Goal: Task Accomplishment & Management: Use online tool/utility

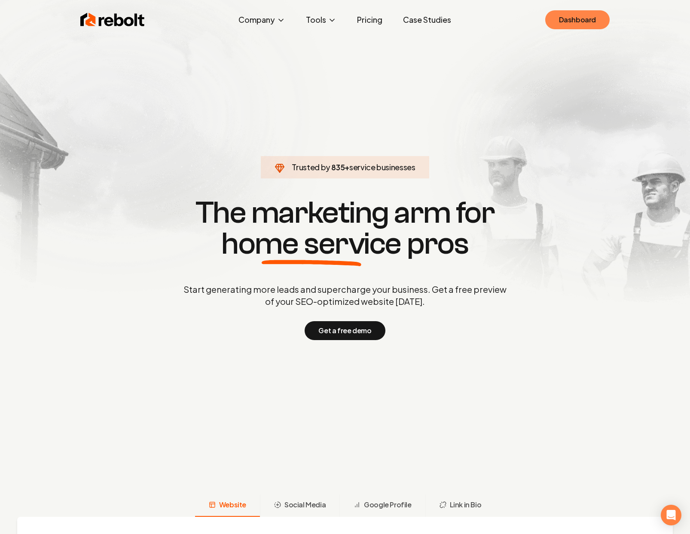
click at [552, 15] on link "Dashboard" at bounding box center [578, 19] width 64 height 19
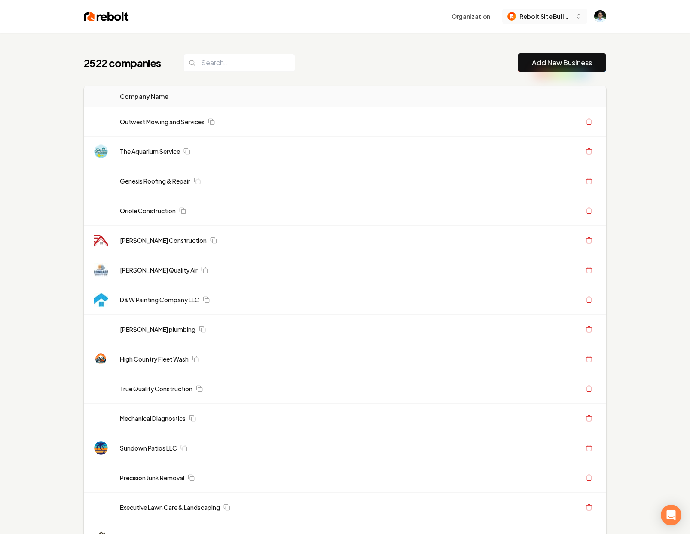
click at [525, 11] on button "Rebolt Site Builder" at bounding box center [545, 16] width 85 height 15
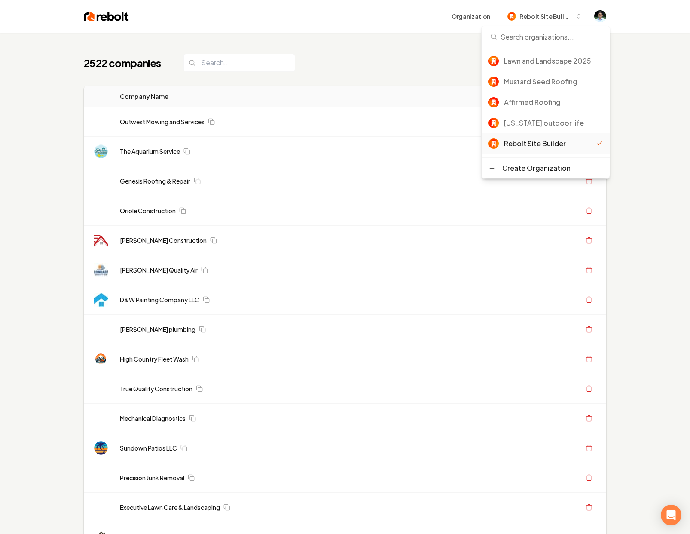
click at [446, 65] on div "2522 companies Add New Business" at bounding box center [345, 62] width 523 height 19
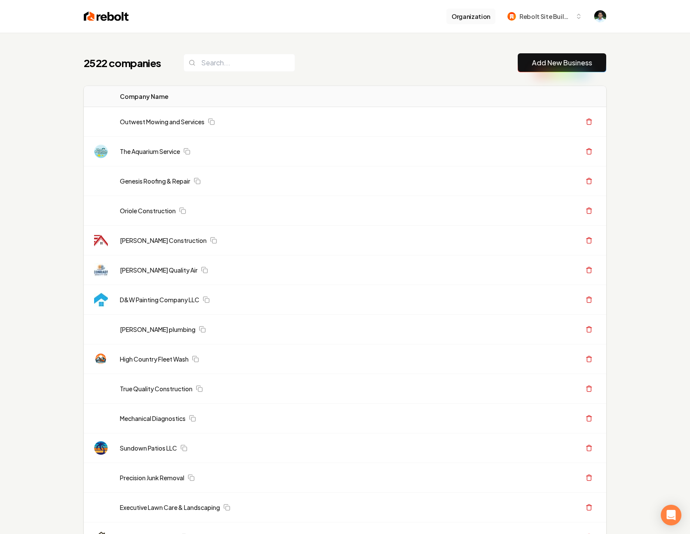
click at [477, 10] on button "Organization" at bounding box center [471, 16] width 49 height 15
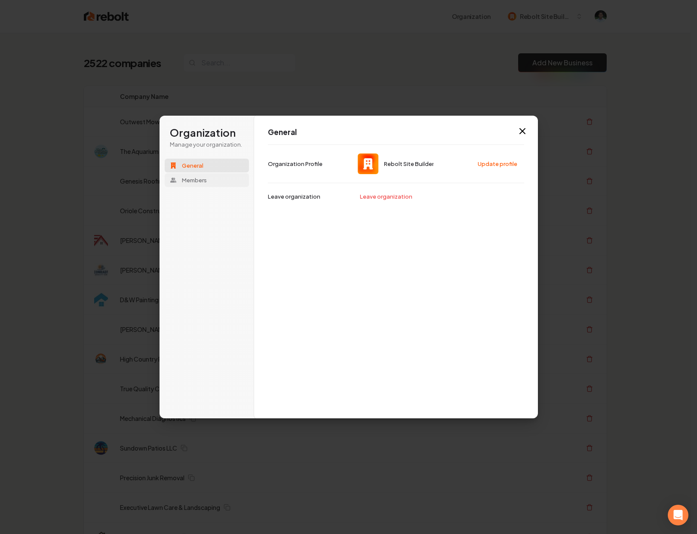
click at [216, 181] on button "Members" at bounding box center [207, 180] width 84 height 14
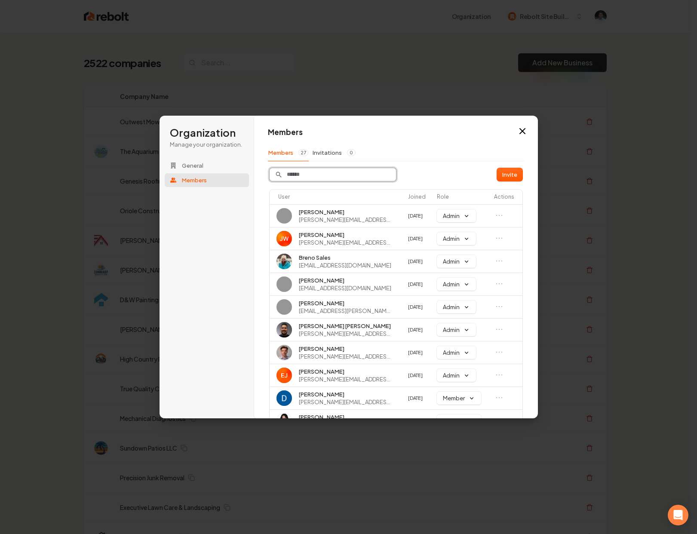
click at [337, 176] on input "Search" at bounding box center [333, 174] width 126 height 13
type input "**********"
click at [510, 175] on button "Invite" at bounding box center [509, 174] width 25 height 13
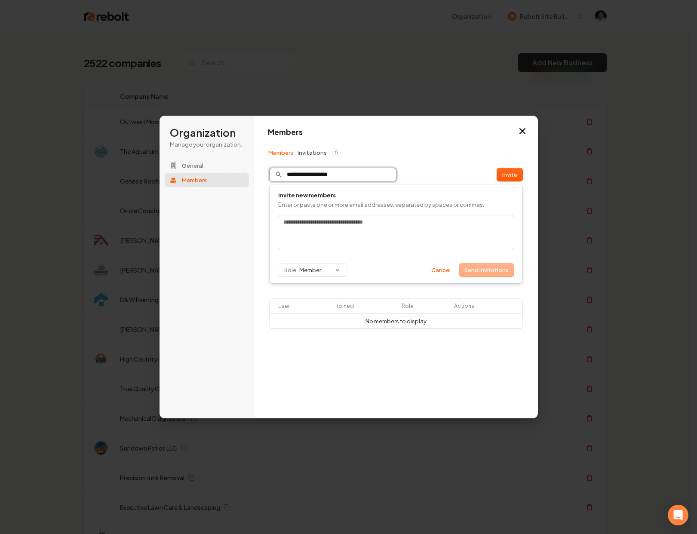
click at [336, 170] on input "**********" at bounding box center [333, 174] width 126 height 13
click at [331, 222] on input "text" at bounding box center [396, 222] width 229 height 9
click at [329, 178] on input "**********" at bounding box center [333, 174] width 126 height 13
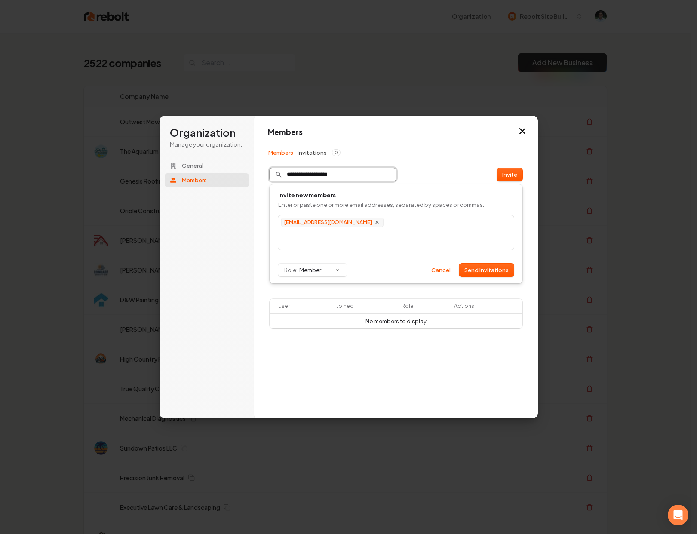
click at [329, 178] on input "**********" at bounding box center [333, 174] width 126 height 13
click at [386, 174] on input "**********" at bounding box center [333, 174] width 126 height 13
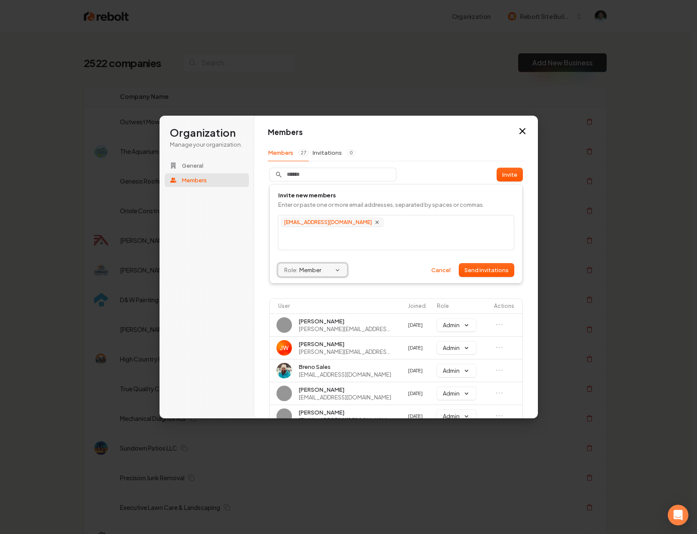
click at [327, 271] on button "Role: Member" at bounding box center [312, 270] width 69 height 13
click at [319, 289] on div "Admin" at bounding box center [319, 287] width 81 height 15
click at [468, 270] on button "Send invitations" at bounding box center [486, 270] width 55 height 13
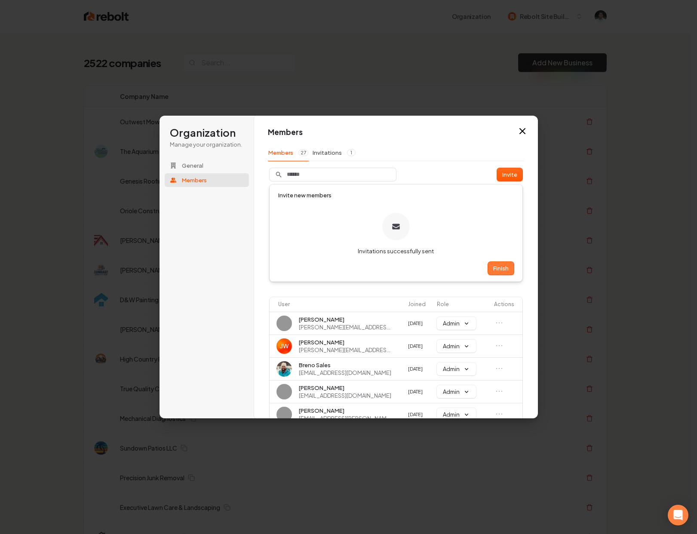
click at [503, 268] on button "Finish" at bounding box center [501, 268] width 26 height 13
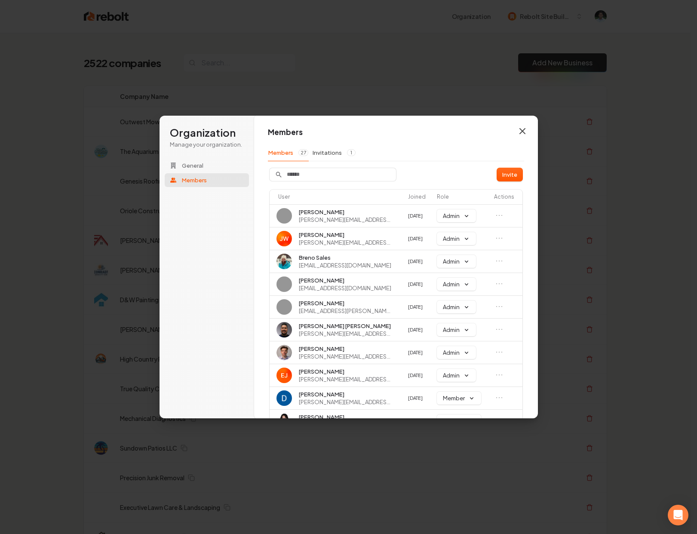
click at [517, 130] on icon "button" at bounding box center [522, 131] width 10 height 10
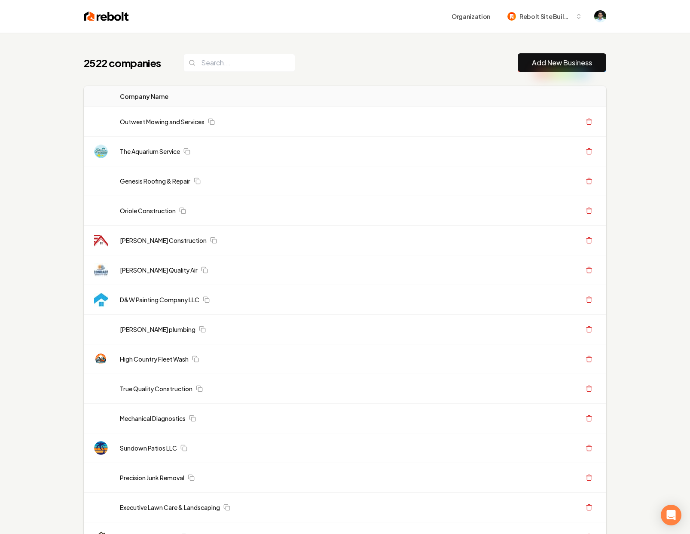
click at [310, 55] on div "2522 companies Add New Business" at bounding box center [345, 62] width 523 height 19
click at [378, 58] on div "2522 companies Add New Business" at bounding box center [345, 62] width 523 height 19
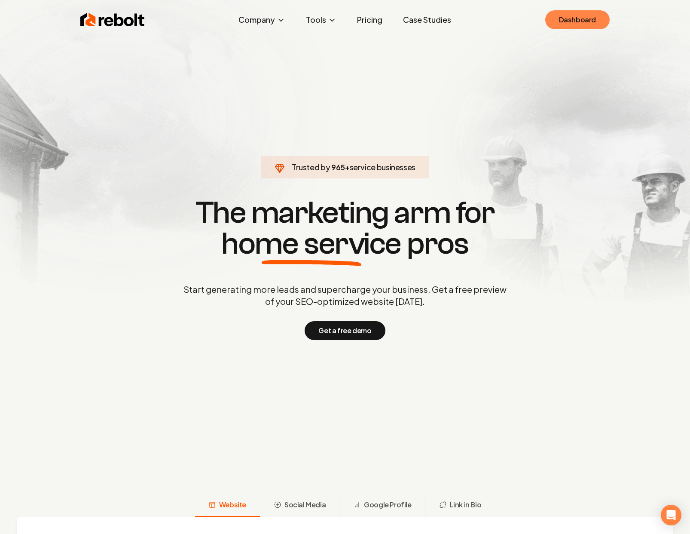
click at [574, 16] on link "Dashboard" at bounding box center [578, 19] width 64 height 19
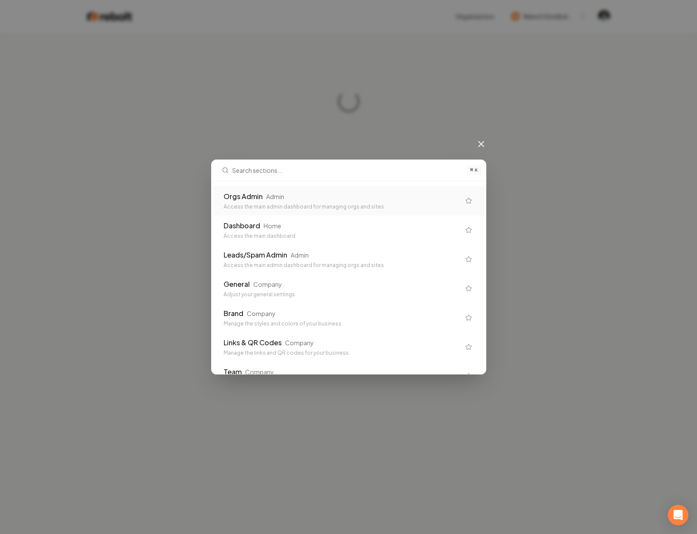
type input "o"
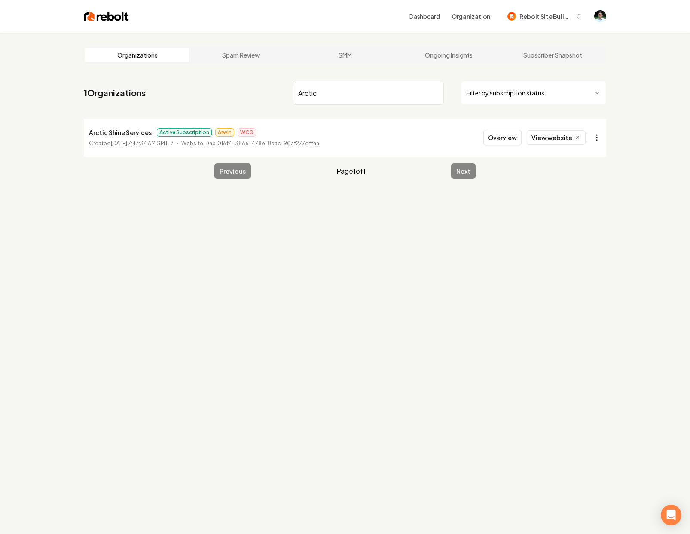
type input "Arctic"
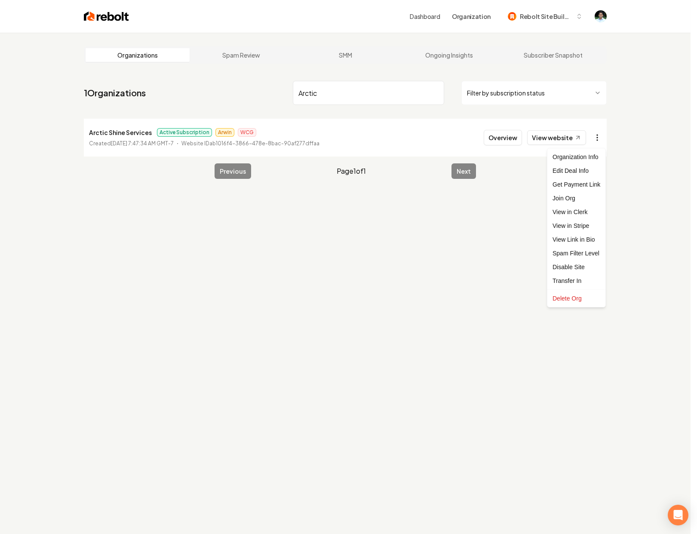
click at [597, 138] on html "Dashboard Organization Rebolt Site Builder Organizations Spam Review SMM Ongoin…" at bounding box center [348, 267] width 697 height 534
click at [585, 224] on link "View in Stripe" at bounding box center [576, 226] width 55 height 14
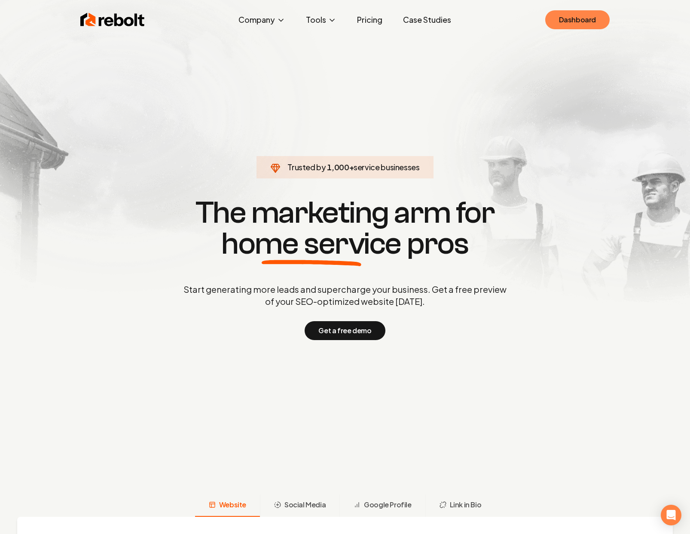
click at [570, 18] on link "Dashboard" at bounding box center [578, 19] width 64 height 19
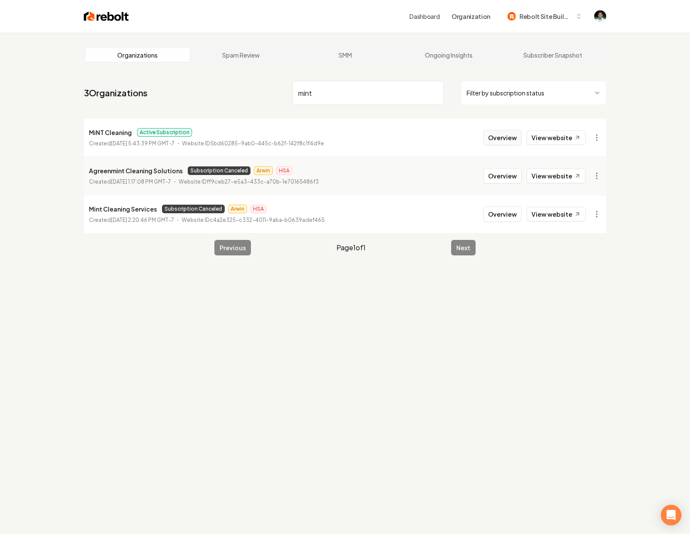
type input "mint"
click at [502, 140] on button "Overview" at bounding box center [503, 137] width 38 height 15
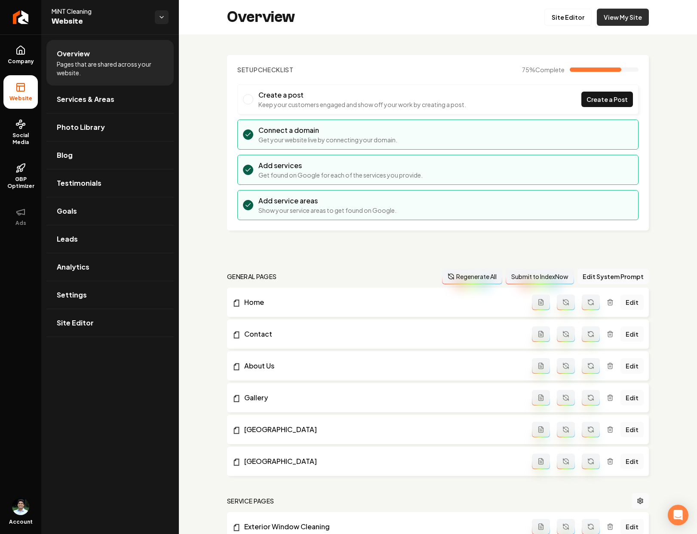
click at [599, 19] on link "View My Site" at bounding box center [623, 17] width 52 height 17
click at [558, 17] on link "Site Editor" at bounding box center [567, 17] width 47 height 17
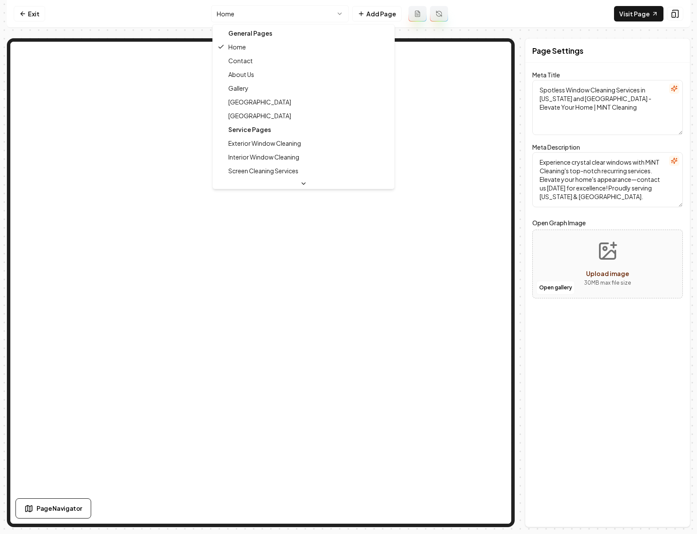
click at [260, 10] on html "Computer Required This feature is only available on a computer. Please switch t…" at bounding box center [348, 267] width 697 height 534
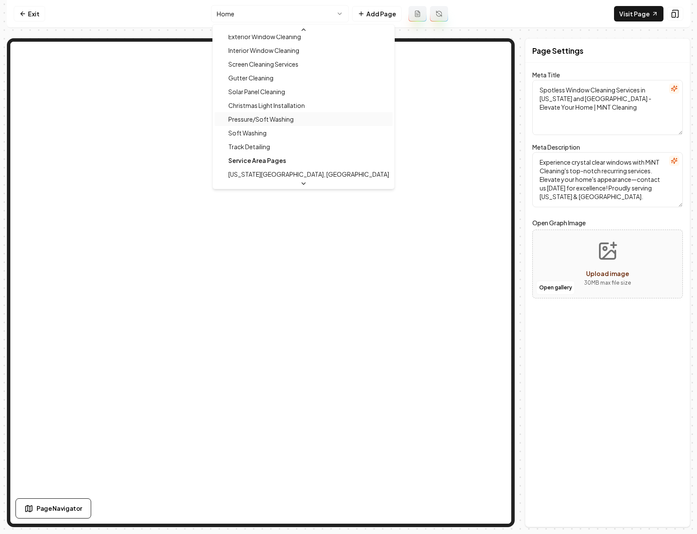
scroll to position [116, 0]
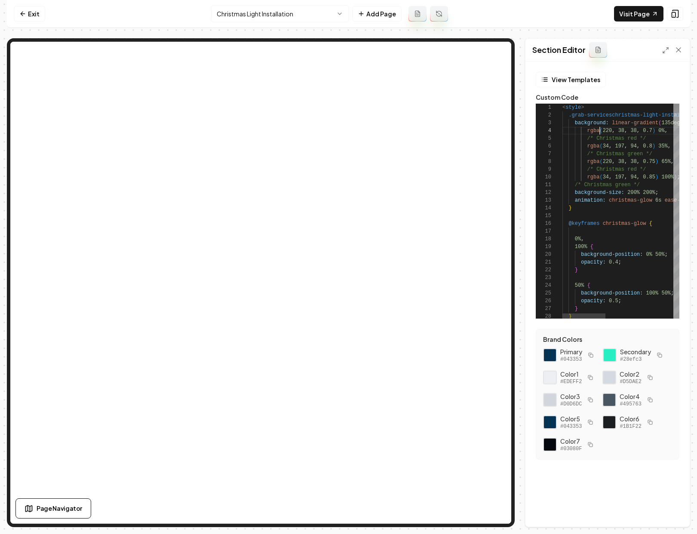
scroll to position [23, 37]
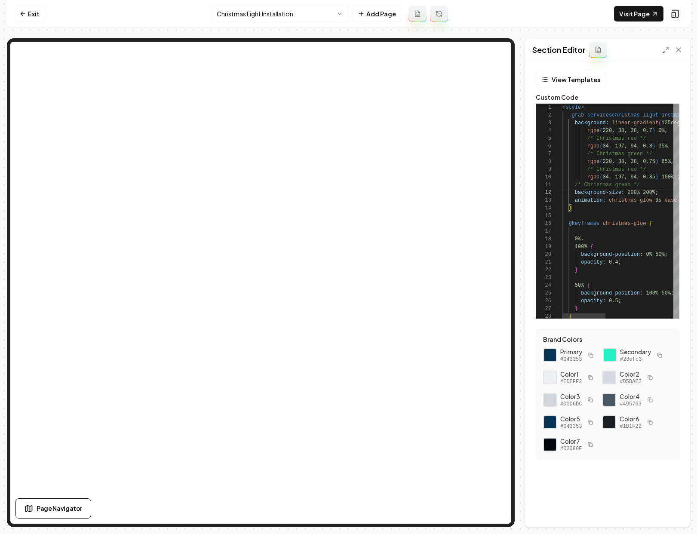
type textarea "**********"
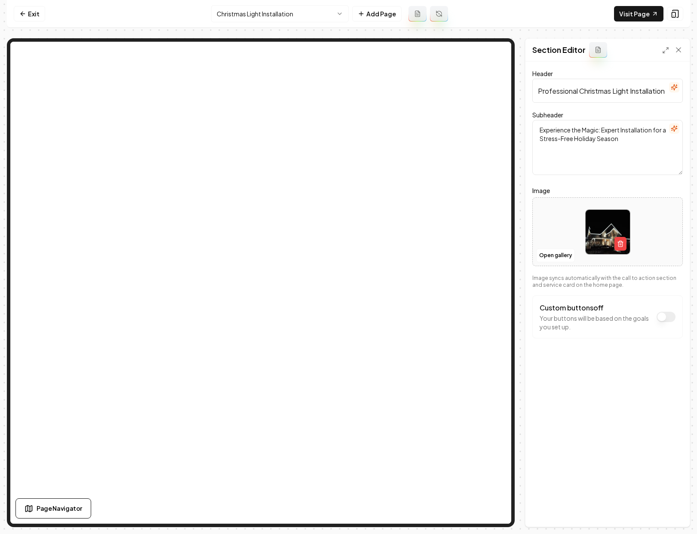
click at [579, 86] on input "Professional Christmas Light Installation" at bounding box center [607, 91] width 150 height 24
click at [547, 94] on input "Professional Christmas Light Installation" at bounding box center [607, 91] width 150 height 24
click at [536, 92] on input "Professional Christmas Light Installation" at bounding box center [607, 91] width 150 height 24
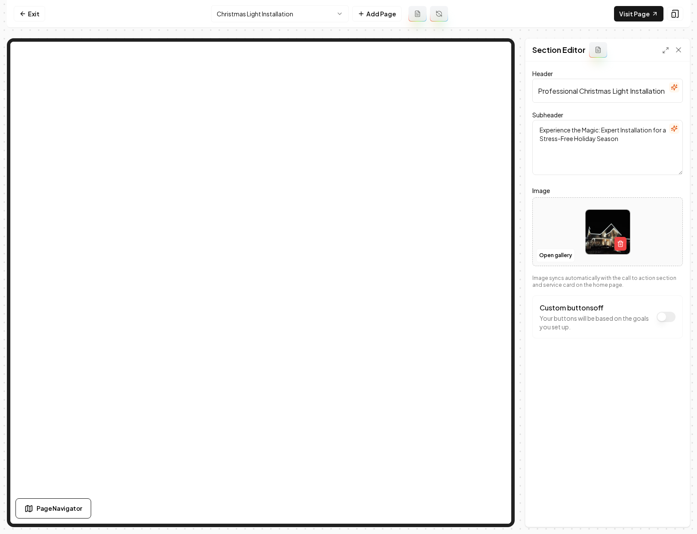
click at [536, 92] on input "Professional Christmas Light Installation" at bounding box center [607, 91] width 150 height 24
click at [577, 88] on input "Professional Christmas Light Installation" at bounding box center [607, 91] width 150 height 24
drag, startPoint x: 580, startPoint y: 90, endPoint x: 522, endPoint y: 90, distance: 58.0
click at [522, 90] on div "Page Settings Section Editor Header Professional Christmas Light Installation S…" at bounding box center [348, 282] width 683 height 489
type input "Candy Cane Christmas Light Installation"
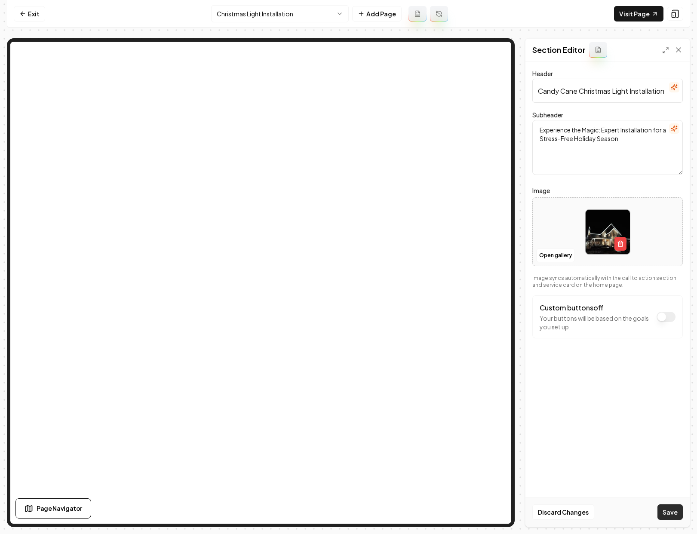
click at [665, 512] on button "Save" at bounding box center [669, 511] width 25 height 15
click at [625, 140] on textarea "Experience the Magic: Expert Installation for a Stress-Free Holiday Season" at bounding box center [607, 147] width 150 height 55
type textarea "Experience the Magic: Expert Installation for a Stress-Free Holiday Season. Pro…"
drag, startPoint x: 673, startPoint y: 509, endPoint x: 637, endPoint y: 484, distance: 43.2
click at [673, 509] on button "Save" at bounding box center [669, 511] width 25 height 15
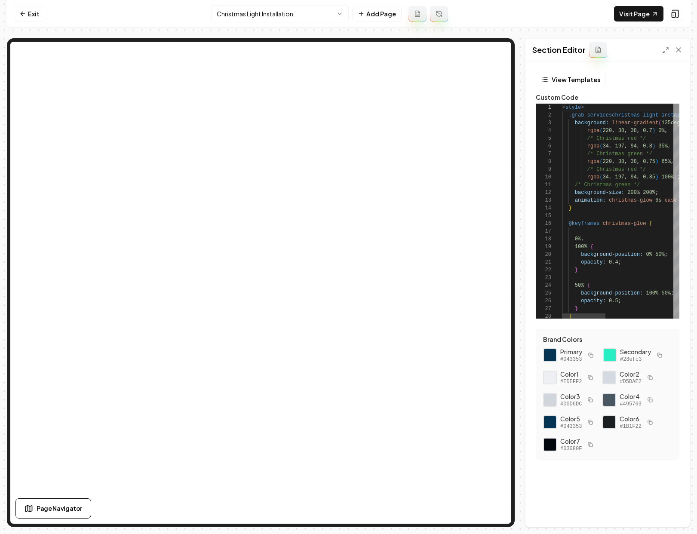
scroll to position [77, 0]
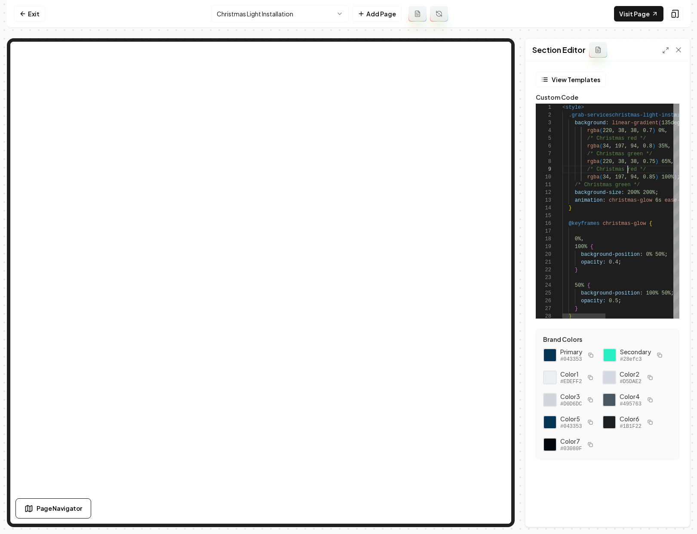
scroll to position [62, 65]
type textarea "**********"
type textarea "*****"
click at [661, 107] on div "Close (Escape)" at bounding box center [662, 109] width 7 height 7
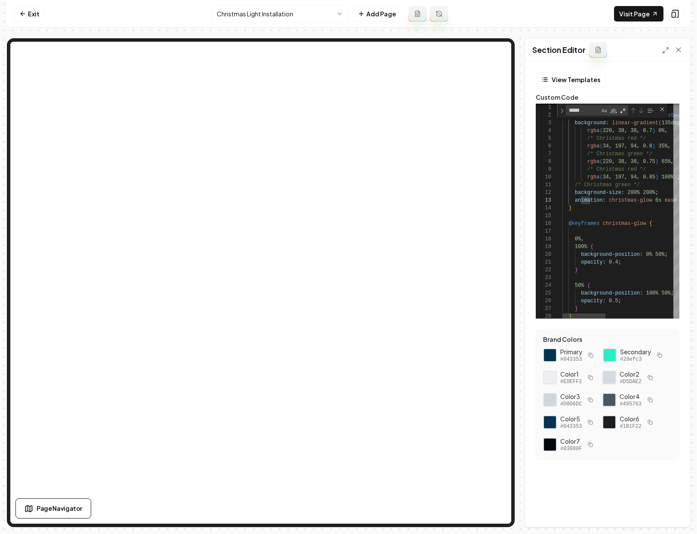
scroll to position [15, 28]
click at [31, 15] on link "Exit" at bounding box center [29, 13] width 31 height 15
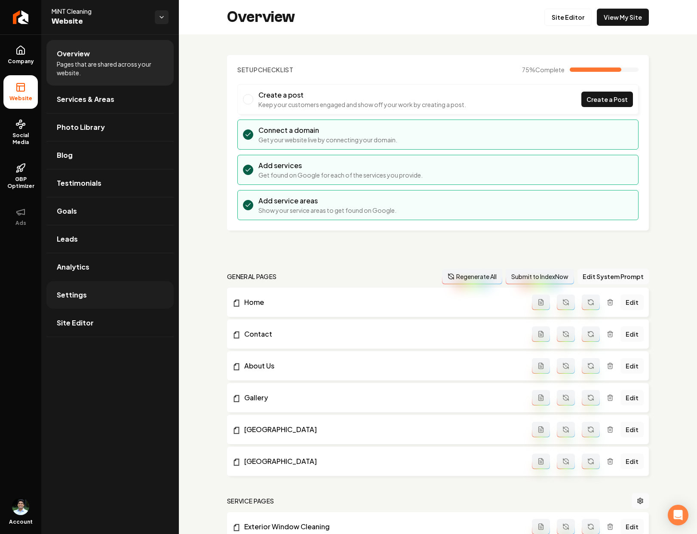
click at [90, 297] on link "Settings" at bounding box center [109, 295] width 127 height 28
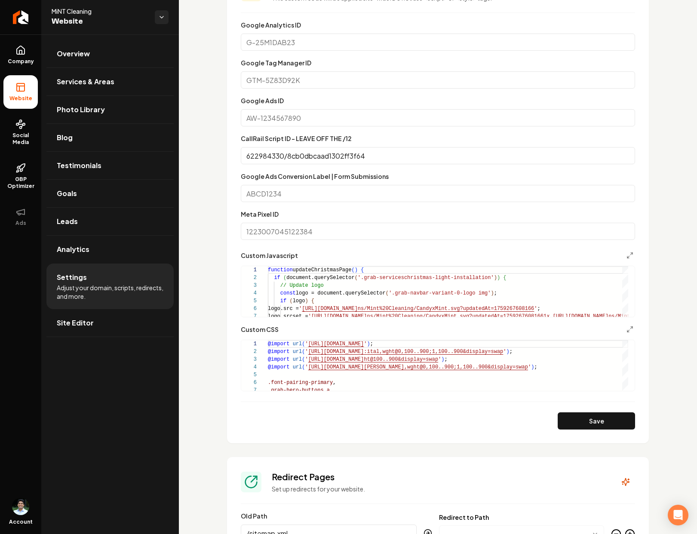
scroll to position [455, 0]
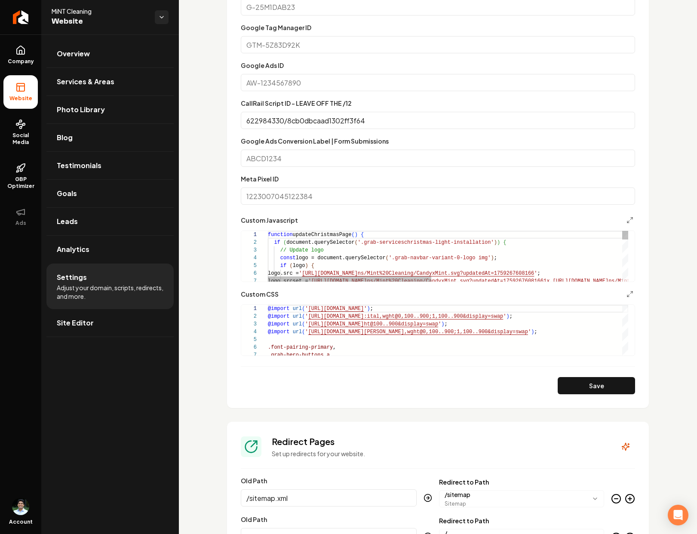
type textarea "**********"
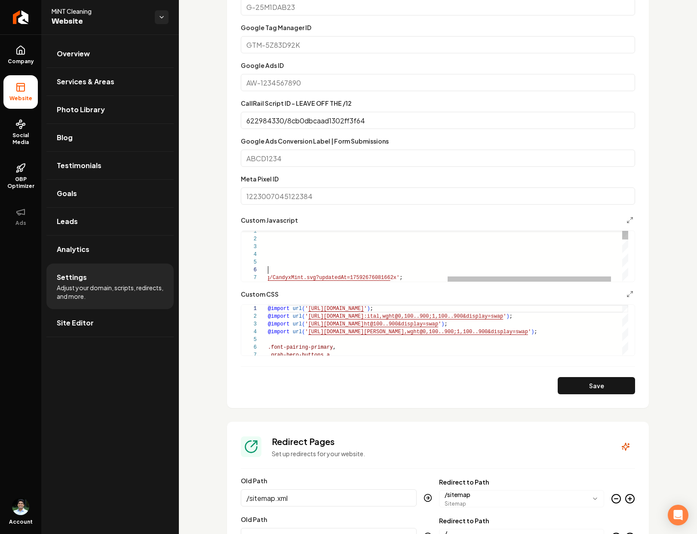
scroll to position [39, 395]
drag, startPoint x: 324, startPoint y: 272, endPoint x: 598, endPoint y: 269, distance: 273.4
click at [627, 222] on polyline "Main content area" at bounding box center [628, 222] width 2 height 2
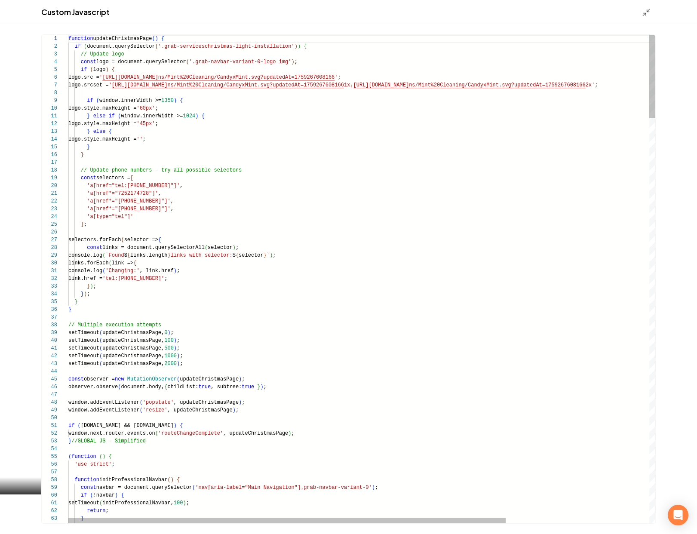
scroll to position [46, 0]
type textarea "**********"
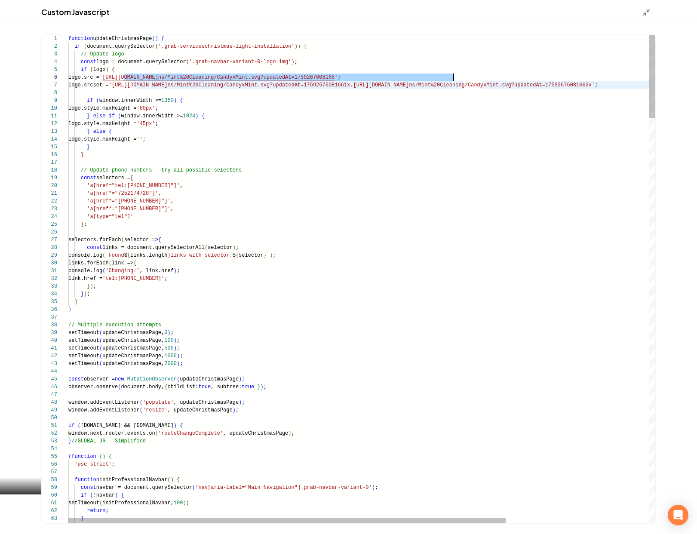
scroll to position [39, 388]
drag, startPoint x: 124, startPoint y: 78, endPoint x: 455, endPoint y: 76, distance: 331.4
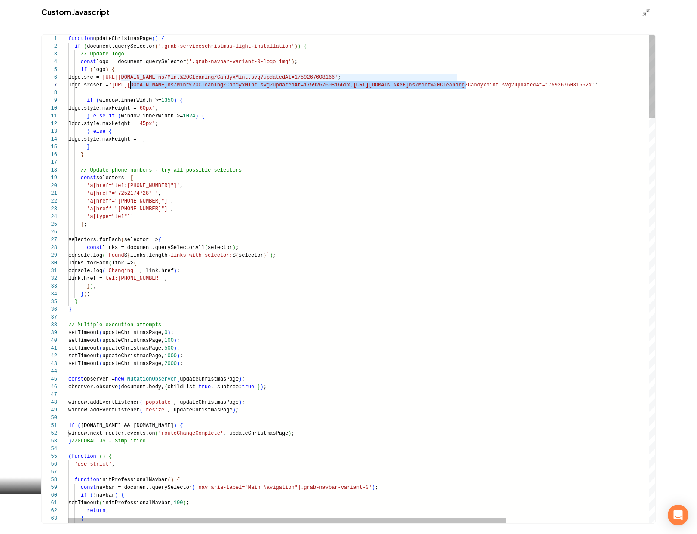
scroll to position [46, 65]
drag, startPoint x: 466, startPoint y: 85, endPoint x: 133, endPoint y: 88, distance: 333.2
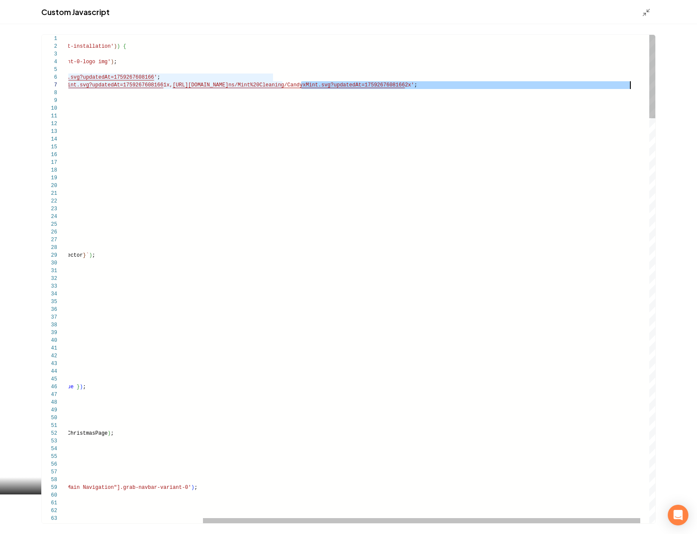
scroll to position [46, 745]
drag, startPoint x: 482, startPoint y: 84, endPoint x: 633, endPoint y: 85, distance: 150.9
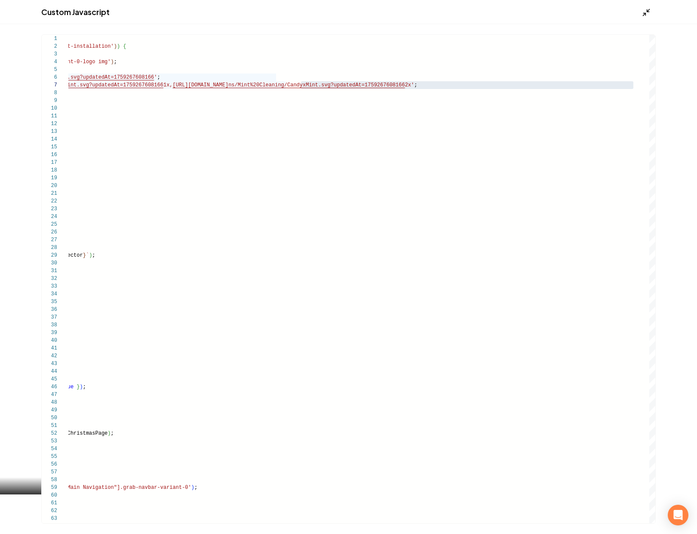
click at [648, 10] on line "Main content area" at bounding box center [648, 10] width 3 height 3
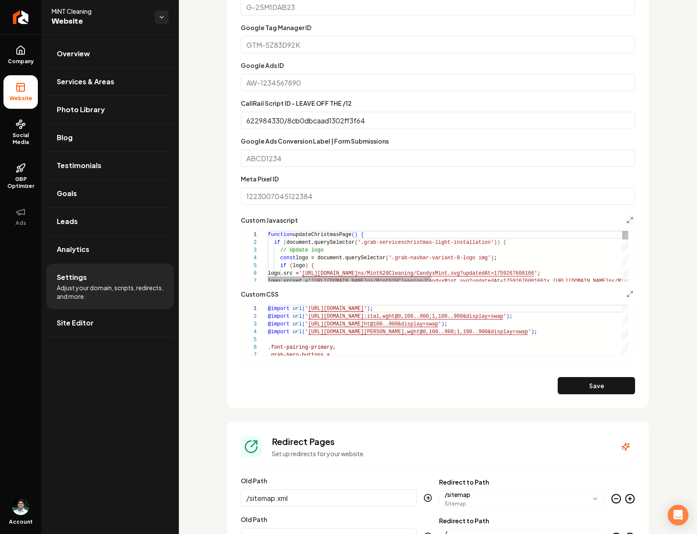
scroll to position [0, 0]
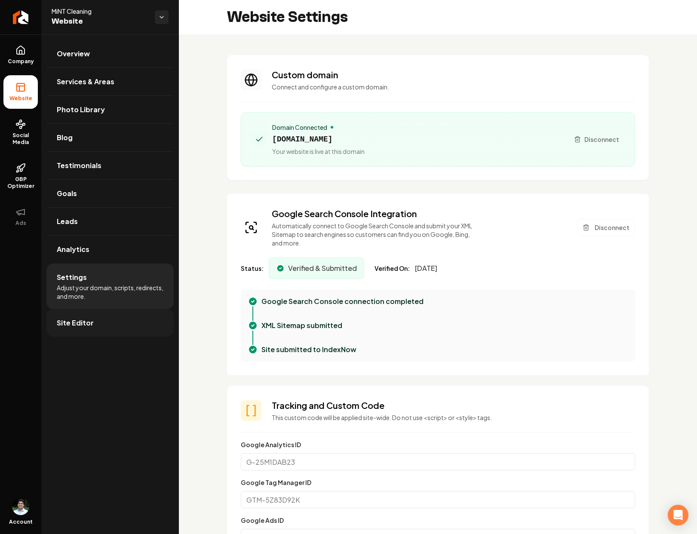
click at [105, 331] on link "Site Editor" at bounding box center [109, 323] width 127 height 28
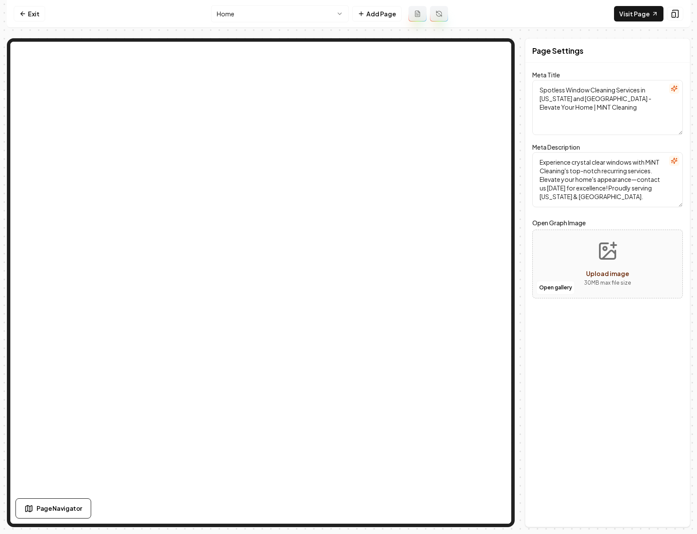
click at [276, 10] on html "Computer Required This feature is only available on a computer. Please switch t…" at bounding box center [348, 267] width 697 height 534
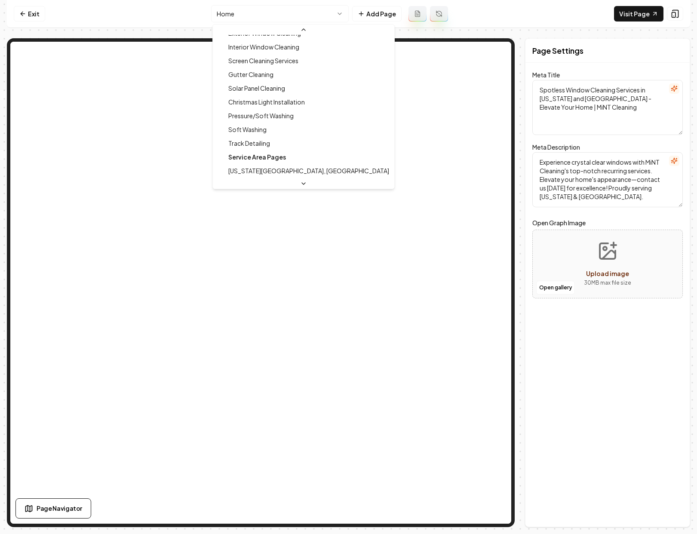
scroll to position [144, 0]
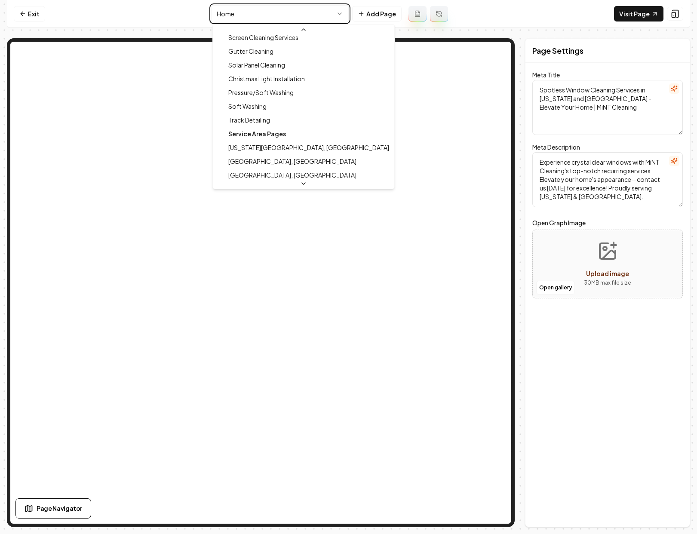
type textarea "Christmas Light Installation Services | MiNT Cleaning"
type textarea "Illuminate your home this holiday with MiNT Cleaning's expert Christmas Light I…"
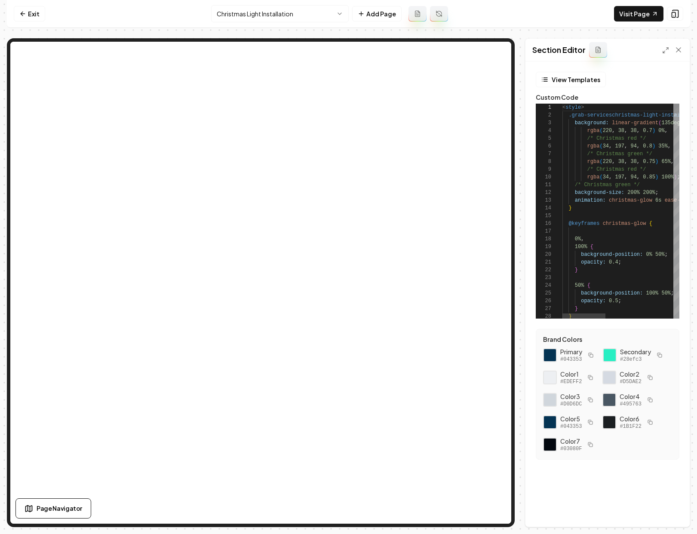
scroll to position [77, 0]
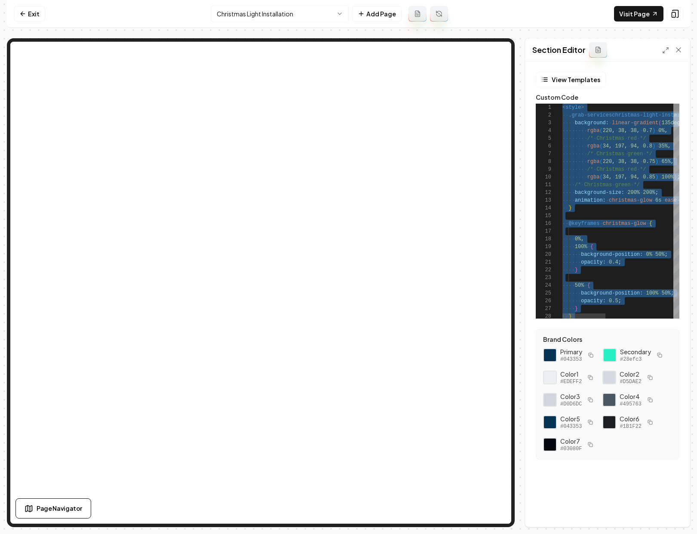
scroll to position [23, 28]
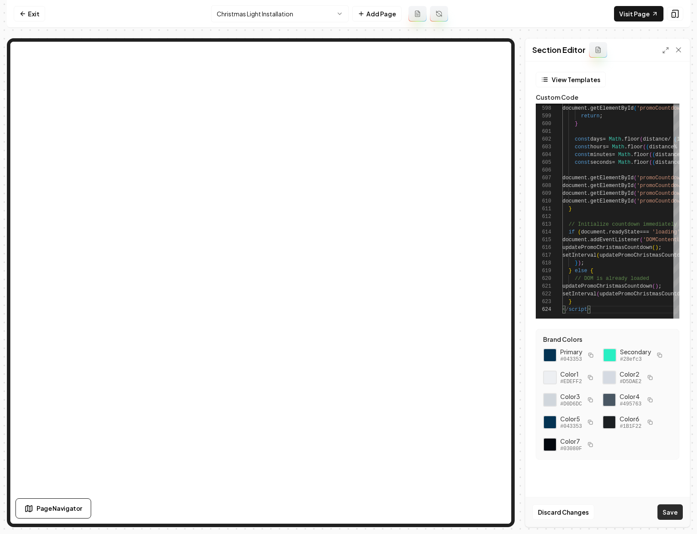
click at [666, 508] on button "Save" at bounding box center [669, 511] width 25 height 15
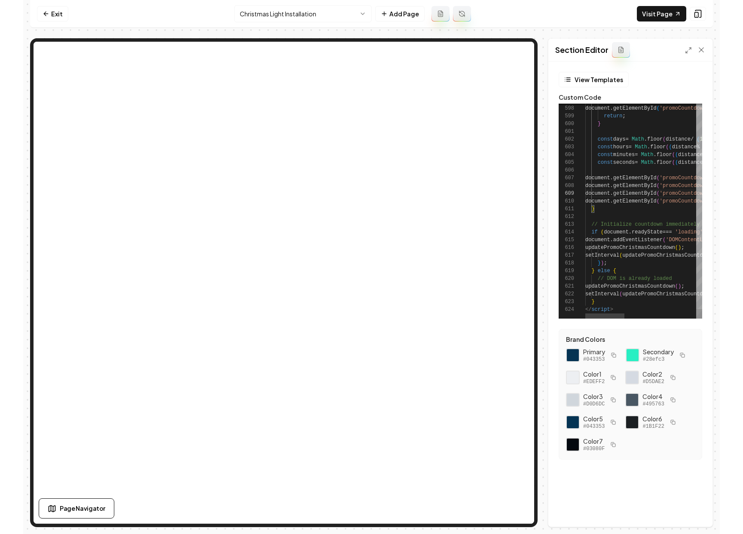
scroll to position [0, 28]
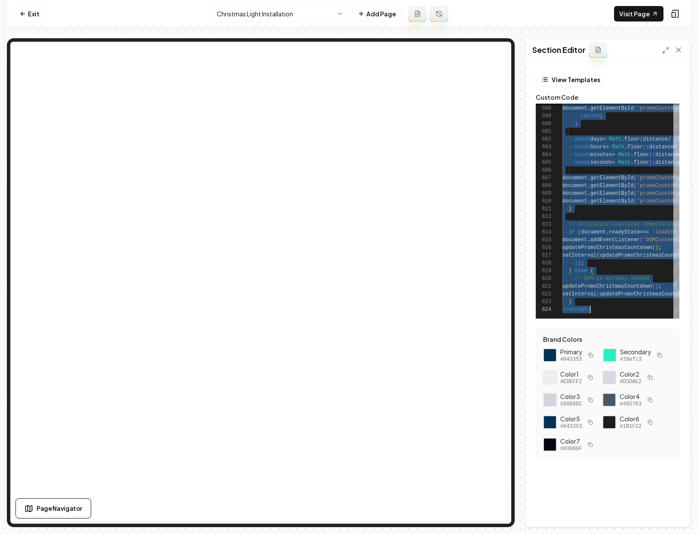
type textarea "**********"
click at [676, 506] on button "Save" at bounding box center [669, 511] width 25 height 15
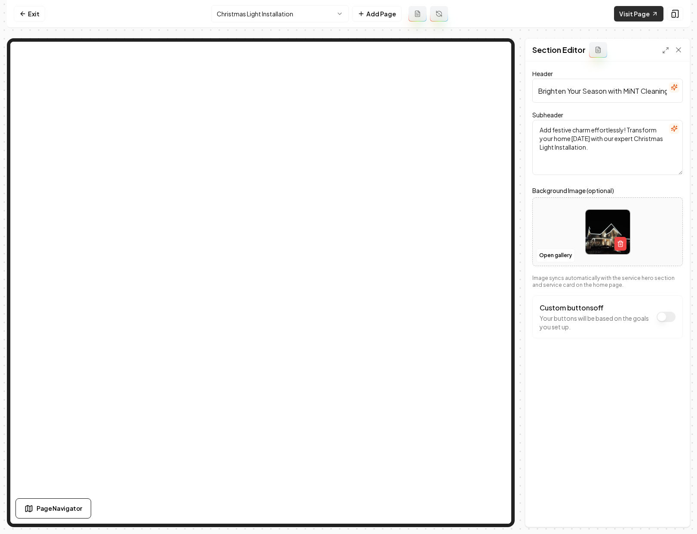
click at [623, 15] on link "Visit Page" at bounding box center [638, 13] width 49 height 15
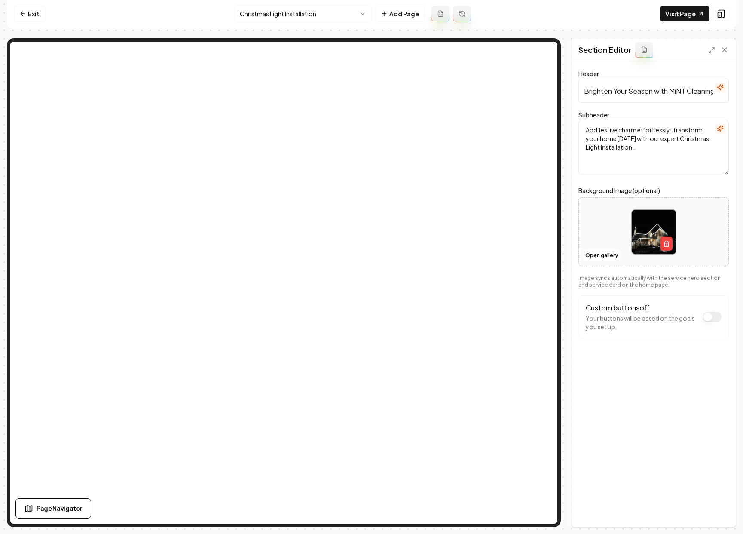
click at [27, 17] on link "Exit" at bounding box center [29, 13] width 31 height 15
click at [32, 12] on link "Exit" at bounding box center [29, 13] width 31 height 15
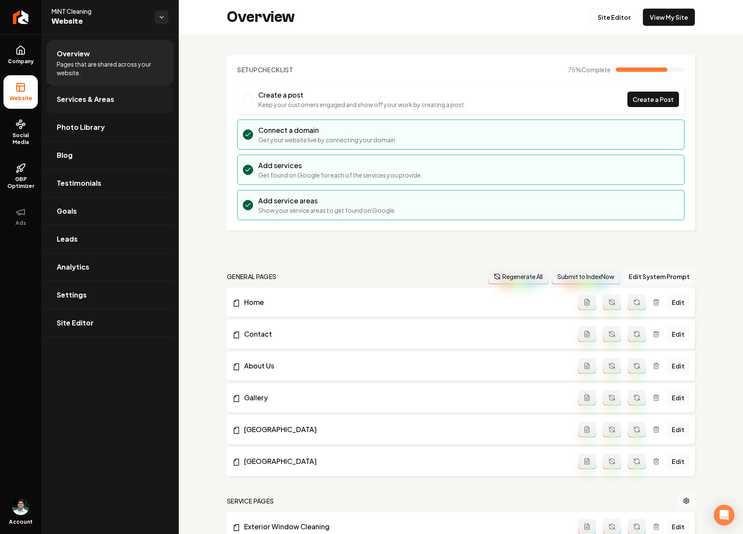
click at [82, 92] on link "Services & Areas" at bounding box center [109, 100] width 127 height 28
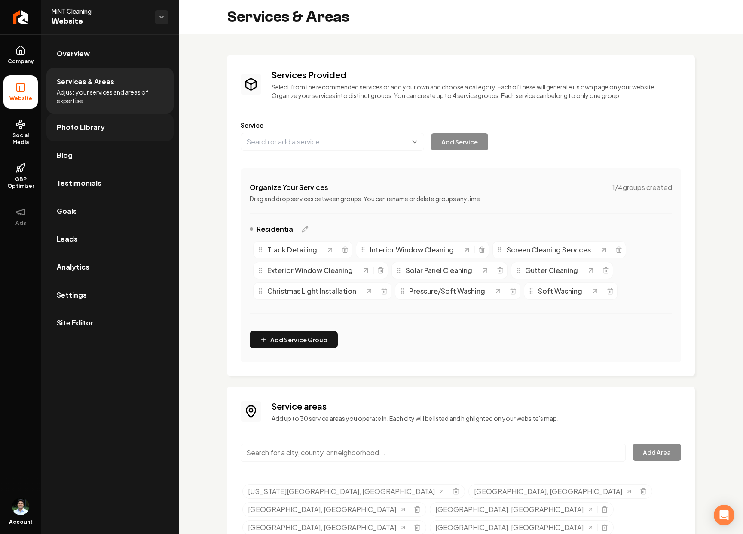
click at [88, 130] on span "Photo Library" at bounding box center [81, 127] width 48 height 10
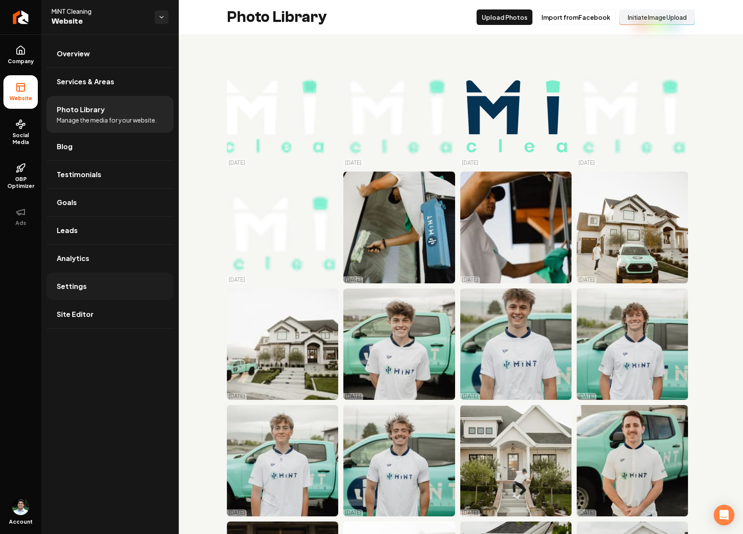
click at [89, 285] on link "Settings" at bounding box center [109, 287] width 127 height 28
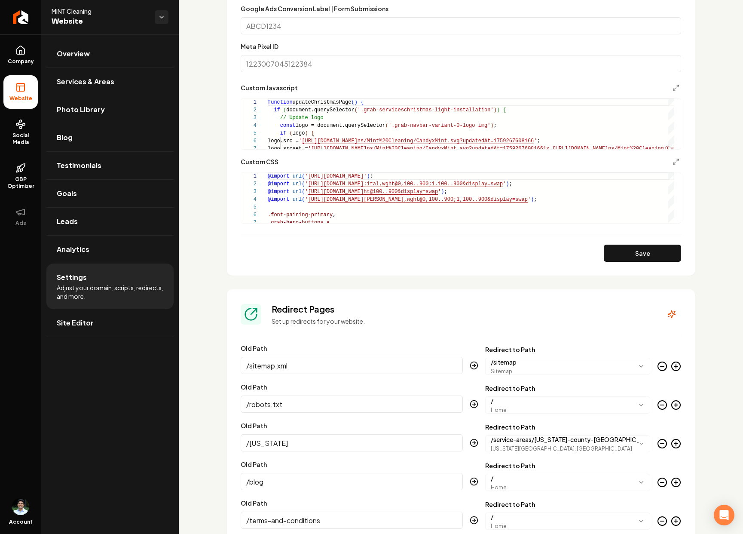
scroll to position [571, 0]
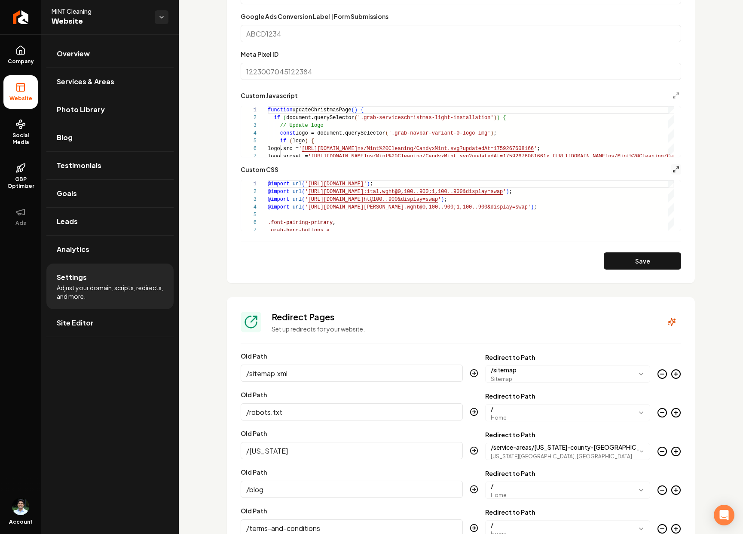
click at [673, 168] on icon "Main content area" at bounding box center [676, 169] width 7 height 7
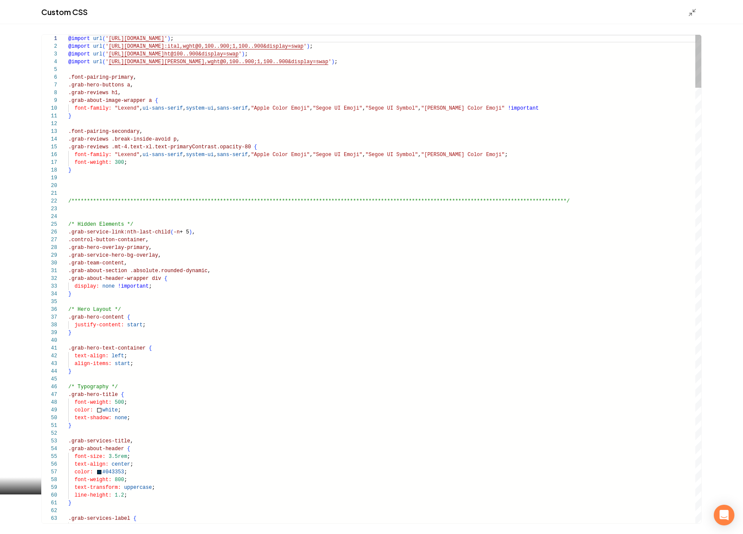
scroll to position [70, 0]
click at [690, 13] on polyline "Main content area" at bounding box center [691, 14] width 2 height 2
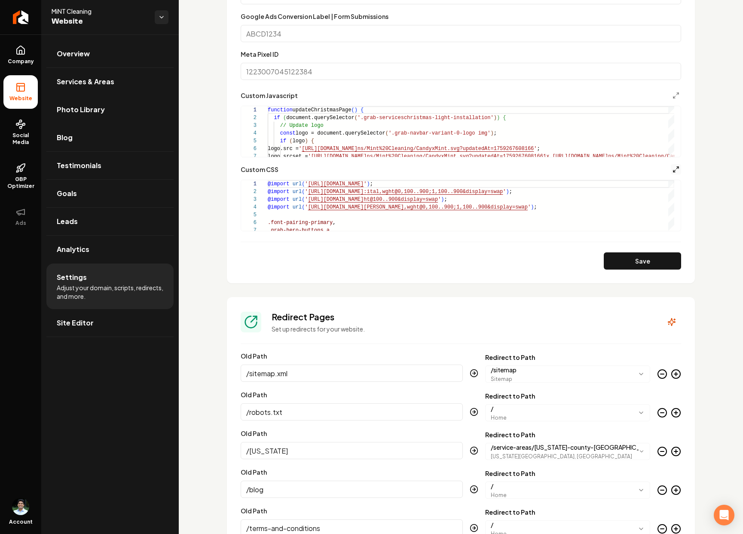
click at [673, 169] on icon "Main content area" at bounding box center [676, 169] width 7 height 7
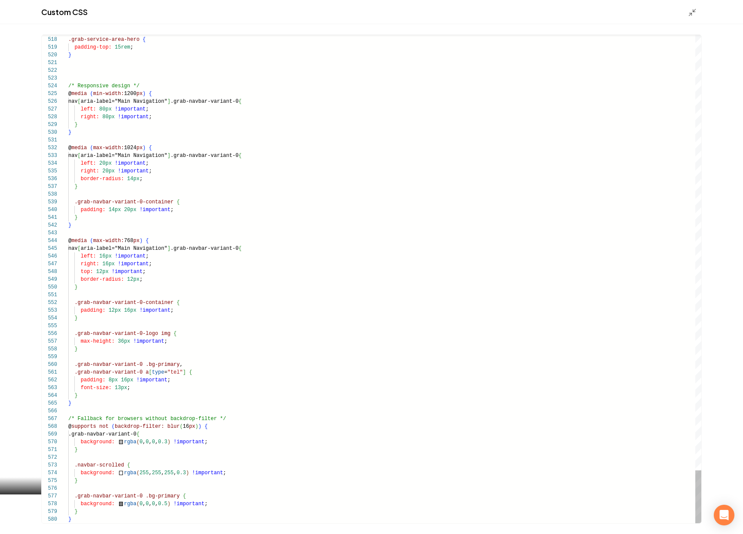
type textarea "**********"
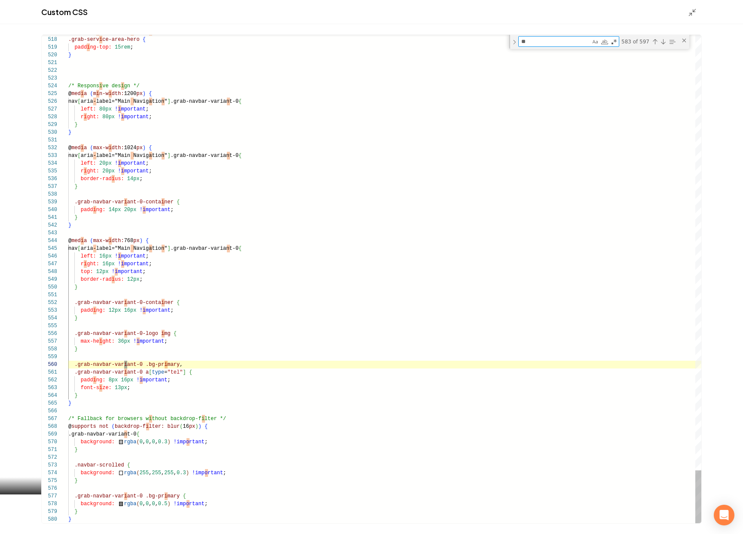
type textarea "***"
type textarea "**********"
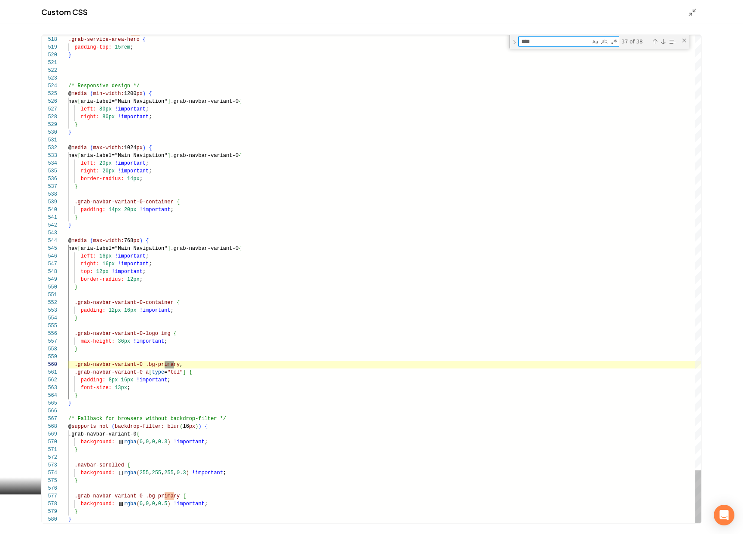
type textarea "*****"
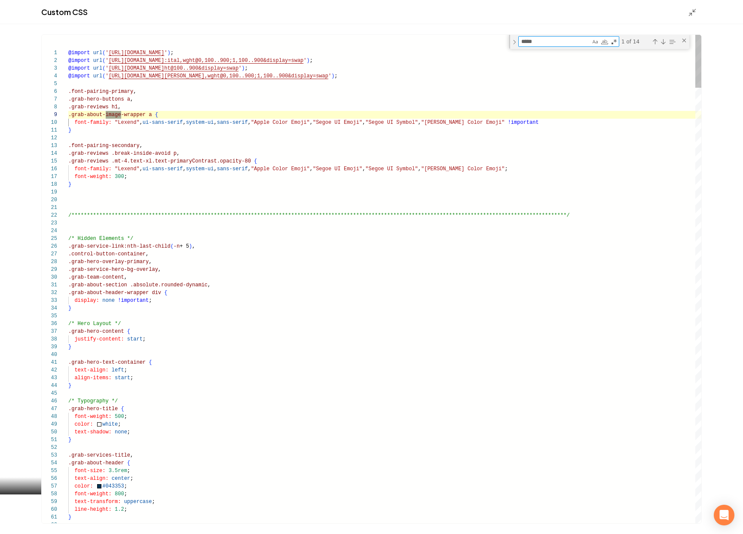
type textarea "**********"
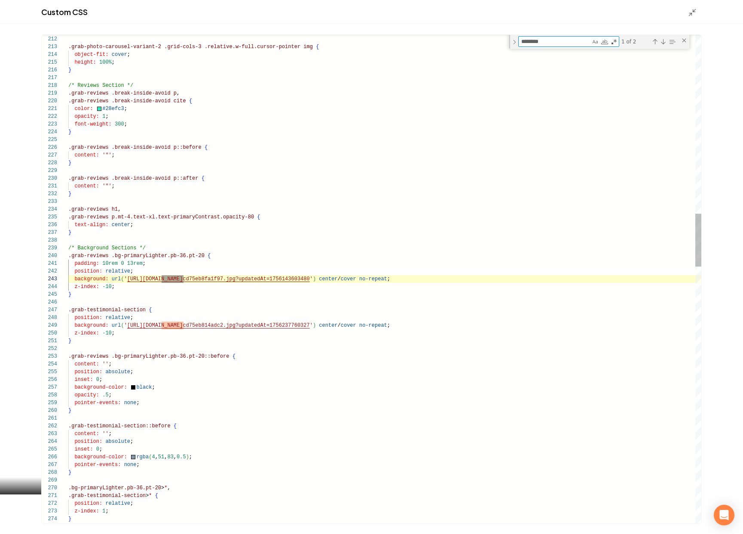
scroll to position [77, 118]
click at [550, 42] on textarea "********" at bounding box center [555, 42] width 72 height 10
type textarea "*"
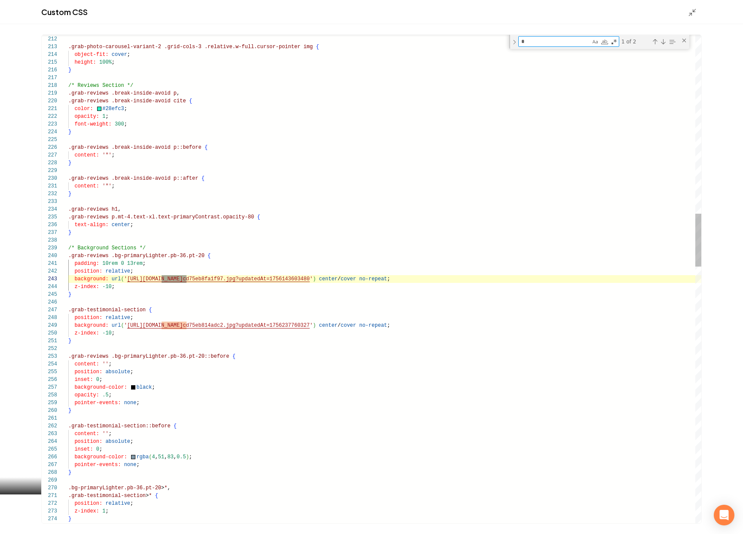
type textarea "**********"
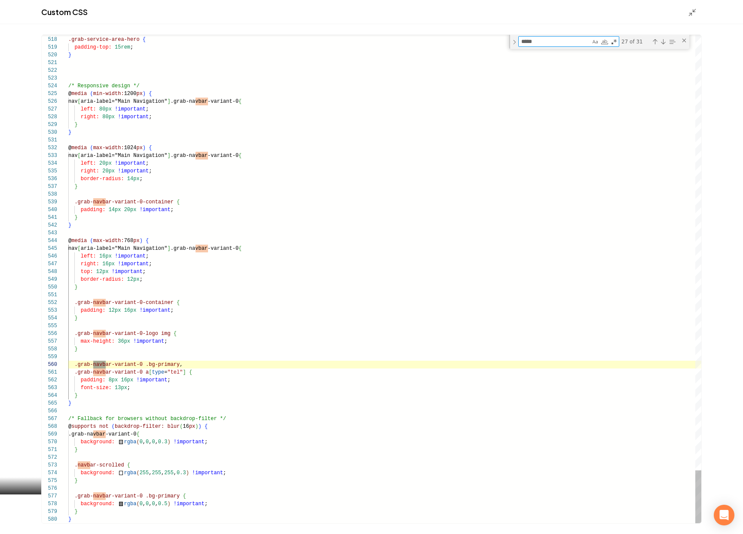
type textarea "******"
type textarea "**********"
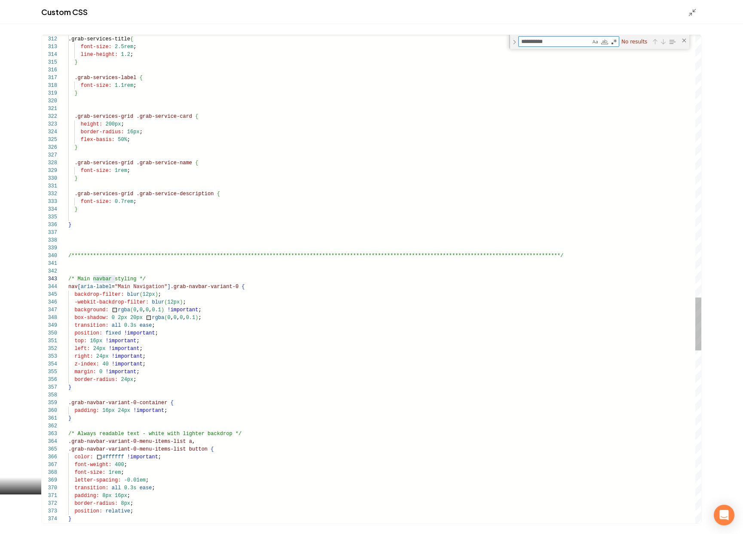
type textarea "**********"
click at [548, 43] on textarea "**********" at bounding box center [555, 42] width 72 height 10
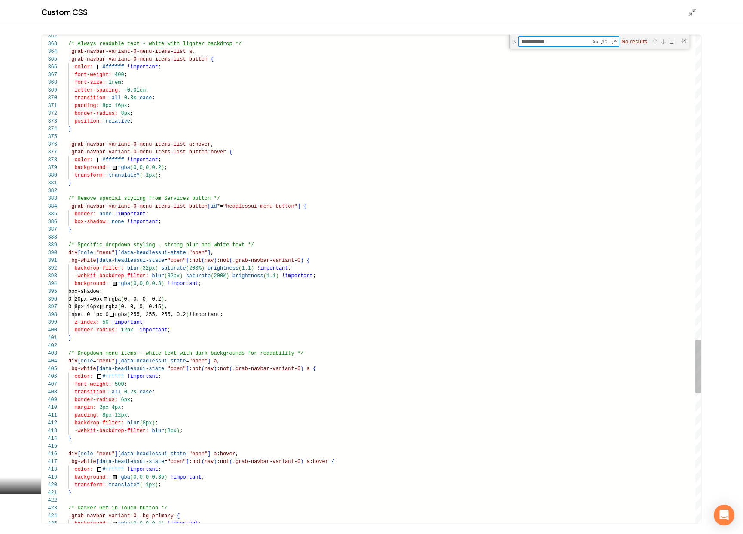
click at [561, 43] on textarea "**********" at bounding box center [555, 42] width 72 height 10
type textarea "**********"
type textarea "*"
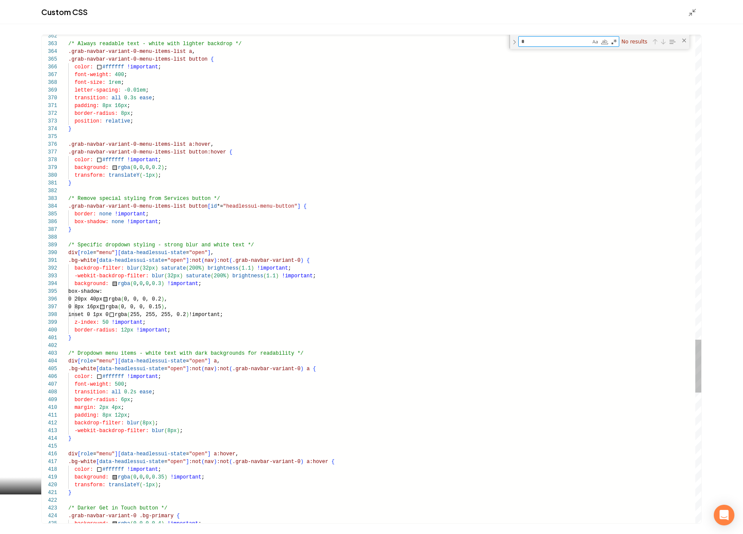
type textarea "**********"
type textarea "**"
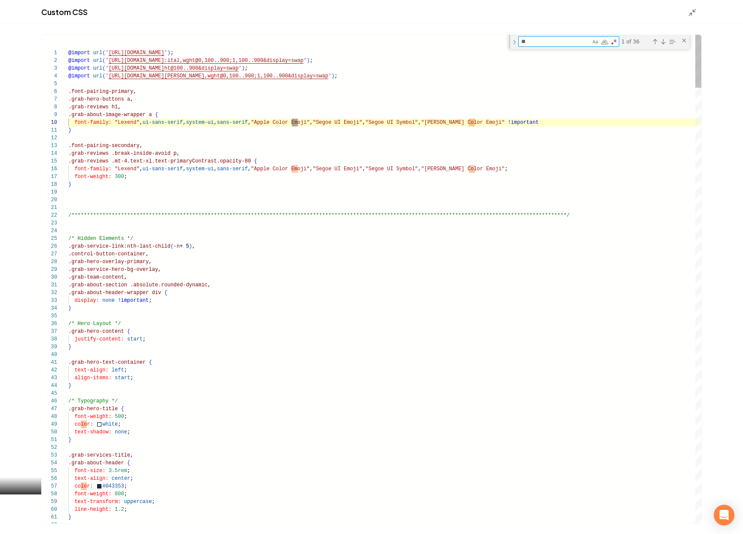
type textarea "**********"
type textarea "****"
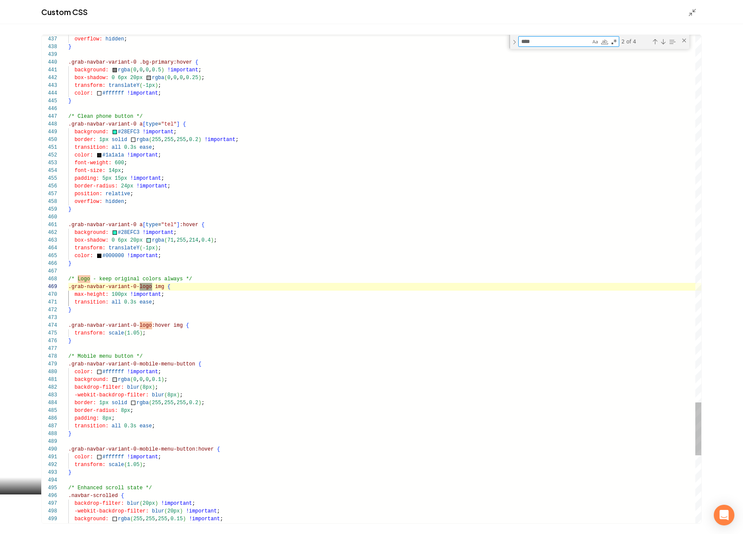
scroll to position [77, 84]
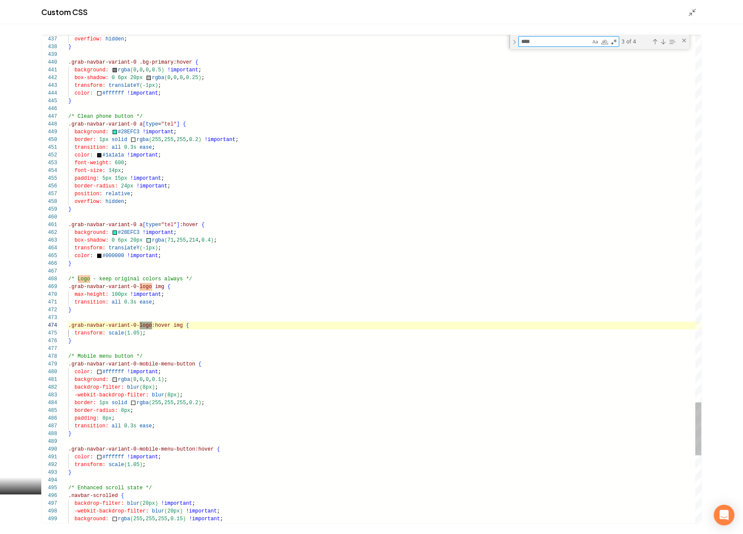
type textarea "**********"
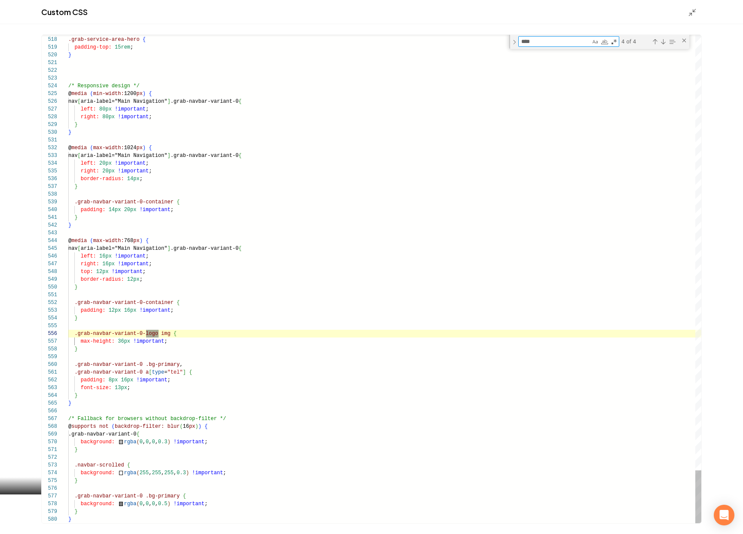
scroll to position [77, 90]
type textarea "****"
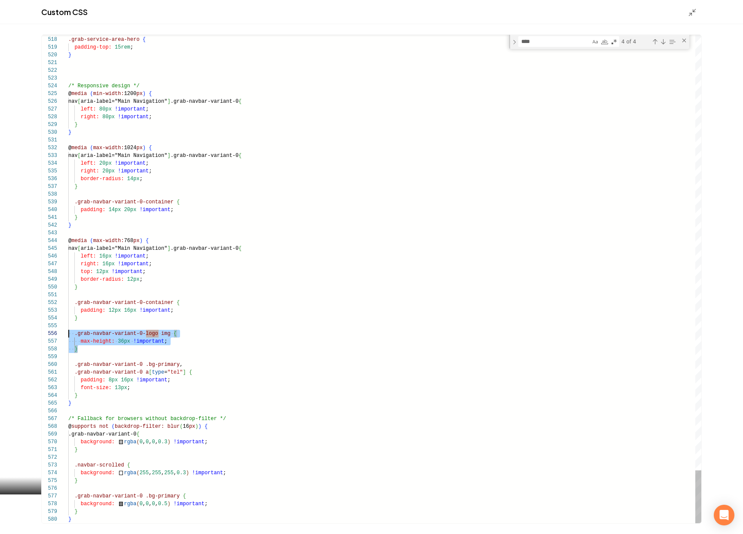
scroll to position [39, 0]
drag, startPoint x: 83, startPoint y: 350, endPoint x: 66, endPoint y: 332, distance: 25.5
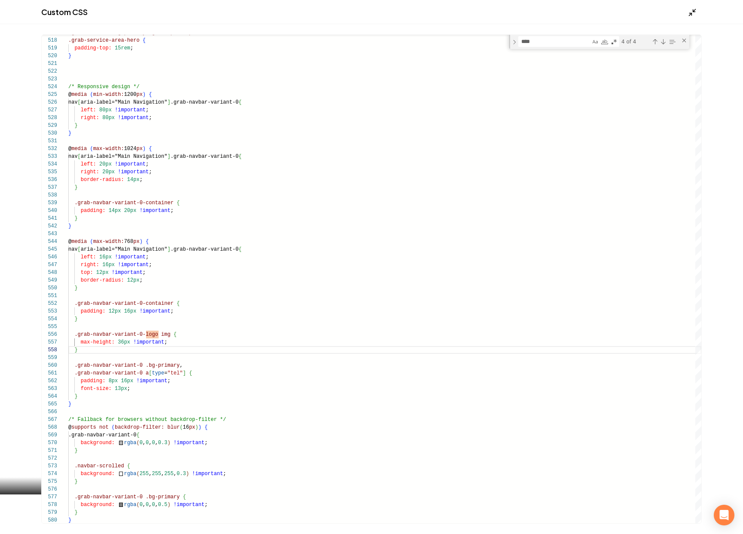
click at [687, 12] on div "Custom CSS" at bounding box center [371, 12] width 743 height 24
click at [690, 12] on icon "Main content area" at bounding box center [692, 12] width 9 height 9
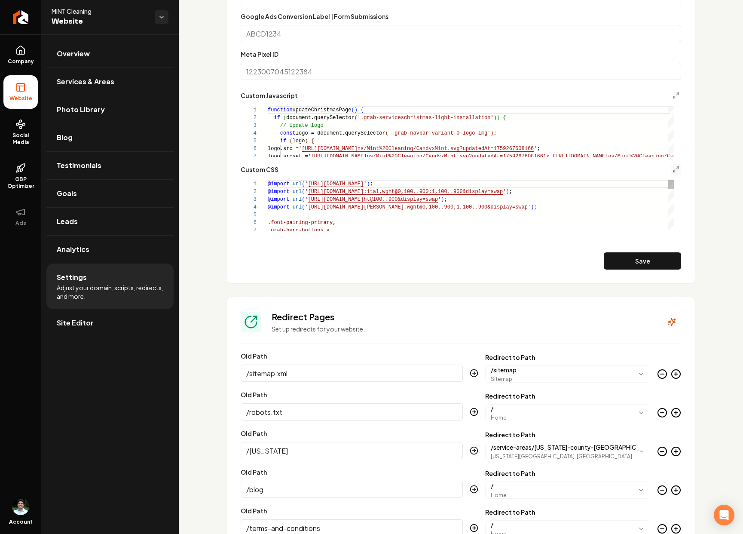
scroll to position [70, 0]
click at [677, 94] on line "Main content area" at bounding box center [678, 94] width 2 height 2
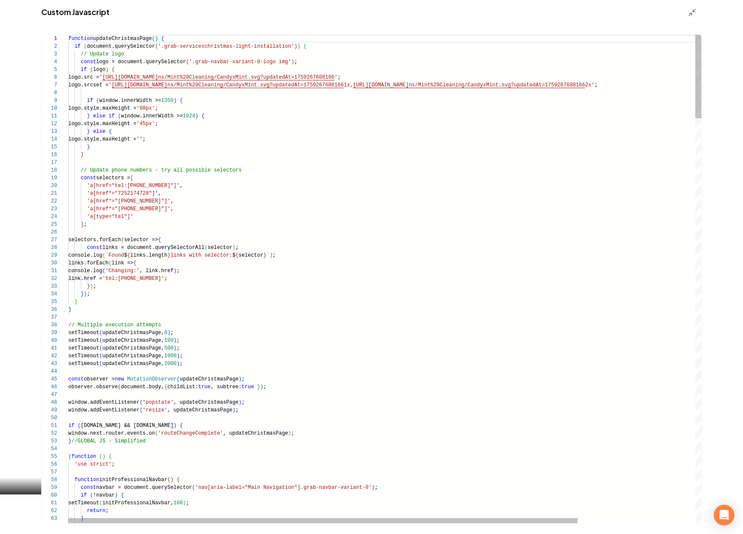
scroll to position [46, 0]
type textarea "**********"
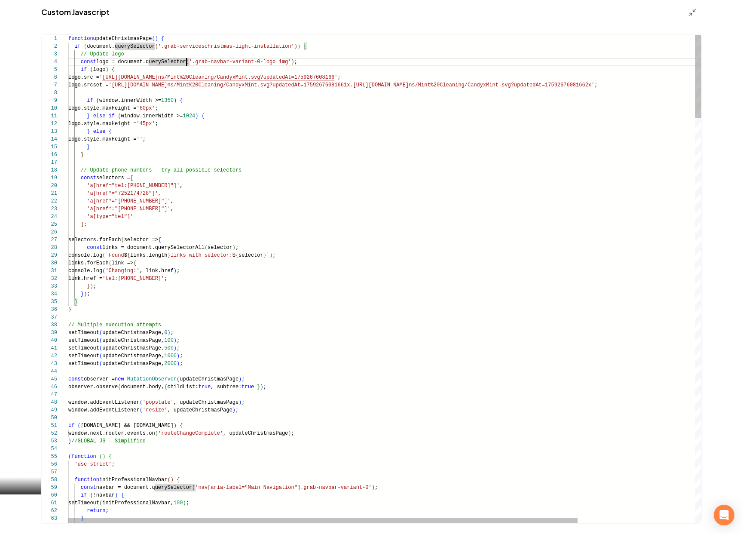
scroll to position [23, 127]
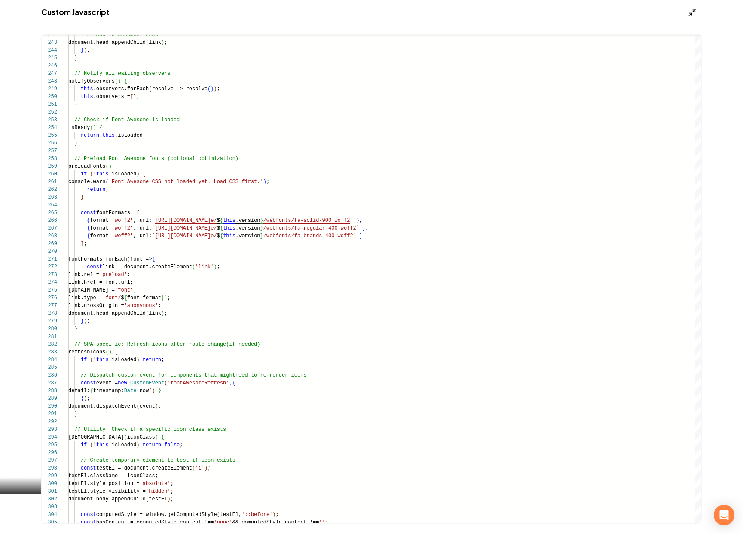
click at [690, 10] on icon "Main content area" at bounding box center [692, 12] width 9 height 9
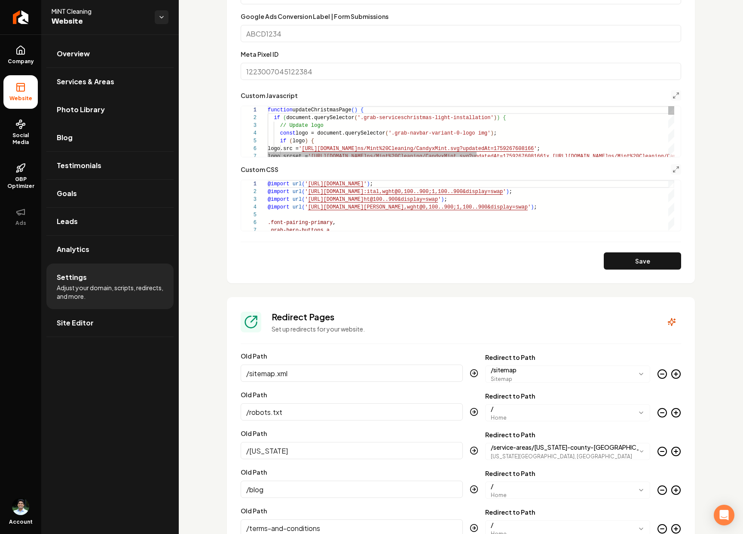
scroll to position [46, 0]
click at [22, 17] on icon "Return to dashboard" at bounding box center [21, 17] width 8 height 0
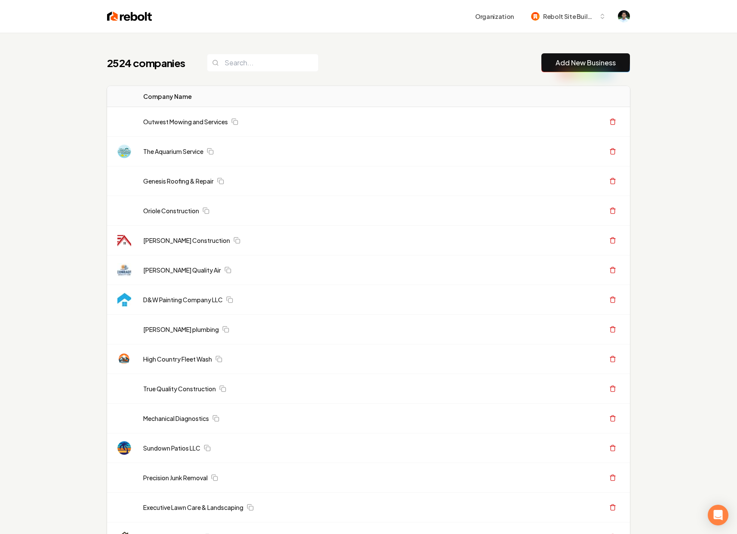
click at [333, 67] on div "2524 companies Add New Business" at bounding box center [368, 62] width 523 height 19
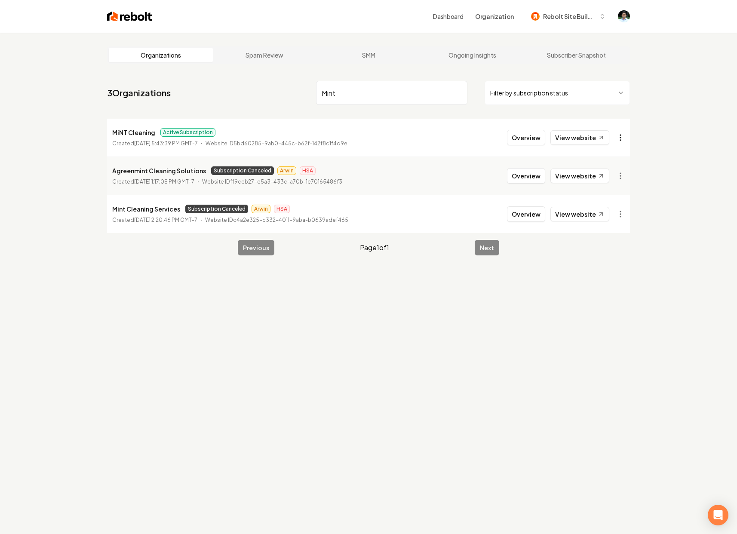
type input "Mint"
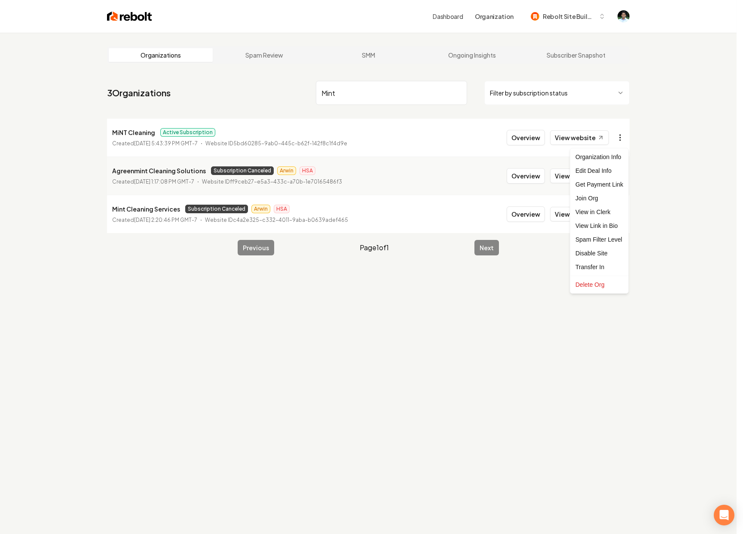
click at [619, 137] on html "Dashboard Organization Rebolt Site Builder Organizations Spam Review SMM Ongoin…" at bounding box center [371, 267] width 743 height 534
click at [473, 147] on html "Dashboard Organization Rebolt Site Builder Organizations Spam Review SMM Ongoin…" at bounding box center [371, 267] width 743 height 534
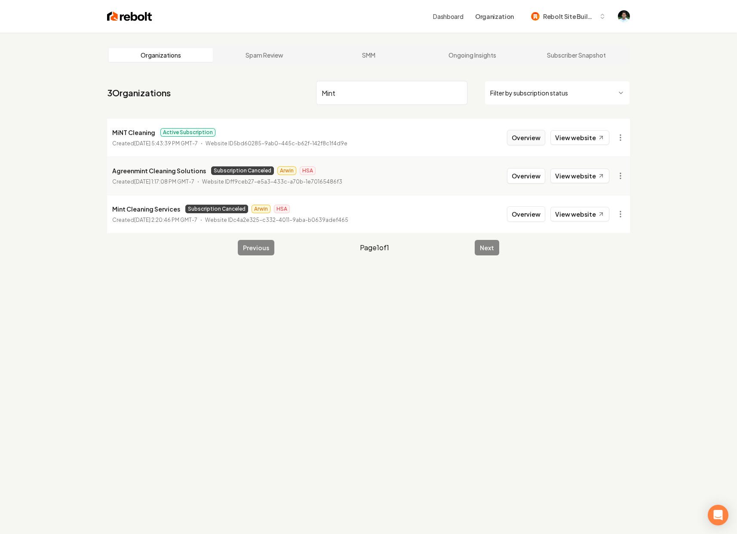
click at [527, 137] on button "Overview" at bounding box center [526, 137] width 38 height 15
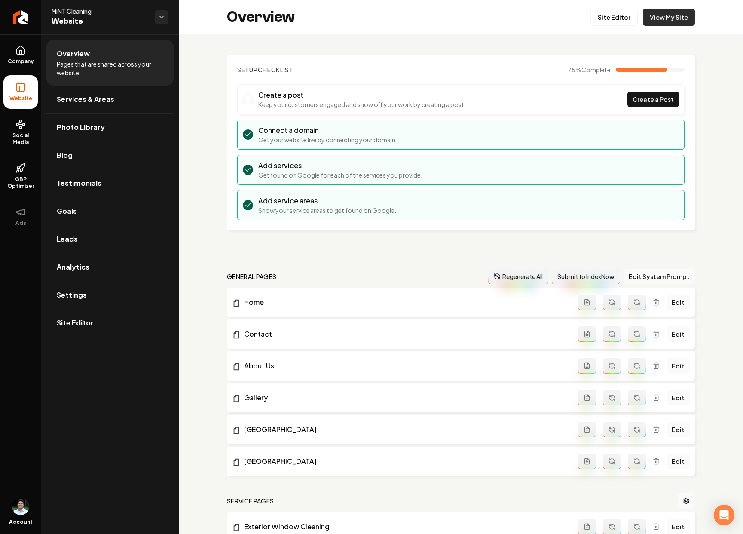
click at [675, 25] on link "View My Site" at bounding box center [669, 17] width 52 height 17
click at [93, 300] on link "Settings" at bounding box center [109, 295] width 127 height 28
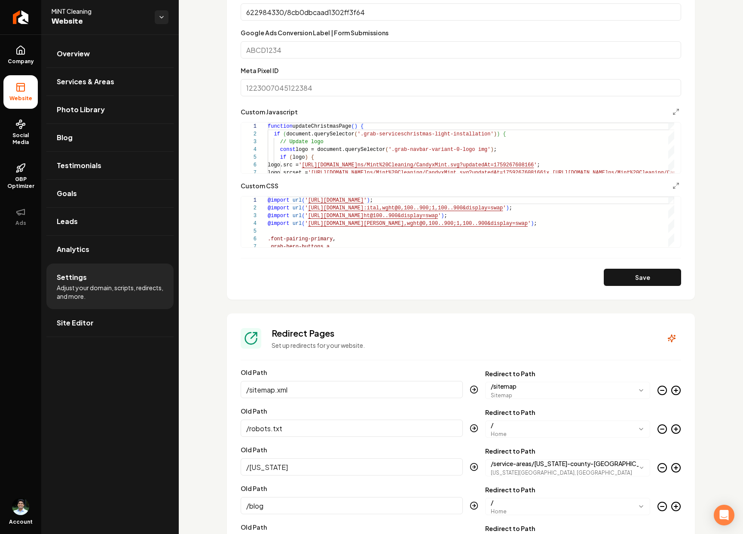
scroll to position [556, 0]
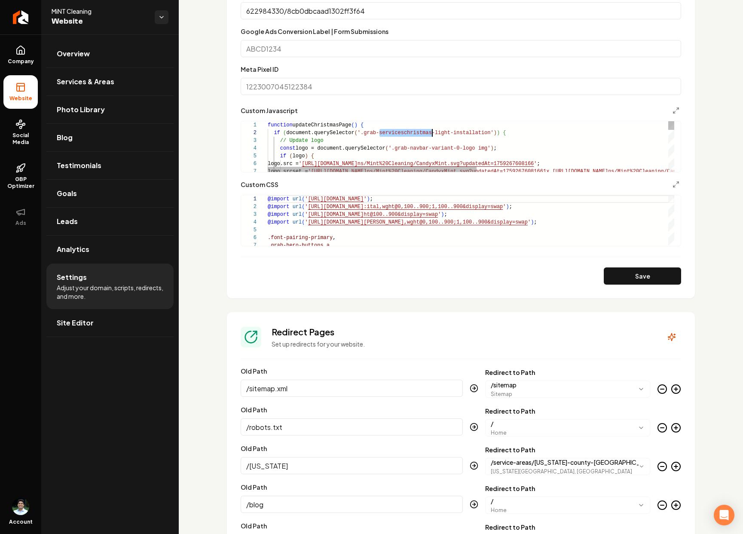
scroll to position [8, 165]
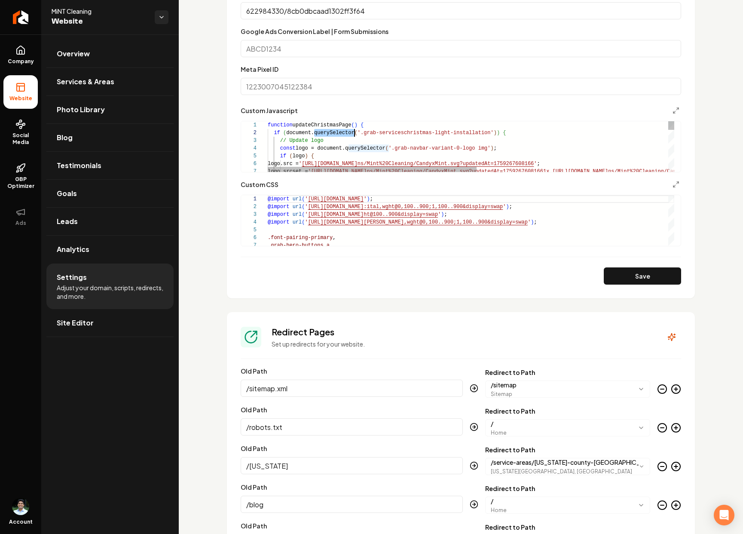
scroll to position [8, 87]
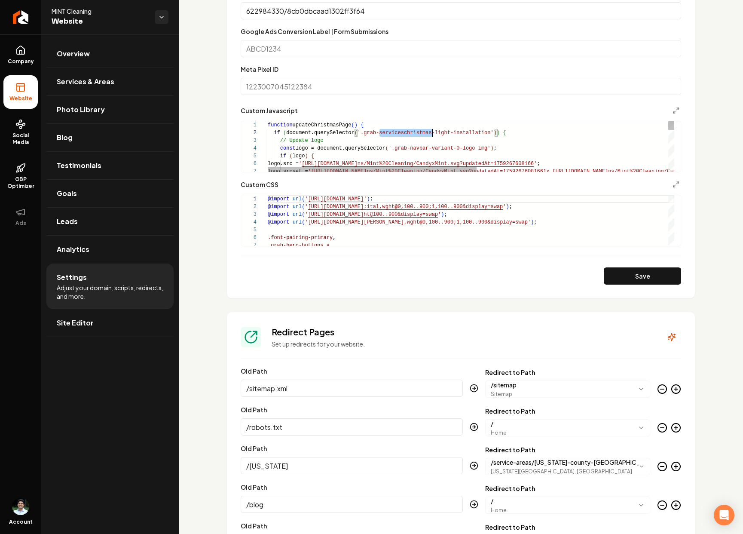
scroll to position [8, 165]
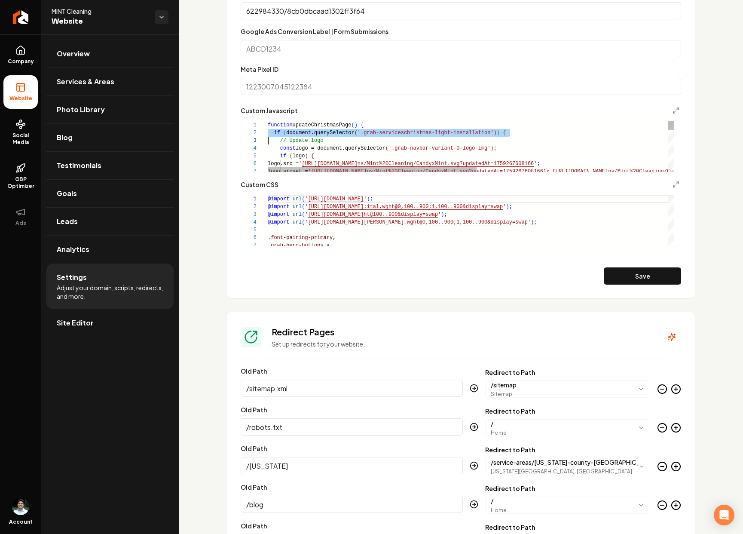
type textarea "**********"
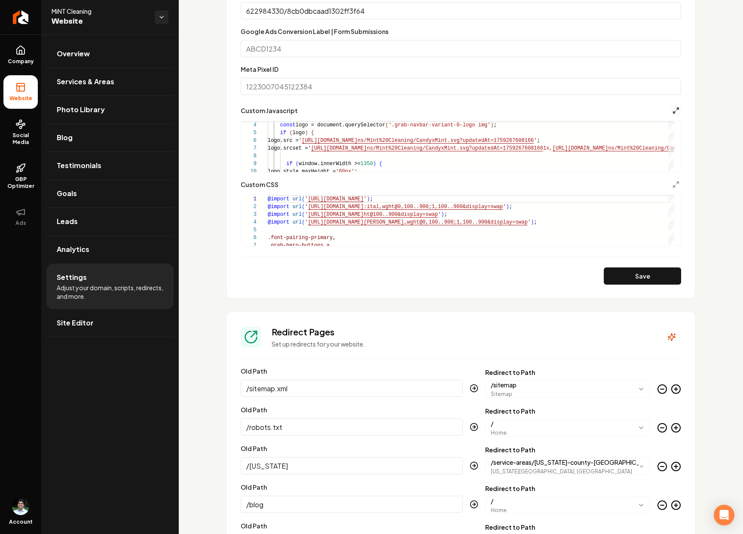
click at [673, 108] on icon "Main content area" at bounding box center [676, 110] width 7 height 7
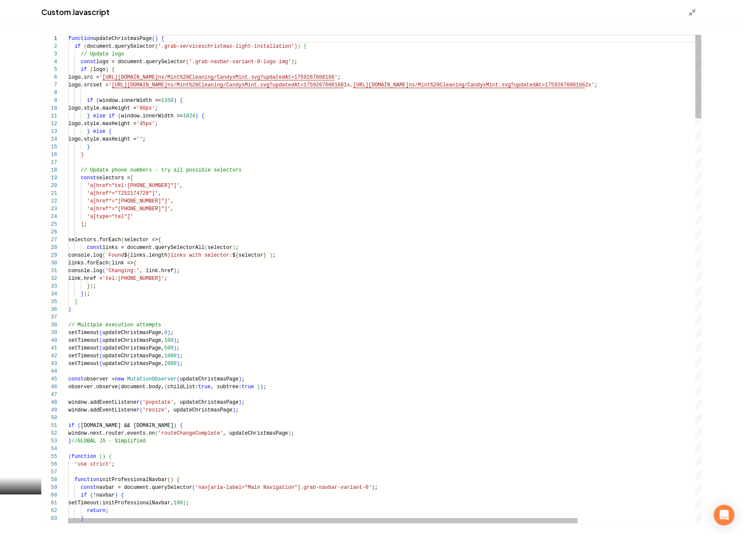
scroll to position [39, 15]
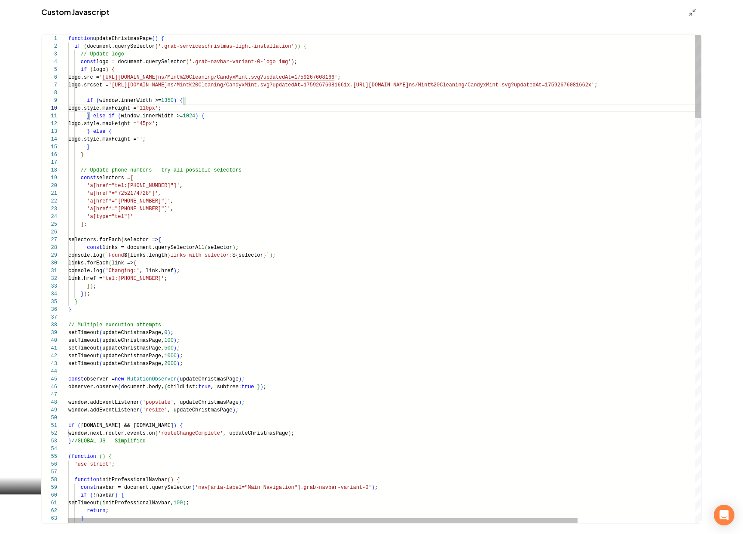
drag, startPoint x: 173, startPoint y: 121, endPoint x: 167, endPoint y: 122, distance: 6.0
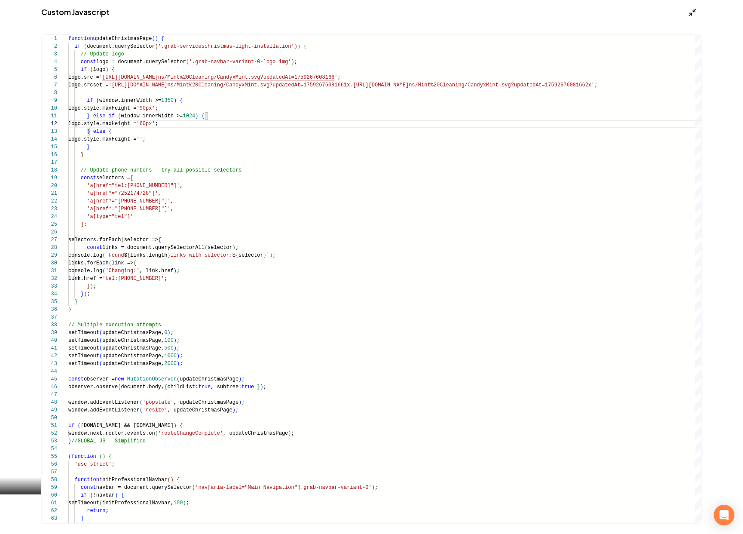
type textarea "**********"
click at [690, 12] on icon "Main content area" at bounding box center [692, 12] width 9 height 9
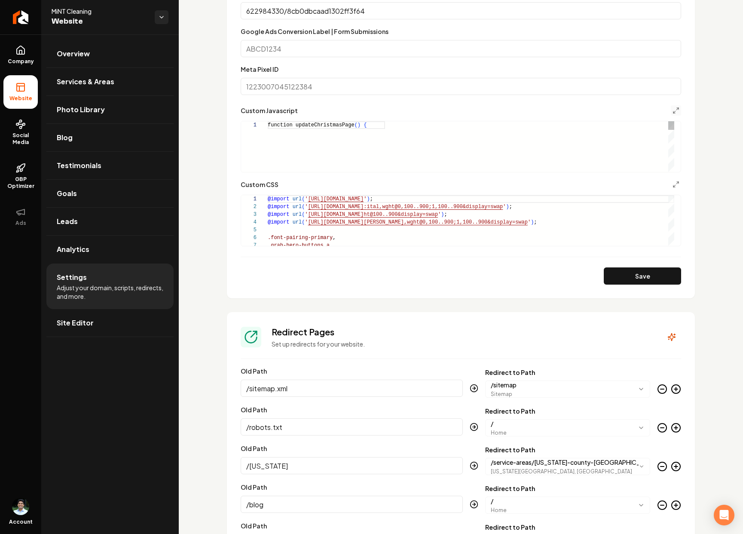
scroll to position [46, 0]
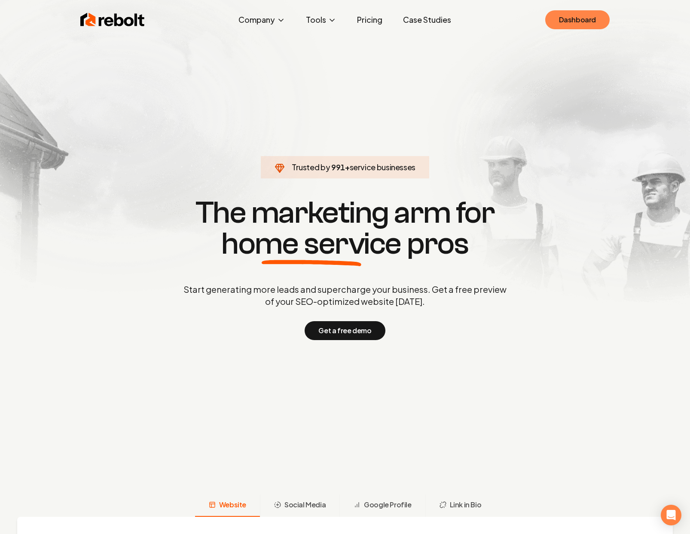
click at [589, 21] on link "Dashboard" at bounding box center [578, 19] width 64 height 19
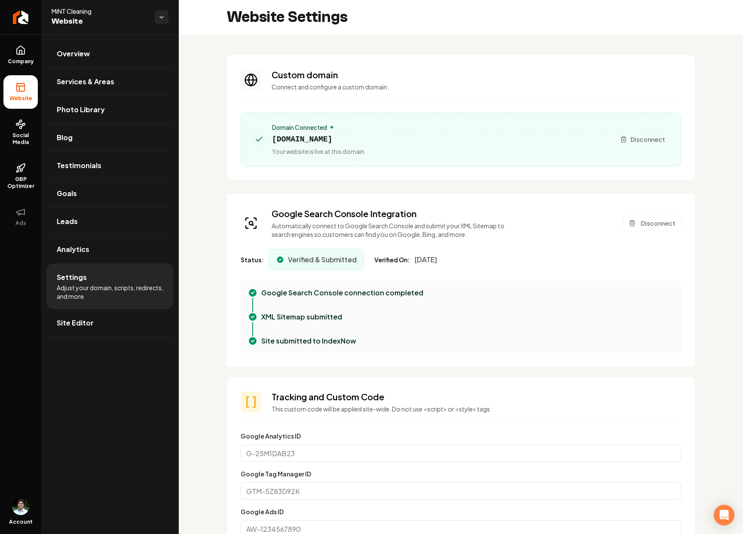
scroll to position [70, 0]
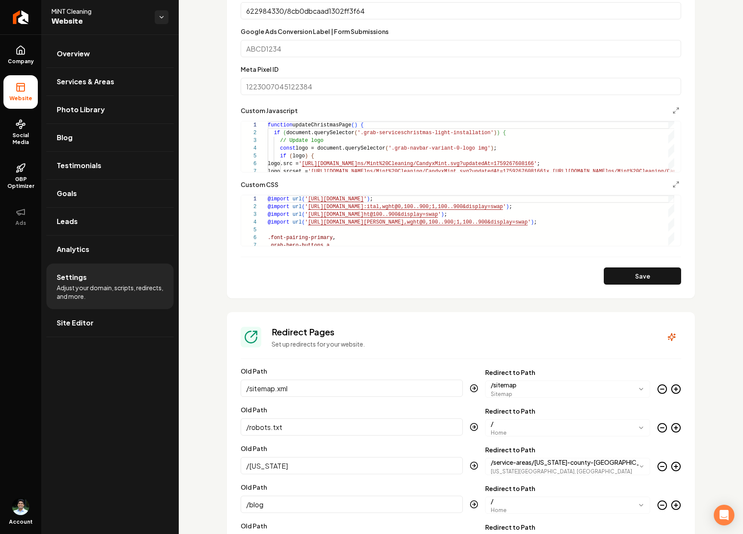
click at [624, 274] on button "Save" at bounding box center [642, 275] width 77 height 17
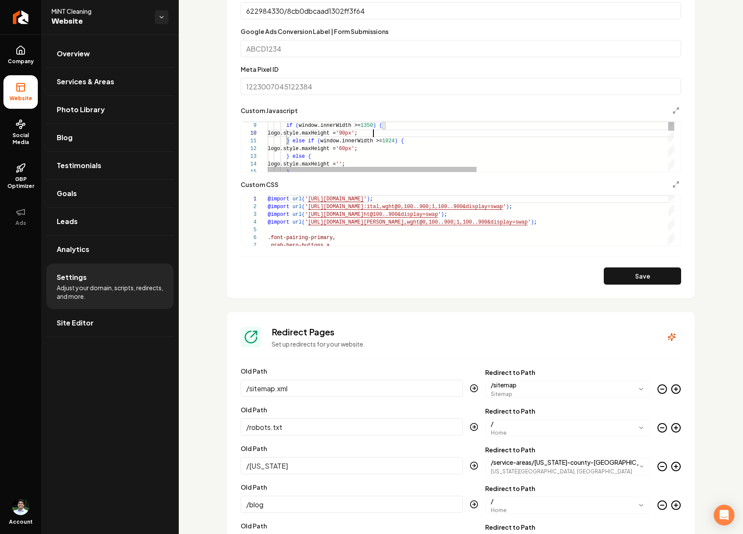
type textarea "**********"
click at [640, 274] on button "Save" at bounding box center [642, 275] width 77 height 17
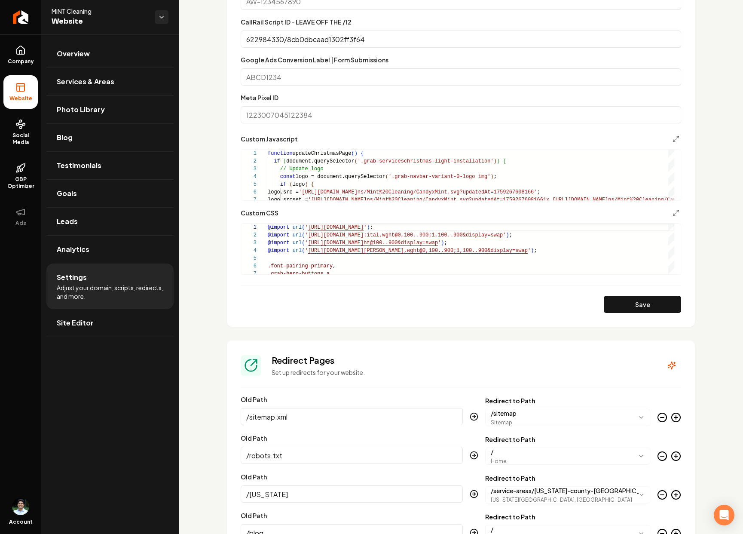
scroll to position [528, 0]
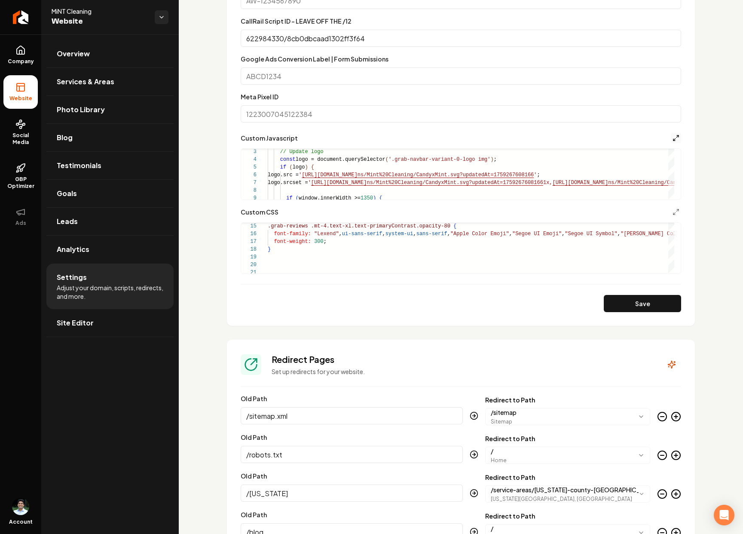
click at [673, 135] on icon "Main content area" at bounding box center [676, 138] width 7 height 7
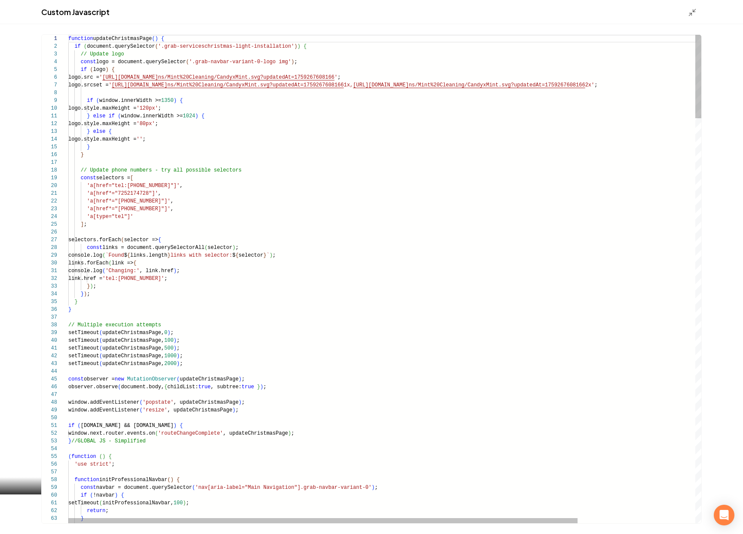
scroll to position [31, 22]
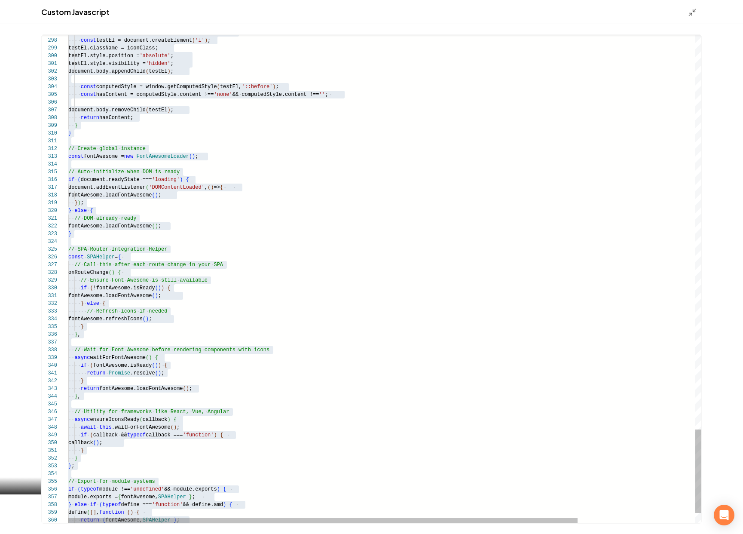
scroll to position [0, 0]
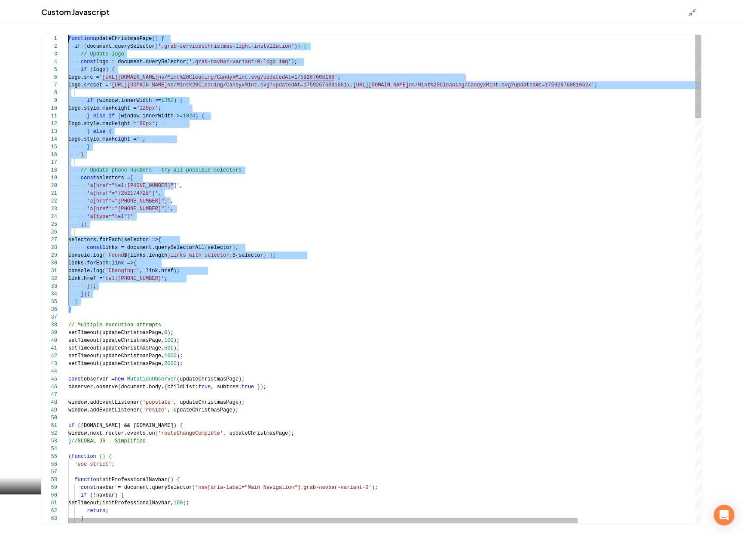
drag, startPoint x: 77, startPoint y: 309, endPoint x: 62, endPoint y: 32, distance: 277.2
type textarea "**********"
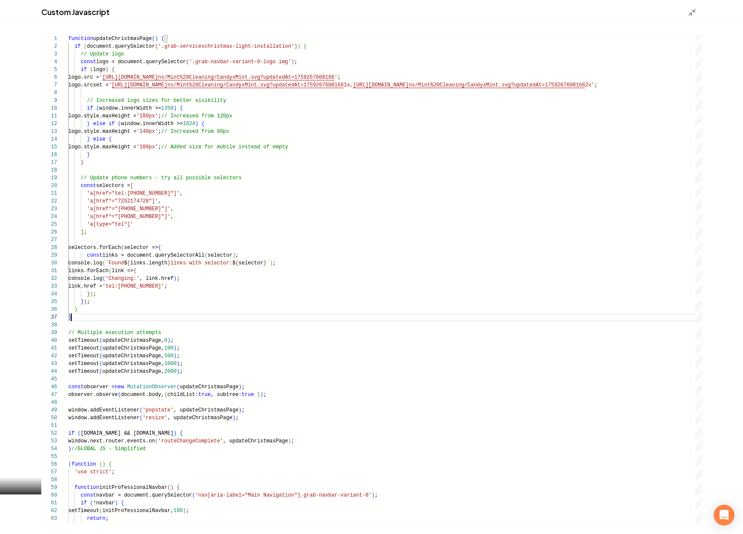
click at [690, 17] on div "Custom Javascript" at bounding box center [371, 12] width 743 height 24
click at [691, 14] on polyline "Main content area" at bounding box center [691, 14] width 2 height 2
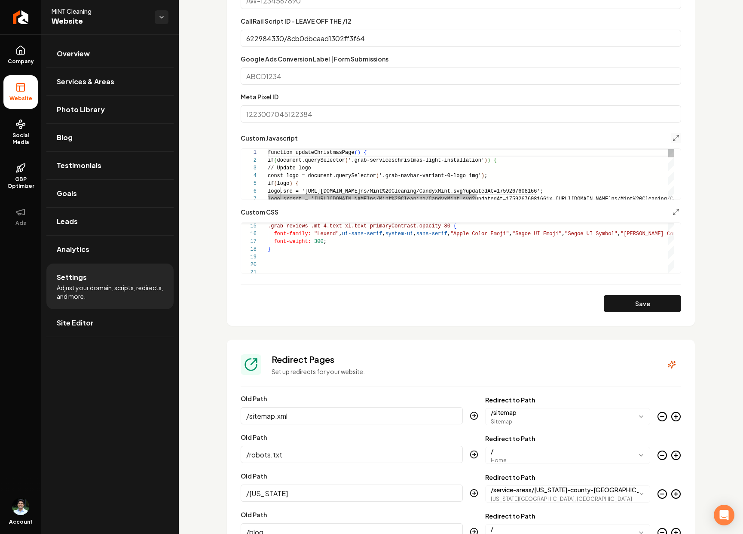
scroll to position [46, 0]
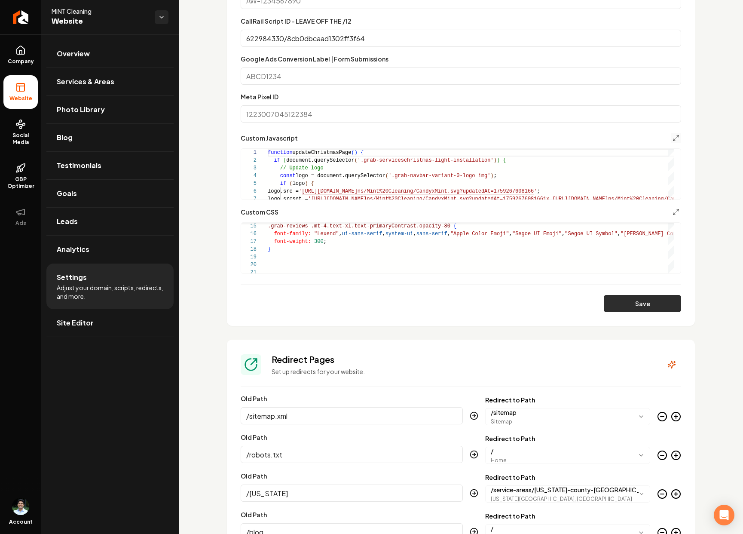
click at [653, 295] on button "Save" at bounding box center [642, 303] width 77 height 17
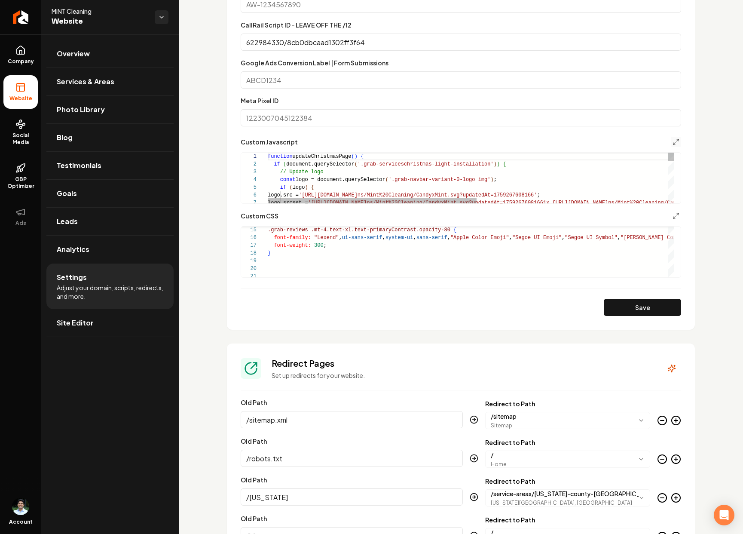
scroll to position [524, 0]
click at [673, 141] on icon "Main content area" at bounding box center [676, 142] width 7 height 7
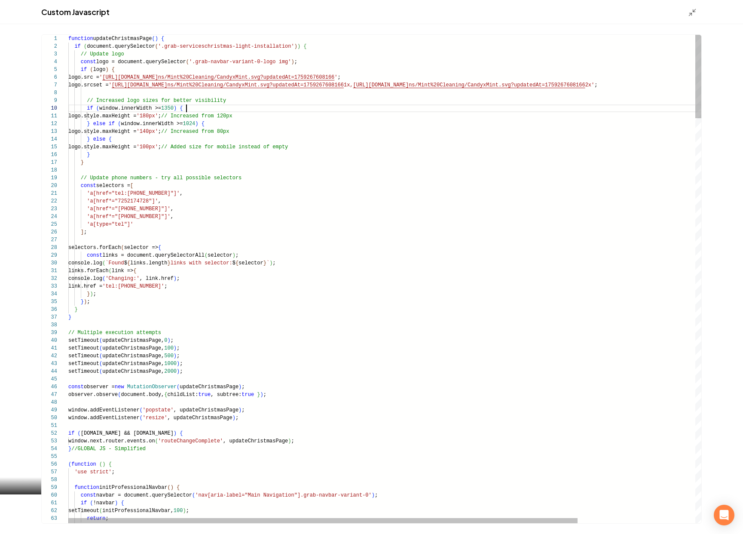
scroll to position [46, 118]
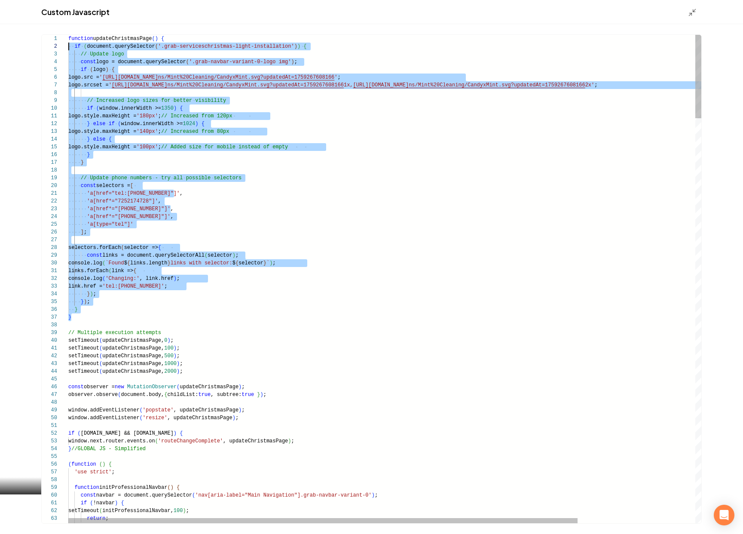
scroll to position [8, 0]
drag, startPoint x: 77, startPoint y: 316, endPoint x: 47, endPoint y: 36, distance: 281.4
type textarea "**********"
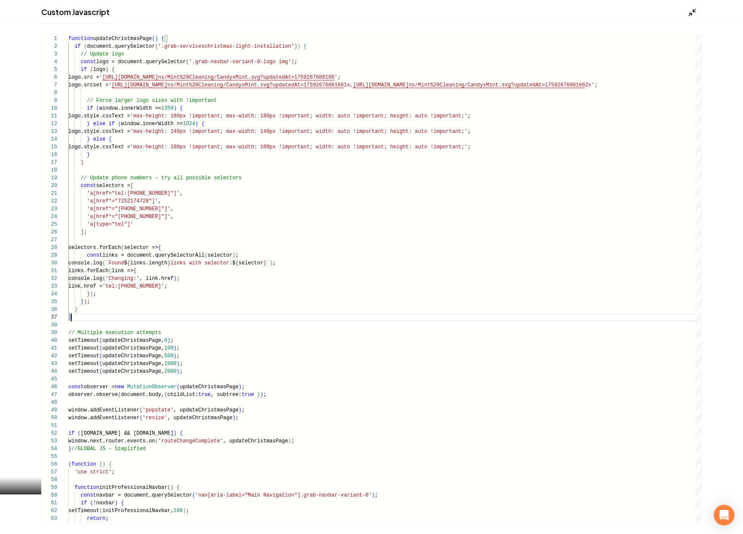
click at [691, 9] on icon "Main content area" at bounding box center [692, 12] width 9 height 9
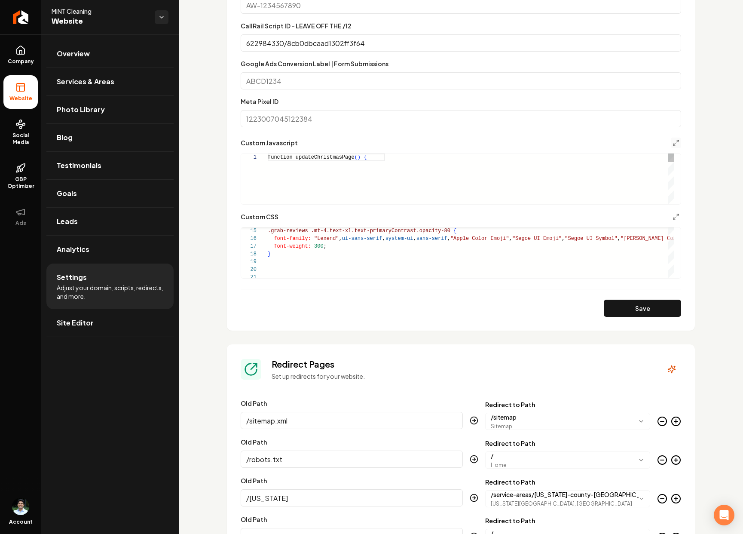
scroll to position [46, 0]
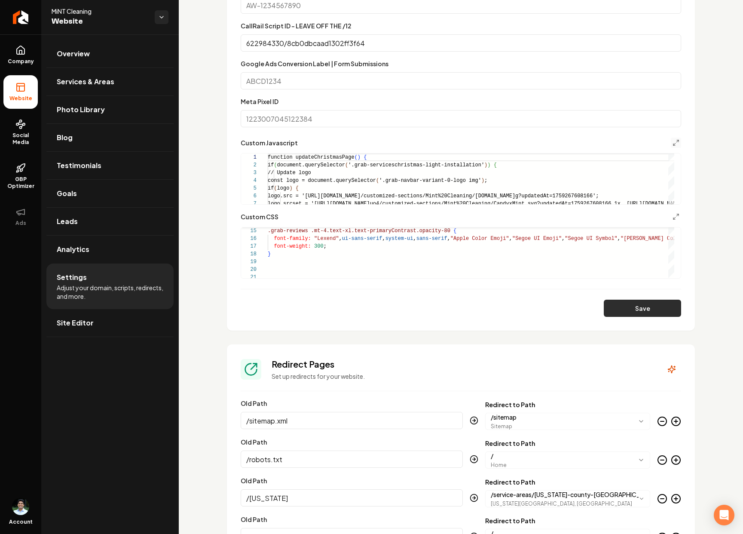
click at [635, 313] on button "Save" at bounding box center [642, 308] width 77 height 17
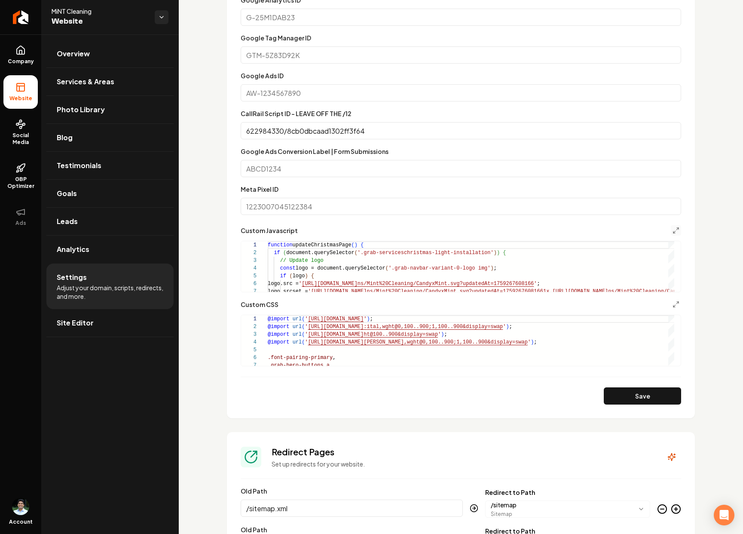
scroll to position [429, 0]
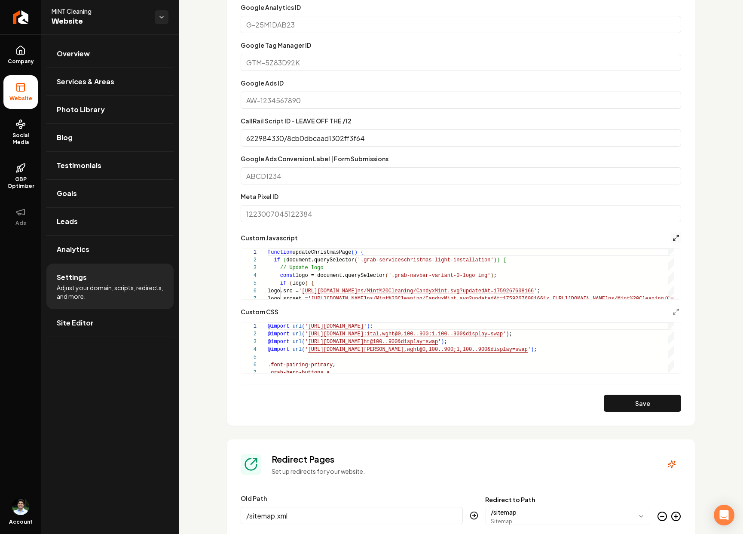
click at [673, 234] on icon "Main content area" at bounding box center [676, 237] width 7 height 7
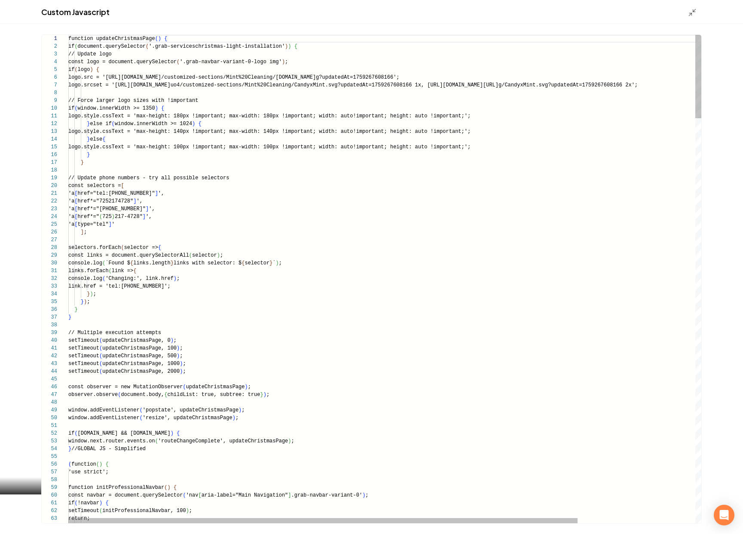
scroll to position [46, 0]
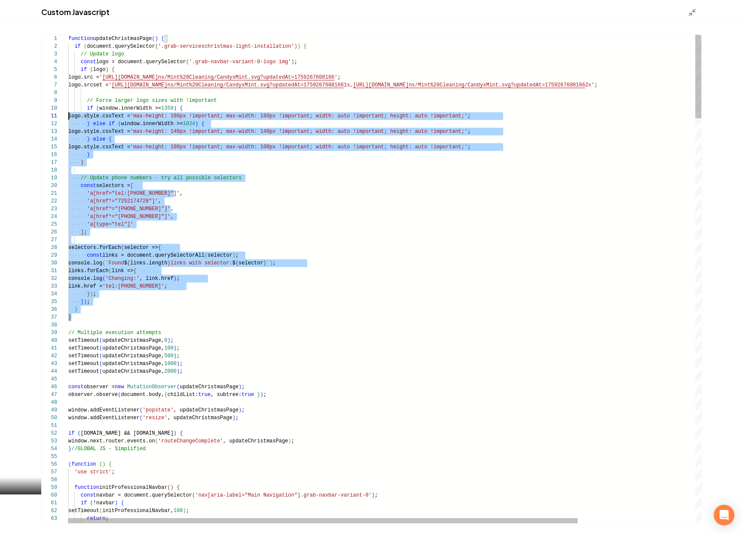
scroll to position [46, 0]
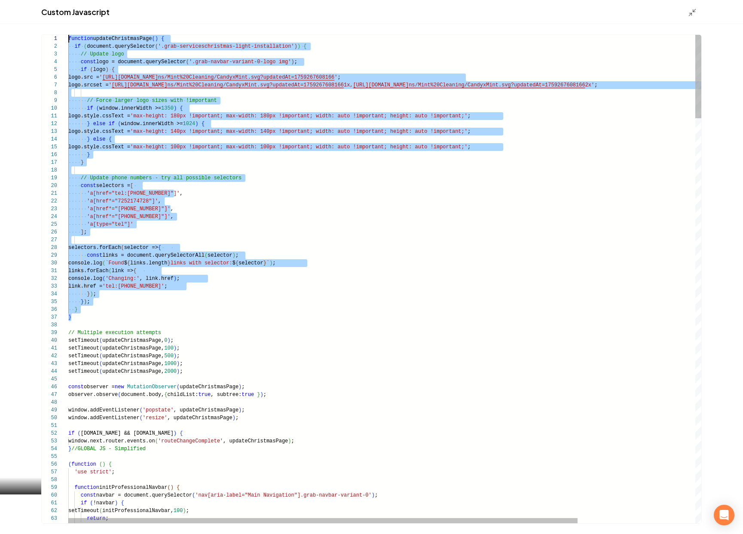
drag, startPoint x: 71, startPoint y: 319, endPoint x: 57, endPoint y: 22, distance: 296.9
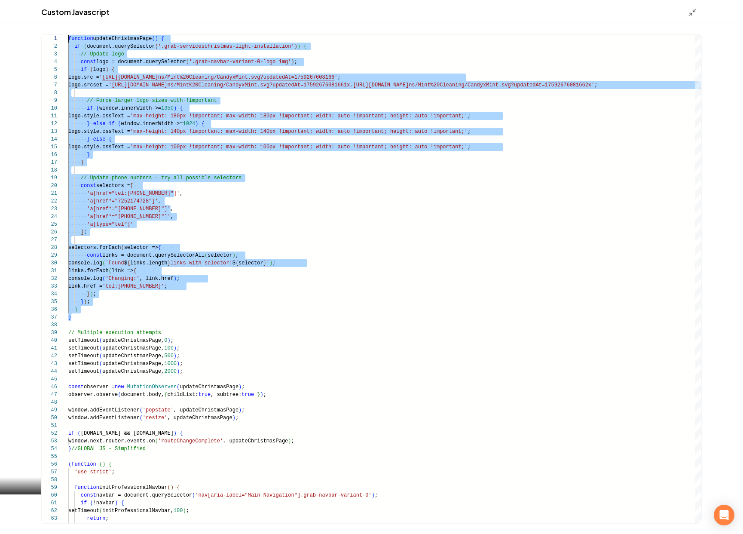
type textarea "**********"
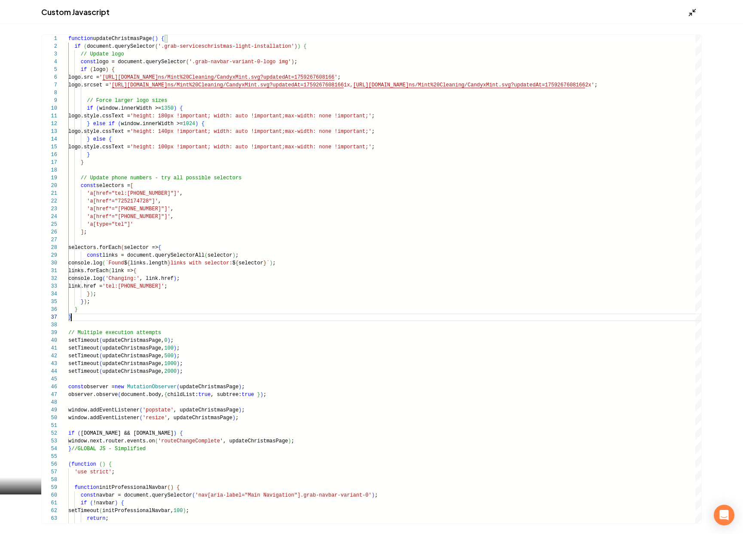
click at [688, 12] on icon "Main content area" at bounding box center [692, 12] width 9 height 9
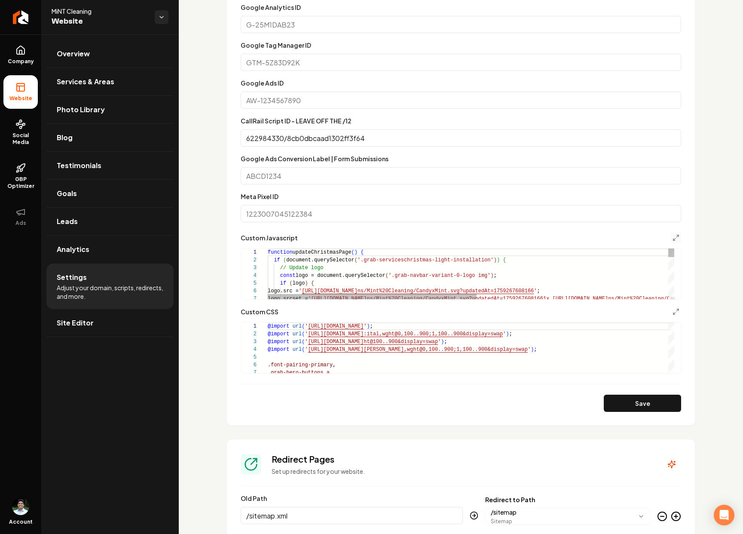
scroll to position [46, 0]
click at [616, 398] on button "Save" at bounding box center [642, 403] width 77 height 17
type textarea "**********"
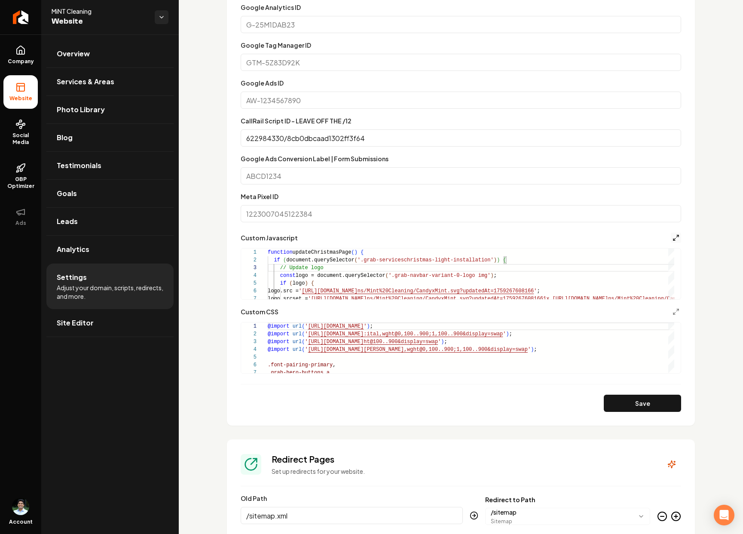
click at [673, 236] on icon "Main content area" at bounding box center [676, 237] width 7 height 7
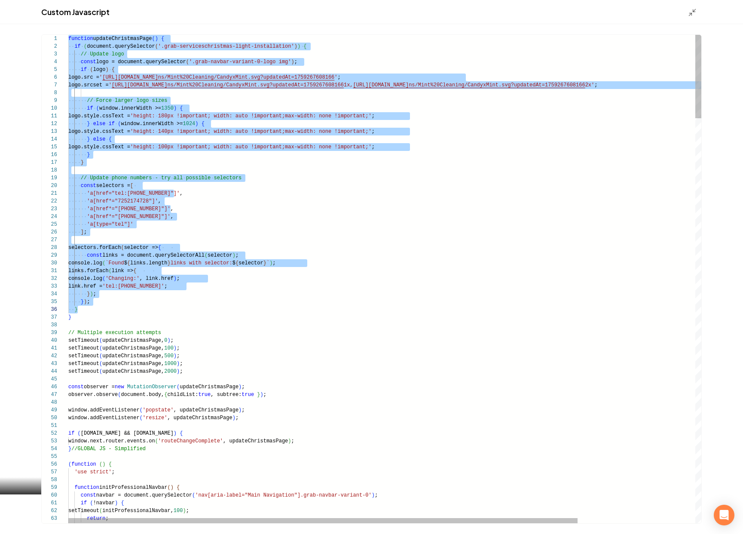
scroll to position [0, 3]
drag, startPoint x: 69, startPoint y: 39, endPoint x: 200, endPoint y: 314, distance: 305.3
type textarea "**********"
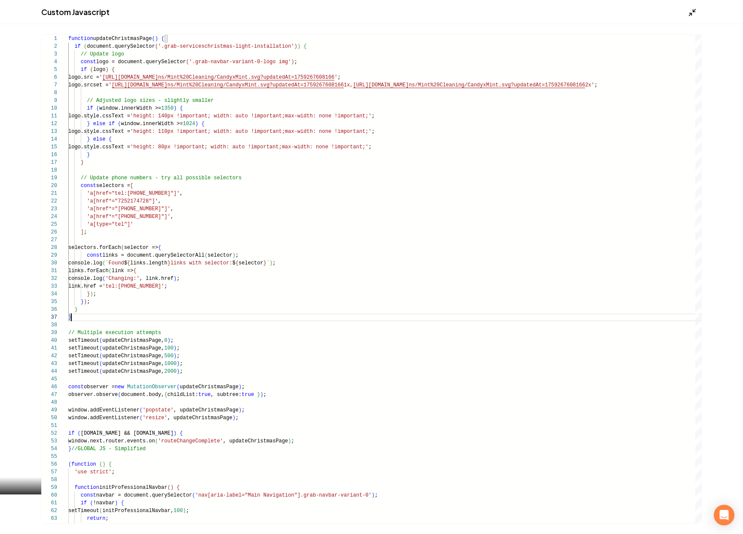
click at [690, 9] on icon "Main content area" at bounding box center [692, 12] width 9 height 9
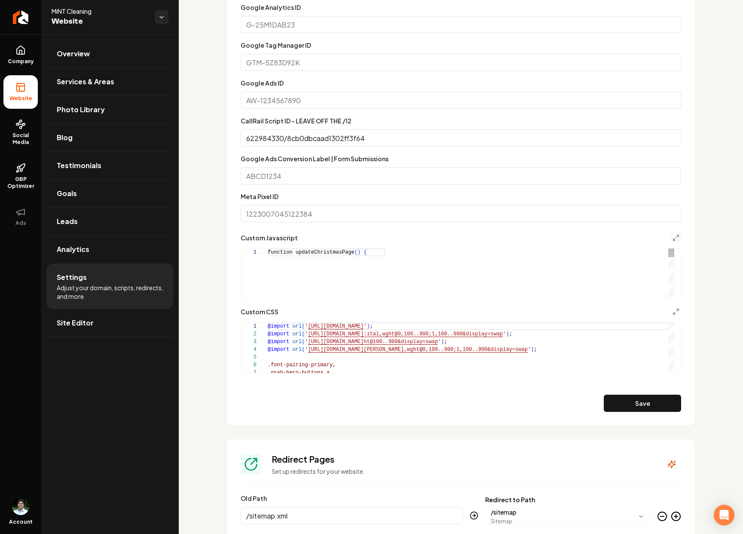
scroll to position [46, 0]
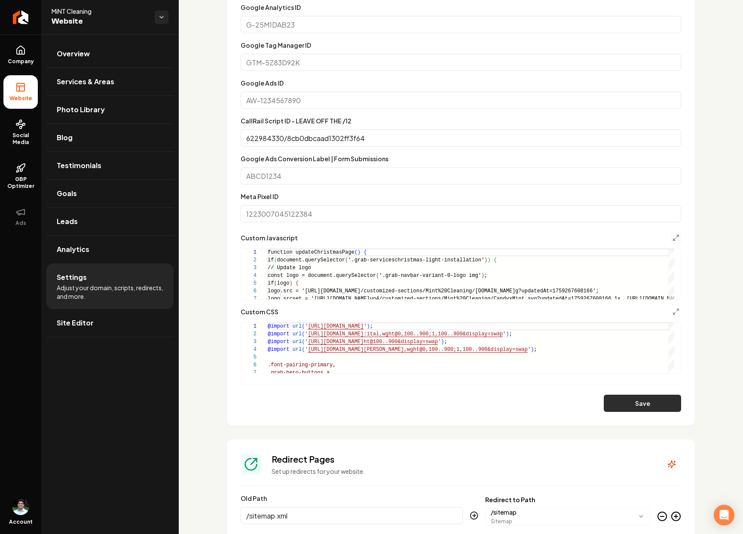
click at [629, 398] on button "Save" at bounding box center [642, 403] width 77 height 17
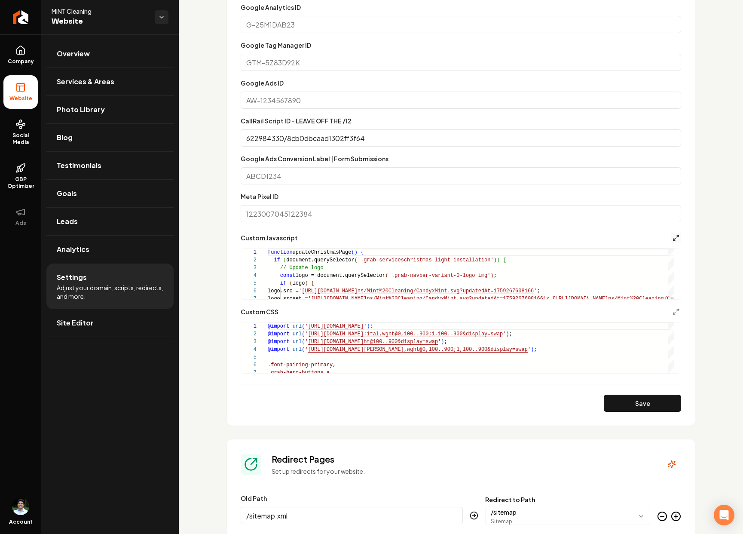
click at [673, 235] on icon "Main content area" at bounding box center [676, 237] width 7 height 7
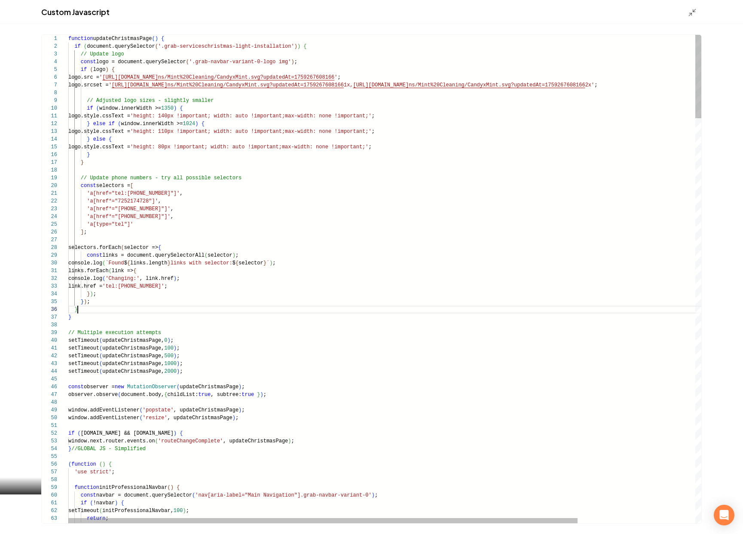
scroll to position [39, 9]
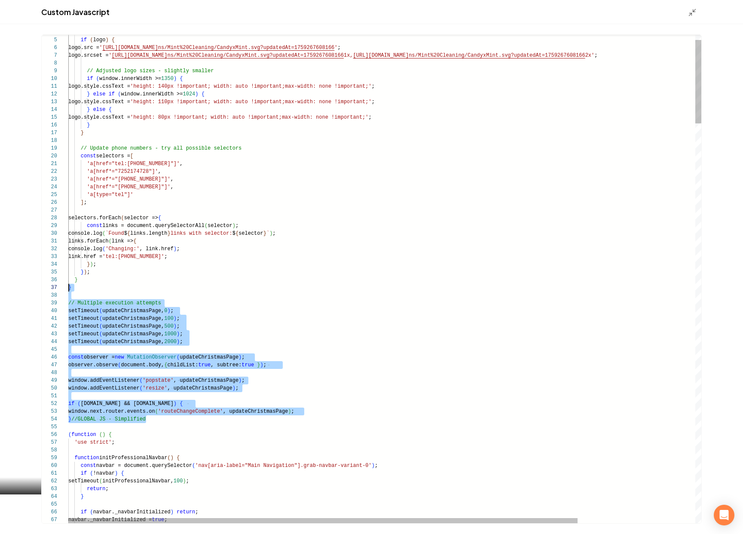
scroll to position [62, 0]
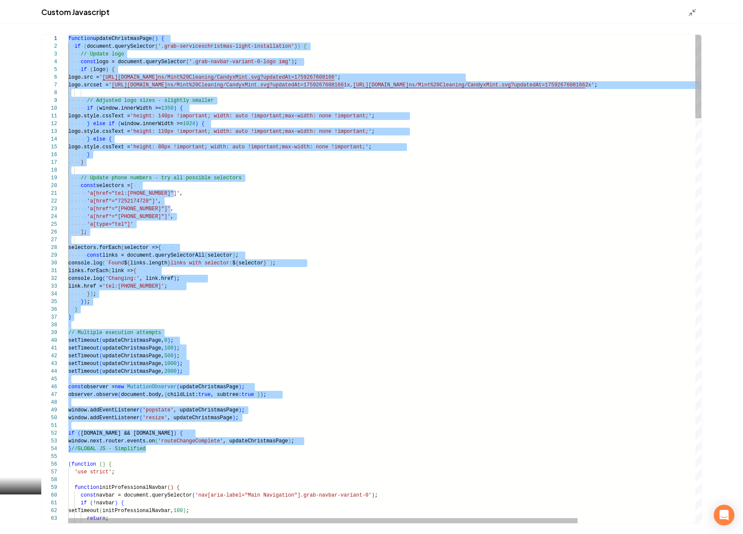
drag, startPoint x: 161, startPoint y: 419, endPoint x: 62, endPoint y: -15, distance: 445.3
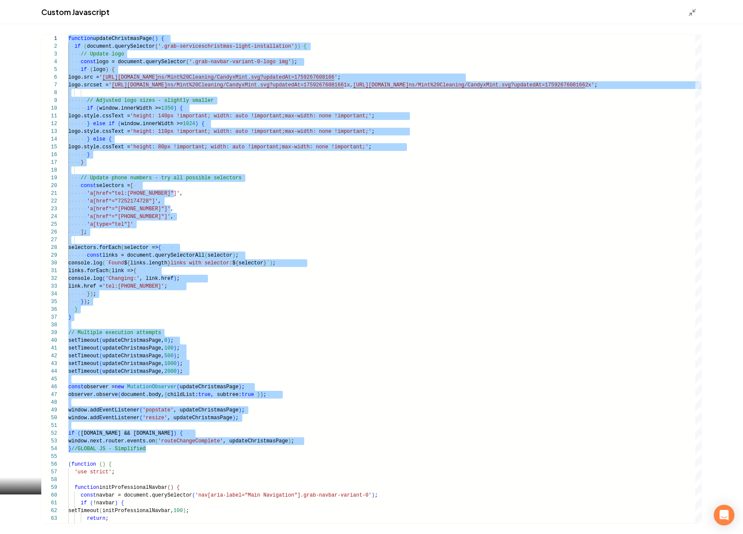
type textarea "**********"
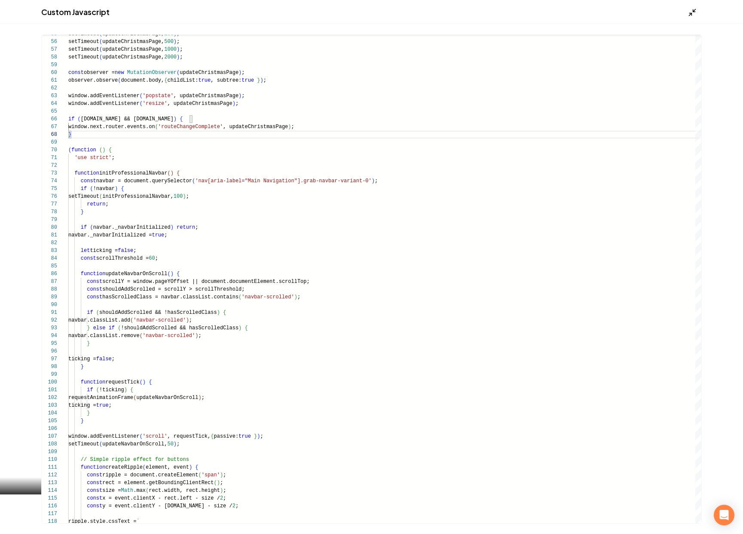
click at [690, 15] on line "Main content area" at bounding box center [691, 14] width 3 height 3
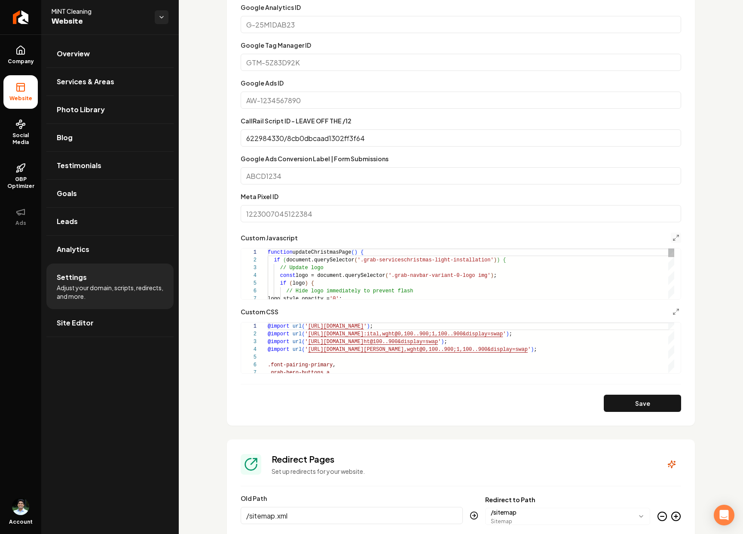
scroll to position [77, 0]
click at [619, 403] on button "Save" at bounding box center [642, 403] width 77 height 17
click at [673, 239] on icon "Main content area" at bounding box center [676, 237] width 7 height 7
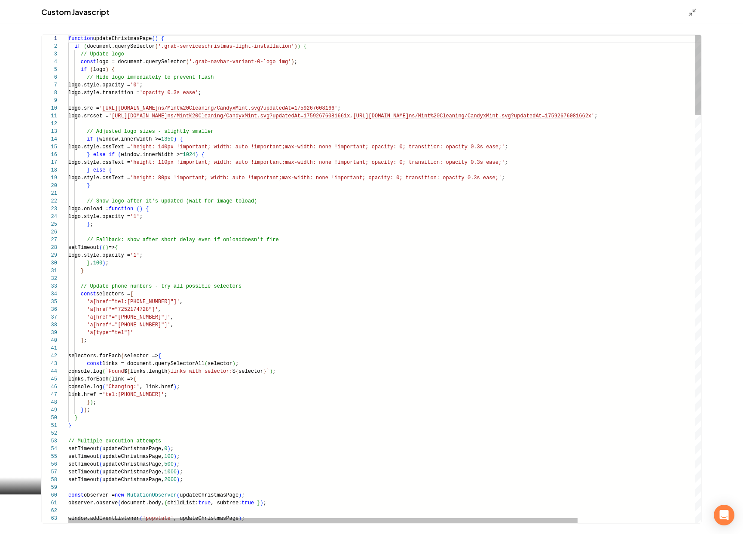
scroll to position [54, 131]
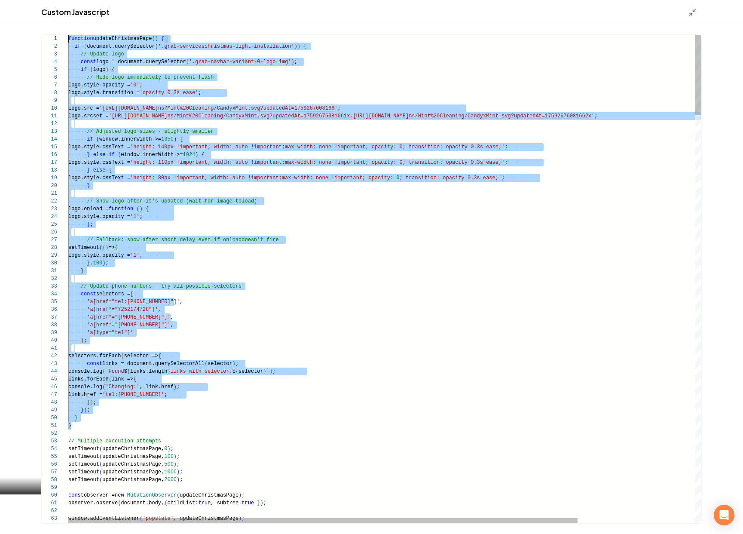
scroll to position [0, 0]
drag, startPoint x: 88, startPoint y: 322, endPoint x: 67, endPoint y: -48, distance: 371.1
type textarea "**********"
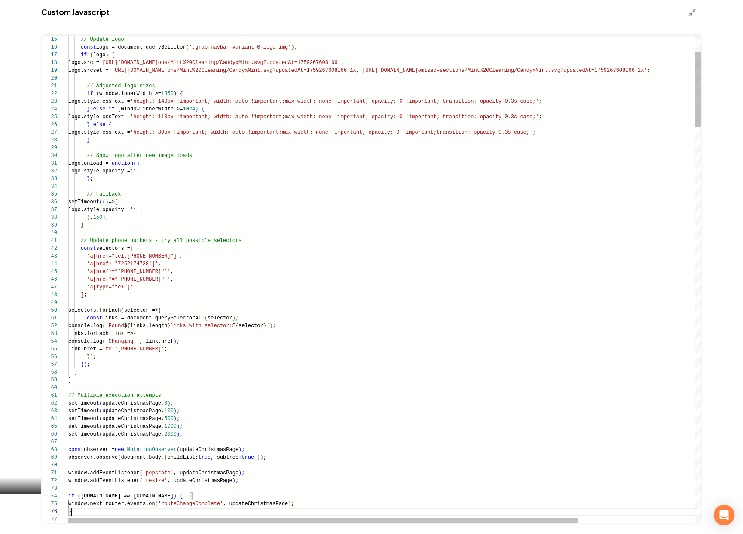
scroll to position [39, 3]
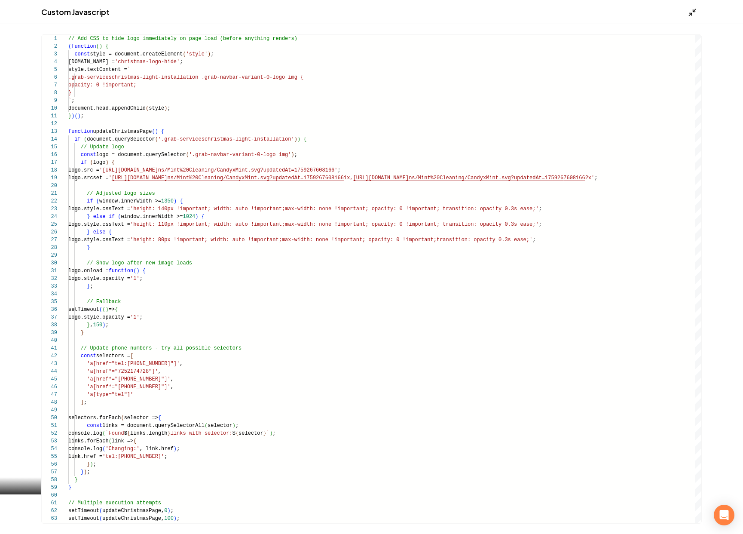
click at [696, 11] on icon "Main content area" at bounding box center [692, 12] width 9 height 9
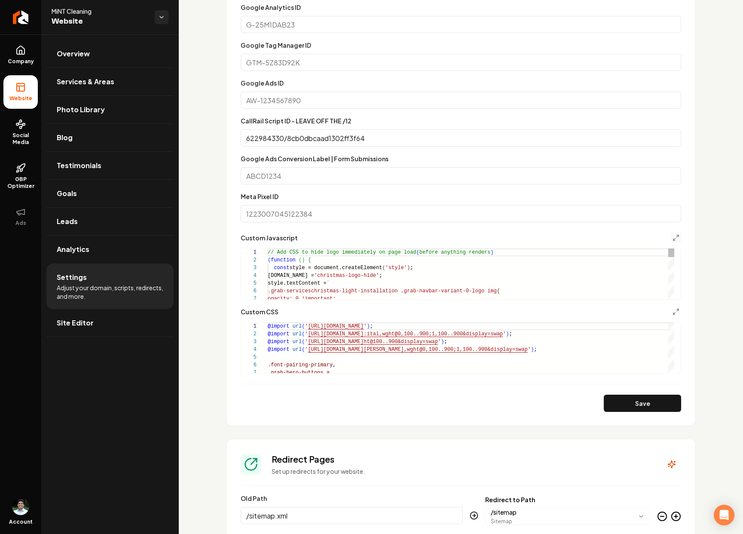
scroll to position [77, 0]
click at [628, 409] on button "Save" at bounding box center [642, 403] width 77 height 17
click at [673, 234] on icon "Main content area" at bounding box center [676, 237] width 7 height 7
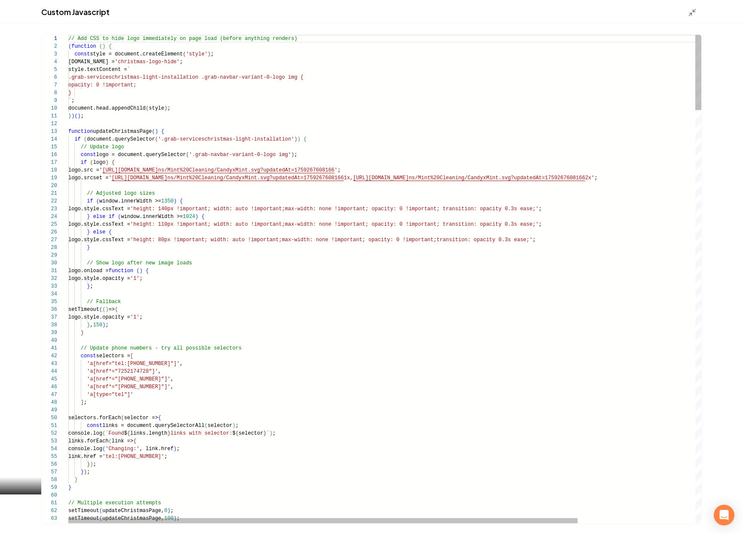
scroll to position [77, 0]
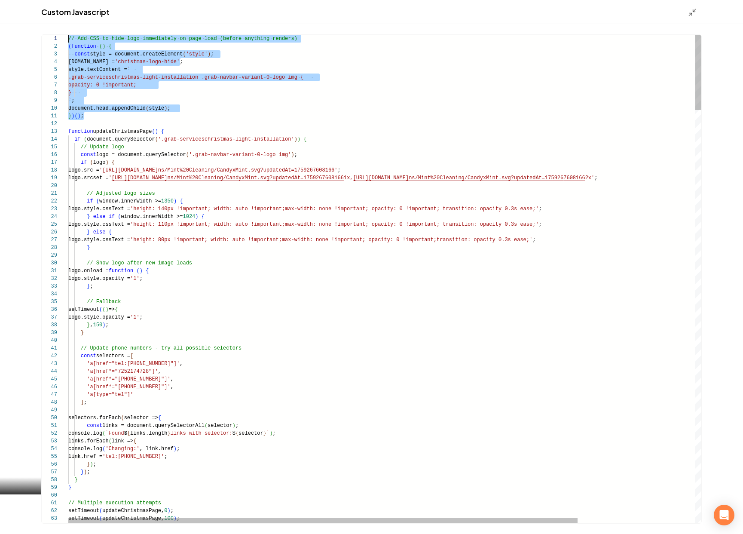
drag, startPoint x: 106, startPoint y: 114, endPoint x: 34, endPoint y: 18, distance: 119.8
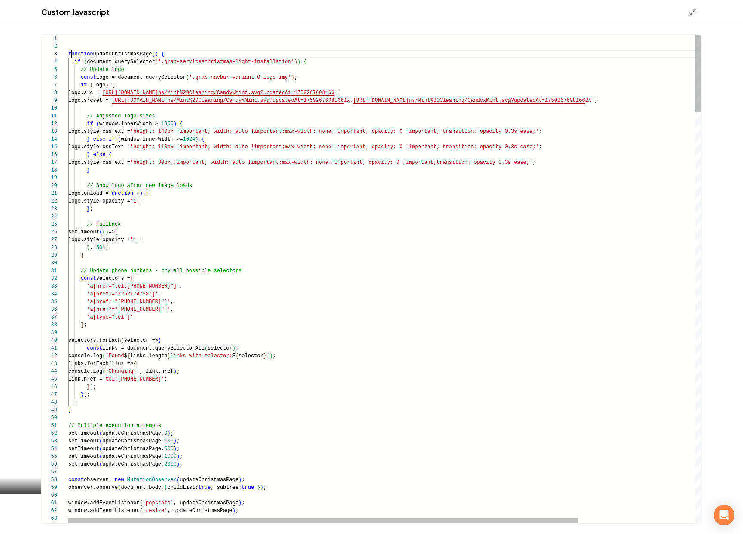
scroll to position [15, 3]
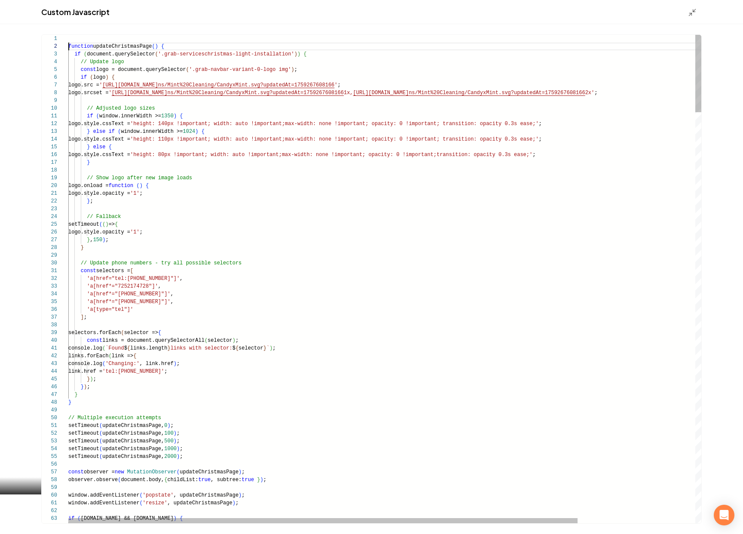
type textarea "**********"
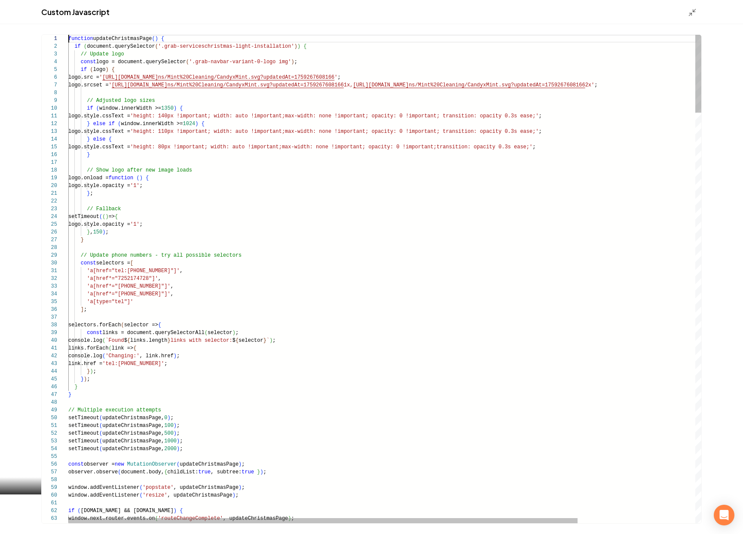
scroll to position [0, 0]
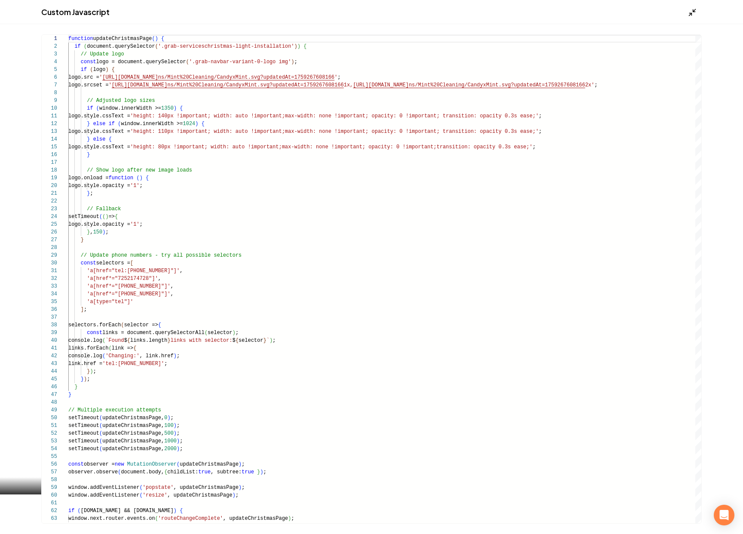
click at [693, 12] on icon "Main content area" at bounding box center [692, 12] width 9 height 9
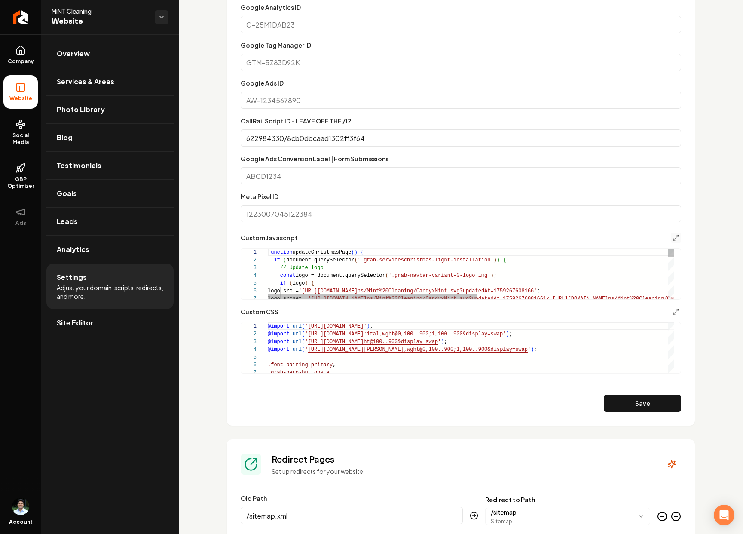
scroll to position [46, 0]
click at [652, 406] on button "Save" at bounding box center [642, 403] width 77 height 17
click at [674, 239] on line "Main content area" at bounding box center [675, 239] width 2 height 2
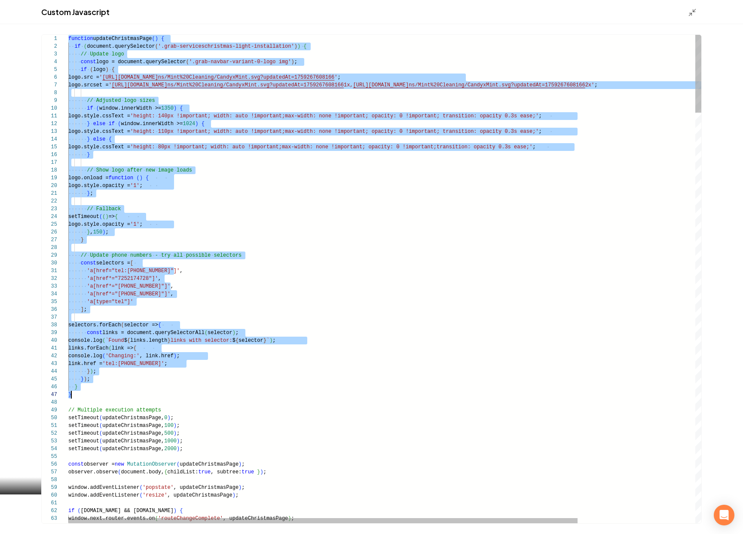
scroll to position [0, 3]
drag, startPoint x: 69, startPoint y: 37, endPoint x: 159, endPoint y: 395, distance: 369.7
type textarea "**********"
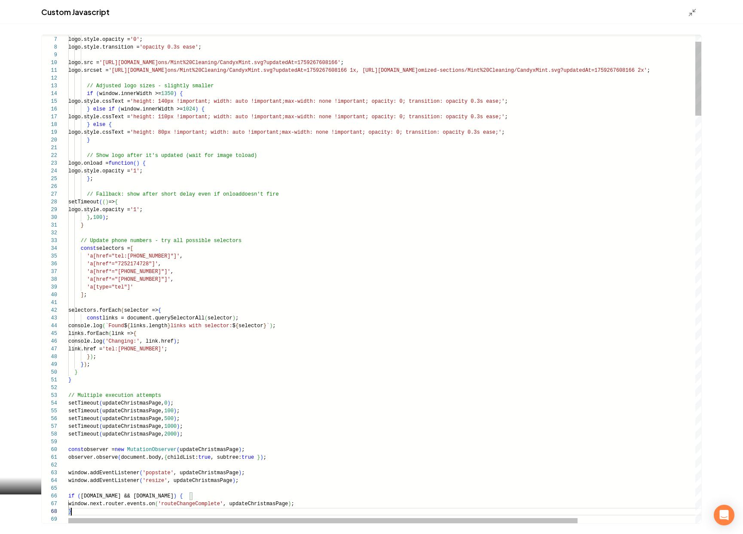
scroll to position [54, 3]
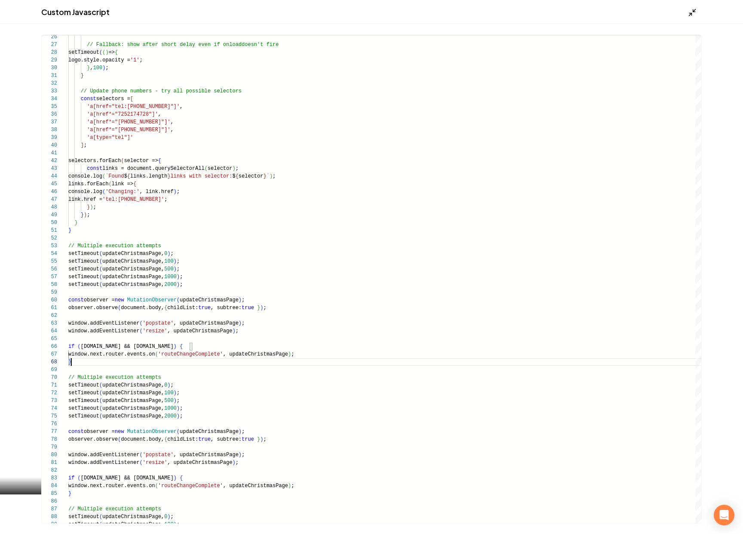
click at [693, 12] on icon "Main content area" at bounding box center [692, 12] width 9 height 9
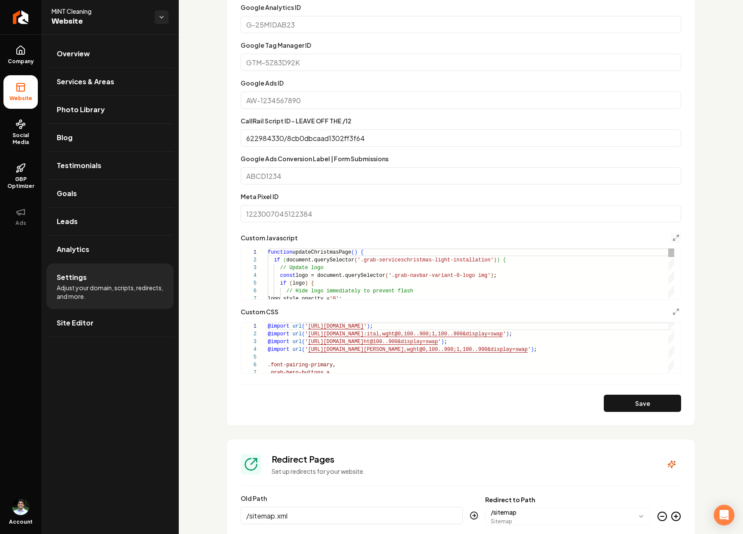
type textarea "**********"
click at [622, 399] on button "Save" at bounding box center [642, 403] width 77 height 17
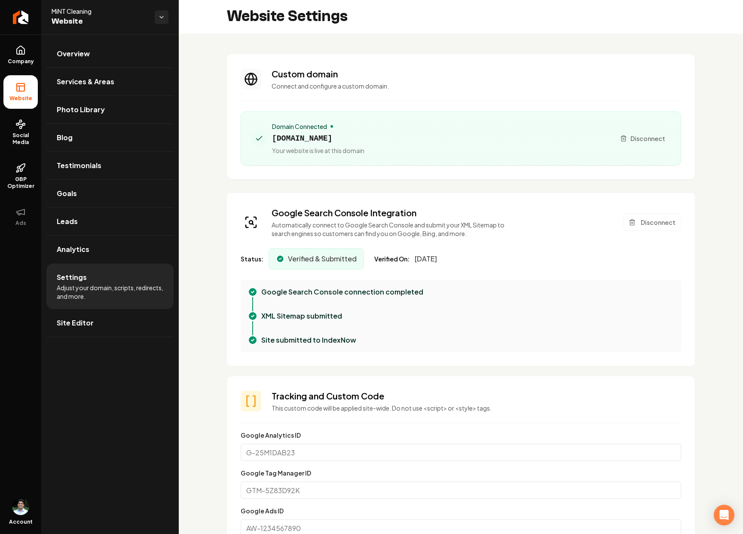
scroll to position [328, 0]
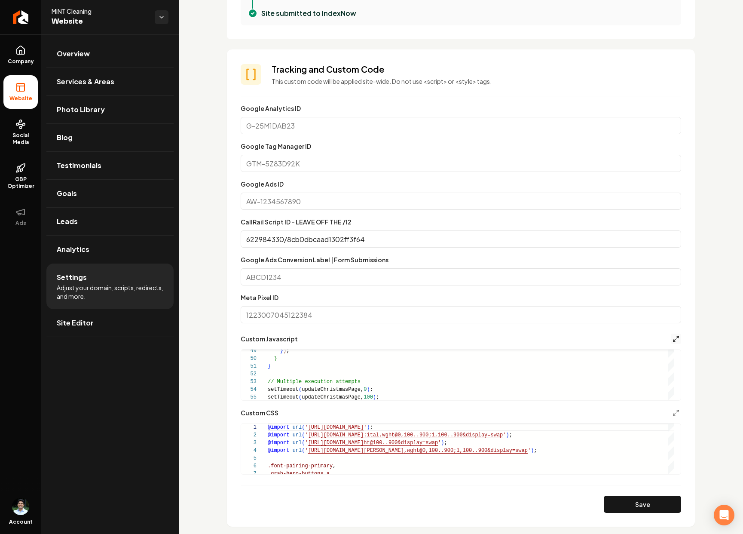
click at [673, 335] on icon "Main content area" at bounding box center [676, 338] width 7 height 7
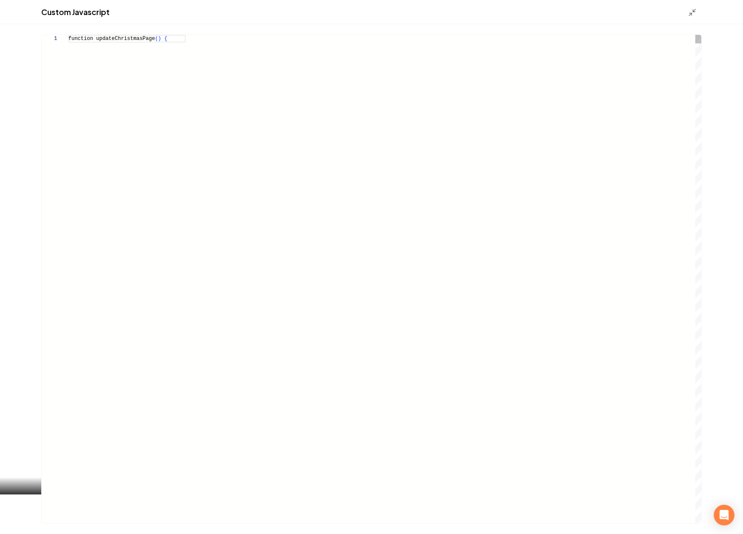
scroll to position [77, 0]
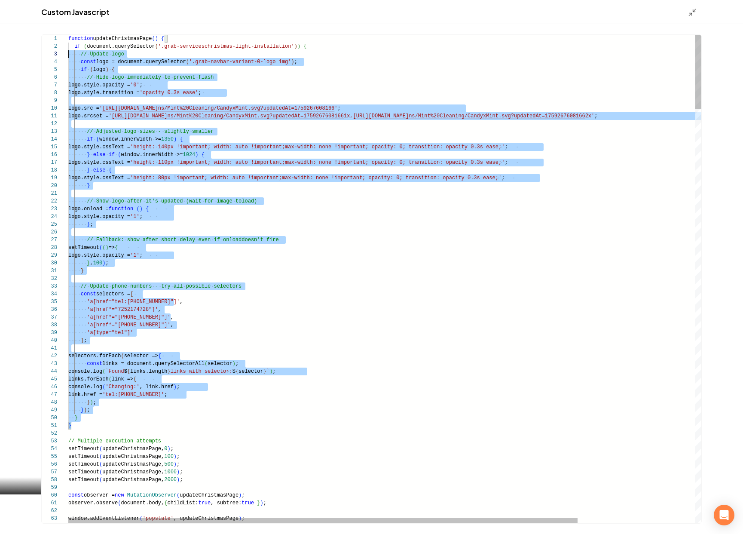
scroll to position [0, 0]
drag, startPoint x: 82, startPoint y: 425, endPoint x: 58, endPoint y: 21, distance: 404.8
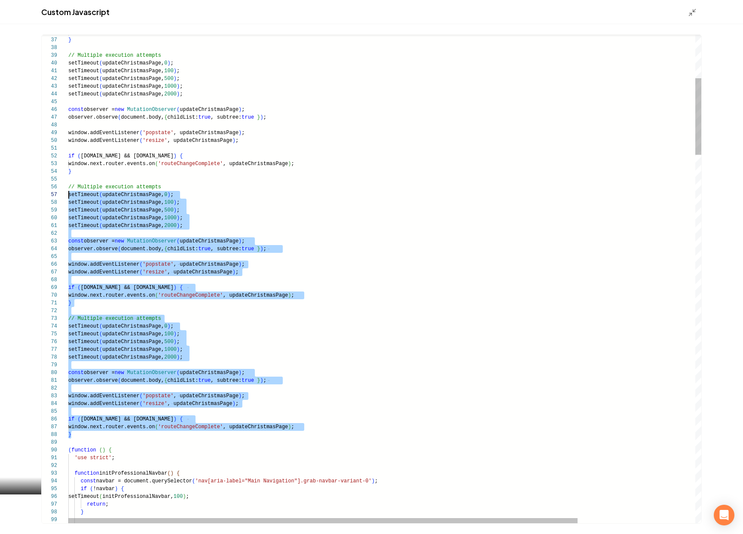
scroll to position [39, 0]
drag, startPoint x: 76, startPoint y: 436, endPoint x: 20, endPoint y: 186, distance: 256.8
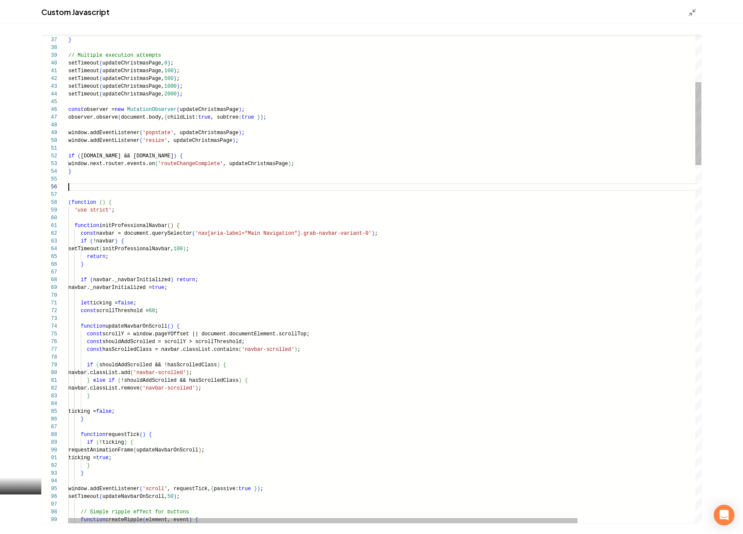
scroll to position [31, 0]
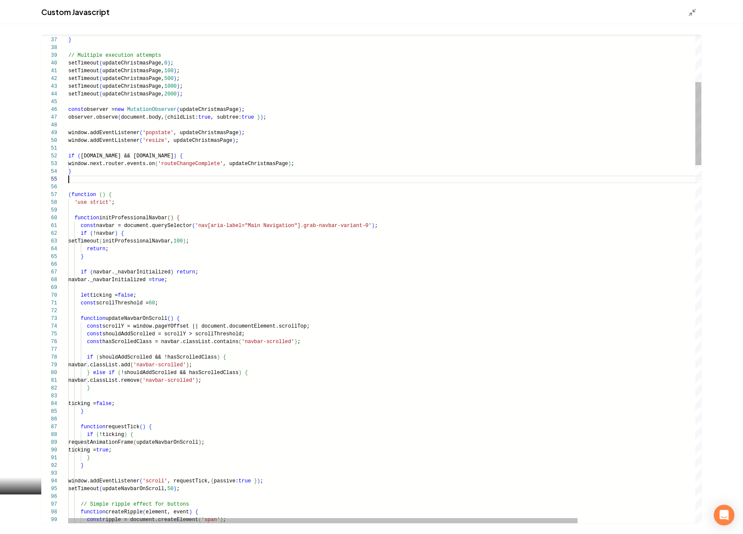
type textarea "**********"
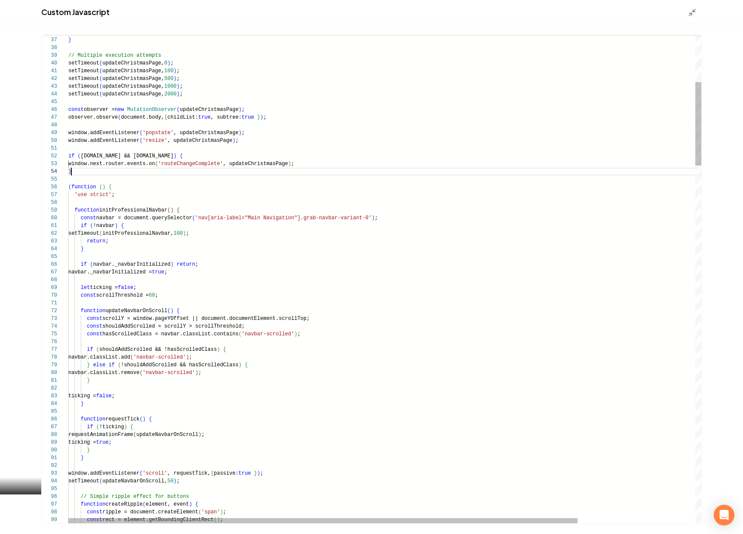
scroll to position [23, 3]
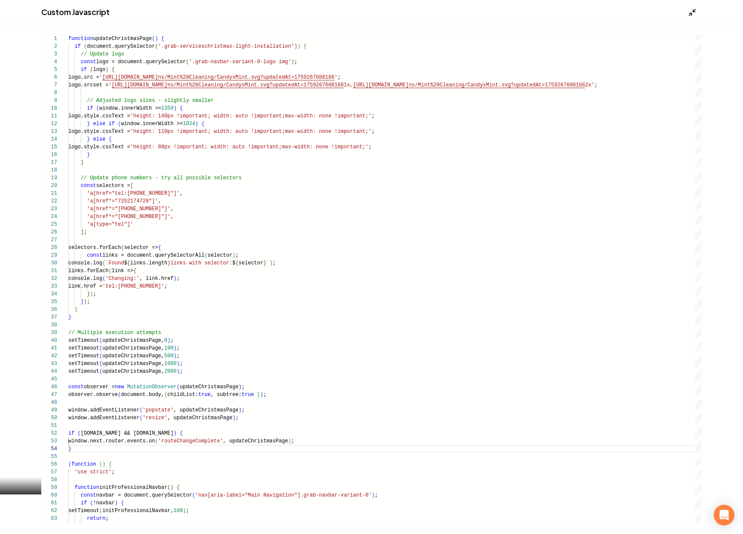
click at [691, 12] on icon "Main content area" at bounding box center [692, 12] width 9 height 9
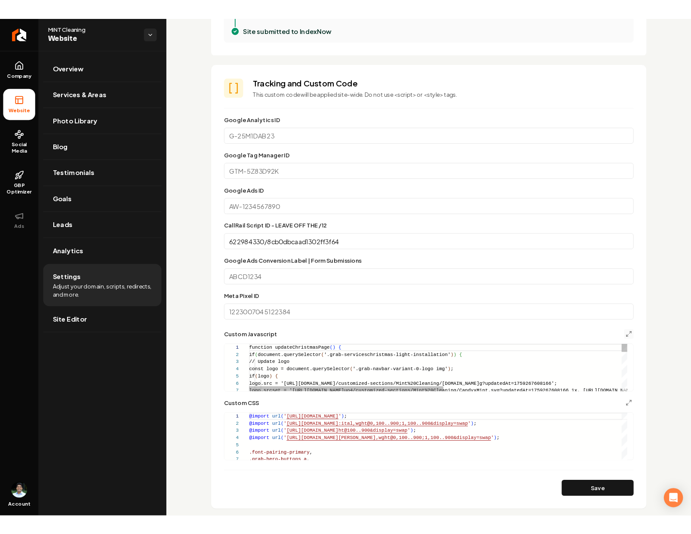
scroll to position [46, 0]
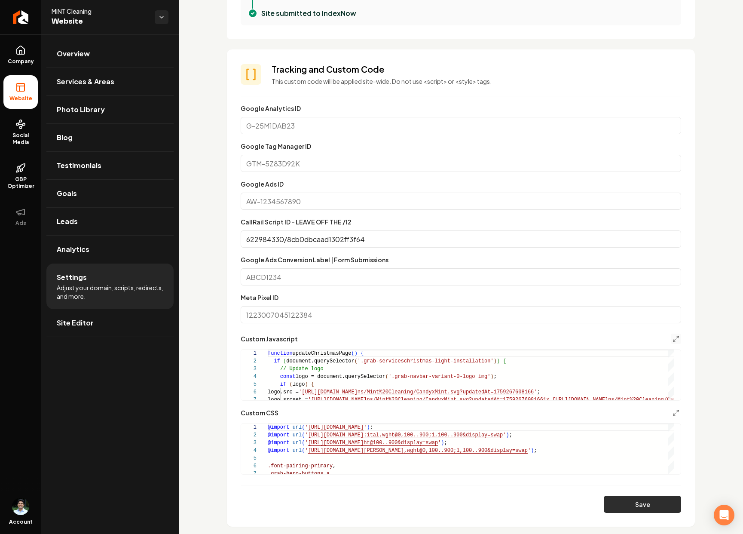
click at [617, 501] on button "Save" at bounding box center [642, 504] width 77 height 17
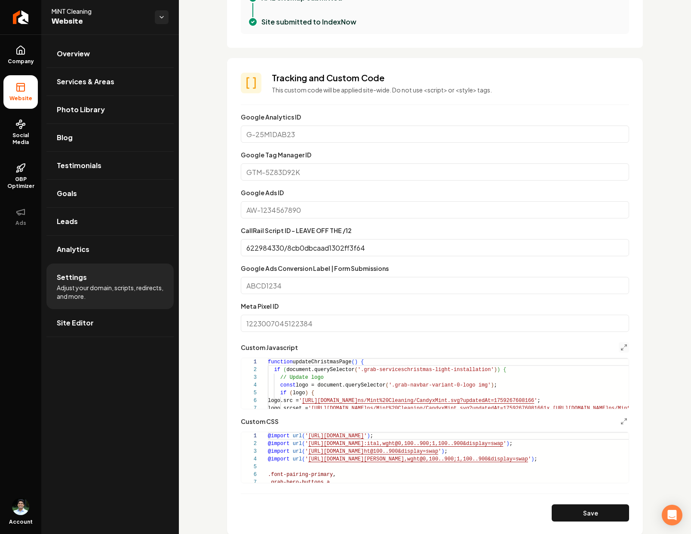
scroll to position [336, 0]
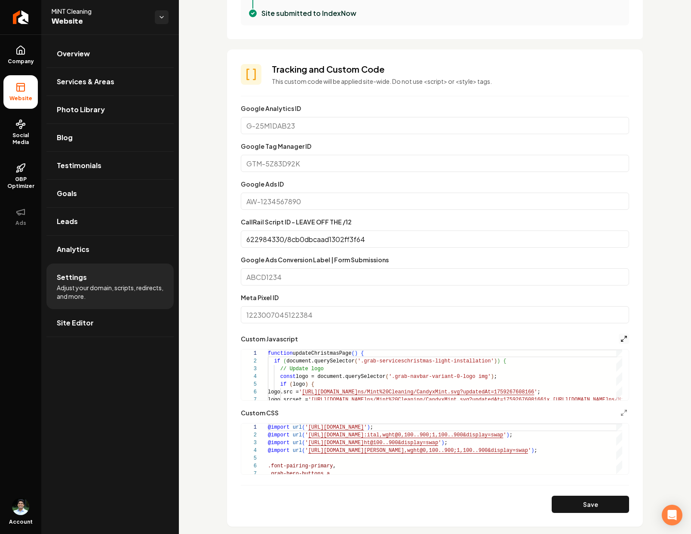
click at [620, 336] on icon "Main content area" at bounding box center [623, 338] width 7 height 7
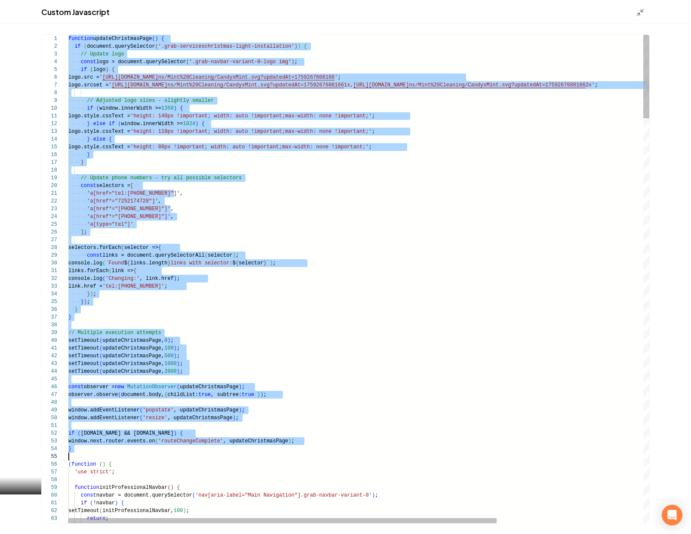
scroll to position [0, 0]
drag, startPoint x: 69, startPoint y: 36, endPoint x: 204, endPoint y: 453, distance: 438.1
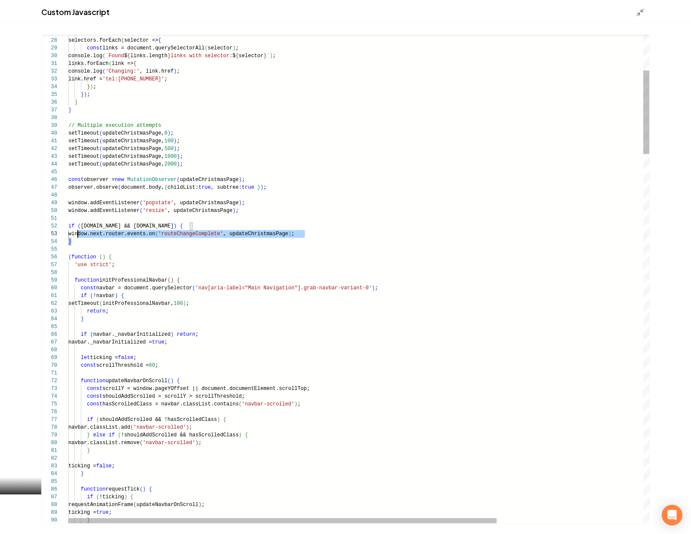
scroll to position [31, 0]
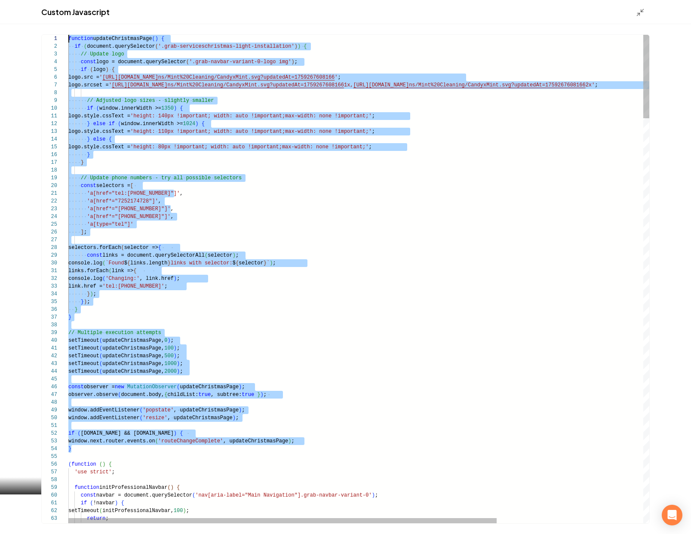
drag, startPoint x: 79, startPoint y: 242, endPoint x: 59, endPoint y: -48, distance: 291.3
type textarea "**********"
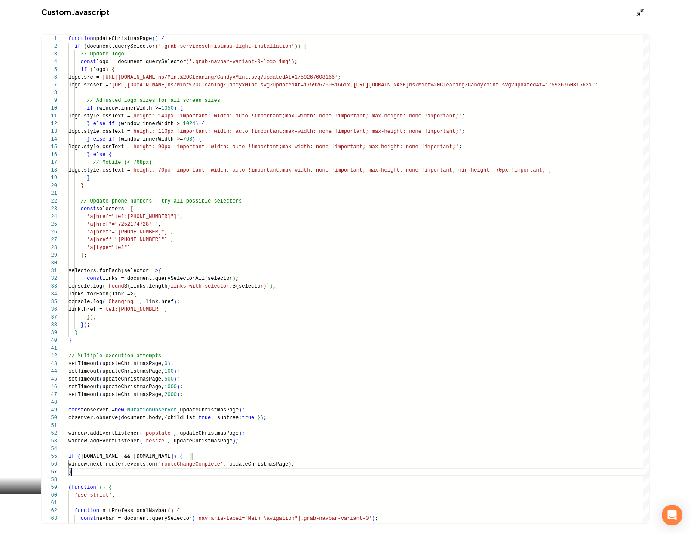
click at [639, 15] on polyline "Main content area" at bounding box center [638, 14] width 2 height 2
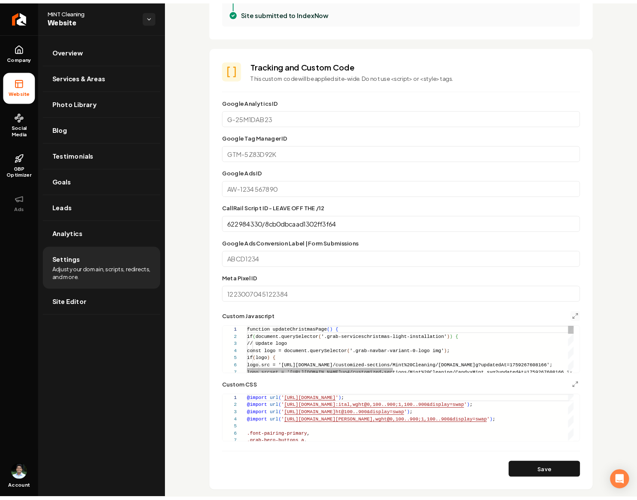
scroll to position [46, 0]
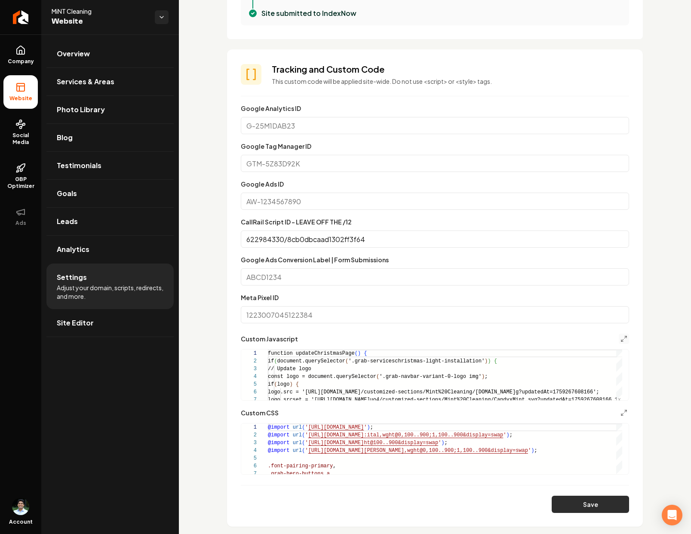
click at [593, 504] on button "Save" at bounding box center [590, 504] width 77 height 17
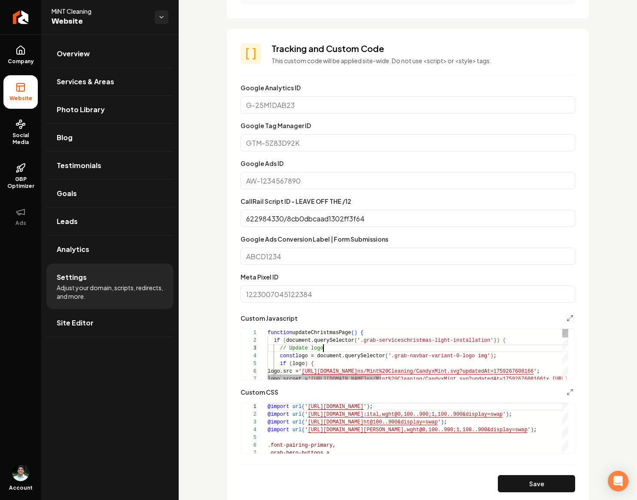
scroll to position [15, 56]
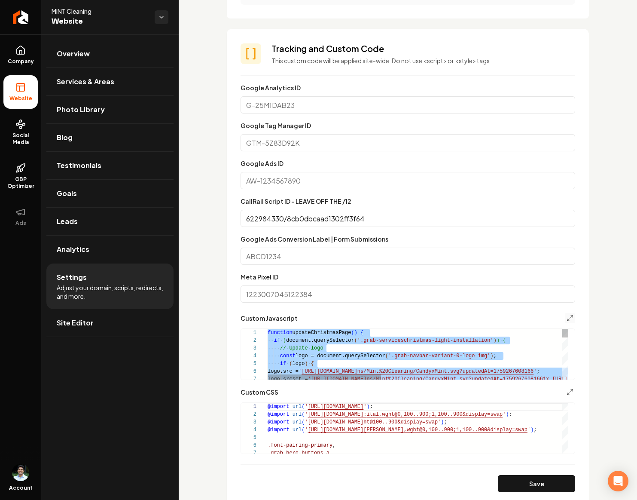
type textarea "**********"
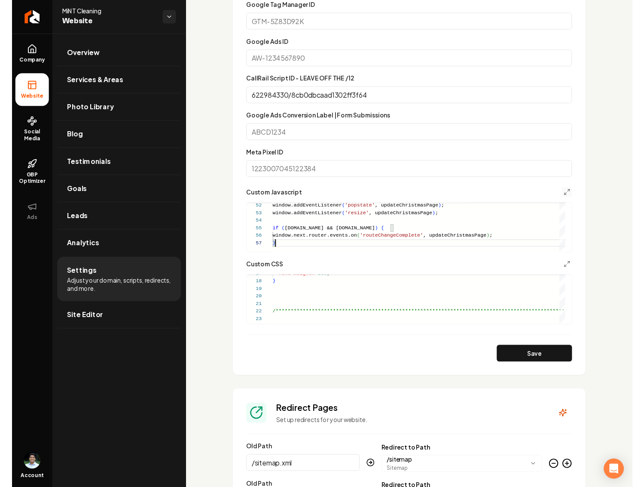
scroll to position [540, 0]
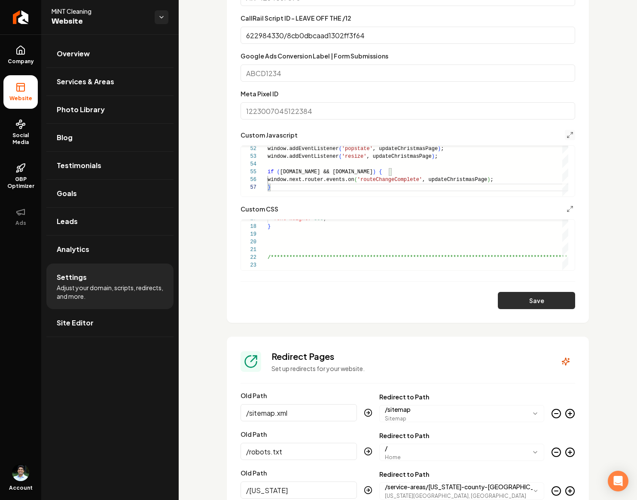
click at [533, 309] on button "Save" at bounding box center [536, 300] width 77 height 17
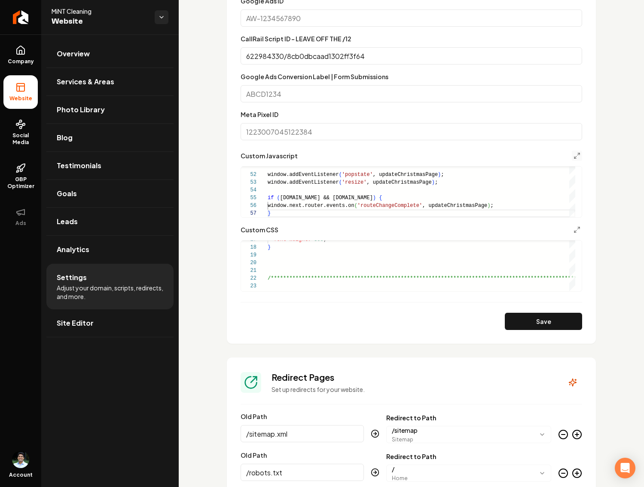
scroll to position [520, 0]
click at [574, 157] on icon "Main content area" at bounding box center [577, 155] width 7 height 7
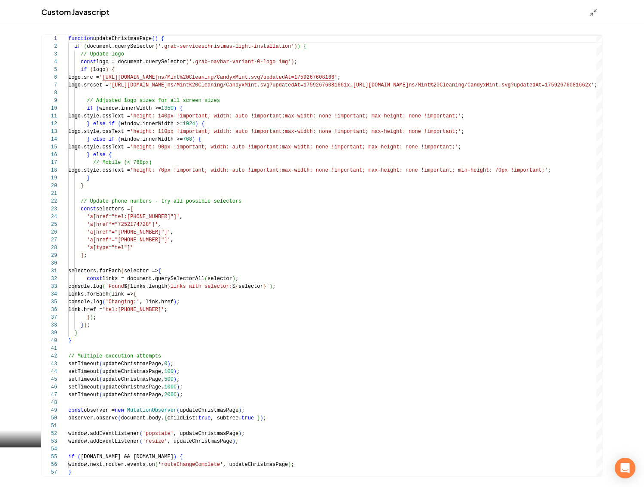
scroll to position [46, 0]
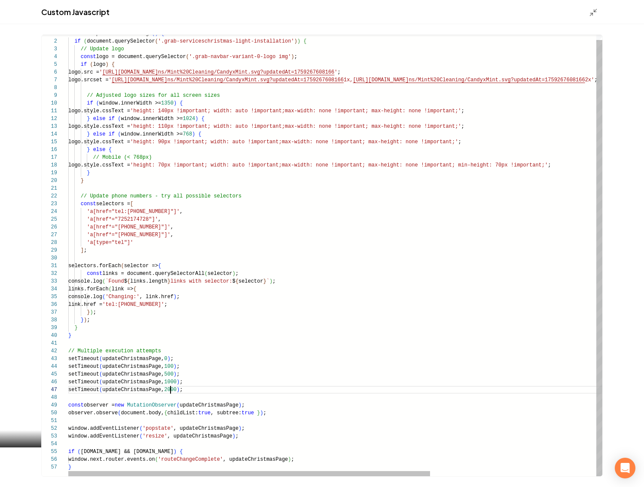
click at [171, 389] on div "function updateChristmasPage ( ) { if ( document.querySelector ( '.grab-service…" at bounding box center [457, 253] width 779 height 446
drag, startPoint x: 87, startPoint y: 462, endPoint x: 80, endPoint y: 466, distance: 8.1
click at [87, 463] on div "function updateChristmasPage ( ) { if ( document.querySelector ( '.grab-service…" at bounding box center [457, 253] width 779 height 446
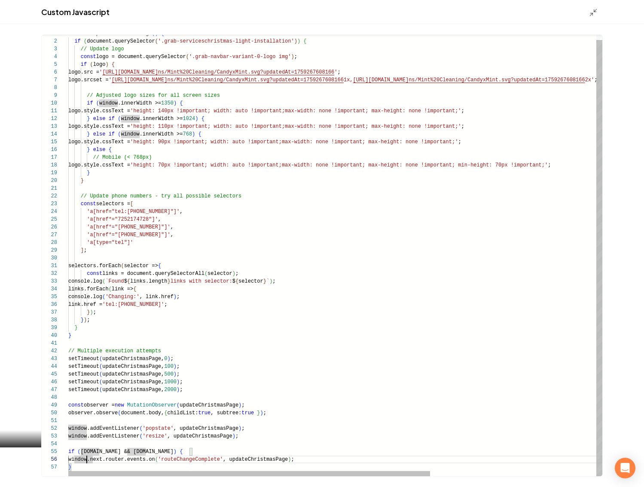
click at [80, 467] on div "function updateChristmasPage ( ) { if ( document.querySelector ( '.grab-service…" at bounding box center [457, 253] width 779 height 446
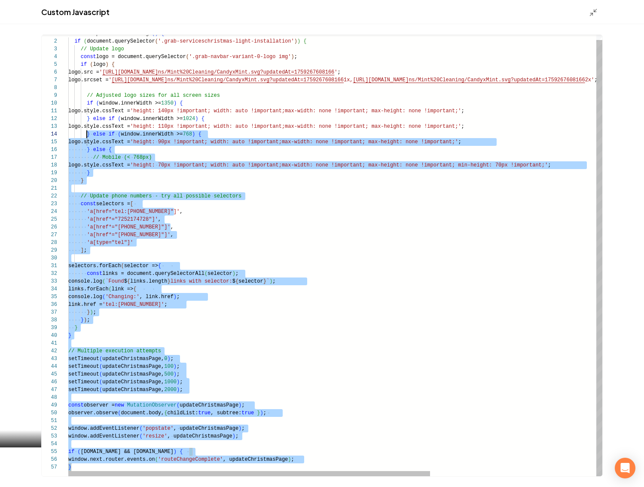
type textarea "**********"
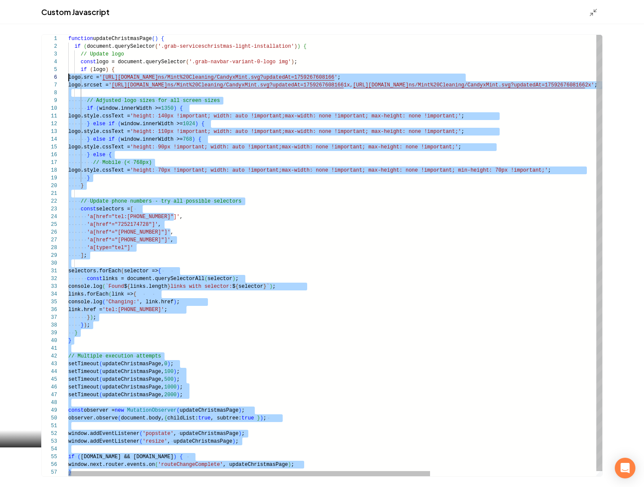
scroll to position [0, 0]
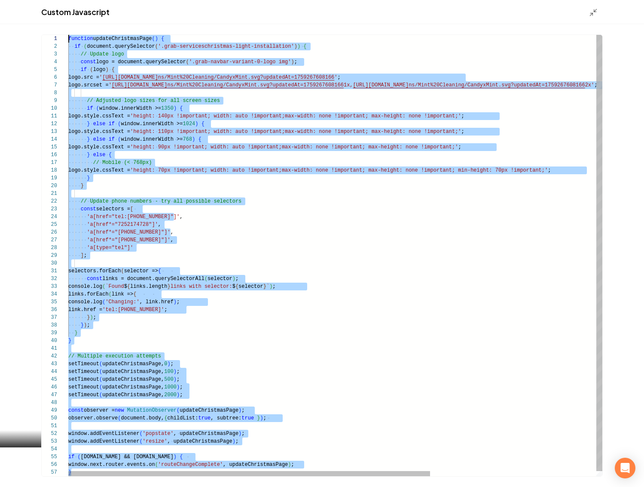
drag, startPoint x: 78, startPoint y: 468, endPoint x: 54, endPoint y: 30, distance: 438.7
click at [68, 35] on div "function updateChristmasPage ( ) { if ( document.querySelector ( '.grab-service…" at bounding box center [457, 258] width 779 height 446
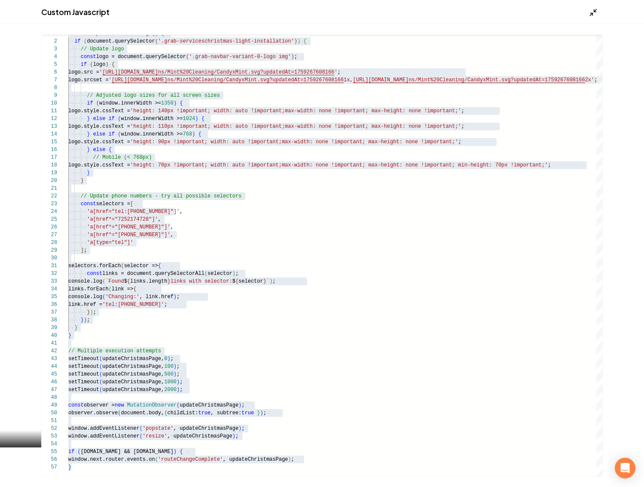
drag, startPoint x: 591, startPoint y: 18, endPoint x: 592, endPoint y: 14, distance: 4.5
click at [591, 18] on div "Custom Javascript" at bounding box center [322, 12] width 644 height 24
click at [592, 14] on polyline "Main content area" at bounding box center [592, 14] width 2 height 2
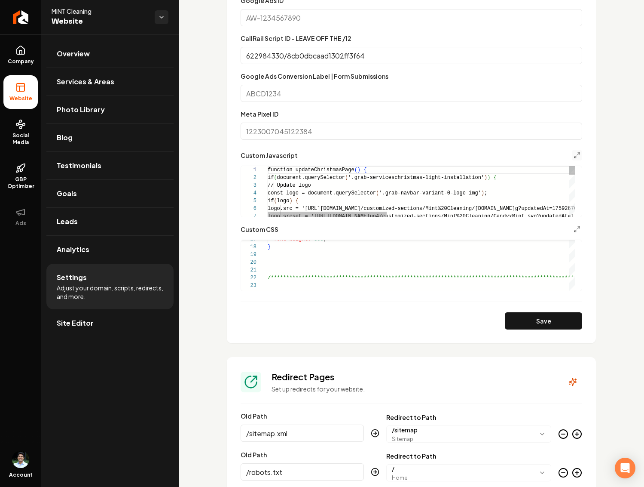
scroll to position [46, 0]
type textarea "**********"
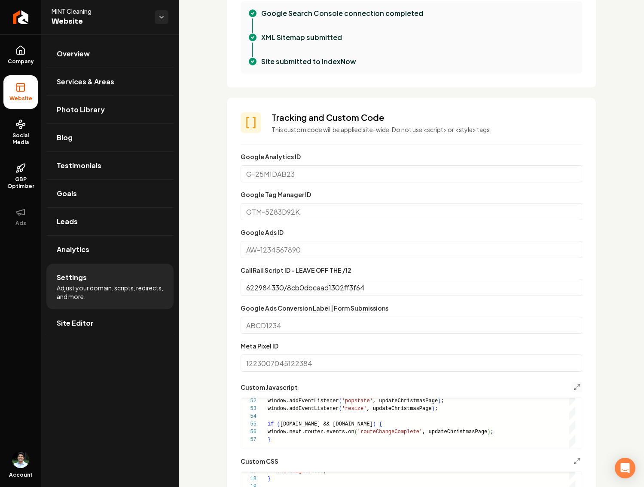
scroll to position [429, 0]
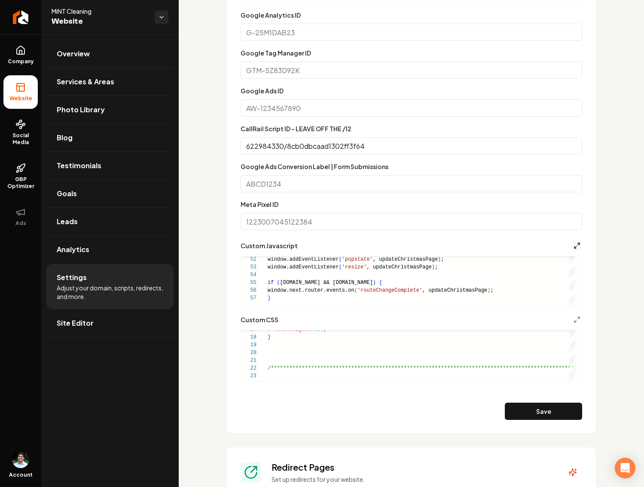
click at [578, 243] on polyline "Main content area" at bounding box center [579, 244] width 2 height 2
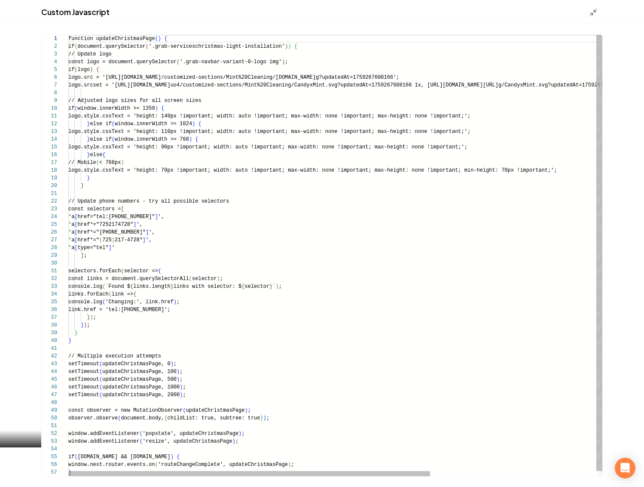
scroll to position [46, 0]
type textarea "**********"
click at [221, 215] on div "function updateChristmasPage ( ) { if ( document.querySelector ( '.grab-service…" at bounding box center [457, 258] width 779 height 446
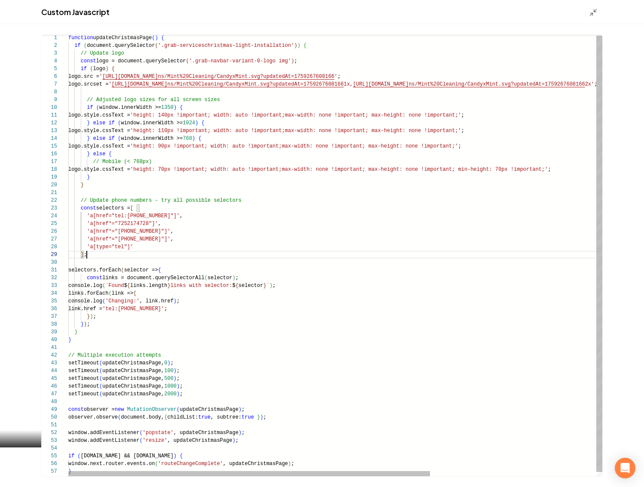
scroll to position [62, 18]
click at [230, 253] on div "function updateChristmasPage ( ) { if ( document.querySelector ( '.grab-service…" at bounding box center [457, 257] width 779 height 446
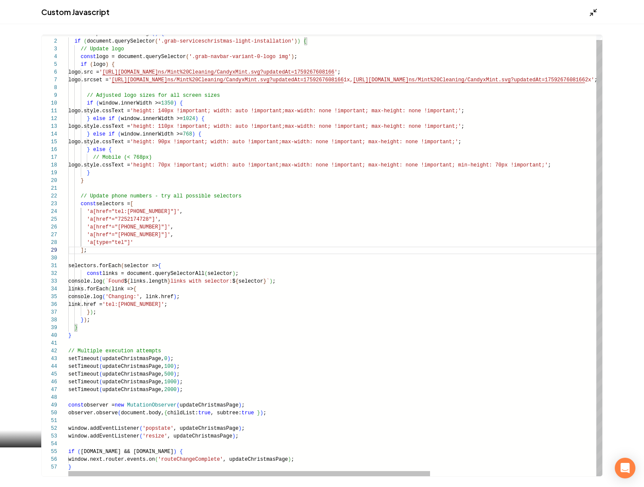
click at [593, 12] on icon "Main content area" at bounding box center [593, 12] width 9 height 9
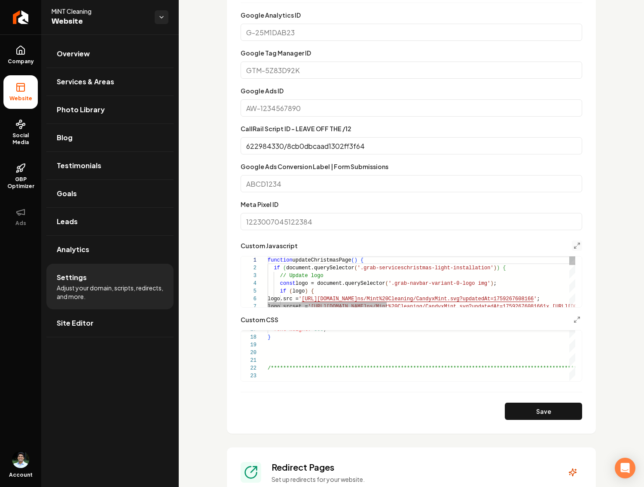
scroll to position [46, 0]
click at [574, 245] on icon "Main content area" at bounding box center [577, 245] width 7 height 7
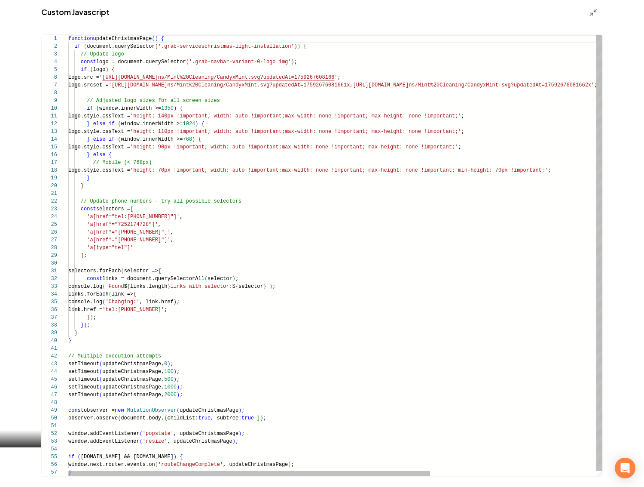
click at [313, 253] on div "function updateChristmasPage ( ) { if ( document.querySelector ( '.grab-service…" at bounding box center [457, 258] width 779 height 446
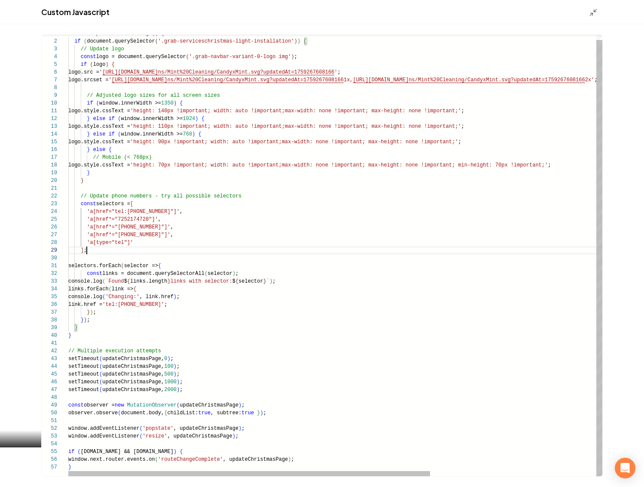
click at [205, 365] on div "function updateChristmasPage ( ) { if ( document.querySelector ( '.grab-service…" at bounding box center [457, 253] width 779 height 446
click at [195, 409] on div "function updateChristmasPage ( ) { if ( document.querySelector ( '.grab-service…" at bounding box center [457, 253] width 779 height 446
click at [294, 429] on div "function updateChristmasPage ( ) { if ( document.querySelector ( '.grab-service…" at bounding box center [457, 253] width 779 height 446
click at [343, 451] on div "function updateChristmasPage ( ) { if ( document.querySelector ( '.grab-service…" at bounding box center [457, 253] width 779 height 446
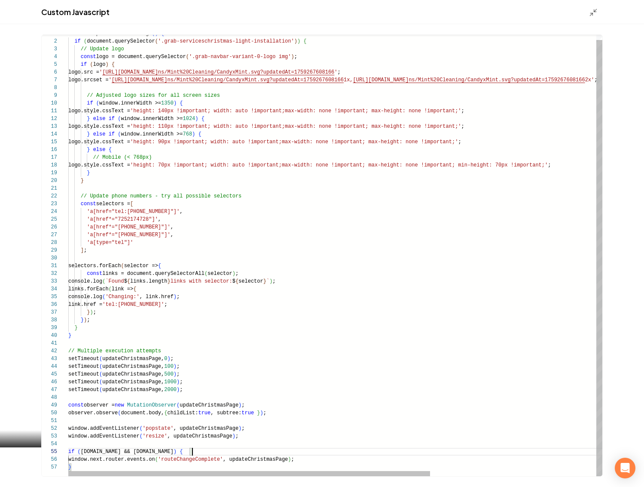
click at [351, 468] on div "function updateChristmasPage ( ) { if ( document.querySelector ( '.grab-service…" at bounding box center [457, 253] width 779 height 446
click at [149, 465] on div "function updateChristmasPage ( ) { if ( document.querySelector ( '.grab-service…" at bounding box center [457, 253] width 779 height 446
click at [73, 464] on div "function updateChristmasPage ( ) { if ( document.querySelector ( '.grab-service…" at bounding box center [457, 253] width 779 height 446
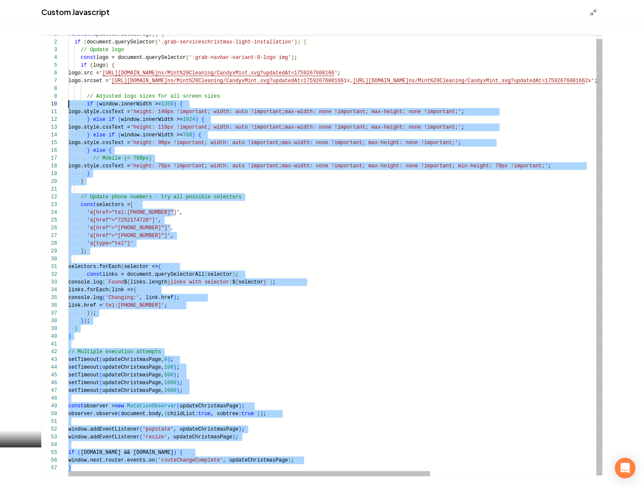
scroll to position [0, 0]
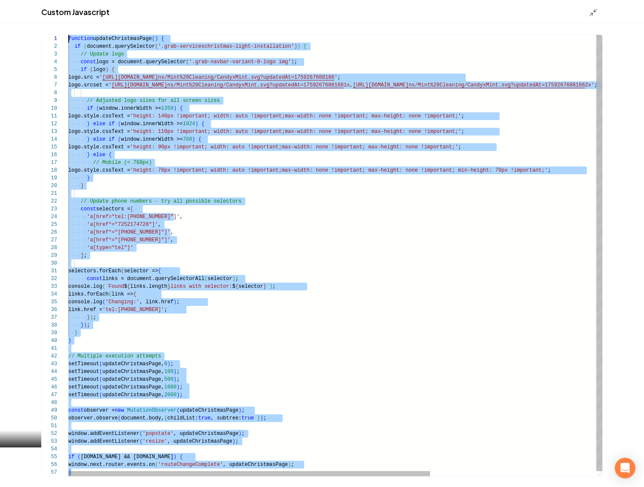
drag, startPoint x: 74, startPoint y: 467, endPoint x: 47, endPoint y: 8, distance: 460.4
click at [68, 35] on div "function updateChristmasPage ( ) { if ( document.querySelector ( '.grab-service…" at bounding box center [457, 258] width 779 height 446
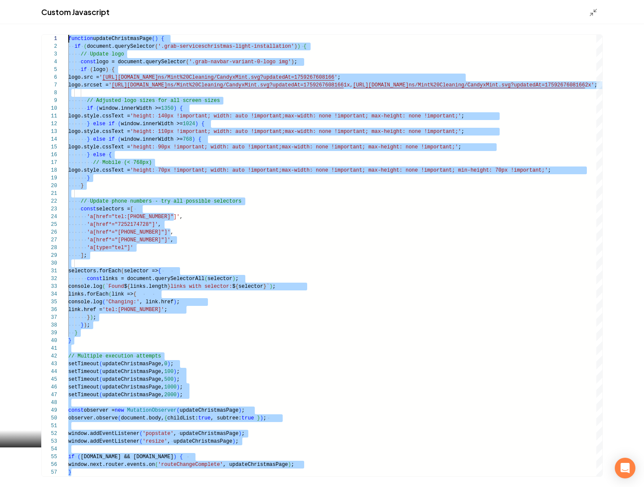
type textarea "**********"
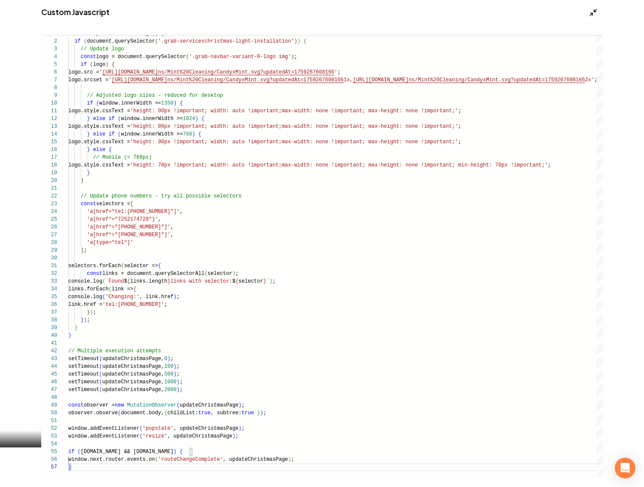
click at [596, 14] on icon "Main content area" at bounding box center [593, 12] width 9 height 9
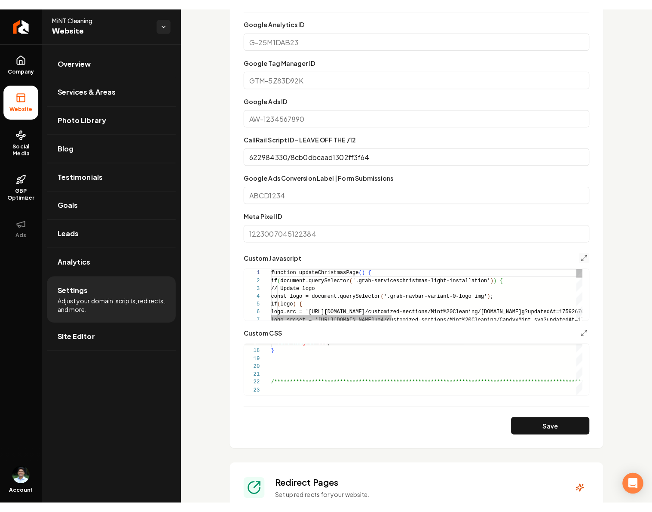
scroll to position [46, 0]
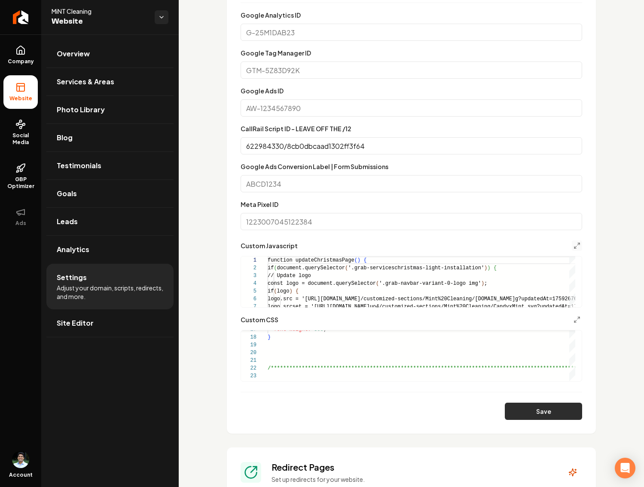
click at [530, 413] on button "Save" at bounding box center [543, 410] width 77 height 17
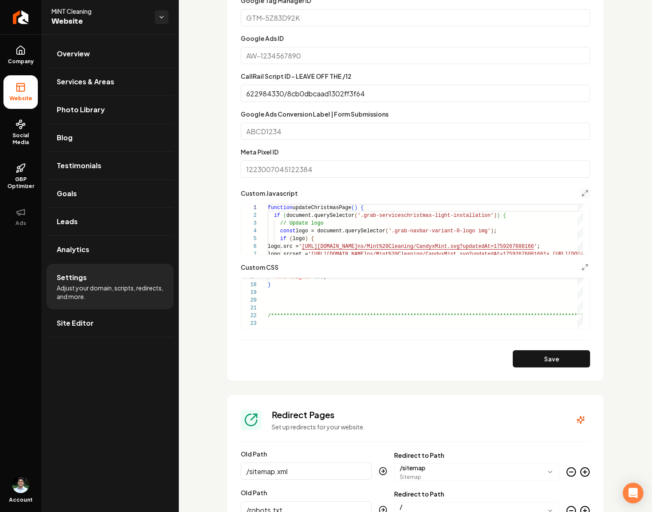
scroll to position [494, 0]
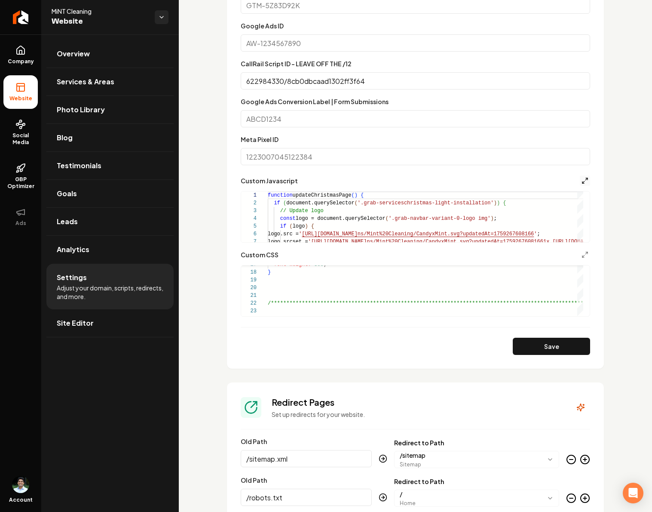
click at [582, 182] on polyline "Main content area" at bounding box center [583, 182] width 2 height 2
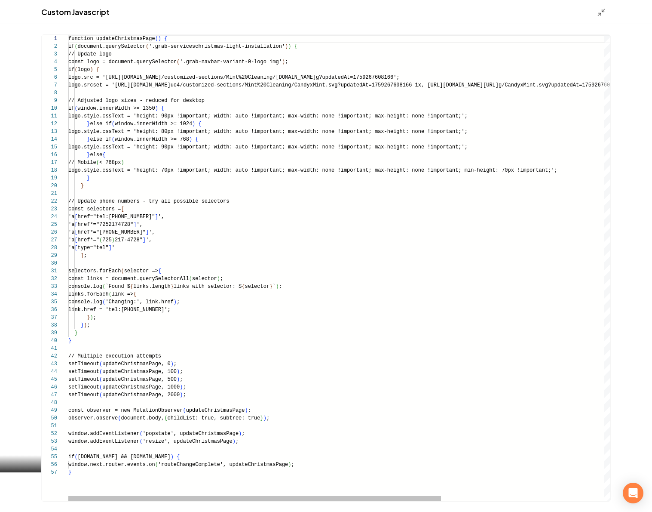
scroll to position [46, 0]
click at [177, 455] on div "function updateChristmasPage ( ) { if ( document.querySelector ( '.grab-service…" at bounding box center [457, 268] width 779 height 466
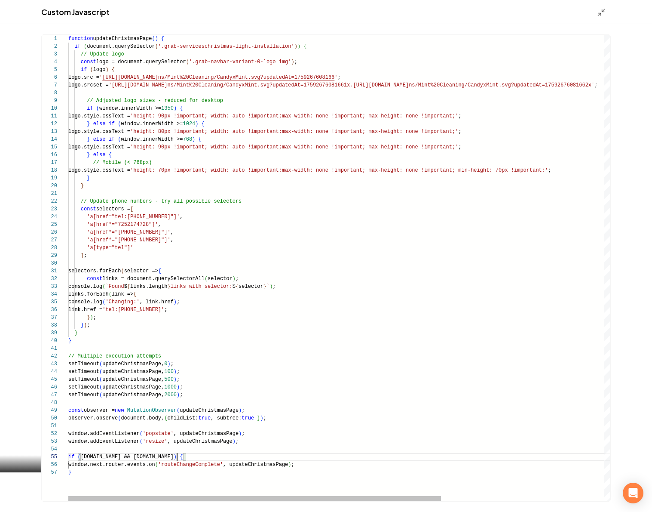
click at [169, 225] on div "function updateChristmasPage ( ) { if ( document.querySelector ( '.grab-service…" at bounding box center [457, 268] width 779 height 466
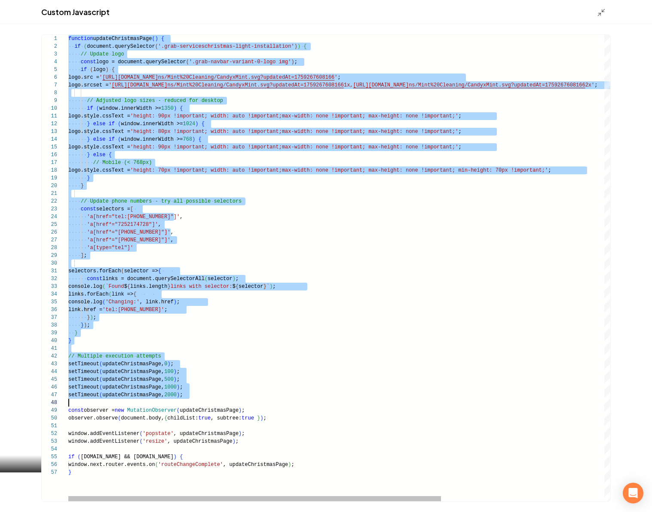
scroll to position [0, 3]
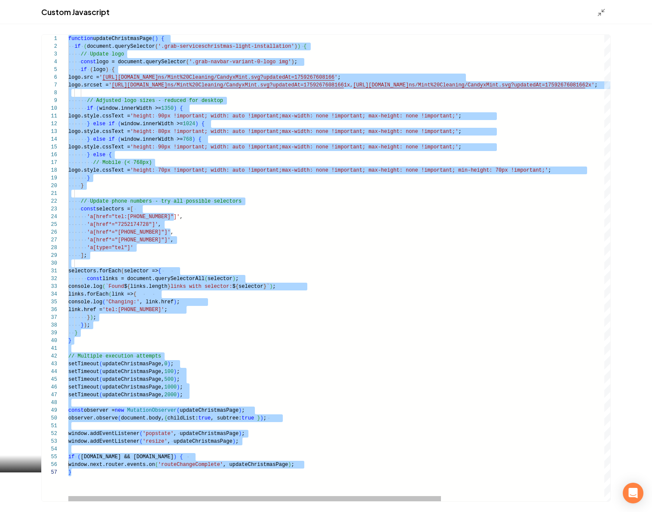
drag, startPoint x: 69, startPoint y: 39, endPoint x: 254, endPoint y: 501, distance: 498.1
click at [254, 501] on div "function updateChristmasPage ( ) { if ( document.querySelector ( '.grab-service…" at bounding box center [457, 268] width 779 height 466
click at [314, 463] on div "function updateChristmasPage ( ) { if ( document.querySelector ( '.grab-service…" at bounding box center [457, 268] width 779 height 466
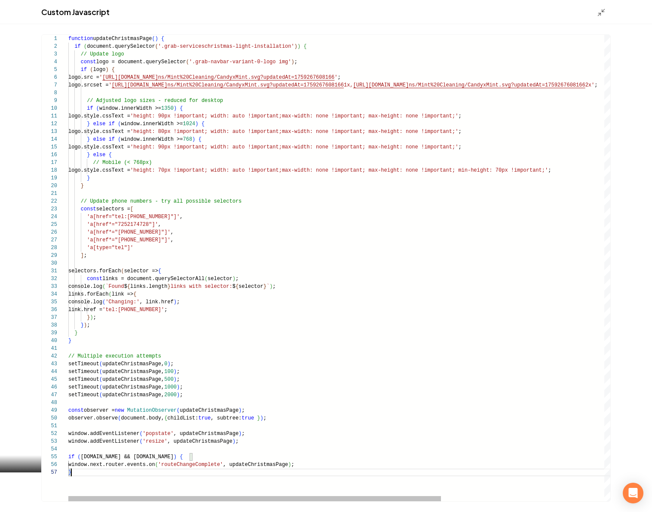
click at [114, 469] on div "function updateChristmasPage ( ) { if ( document.querySelector ( '.grab-service…" at bounding box center [457, 268] width 779 height 466
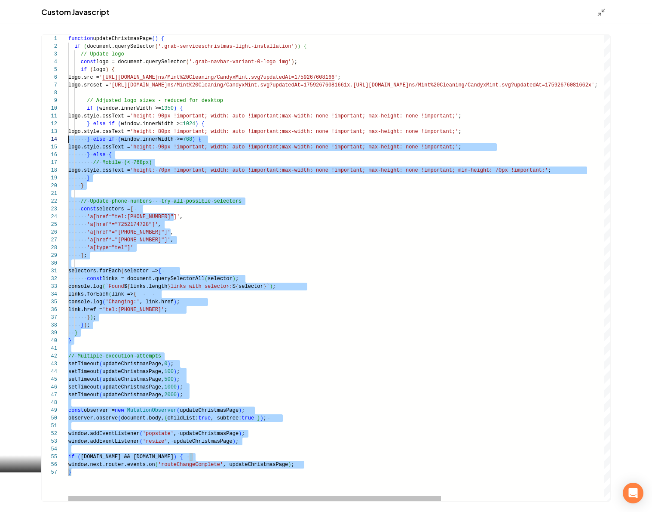
scroll to position [0, 0]
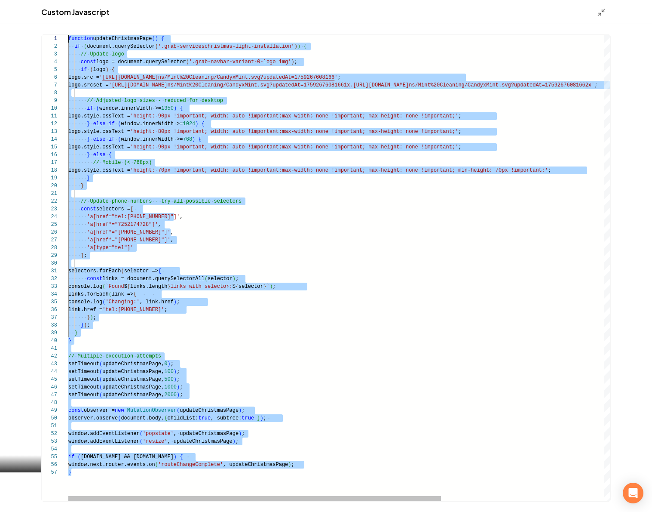
drag, startPoint x: 83, startPoint y: 471, endPoint x: -29, endPoint y: 15, distance: 469.2
click at [68, 35] on div "function updateChristmasPage ( ) { if ( document.querySelector ( '.grab-service…" at bounding box center [457, 268] width 779 height 466
click at [260, 350] on div "function updateChristmasPage ( ) { if ( document.querySelector ( '.grab-service…" at bounding box center [457, 268] width 779 height 466
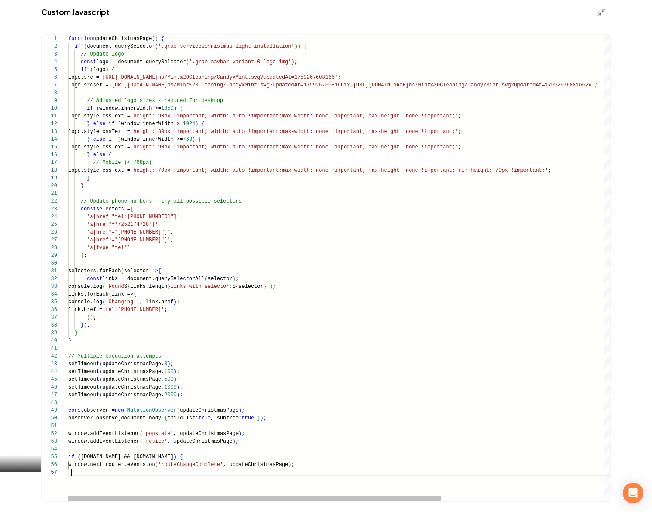
scroll to position [46, 3]
click at [139, 475] on div "function updateChristmasPage ( ) { if ( document.querySelector ( '.grab-service…" at bounding box center [457, 268] width 779 height 466
click at [74, 473] on div "function updateChristmasPage ( ) { if ( document.querySelector ( '.grab-service…" at bounding box center [457, 268] width 779 height 466
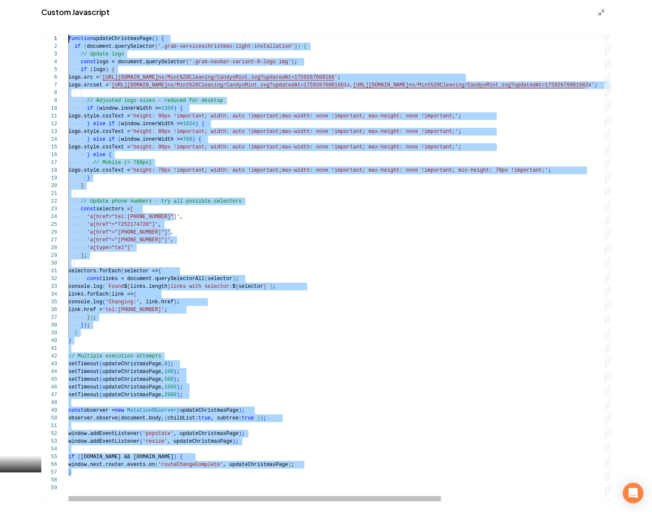
drag, startPoint x: 77, startPoint y: 335, endPoint x: 41, endPoint y: -48, distance: 385.1
click at [68, 35] on div "function updateChristmasPage ( ) { if ( document.querySelector ( '.grab-service…" at bounding box center [457, 268] width 779 height 466
type textarea "**********"
click at [383, 424] on div "function updateChristmasPage ( ) { if ( document.querySelector ( '.grab-service…" at bounding box center [457, 268] width 779 height 466
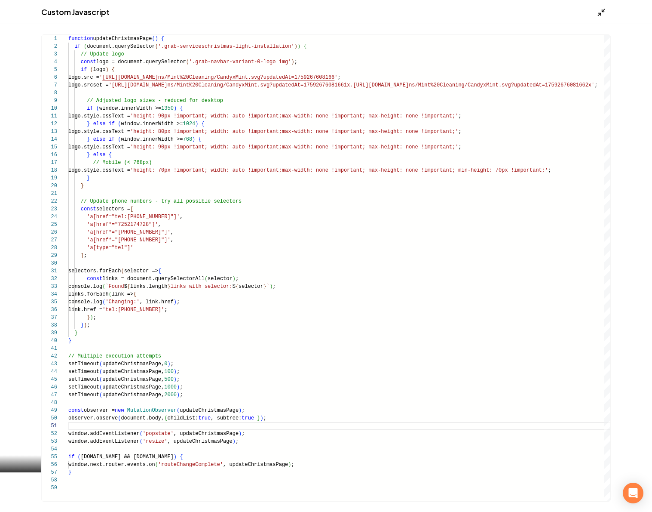
click at [598, 15] on icon "Main content area" at bounding box center [601, 12] width 9 height 9
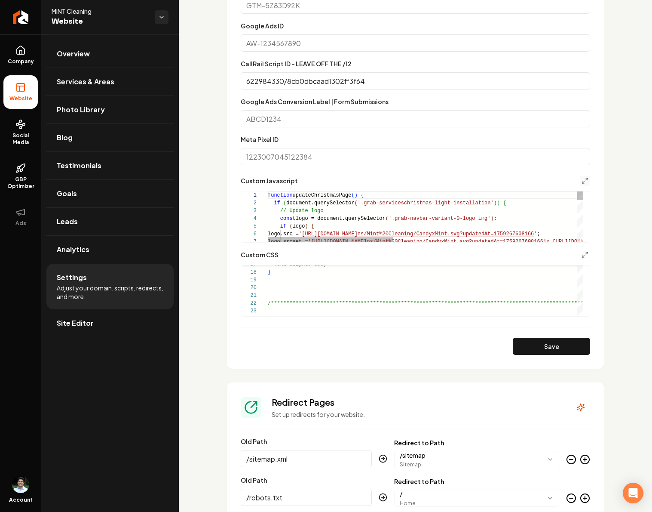
scroll to position [46, 0]
click at [582, 183] on icon "Main content area" at bounding box center [585, 180] width 7 height 7
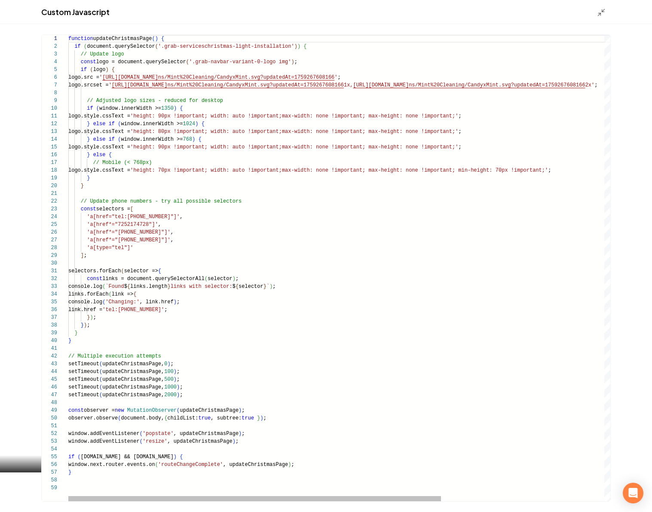
scroll to position [46, 3]
click at [147, 474] on div "function updateChristmasPage ( ) { if ( document.querySelector ( '.grab-service…" at bounding box center [457, 268] width 779 height 466
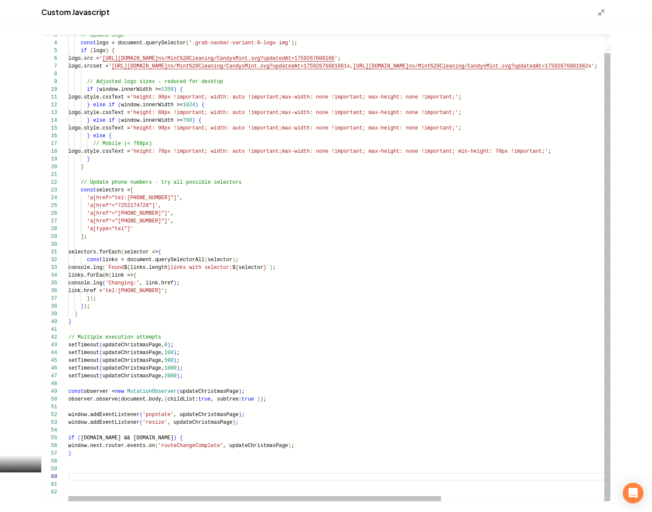
scroll to position [0, 1552]
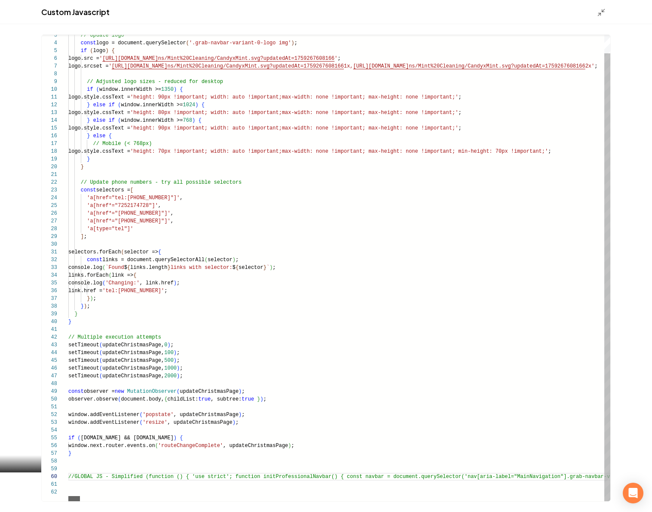
click at [68, 496] on div "Main content area" at bounding box center [74, 498] width 12 height 5
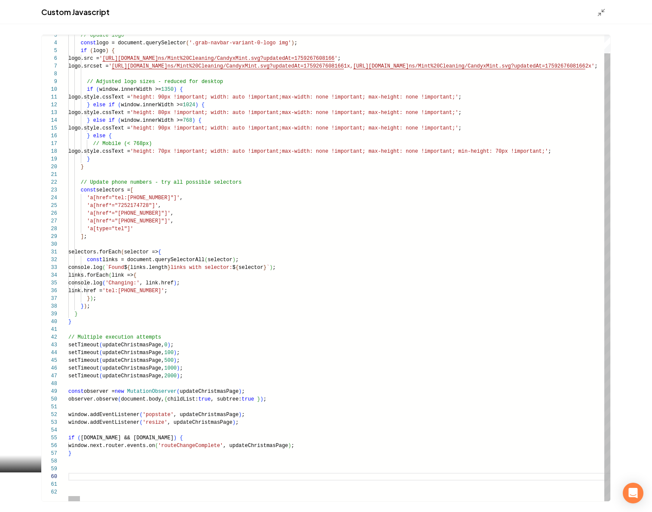
type textarea "**********"
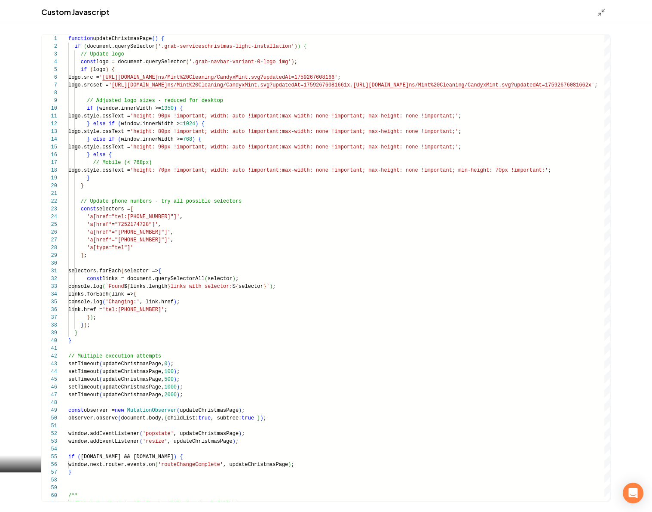
click at [600, 6] on div "Custom Javascript" at bounding box center [326, 12] width 652 height 24
click at [602, 14] on icon "Main content area" at bounding box center [601, 12] width 9 height 9
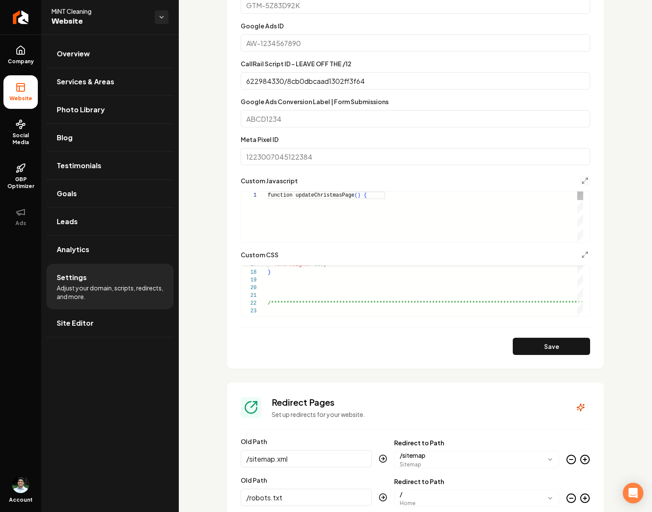
scroll to position [46, 0]
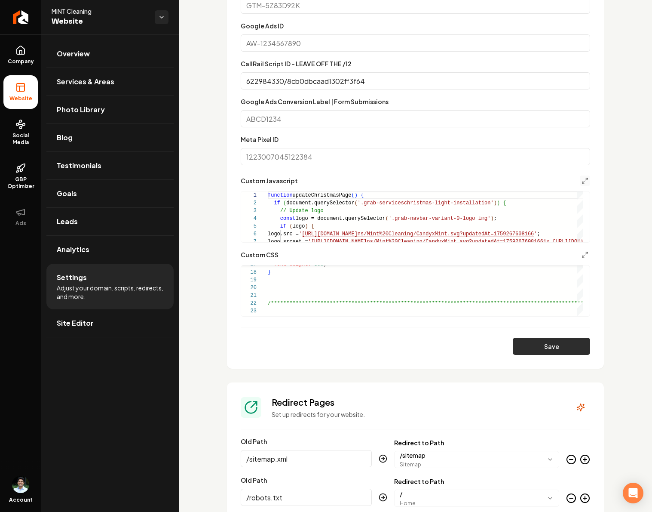
click at [527, 347] on button "Save" at bounding box center [551, 345] width 77 height 17
type textarea "**********"
click at [582, 179] on icon "Main content area" at bounding box center [585, 180] width 7 height 7
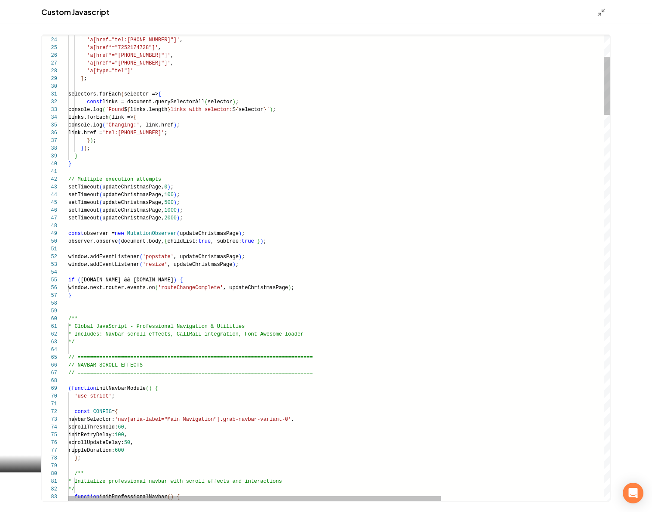
scroll to position [62, 0]
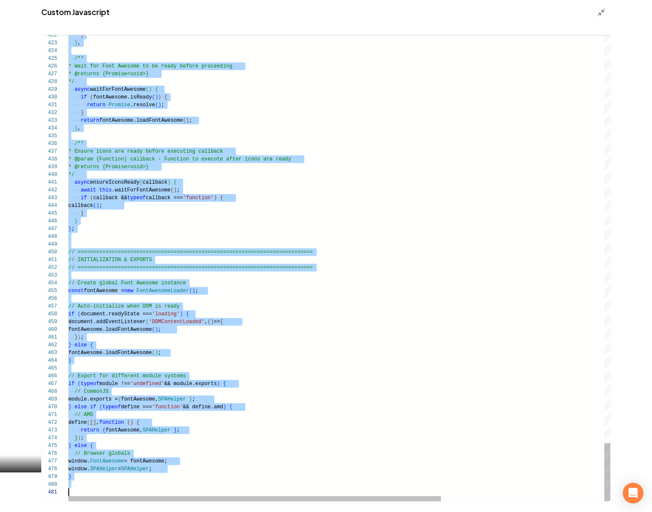
drag, startPoint x: 69, startPoint y: 140, endPoint x: 199, endPoint y: 570, distance: 449.6
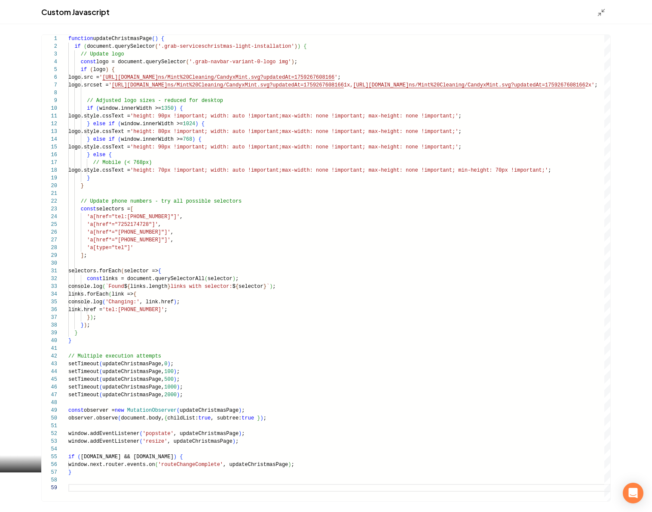
scroll to position [0, 1552]
click at [68, 501] on div "Main content area" at bounding box center [74, 498] width 12 height 5
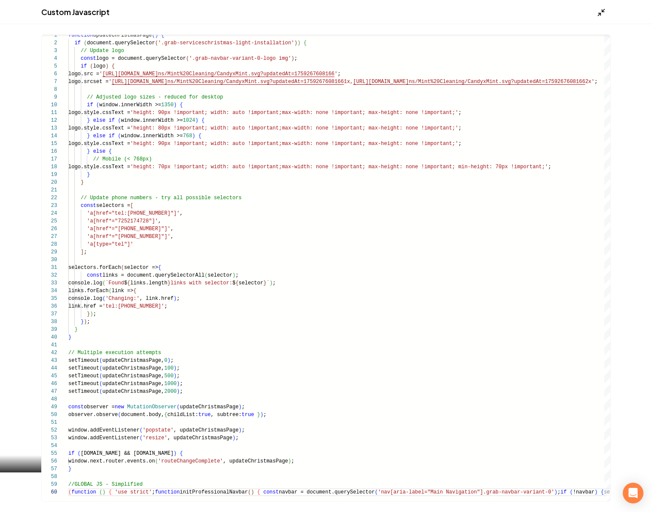
type textarea "**********"
click at [603, 13] on icon "Main content area" at bounding box center [601, 12] width 9 height 9
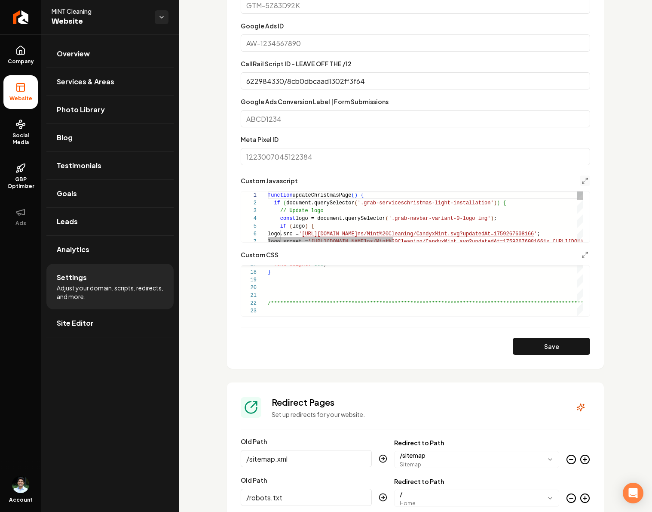
scroll to position [46, 0]
click at [537, 340] on button "Save" at bounding box center [551, 345] width 77 height 17
click at [582, 181] on icon "Main content area" at bounding box center [585, 180] width 7 height 7
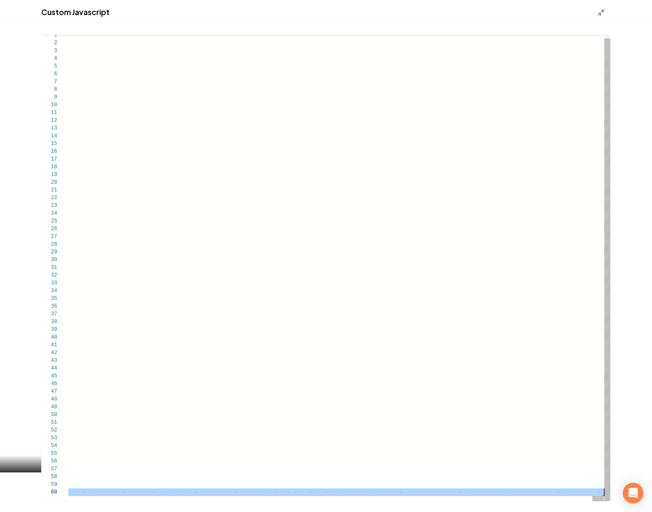
scroll to position [62, 3028]
drag, startPoint x: 69, startPoint y: 485, endPoint x: 187, endPoint y: 497, distance: 119.3
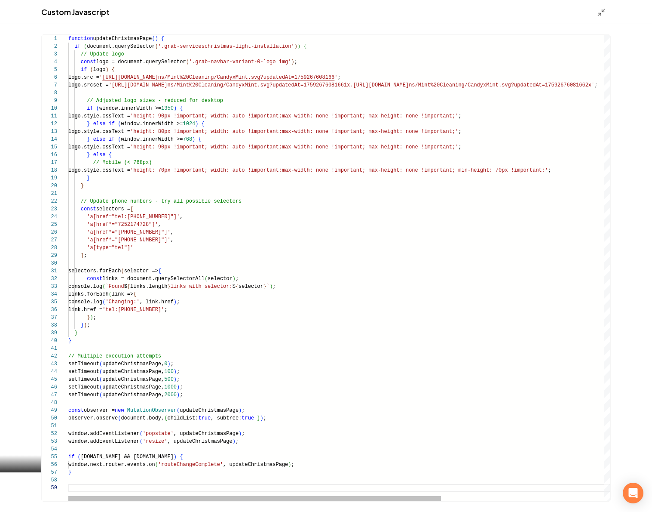
scroll to position [46, 3]
click at [85, 473] on div "function updateChristmasPage ( ) { if ( document.querySelector ( '.grab-service…" at bounding box center [457, 268] width 779 height 466
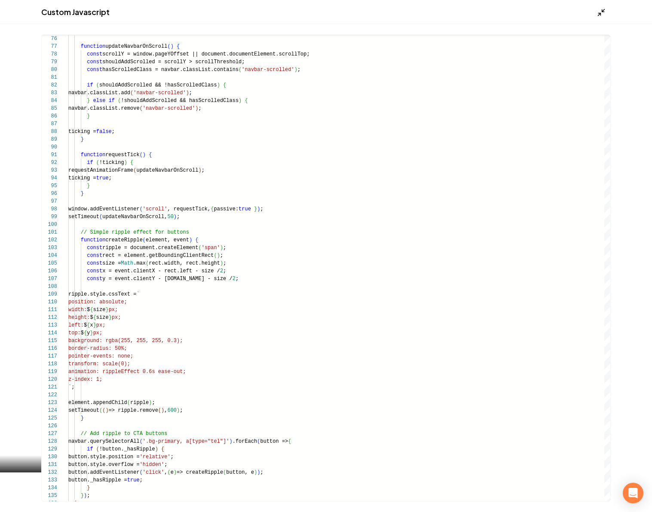
type textarea "**********"
click at [603, 14] on icon "Main content area" at bounding box center [601, 12] width 9 height 9
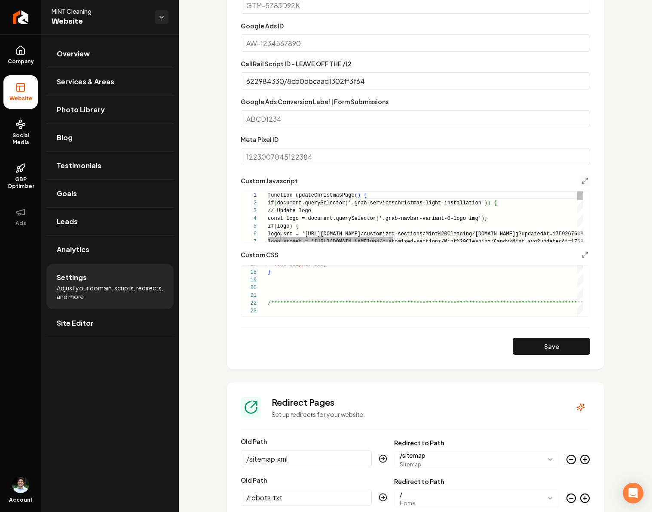
scroll to position [46, 0]
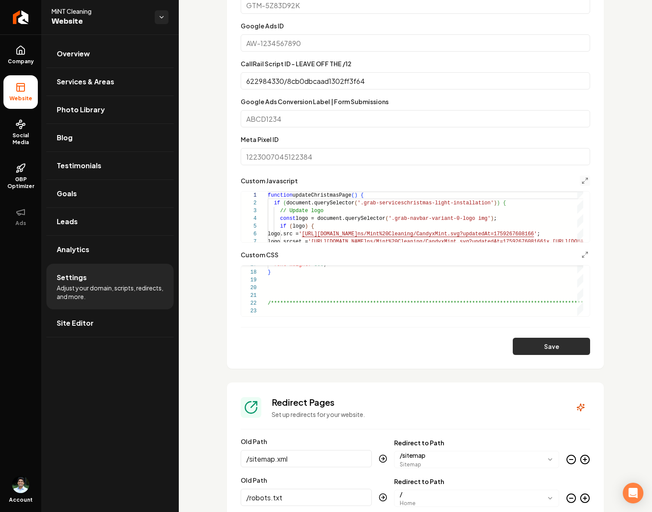
click at [528, 343] on button "Save" at bounding box center [551, 345] width 77 height 17
click at [518, 341] on button "Save" at bounding box center [551, 345] width 77 height 17
click at [582, 177] on button "Main content area" at bounding box center [585, 180] width 10 height 10
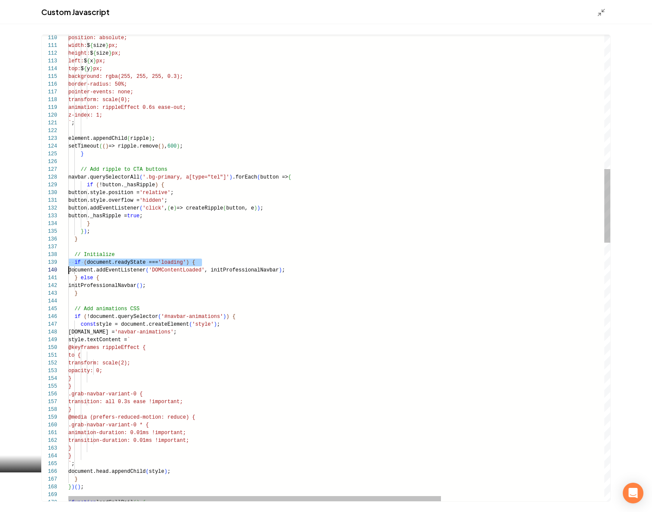
scroll to position [23, 0]
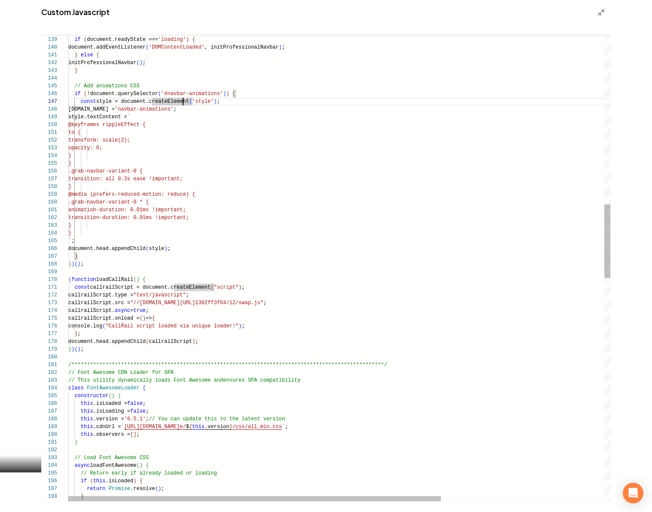
click at [123, 279] on div "// Initialize if ( document.readyState === 'loading' ) { document.addEventListe…" at bounding box center [457, 437] width 779 height 2938
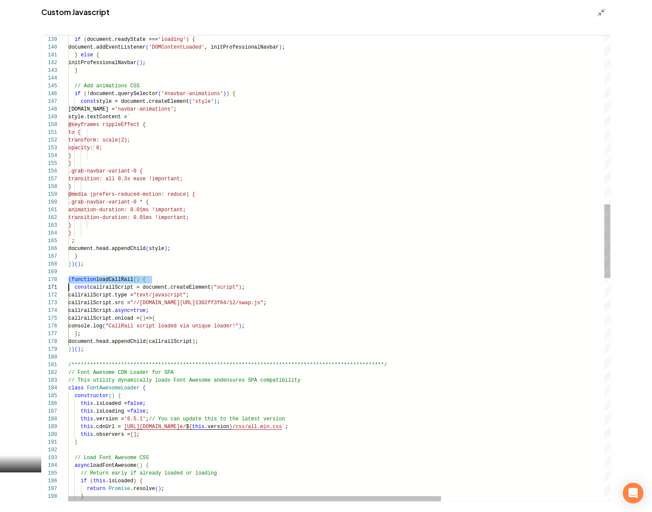
type textarea "**********"
click at [187, 277] on div "// Initialize if ( document.readyState === 'loading' ) { document.addEventListe…" at bounding box center [457, 437] width 779 height 2938
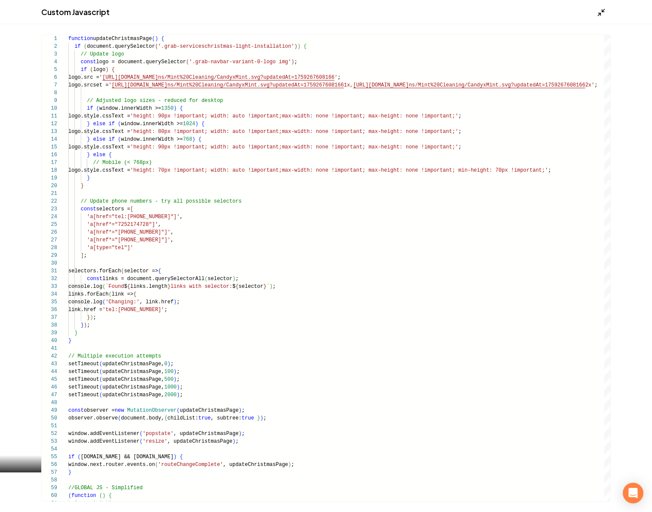
click at [597, 12] on icon "Main content area" at bounding box center [601, 12] width 9 height 9
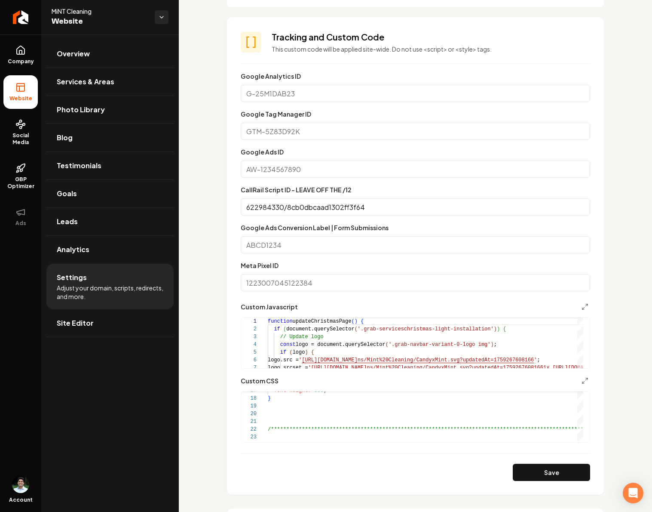
scroll to position [368, 0]
click at [62, 56] on span "Overview" at bounding box center [73, 54] width 33 height 10
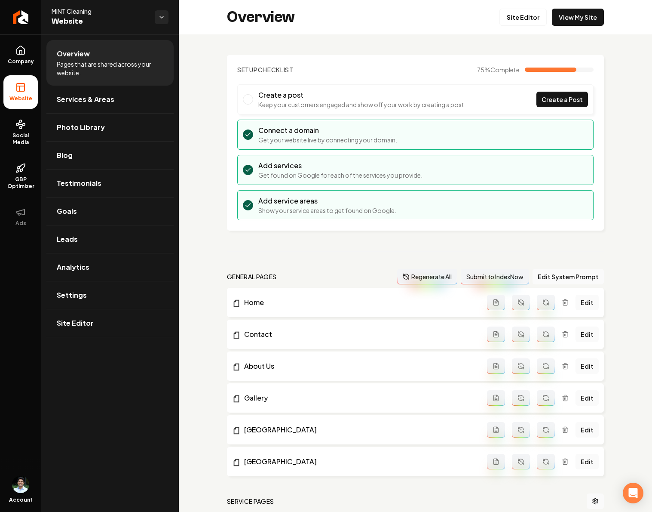
scroll to position [3, 0]
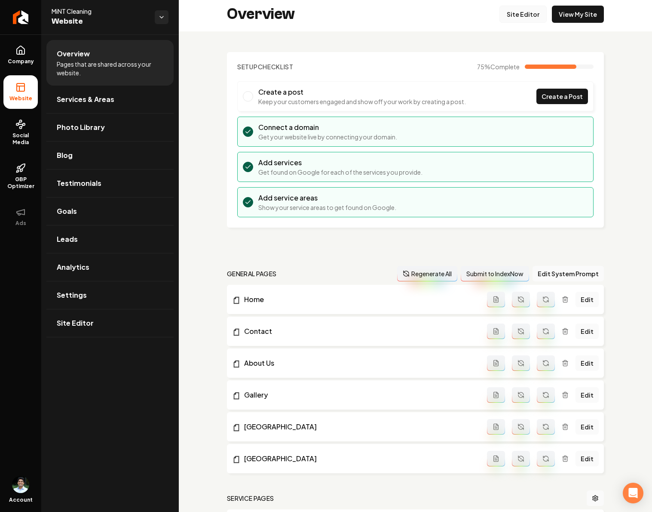
click at [520, 6] on link "Site Editor" at bounding box center [523, 14] width 47 height 17
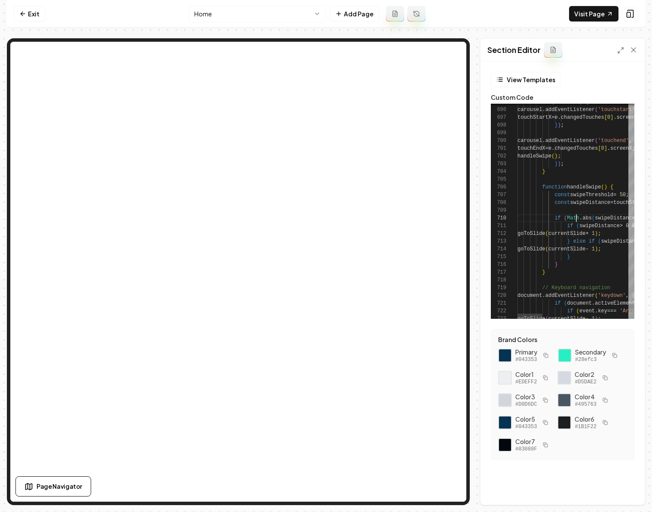
scroll to position [70, 59]
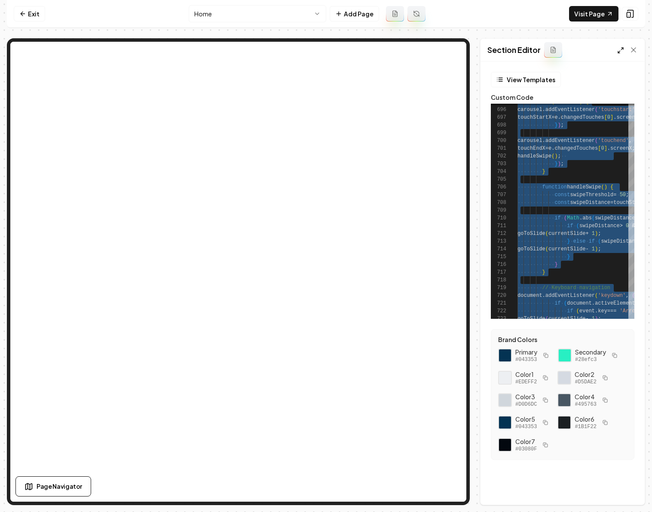
click at [619, 48] on icon at bounding box center [620, 50] width 7 height 7
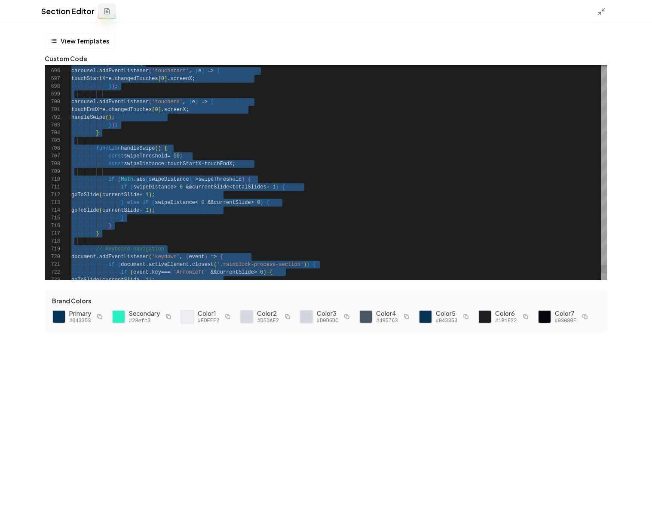
scroll to position [62, 28]
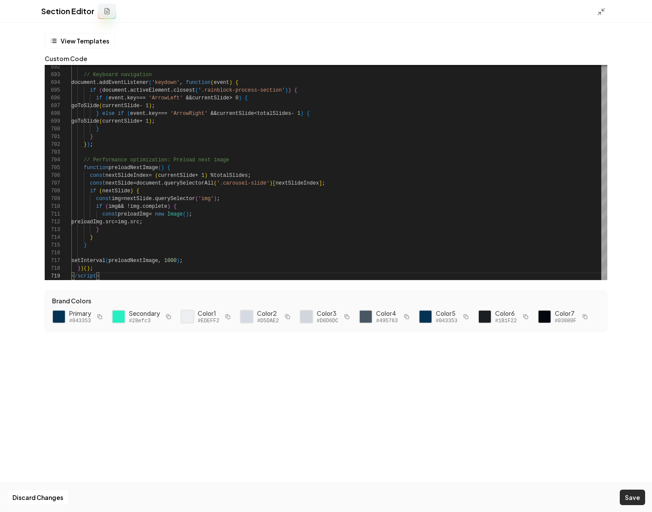
click at [637, 504] on button "Save" at bounding box center [632, 496] width 25 height 15
type textarea "**********"
click at [600, 15] on icon at bounding box center [601, 11] width 9 height 9
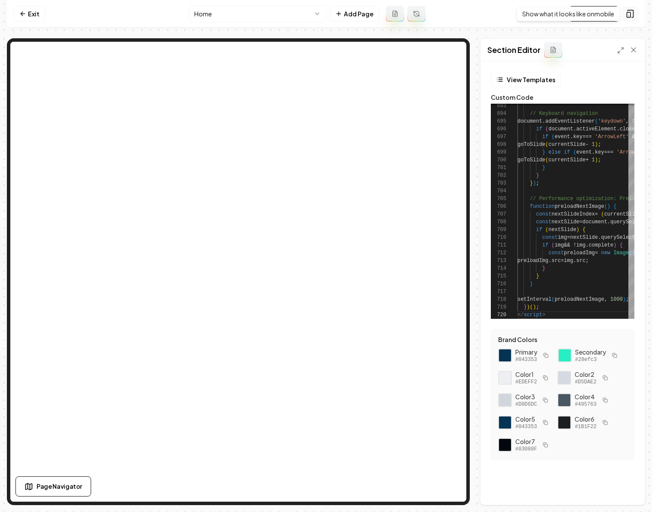
click at [631, 13] on icon at bounding box center [630, 13] width 9 height 9
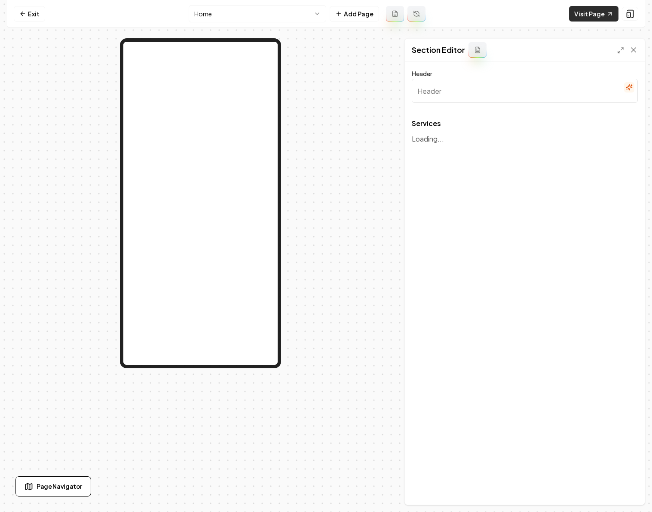
click at [592, 10] on link "Visit Page" at bounding box center [593, 13] width 49 height 15
type input "Our Services"
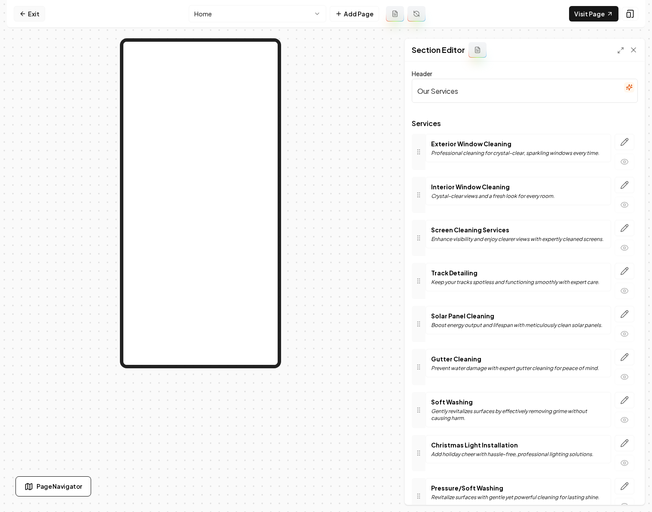
click at [35, 15] on link "Exit" at bounding box center [29, 13] width 31 height 15
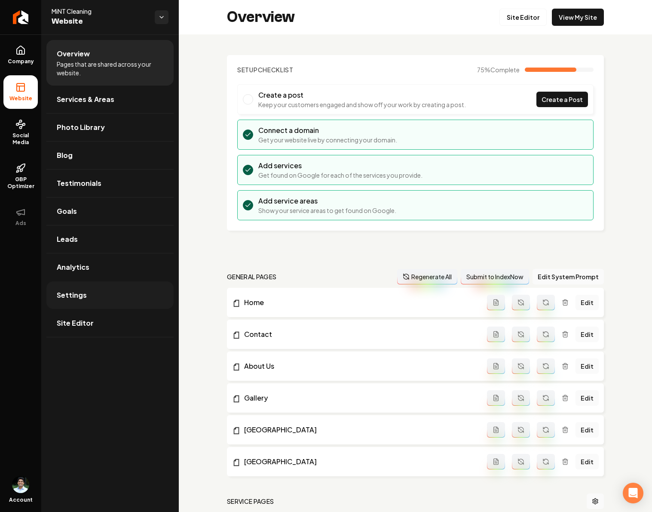
click at [78, 297] on span "Settings" at bounding box center [72, 295] width 30 height 10
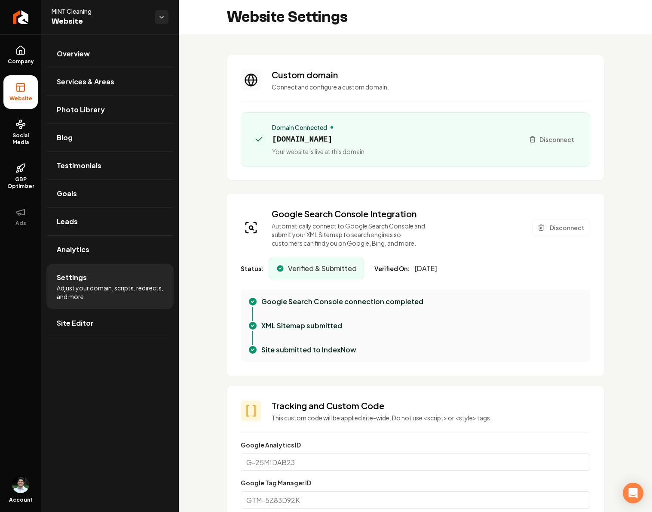
scroll to position [349, 0]
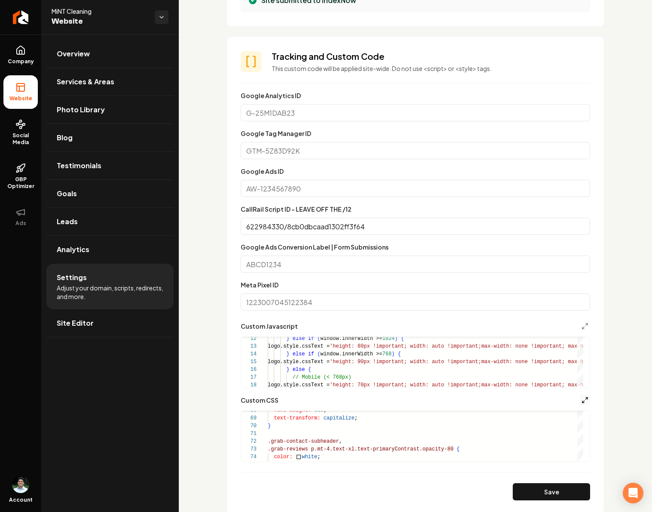
click at [582, 400] on icon "Main content area" at bounding box center [585, 399] width 7 height 7
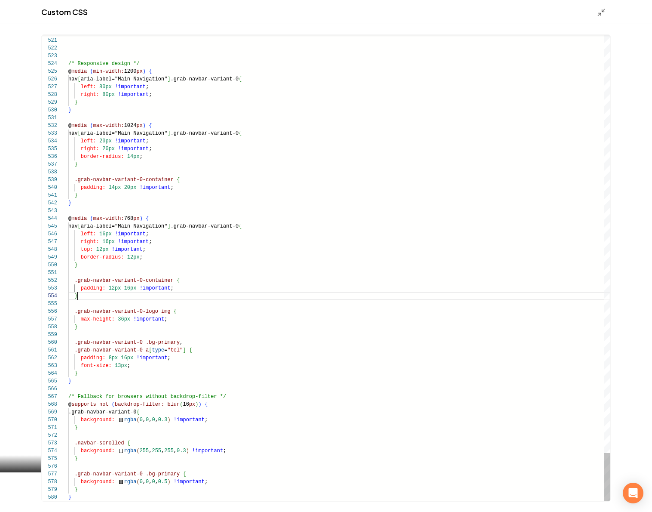
scroll to position [23, 9]
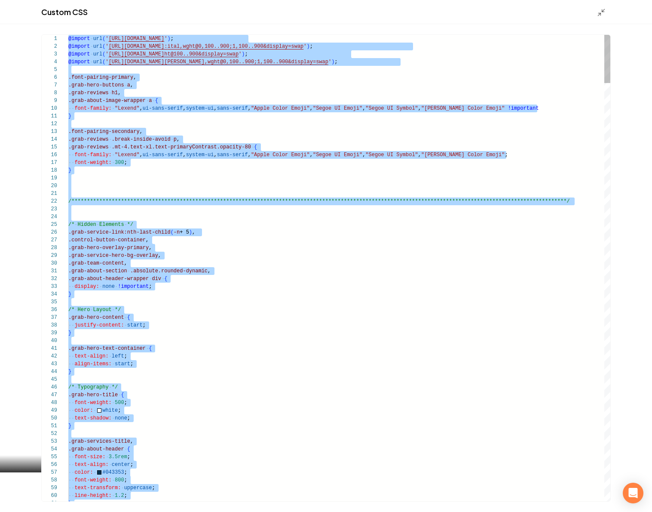
type textarea "**********"
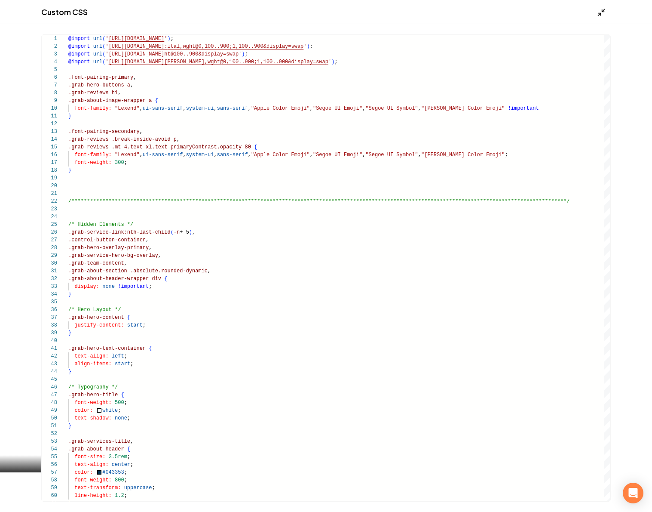
click at [603, 15] on icon "Main content area" at bounding box center [601, 12] width 9 height 9
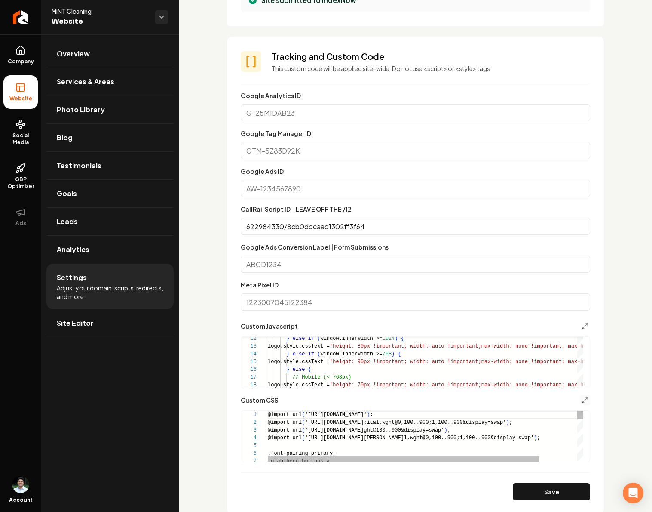
scroll to position [70, 0]
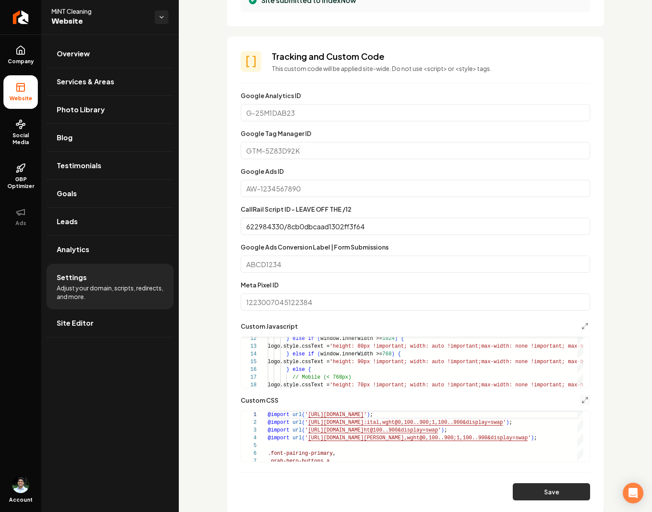
click at [541, 496] on button "Save" at bounding box center [551, 491] width 77 height 17
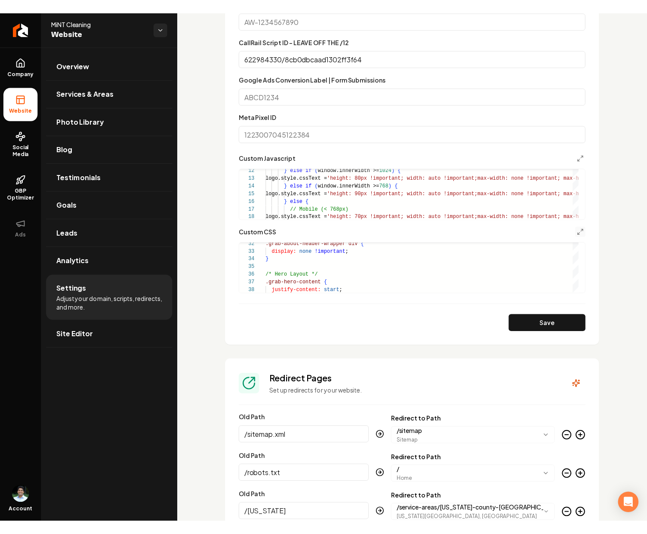
scroll to position [512, 0]
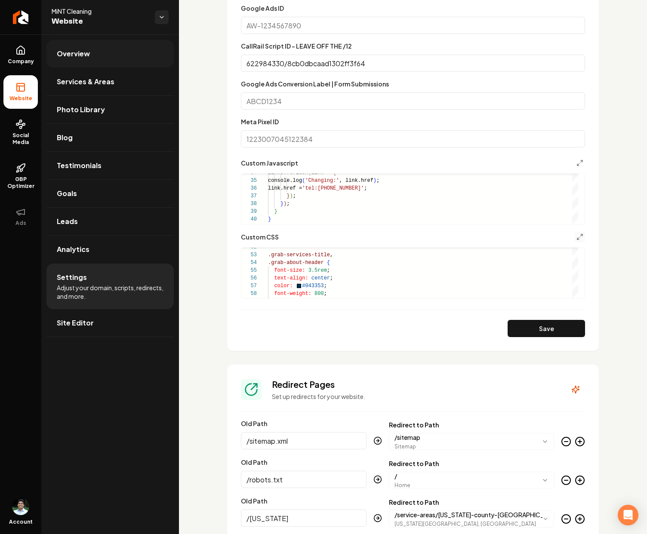
click at [66, 50] on span "Overview" at bounding box center [73, 54] width 33 height 10
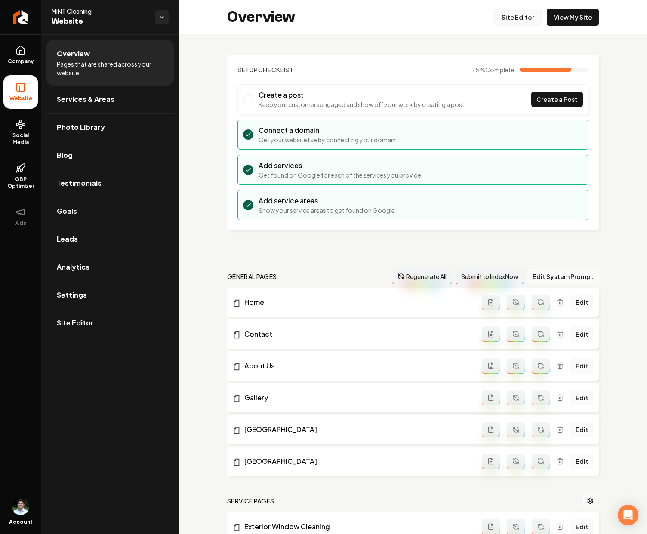
click at [524, 19] on link "Site Editor" at bounding box center [517, 17] width 47 height 17
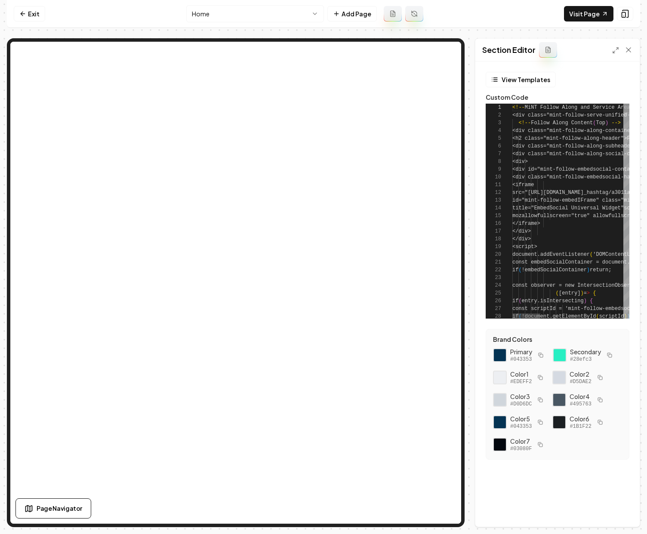
scroll to position [70, 0]
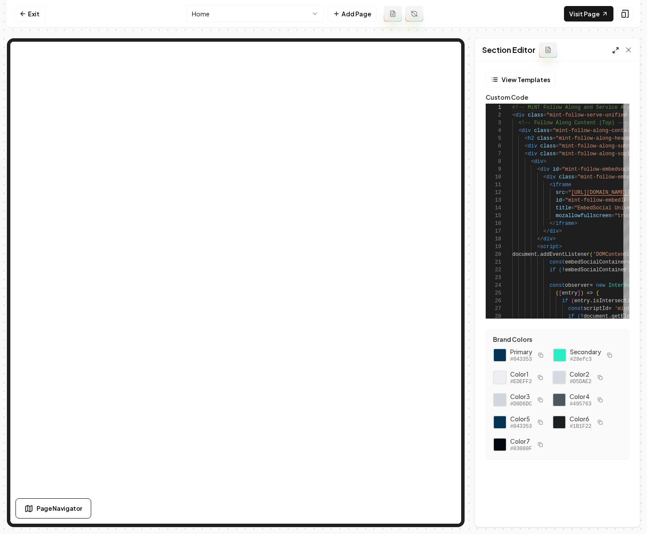
click at [612, 48] on icon at bounding box center [615, 50] width 7 height 7
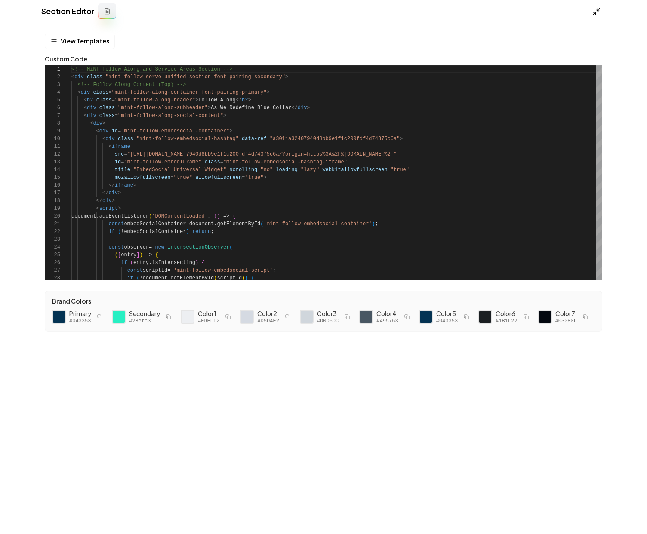
click at [594, 10] on icon at bounding box center [595, 11] width 9 height 9
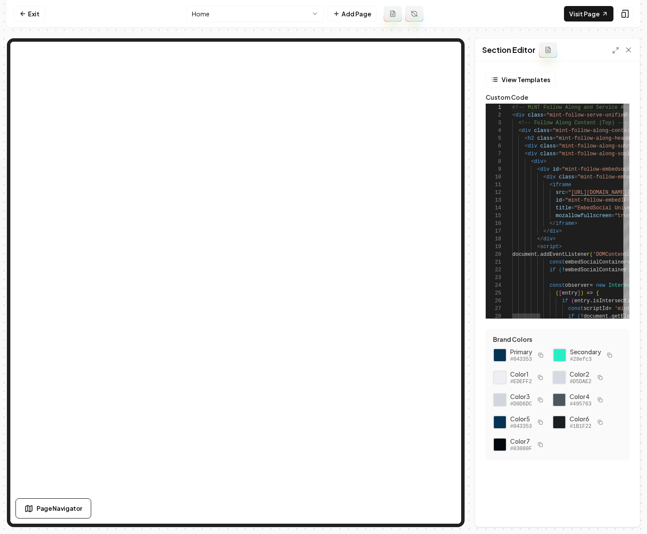
scroll to position [70, 78]
click at [612, 50] on icon at bounding box center [615, 50] width 7 height 7
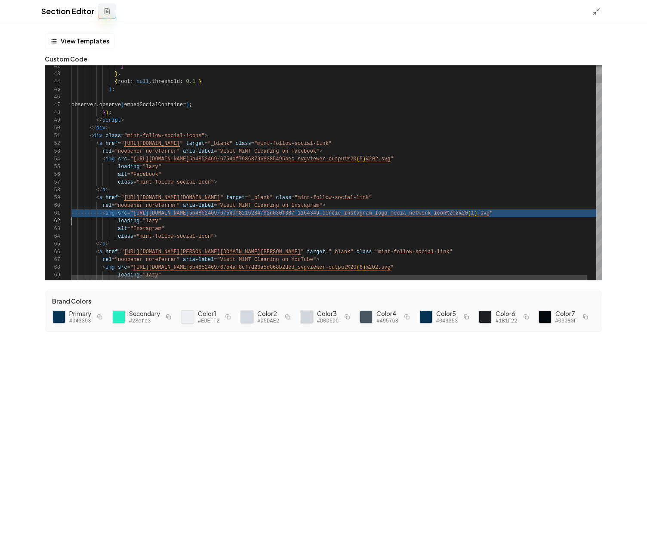
drag, startPoint x: 133, startPoint y: 215, endPoint x: 589, endPoint y: 211, distance: 456.1
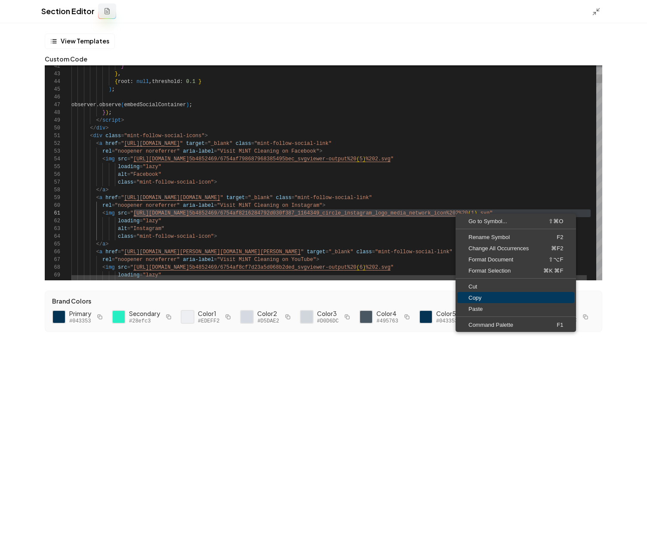
click at [482, 299] on span "Copy" at bounding box center [515, 298] width 117 height 6
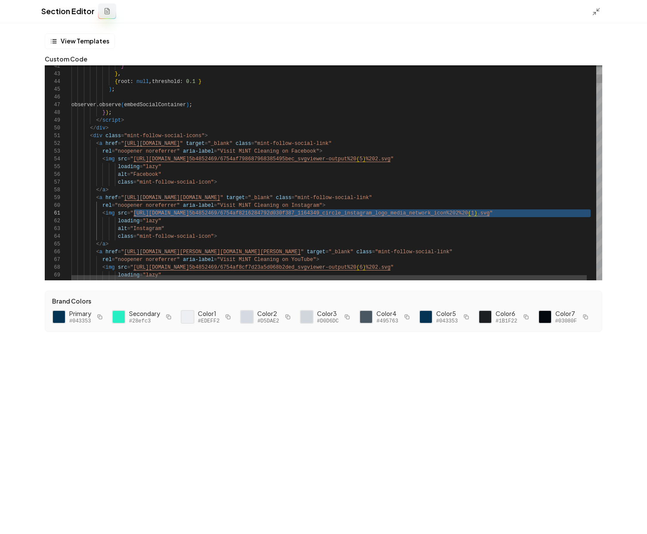
type textarea "**********"
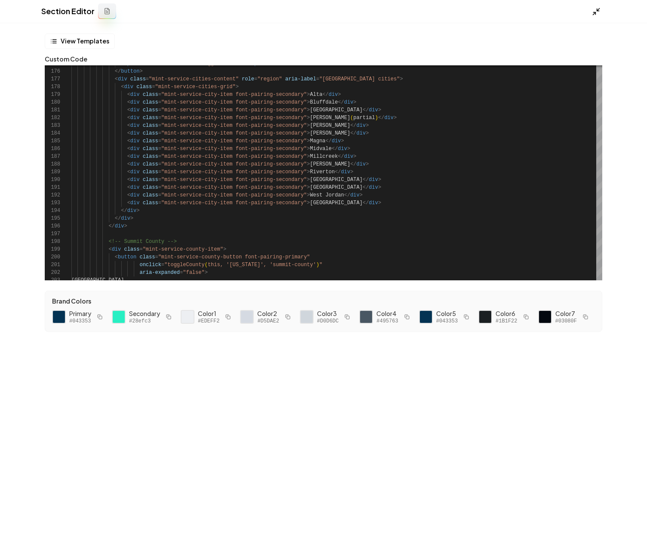
click at [593, 12] on icon at bounding box center [595, 11] width 9 height 9
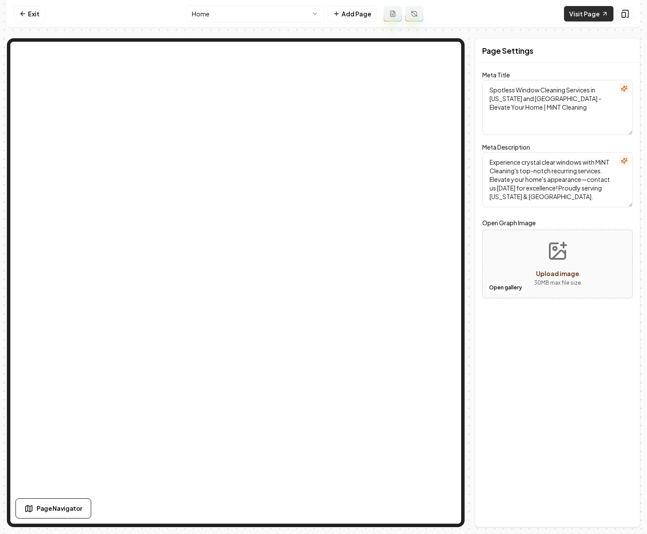
click at [574, 13] on link "Visit Page" at bounding box center [588, 13] width 49 height 15
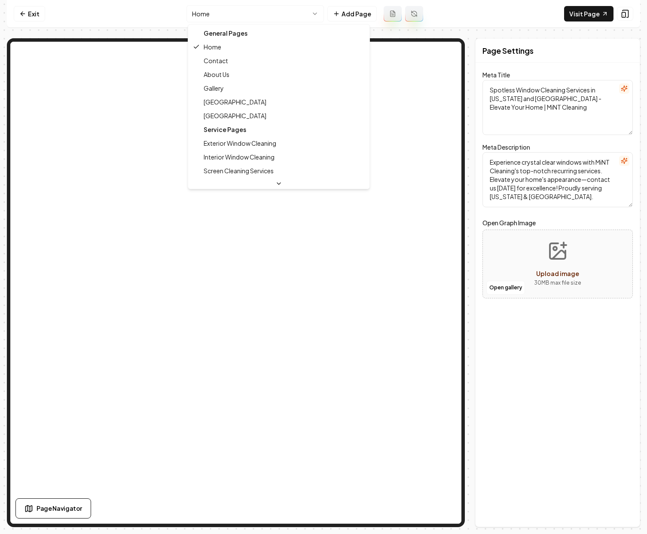
click at [257, 16] on html "Computer Required This feature is only available on a computer. Please switch t…" at bounding box center [323, 267] width 647 height 534
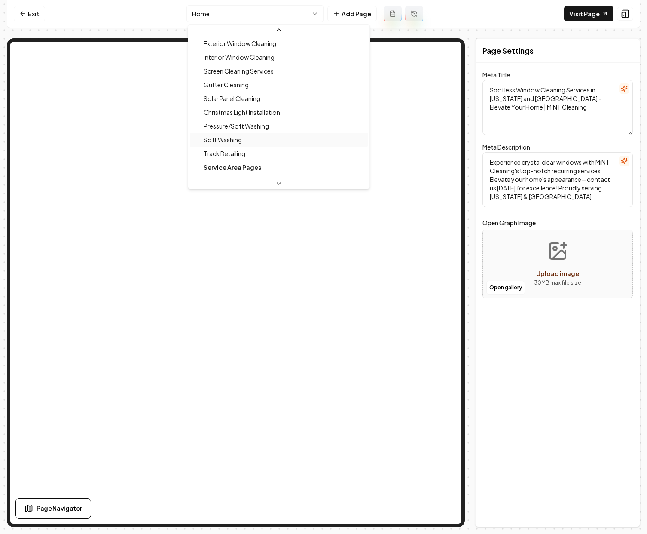
scroll to position [110, 0]
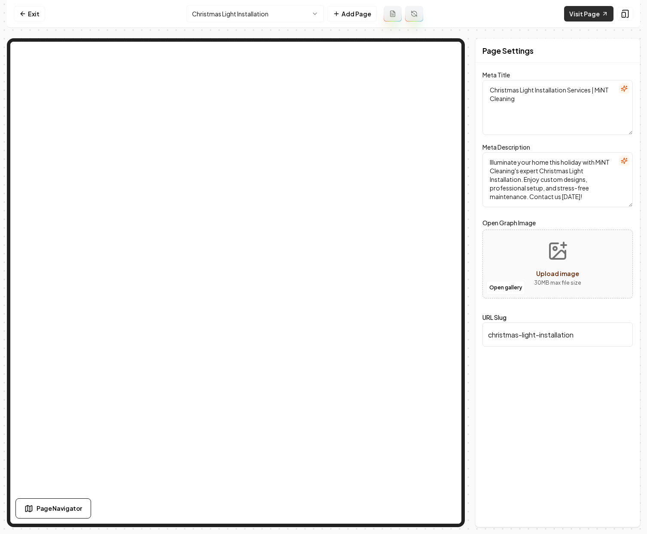
click at [594, 18] on link "Visit Page" at bounding box center [588, 13] width 49 height 15
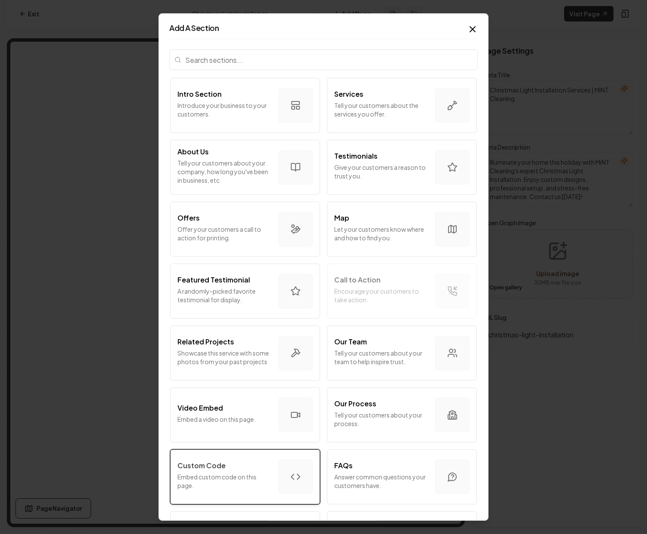
click at [272, 482] on button "Custom Code Embed custom code on this page." at bounding box center [245, 476] width 150 height 55
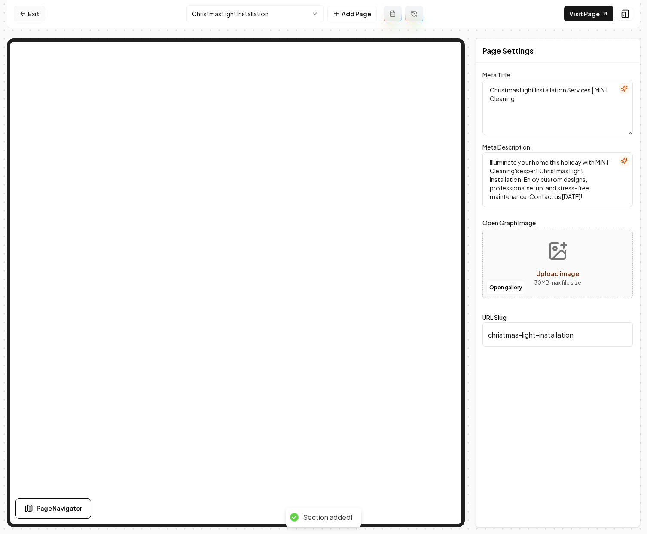
click at [23, 12] on icon at bounding box center [22, 13] width 7 height 7
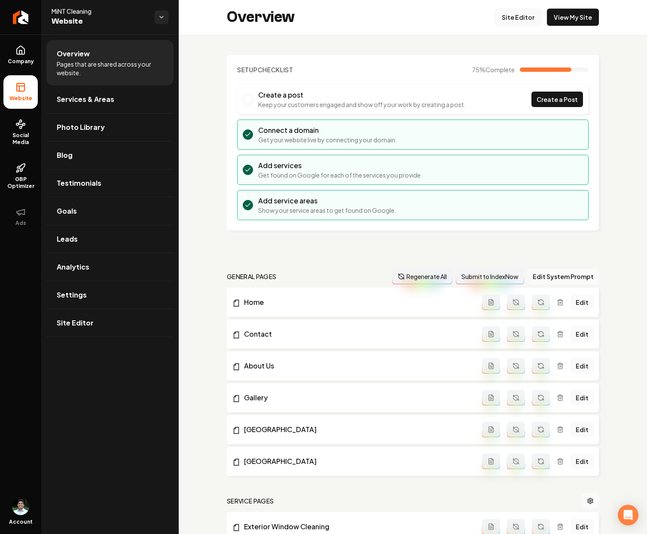
click at [522, 18] on link "Site Editor" at bounding box center [518, 17] width 47 height 17
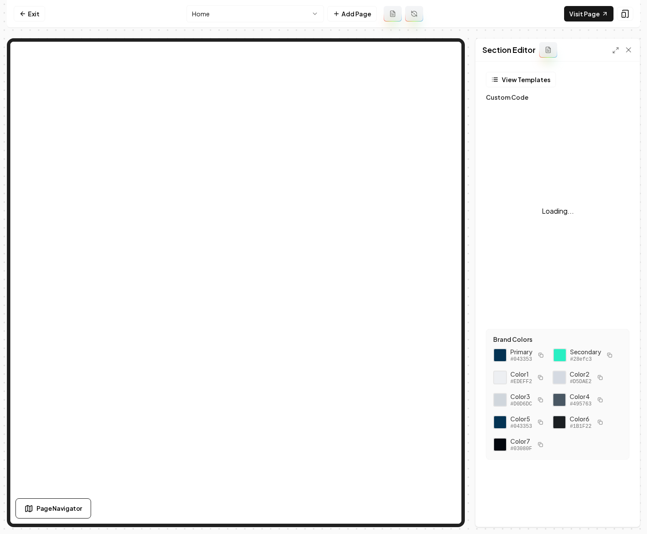
scroll to position [77, 0]
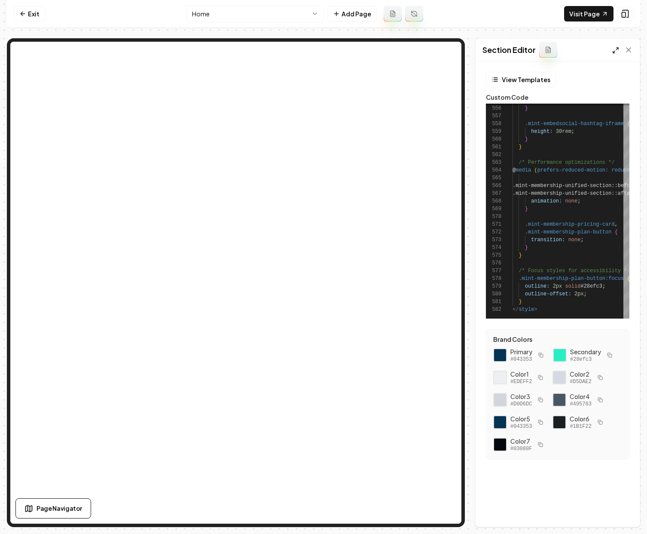
click at [618, 49] on line at bounding box center [617, 49] width 2 height 2
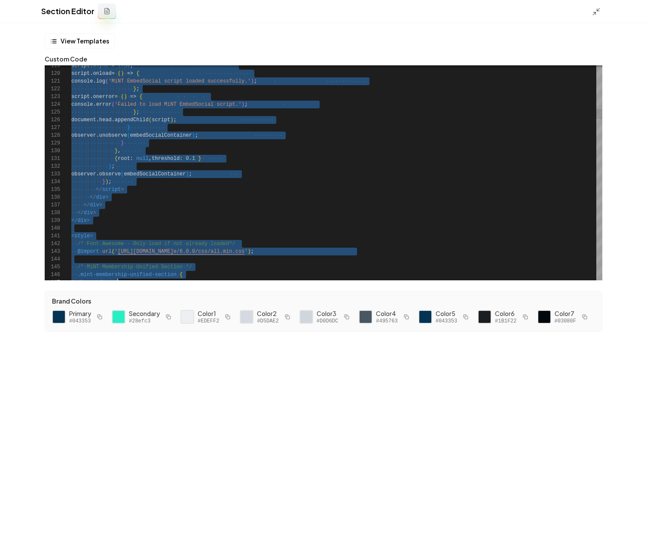
scroll to position [70, 59]
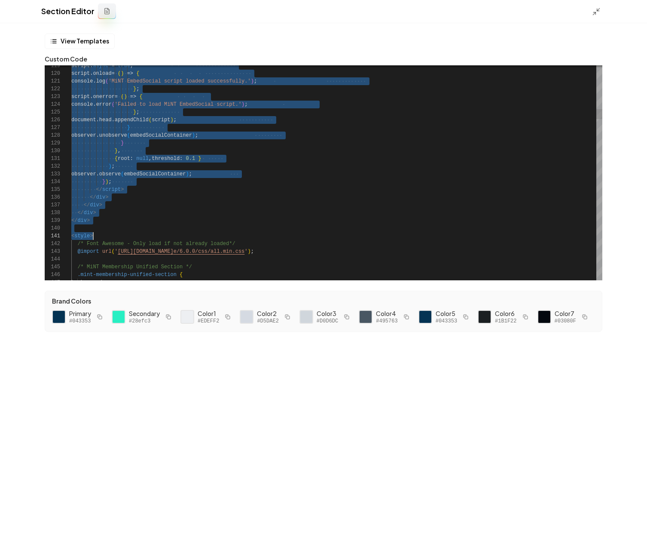
type textarea "**********"
drag, startPoint x: 76, startPoint y: 111, endPoint x: 131, endPoint y: 226, distance: 127.9
click at [595, 12] on icon at bounding box center [596, 11] width 9 height 9
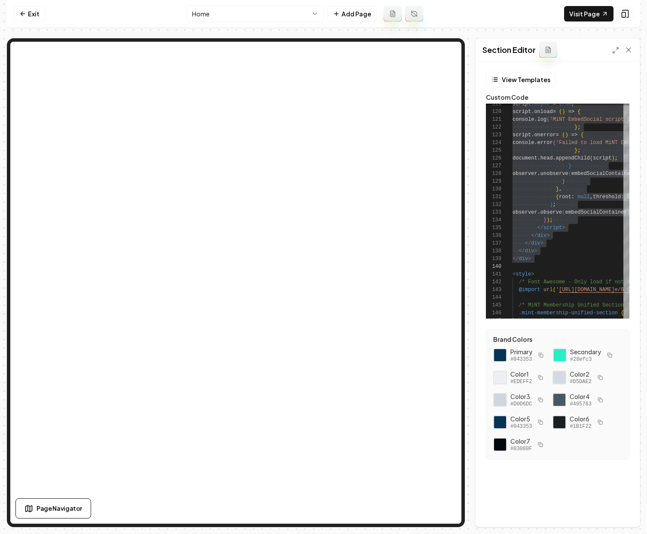
click at [246, 17] on html "Computer Required This feature is only available on a computer. Please switch t…" at bounding box center [323, 267] width 647 height 534
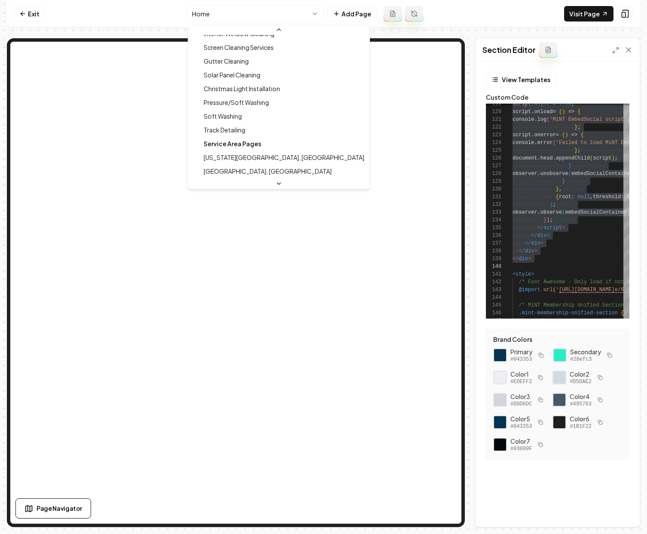
scroll to position [135, 0]
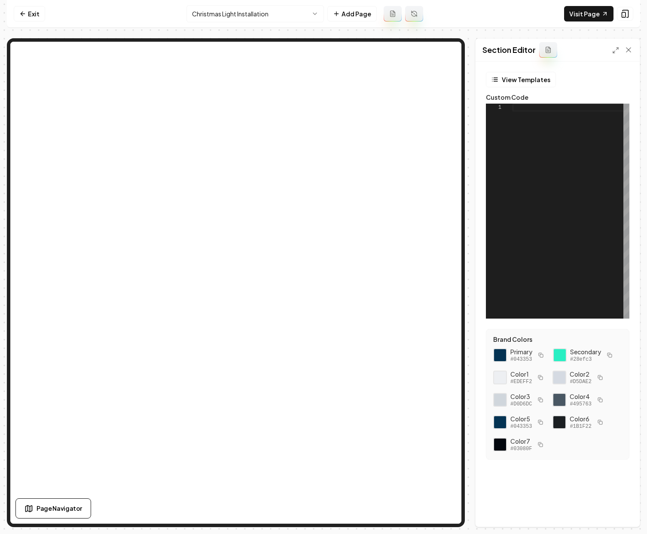
click at [594, 166] on div at bounding box center [571, 211] width 117 height 215
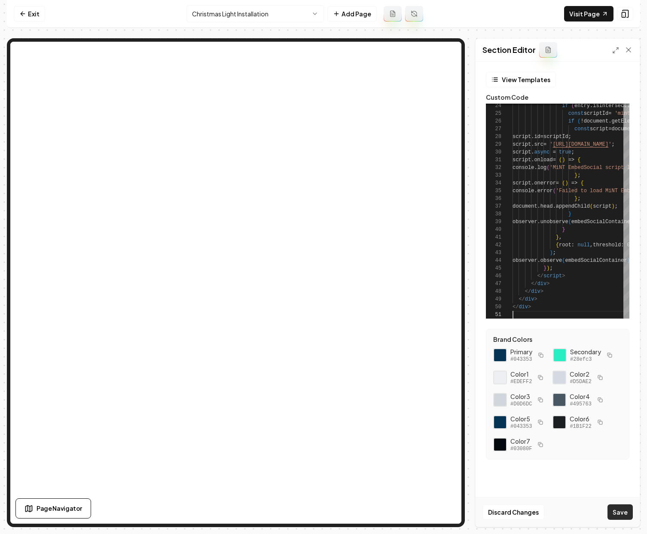
click at [620, 512] on button "Save" at bounding box center [620, 511] width 25 height 15
type textarea "**********"
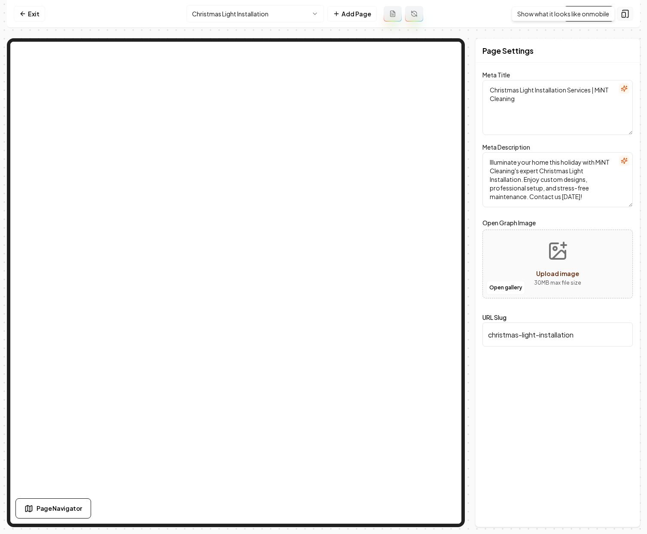
click at [623, 18] on icon at bounding box center [625, 13] width 9 height 9
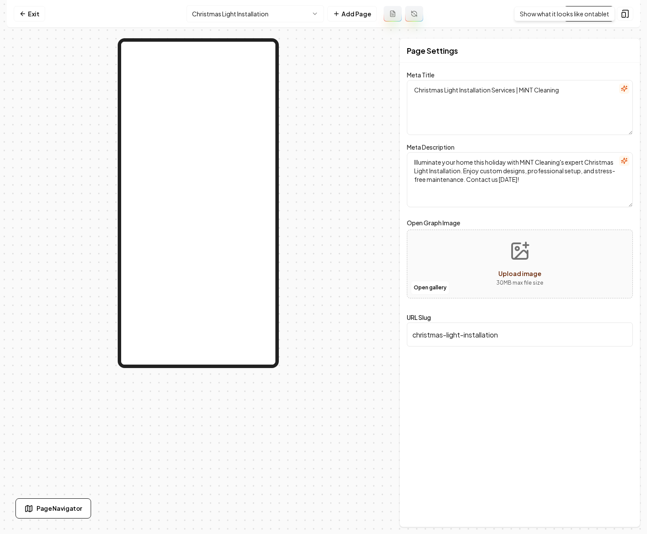
click at [626, 21] on div "Visit Page Show what it looks like on tablet Show what it looks like on tablet" at bounding box center [598, 13] width 69 height 15
click at [622, 15] on icon at bounding box center [625, 13] width 9 height 9
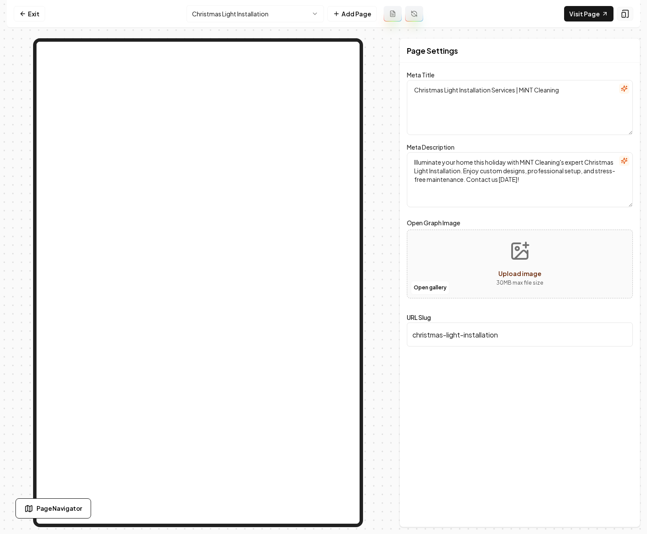
click at [622, 15] on icon at bounding box center [625, 13] width 9 height 9
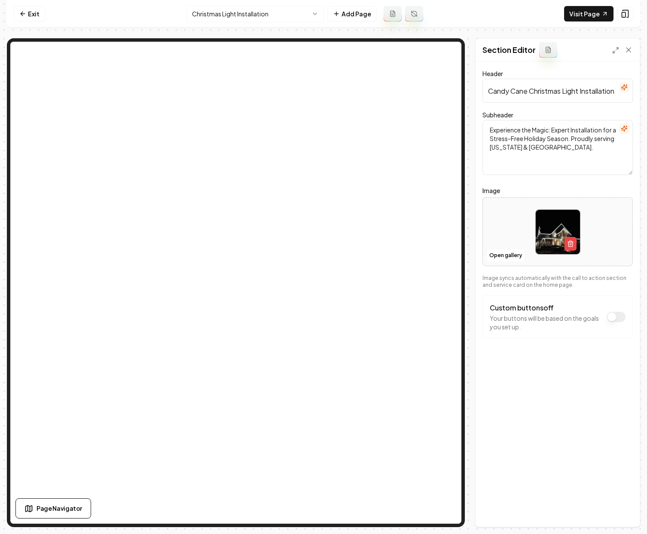
click at [622, 314] on button "Custom buttons off" at bounding box center [616, 317] width 19 height 10
click at [616, 319] on button "Custom buttons on" at bounding box center [616, 317] width 19 height 10
click at [629, 49] on icon at bounding box center [629, 50] width 9 height 9
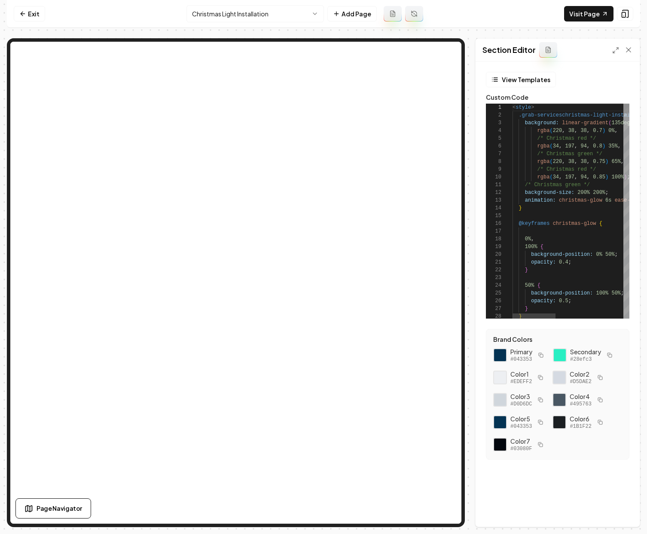
scroll to position [77, 0]
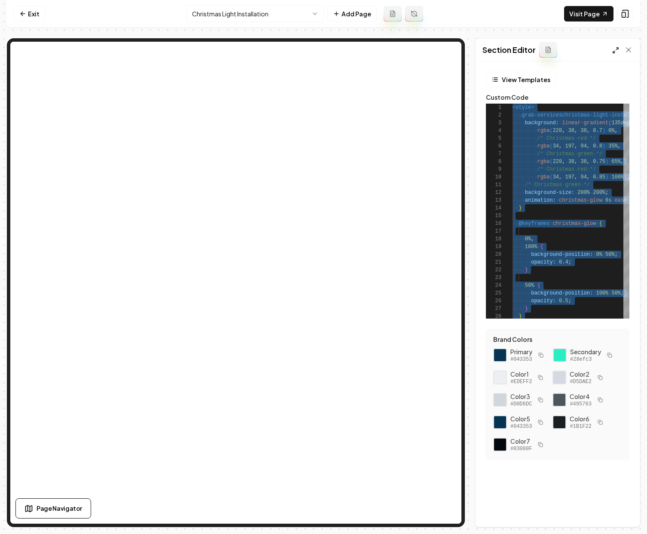
click at [619, 51] on icon at bounding box center [616, 50] width 7 height 7
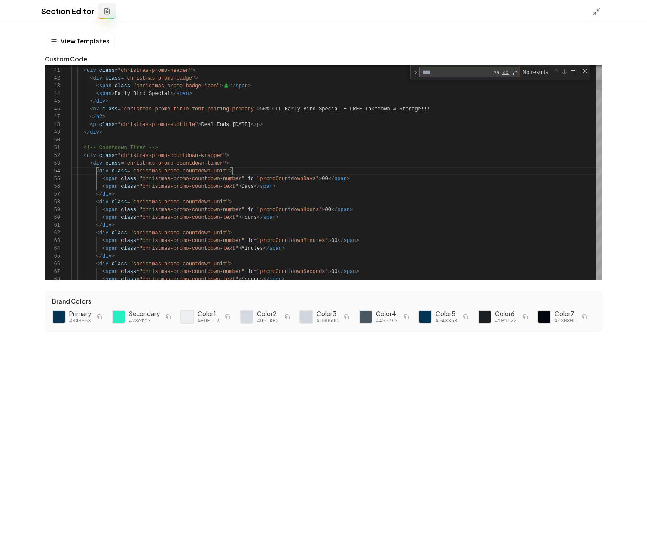
type textarea "**********"
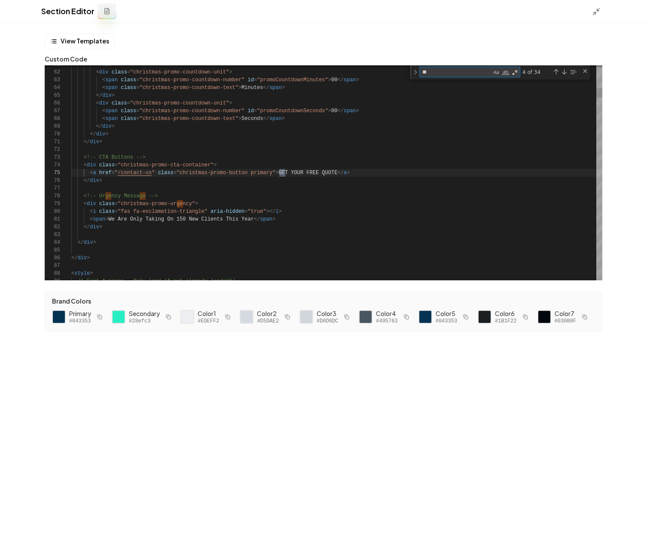
scroll to position [77, 218]
type textarea "***"
type textarea "**********"
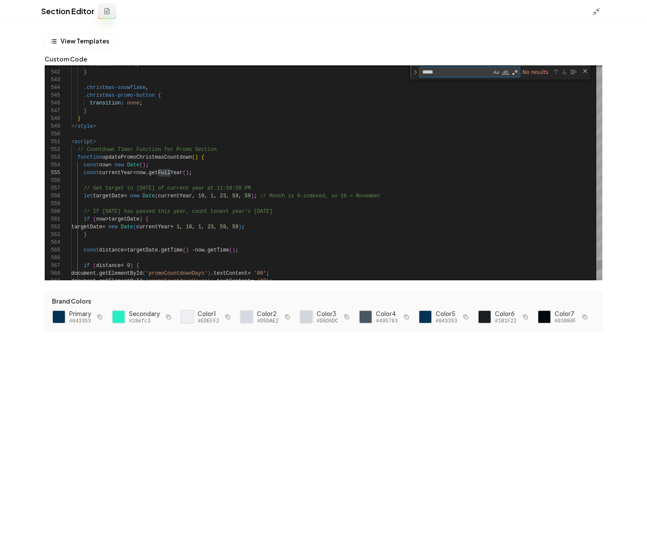
type textarea "****"
type textarea "**********"
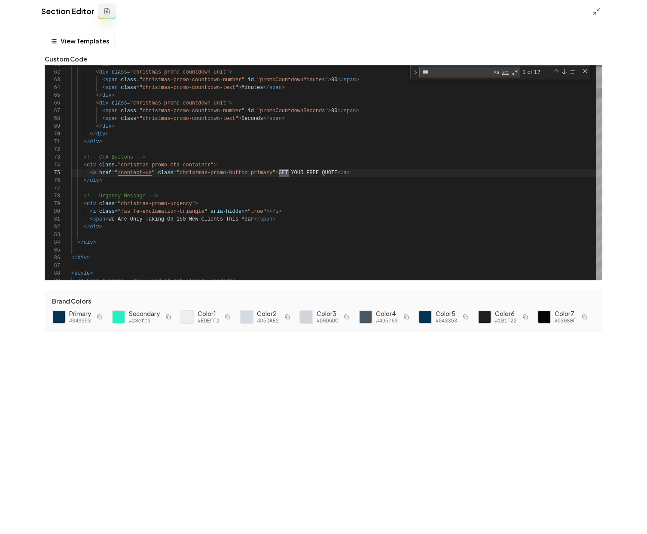
scroll to position [77, 218]
type textarea "***"
drag, startPoint x: 151, startPoint y: 173, endPoint x: 118, endPoint y: 175, distance: 33.6
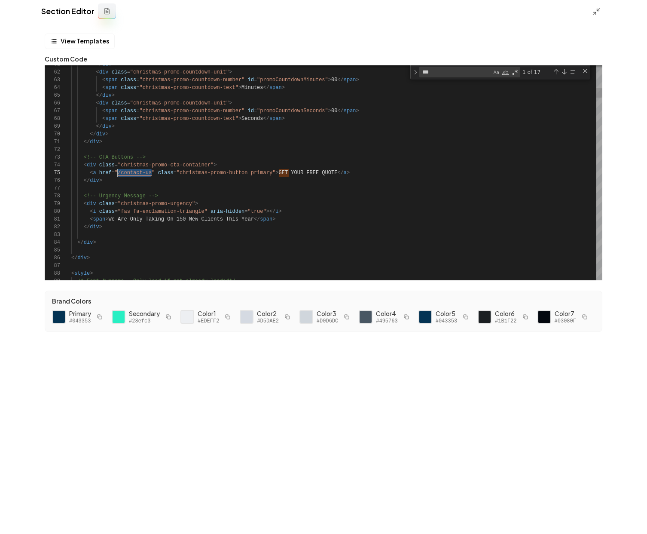
drag, startPoint x: 151, startPoint y: 172, endPoint x: 120, endPoint y: 172, distance: 31.0
drag, startPoint x: 118, startPoint y: 172, endPoint x: 148, endPoint y: 173, distance: 30.5
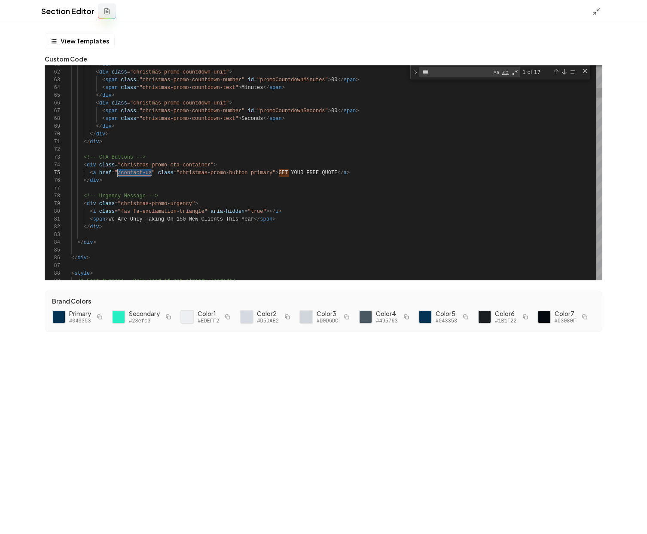
drag, startPoint x: 152, startPoint y: 173, endPoint x: 119, endPoint y: 175, distance: 33.2
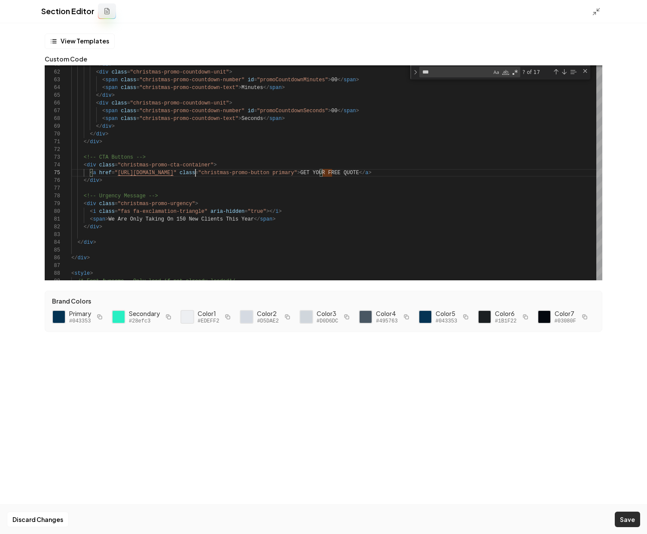
click at [634, 516] on button "Save" at bounding box center [627, 519] width 25 height 15
click at [633, 522] on button "Save" at bounding box center [627, 519] width 25 height 15
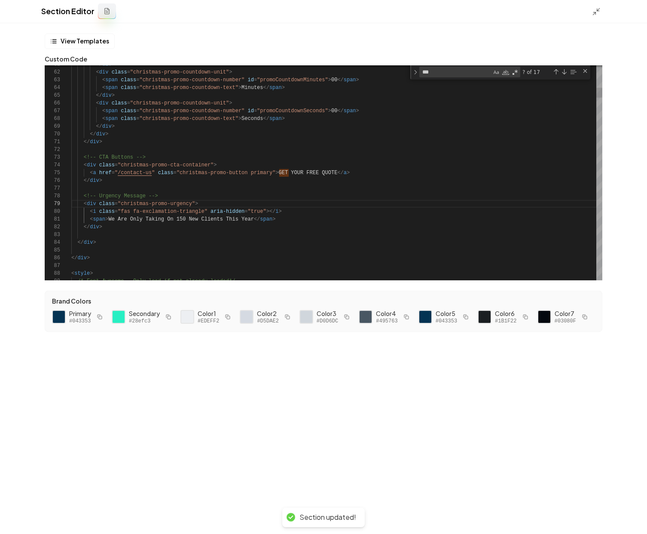
click at [442, 74] on textarea "***" at bounding box center [456, 72] width 72 height 10
type textarea "**********"
type textarea "**"
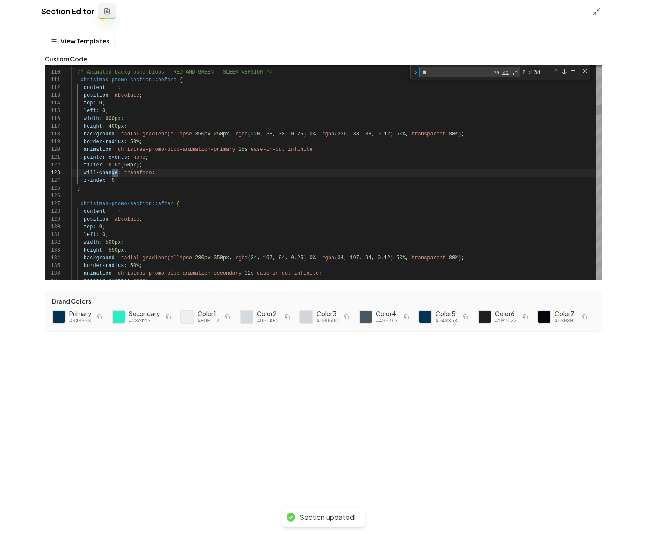
type textarea "**********"
type textarea "*"
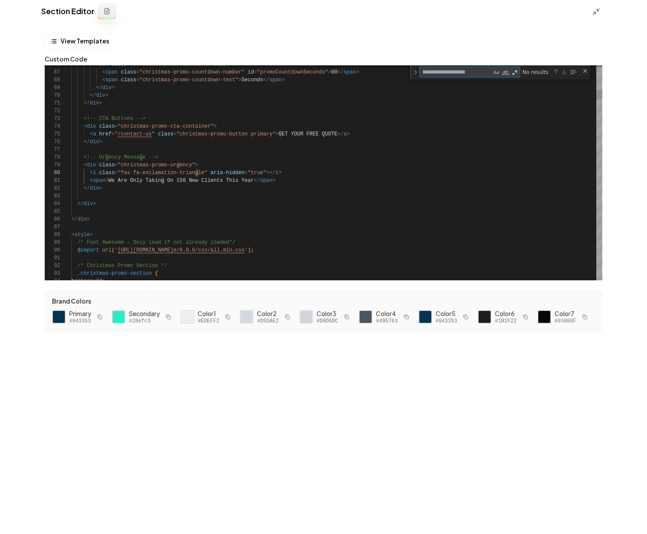
type textarea "*"
type textarea "**********"
type textarea "**"
type textarea "**********"
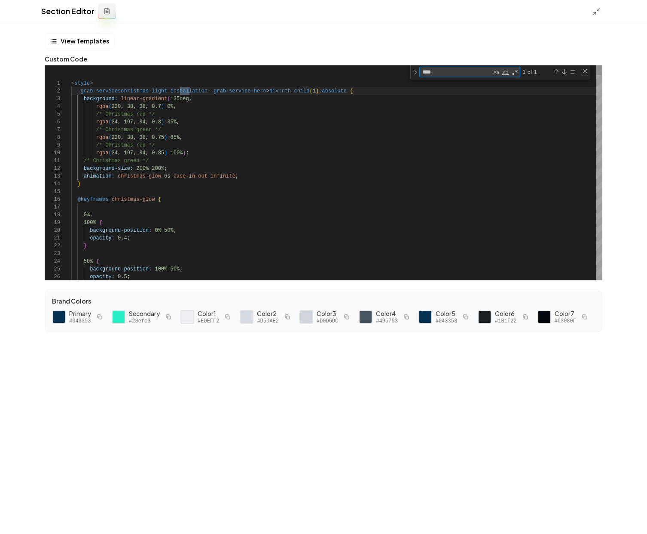
scroll to position [77, 121]
type textarea "*****"
click at [583, 72] on div "Close (Escape)" at bounding box center [585, 70] width 7 height 7
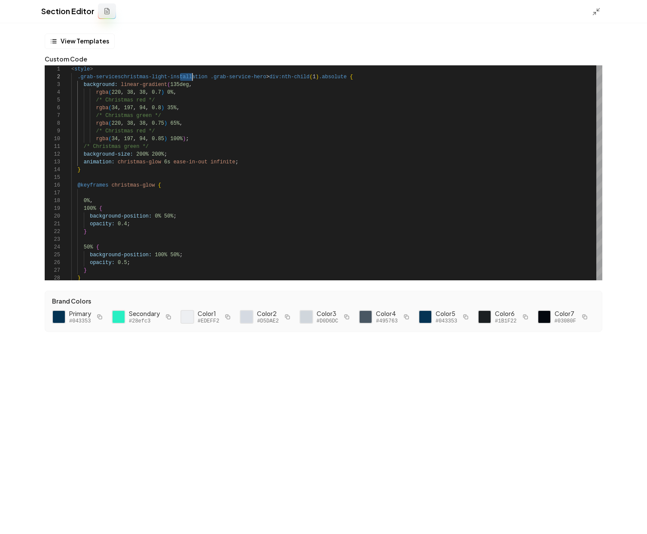
scroll to position [8, 121]
click at [594, 10] on icon at bounding box center [596, 11] width 9 height 9
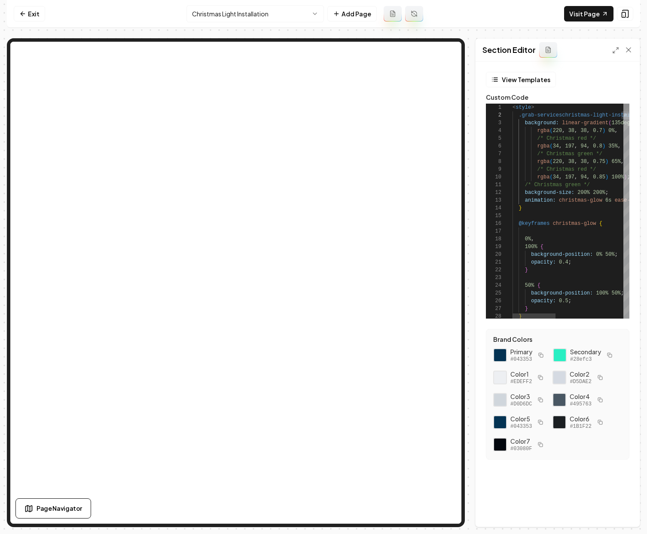
type textarea "**********"
type textarea "*"
type textarea "**********"
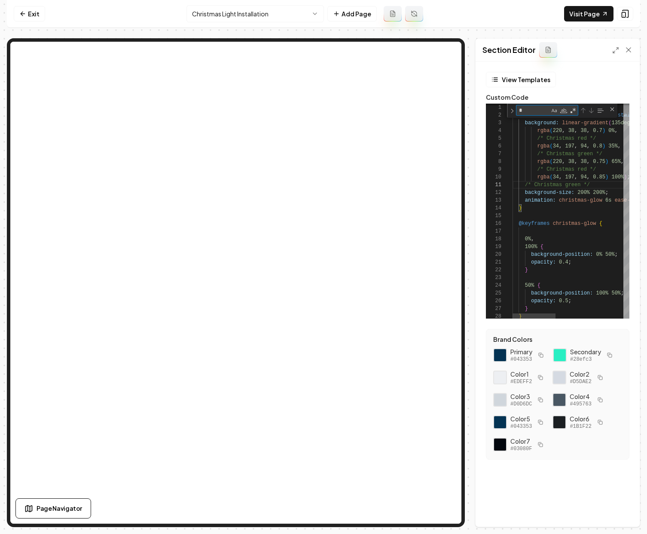
type textarea "**"
type textarea "**********"
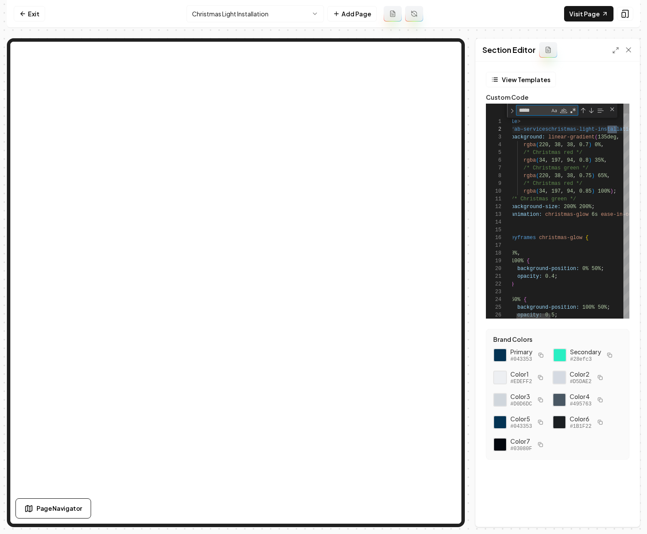
scroll to position [77, 121]
type textarea "***"
type textarea "**********"
type textarea "**"
type textarea "**********"
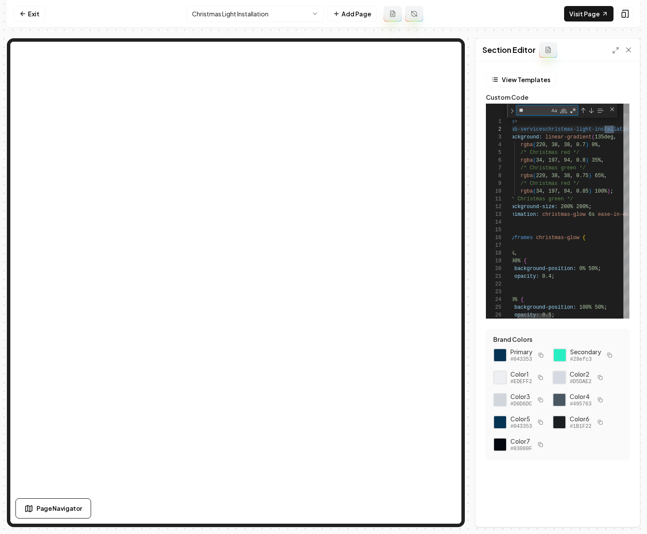
type textarea "*"
type textarea "**********"
type textarea "**"
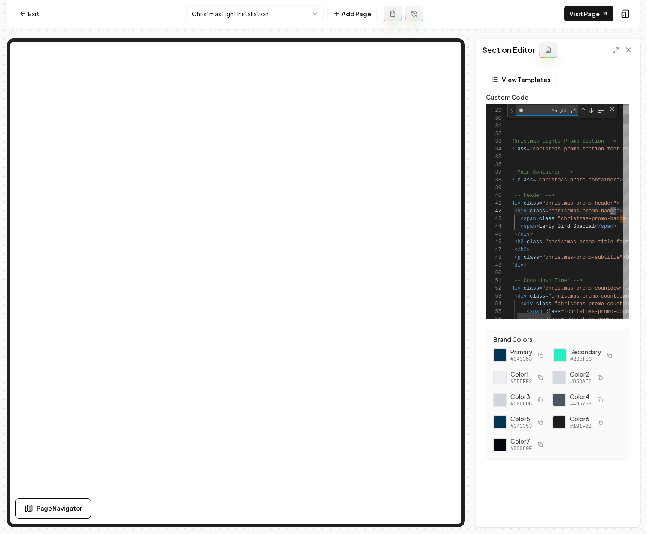
type textarea "**********"
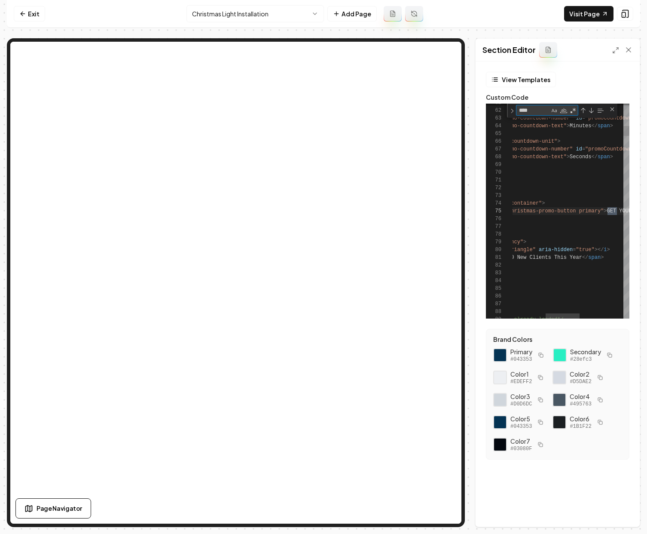
scroll to position [77, 221]
type textarea "**********"
click at [618, 52] on icon at bounding box center [616, 50] width 7 height 7
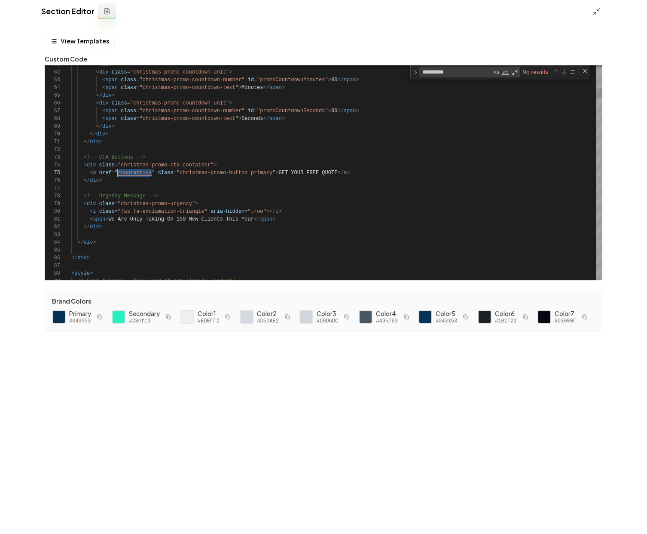
drag, startPoint x: 152, startPoint y: 174, endPoint x: 118, endPoint y: 175, distance: 34.4
type textarea "**********"
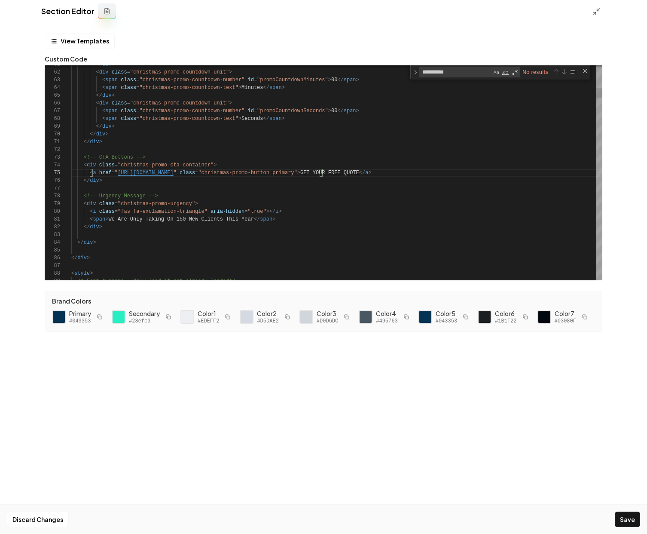
click at [619, 517] on button "Save" at bounding box center [627, 519] width 25 height 15
type textarea "********"
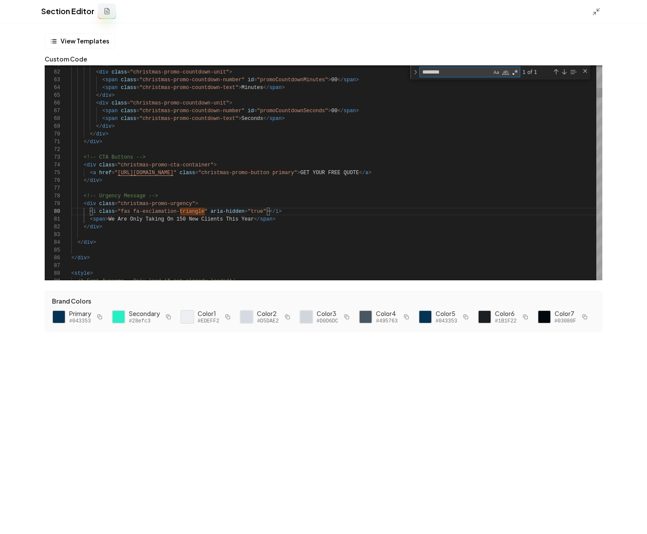
type textarea "**********"
type textarea "**"
type textarea "**********"
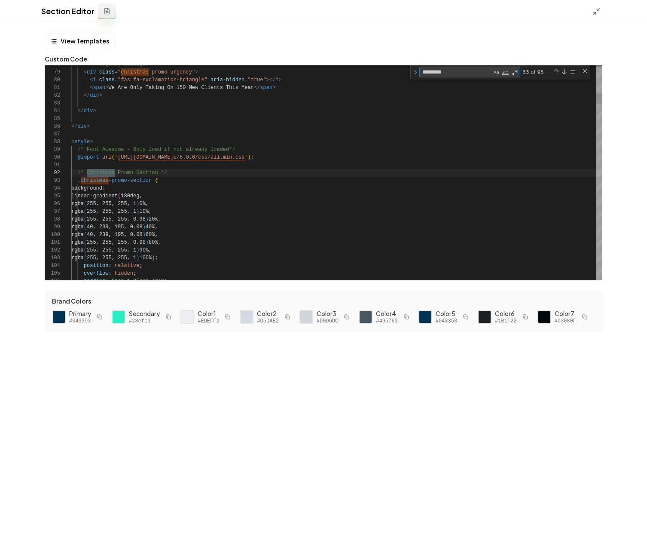
type textarea "*********"
type textarea "**********"
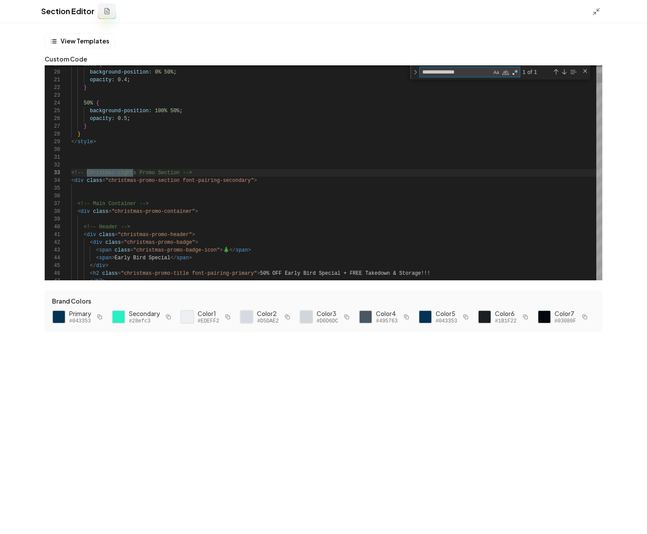
type textarea "**********"
type textarea "*"
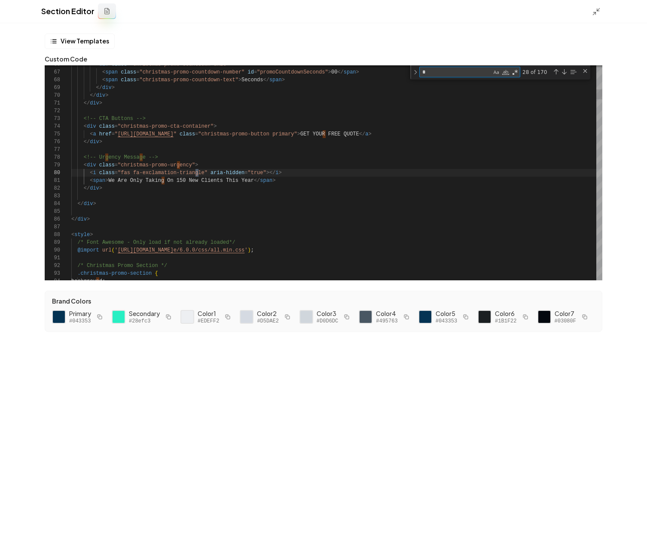
type textarea "**********"
type textarea "**"
type textarea "**********"
type textarea "***"
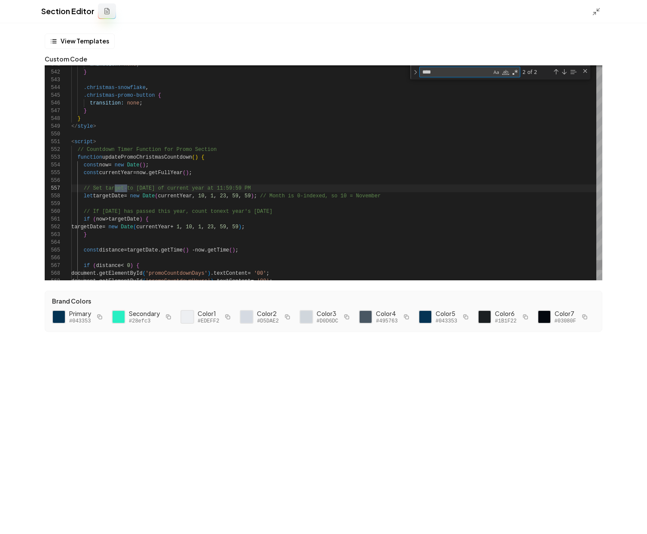
type textarea "**********"
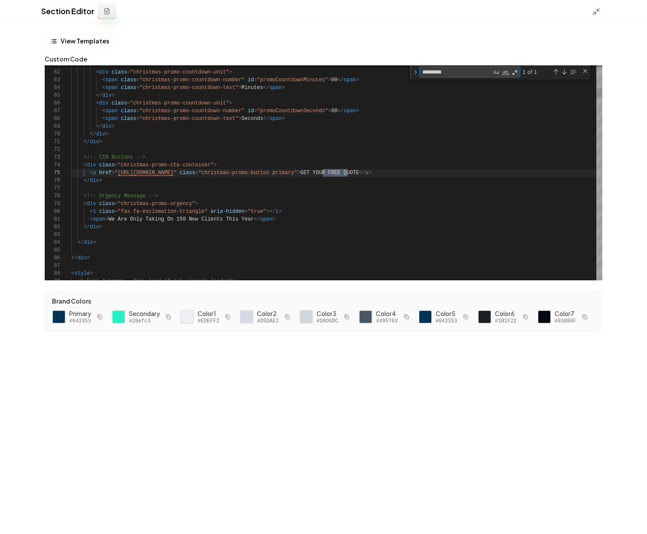
scroll to position [77, 279]
type textarea "********"
click at [592, 12] on icon at bounding box center [596, 11] width 9 height 9
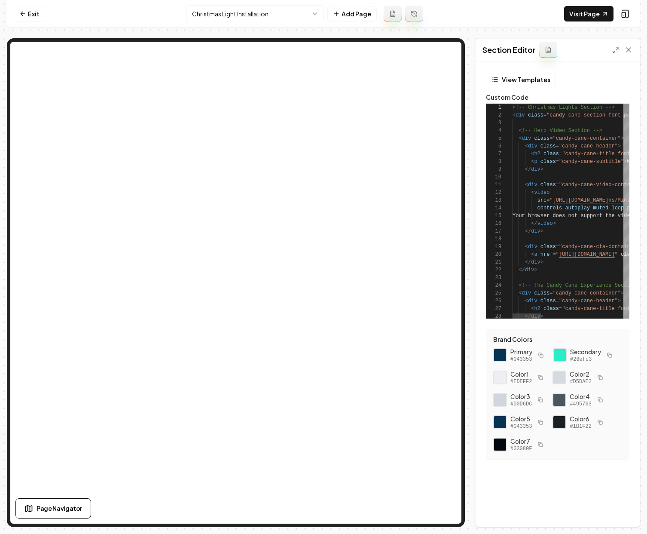
scroll to position [15, 31]
click at [578, 15] on link "Visit Page" at bounding box center [588, 13] width 49 height 15
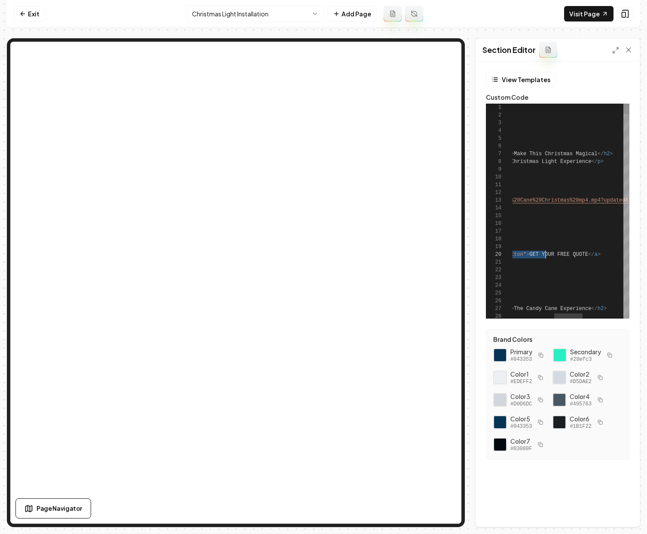
scroll to position [70, 205]
drag, startPoint x: 558, startPoint y: 256, endPoint x: 546, endPoint y: 256, distance: 12.9
click at [615, 50] on icon at bounding box center [616, 50] width 7 height 7
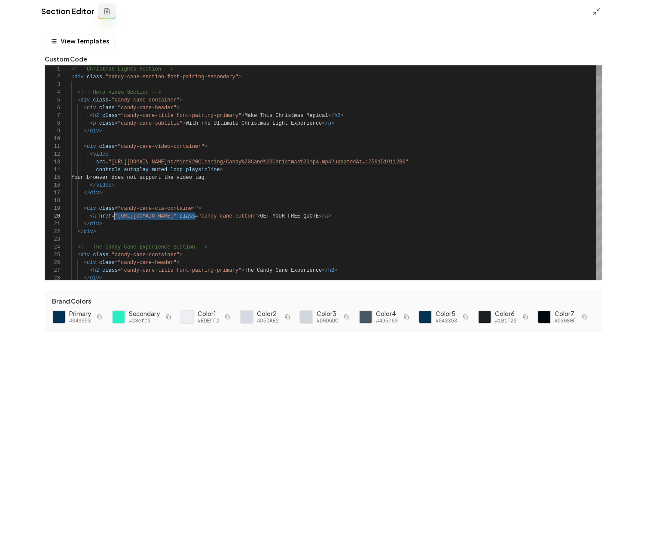
scroll to position [70, 46]
drag, startPoint x: 195, startPoint y: 218, endPoint x: 119, endPoint y: 220, distance: 76.5
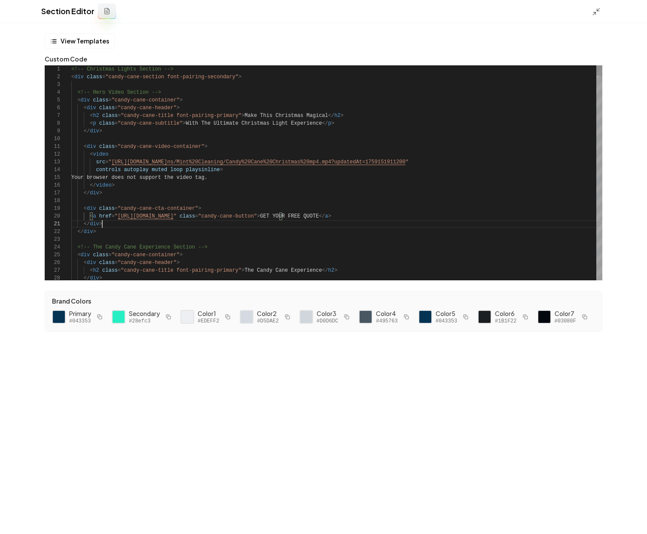
drag, startPoint x: 195, startPoint y: 215, endPoint x: 119, endPoint y: 214, distance: 76.5
type textarea "**********"
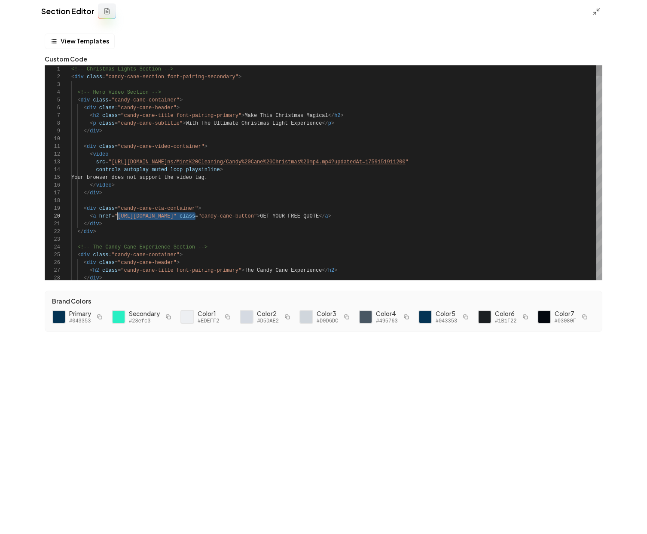
scroll to position [70, 124]
click at [625, 509] on div "Discard Changes Save" at bounding box center [323, 519] width 647 height 30
click at [628, 515] on button "Save" at bounding box center [627, 519] width 25 height 15
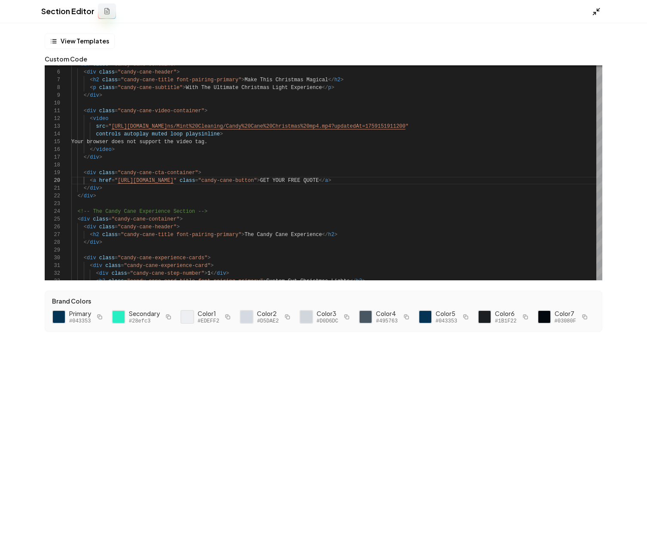
click at [595, 10] on icon at bounding box center [596, 11] width 9 height 9
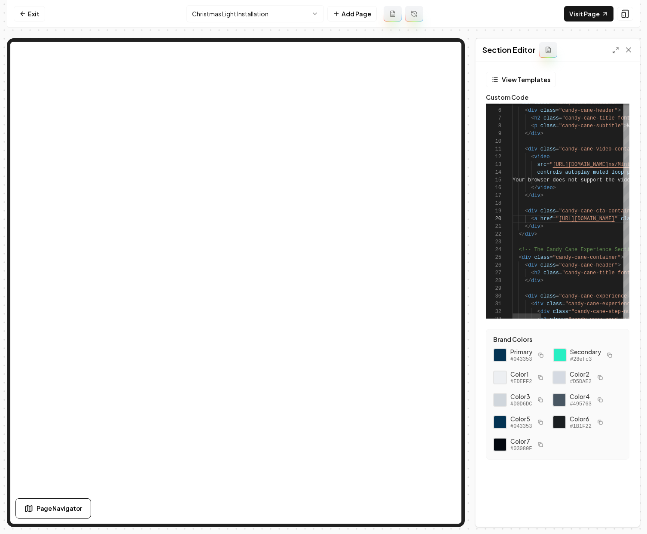
scroll to position [31, 84]
click at [613, 47] on icon at bounding box center [616, 50] width 7 height 7
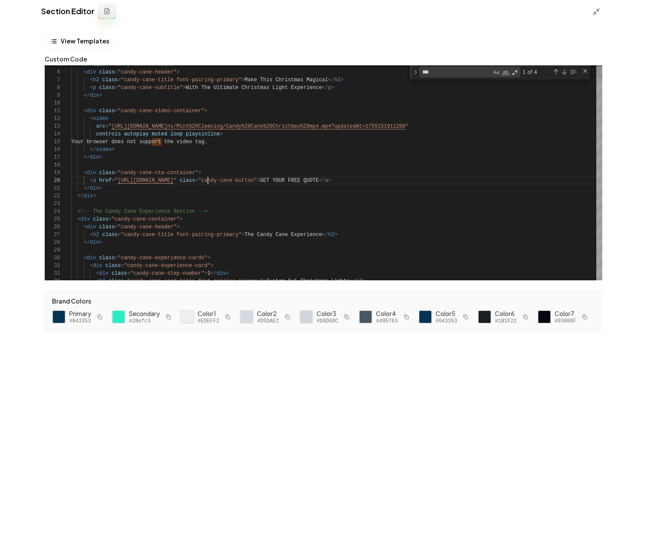
type textarea "******"
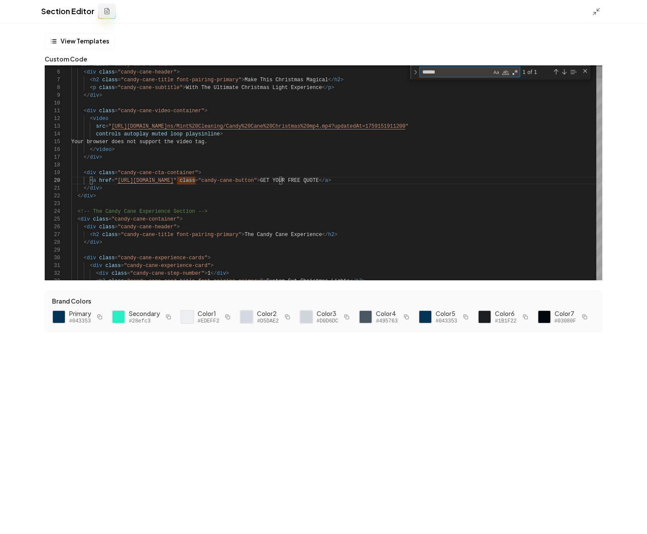
click at [478, 69] on textarea "******" at bounding box center [456, 72] width 72 height 10
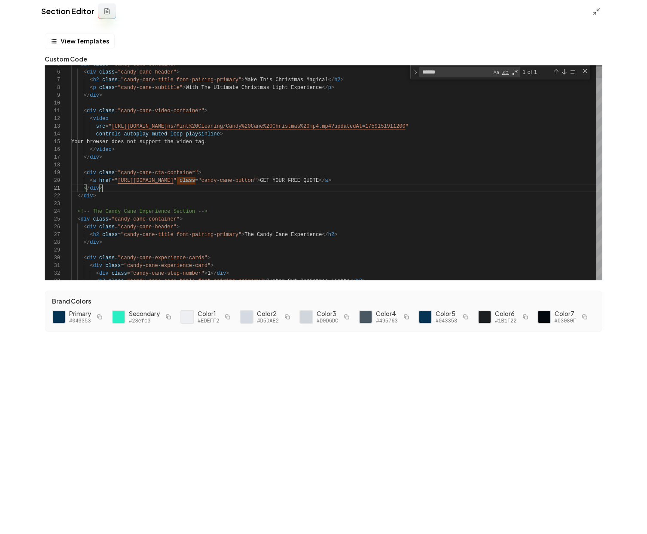
type textarea "**********"
drag, startPoint x: 196, startPoint y: 180, endPoint x: 119, endPoint y: 180, distance: 77.4
click at [597, 8] on icon at bounding box center [596, 11] width 9 height 9
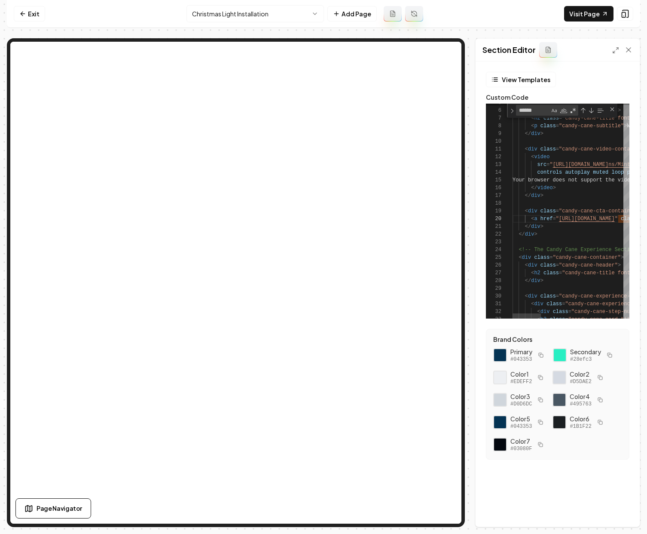
scroll to position [46, 31]
click at [631, 52] on icon at bounding box center [629, 50] width 4 height 4
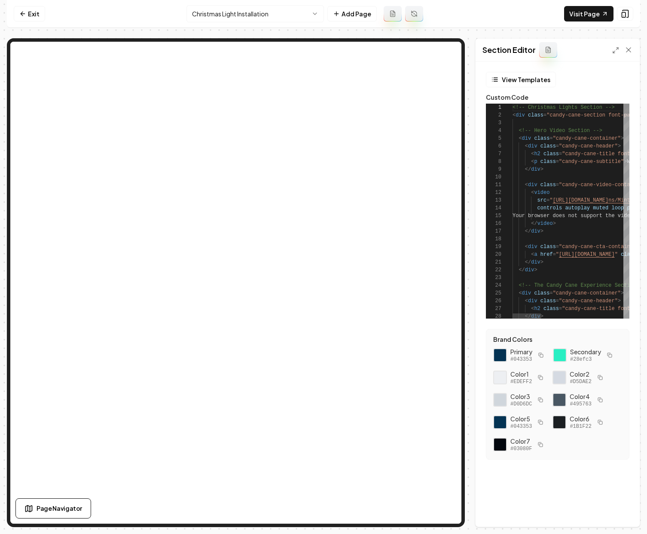
type textarea "**********"
drag, startPoint x: 580, startPoint y: 241, endPoint x: 601, endPoint y: 239, distance: 21.2
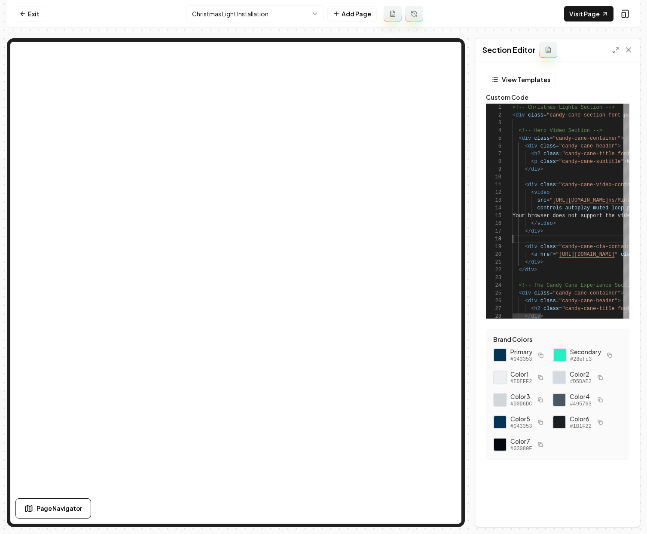
scroll to position [70, 59]
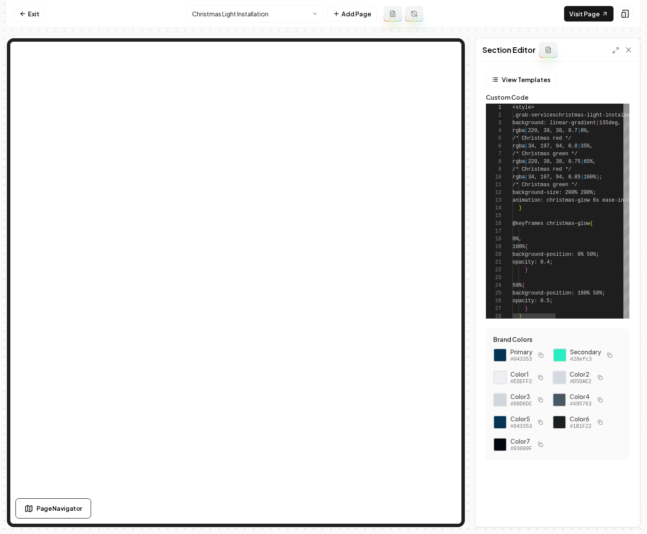
scroll to position [77, 0]
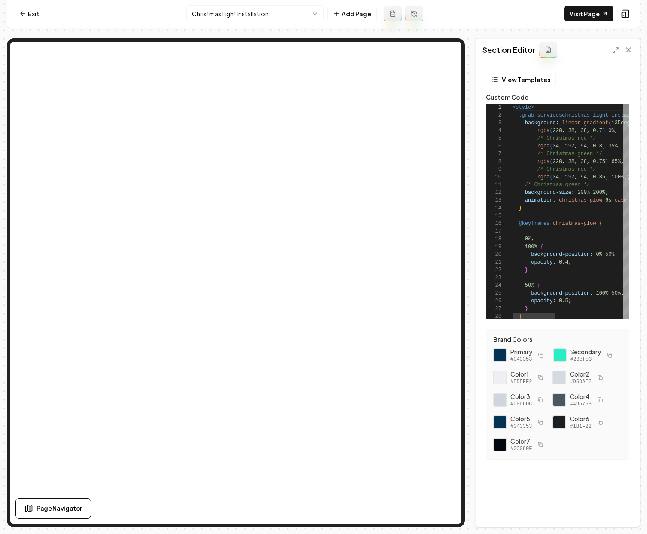
type textarea "**********"
type textarea "*"
type textarea "**********"
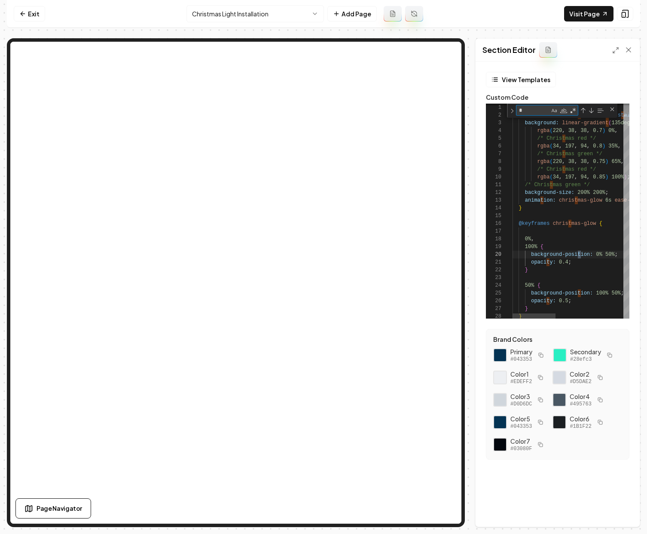
type textarea "**"
type textarea "**********"
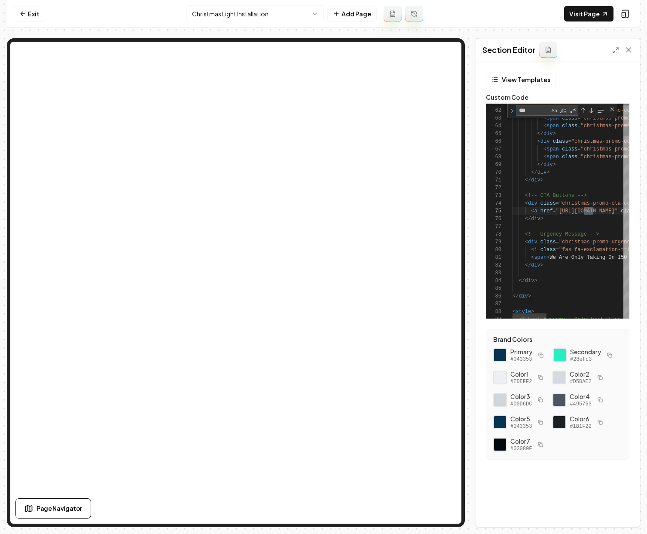
scroll to position [77, 87]
type textarea "*****"
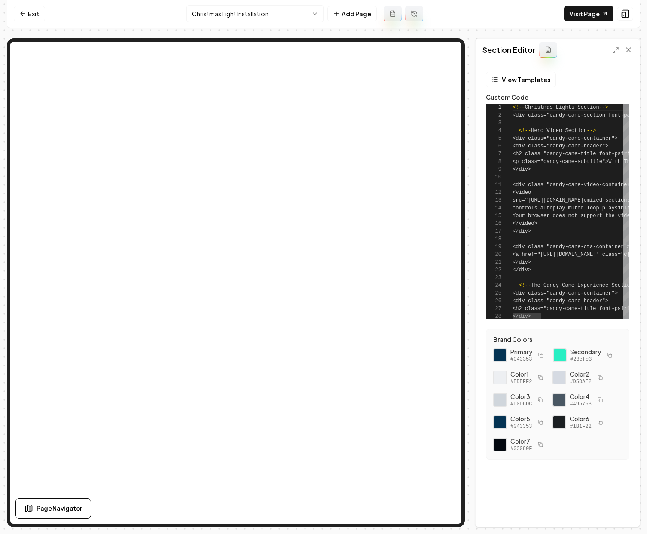
scroll to position [77, 0]
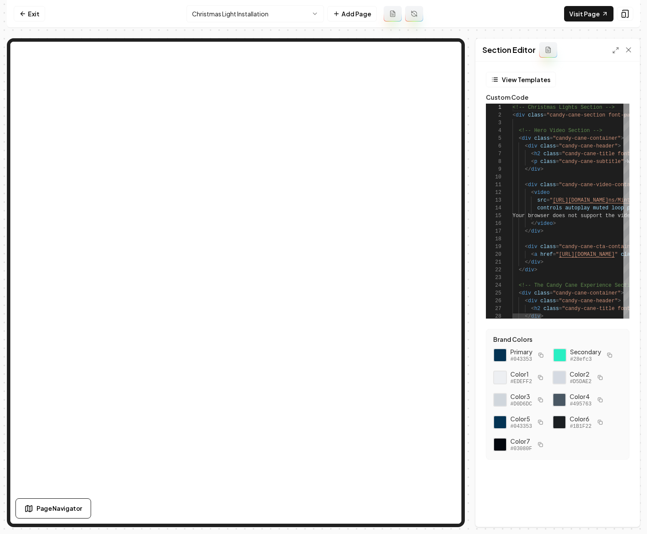
type textarea "**********"
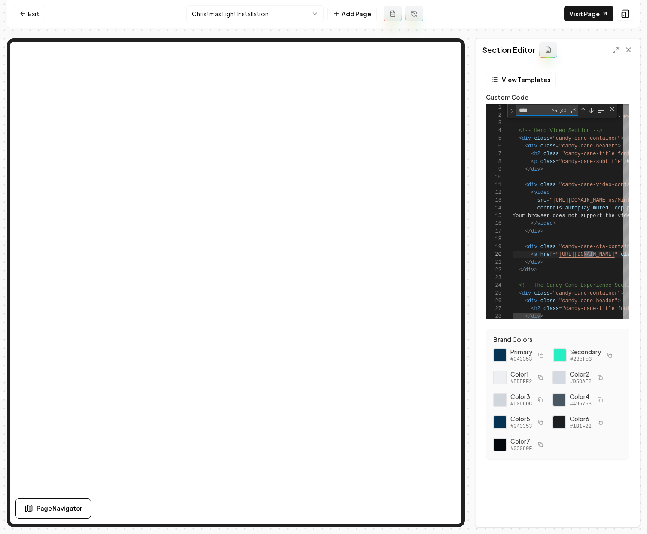
type textarea "*****"
type textarea "**********"
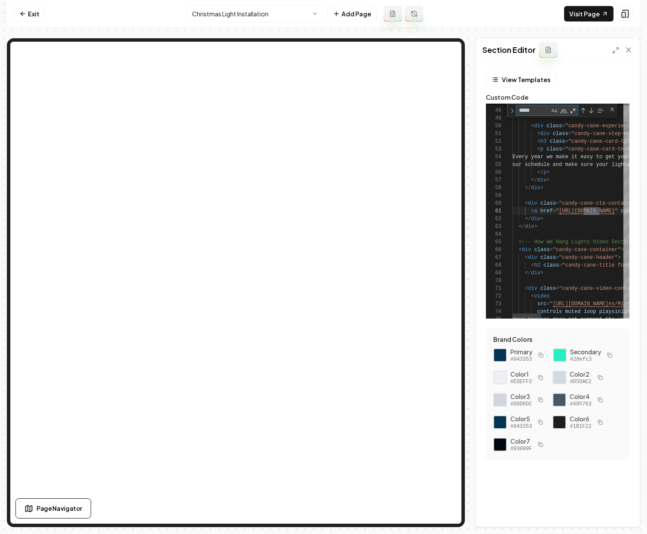
type textarea "*****"
drag, startPoint x: 559, startPoint y: 211, endPoint x: 564, endPoint y: 208, distance: 5.2
click at [613, 50] on icon at bounding box center [616, 50] width 7 height 7
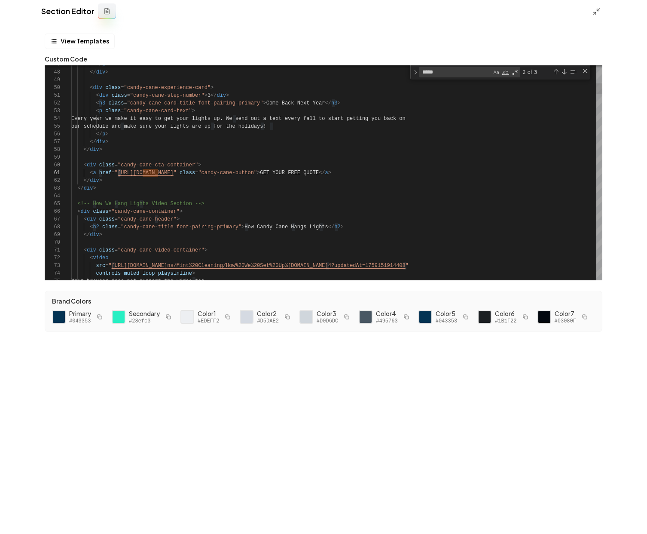
drag, startPoint x: 195, startPoint y: 172, endPoint x: 119, endPoint y: 174, distance: 76.1
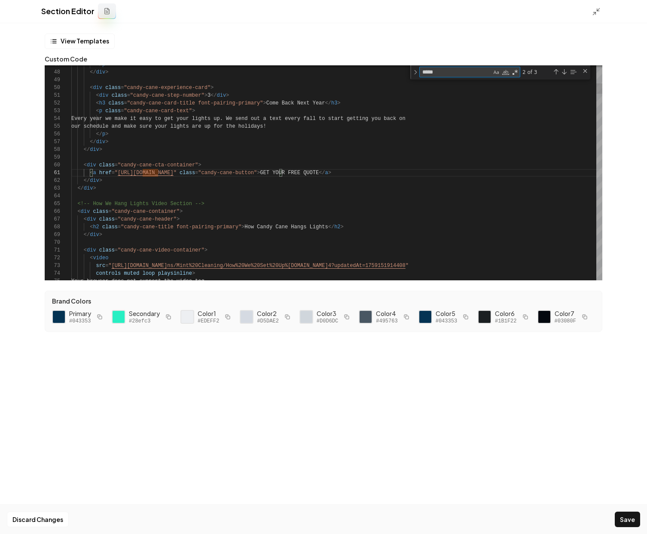
click at [465, 71] on textarea "*****" at bounding box center [456, 72] width 72 height 10
type textarea "**********"
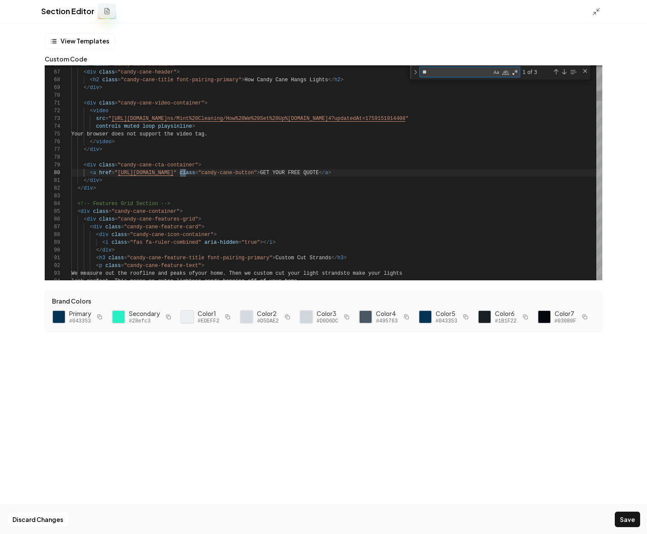
scroll to position [77, 115]
type textarea "**"
drag, startPoint x: 195, startPoint y: 173, endPoint x: 119, endPoint y: 172, distance: 76.1
type textarea "**********"
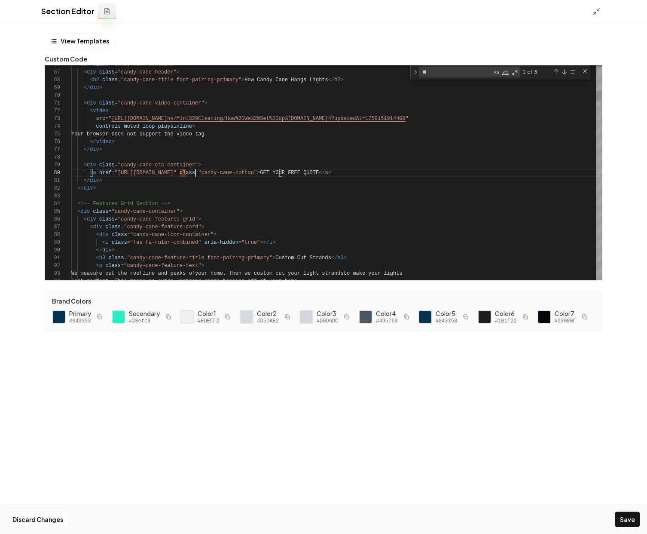
scroll to position [70, 124]
click at [629, 520] on button "Save" at bounding box center [627, 519] width 25 height 15
click at [594, 11] on icon at bounding box center [596, 11] width 9 height 9
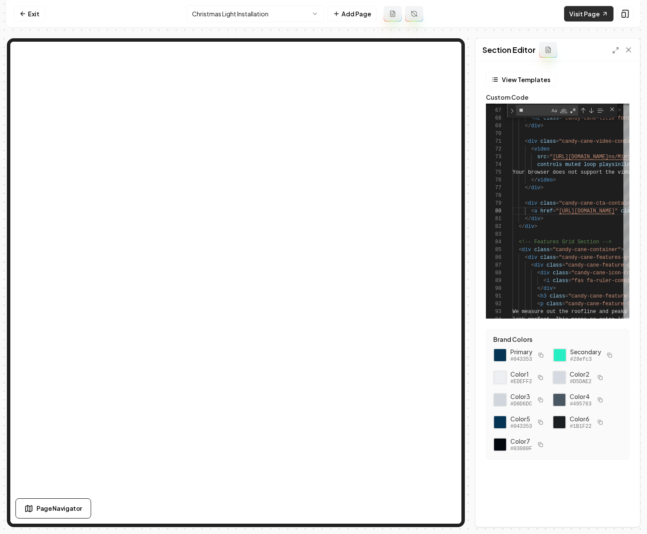
click at [588, 12] on link "Visit Page" at bounding box center [588, 13] width 49 height 15
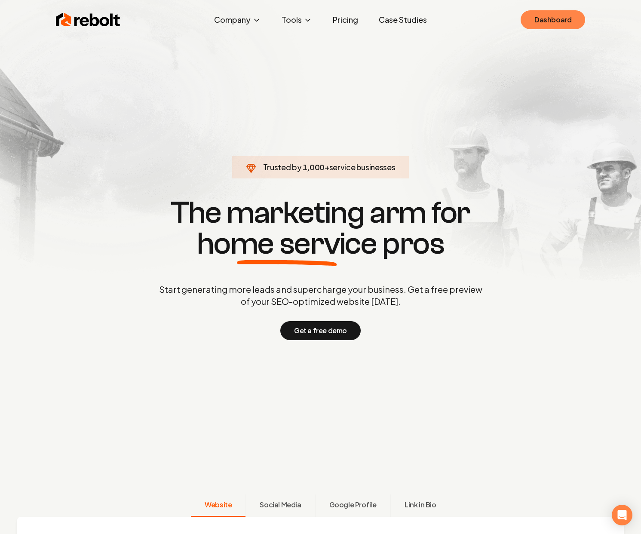
click at [555, 21] on link "Dashboard" at bounding box center [553, 19] width 64 height 19
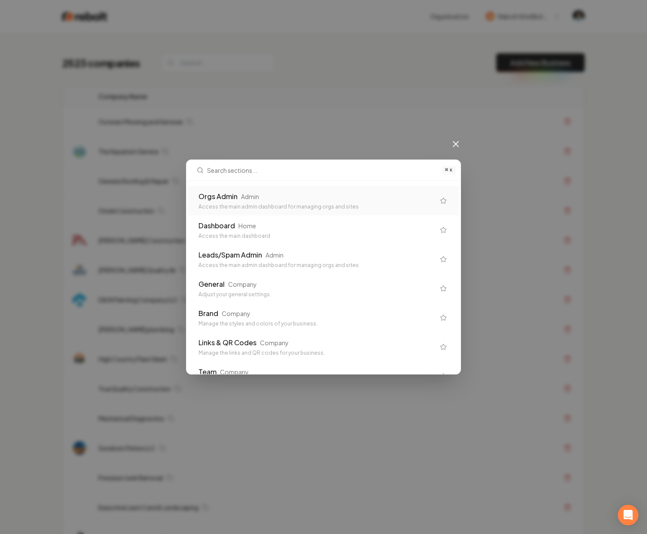
click at [236, 195] on div "Orgs Admin" at bounding box center [218, 196] width 39 height 10
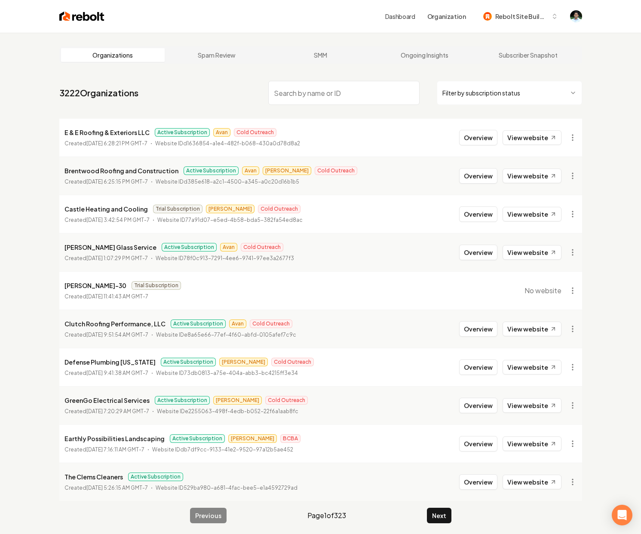
click at [369, 90] on input "search" at bounding box center [343, 93] width 151 height 24
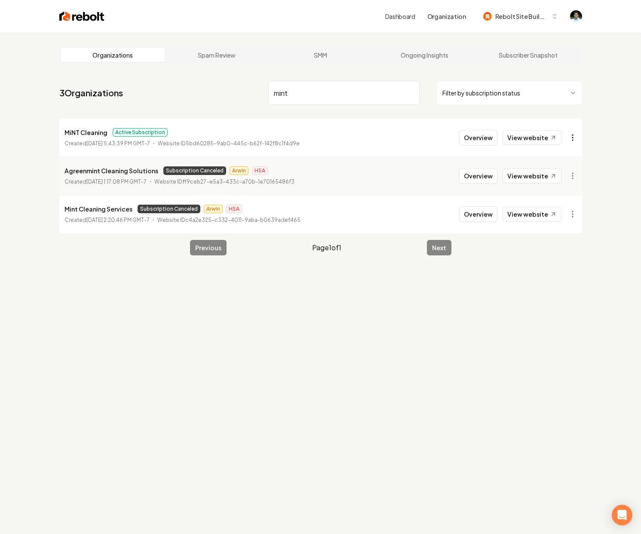
type input "mint"
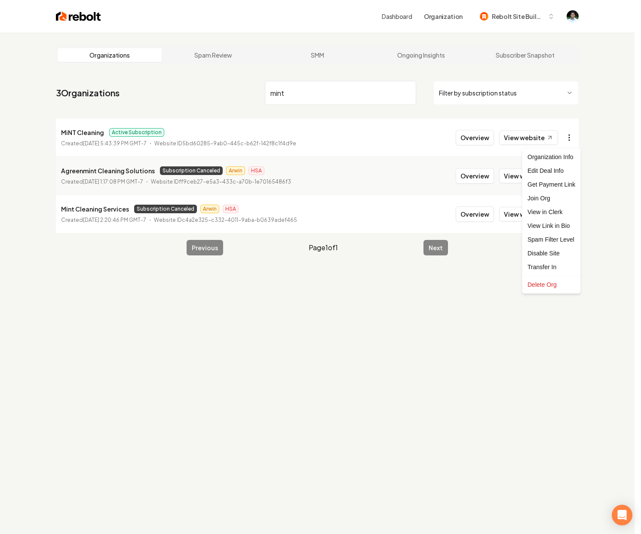
click at [577, 138] on html "Dashboard Organization Rebolt Site Builder Organizations Spam Review SMM Ongoin…" at bounding box center [320, 267] width 641 height 534
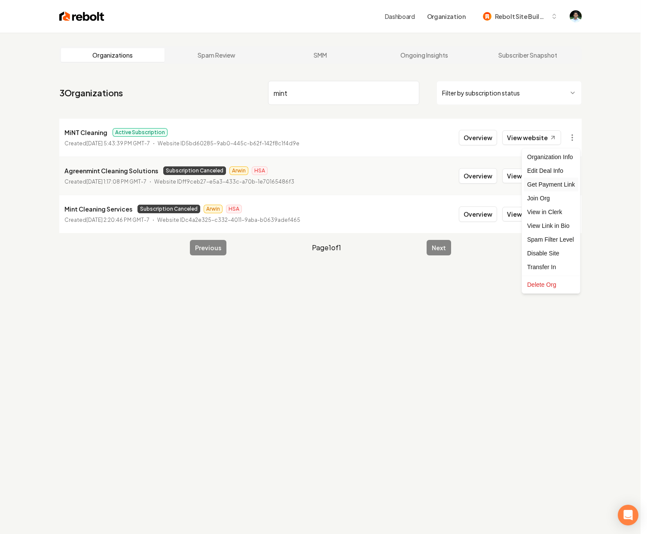
click at [549, 189] on div "Get Payment Link" at bounding box center [551, 185] width 55 height 14
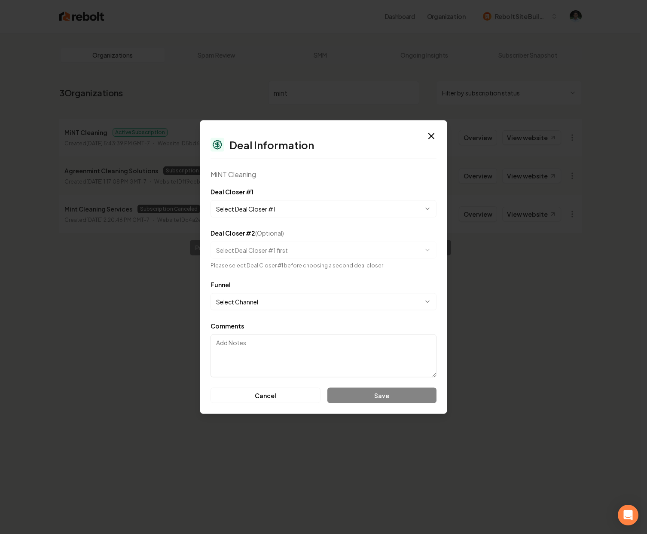
click at [270, 216] on body "**********" at bounding box center [320, 267] width 641 height 534
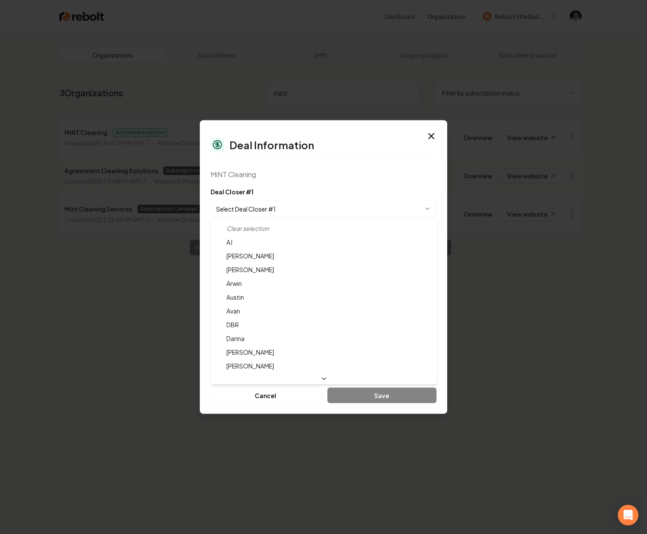
select select "**********"
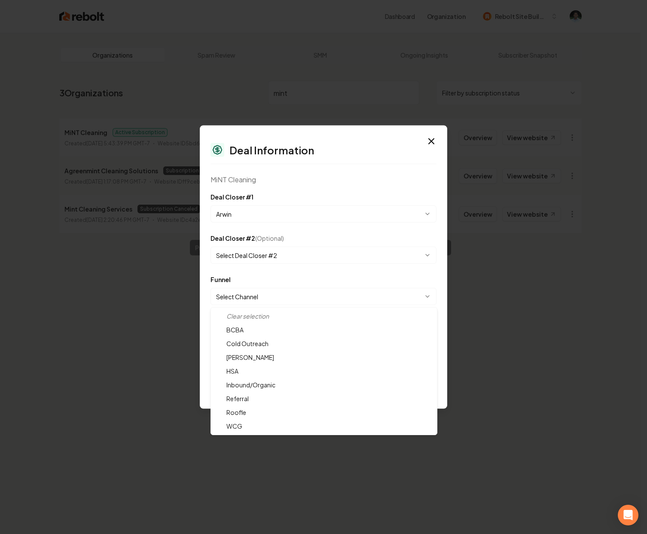
click at [256, 287] on body "**********" at bounding box center [320, 267] width 641 height 534
select select "**********"
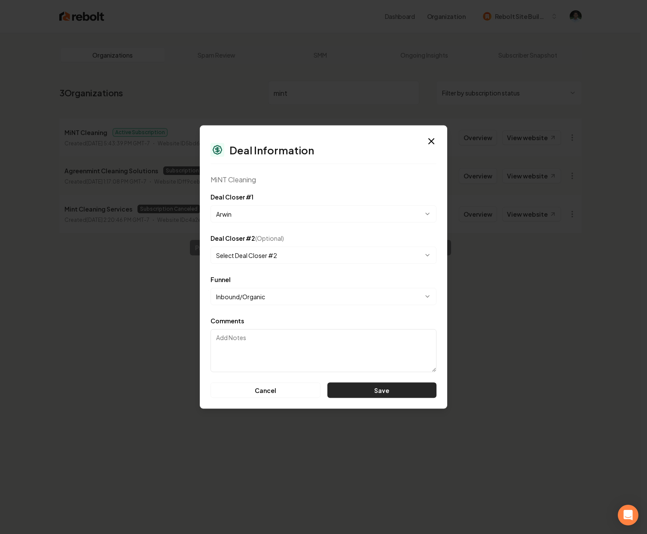
click at [355, 397] on button "Save" at bounding box center [382, 390] width 109 height 15
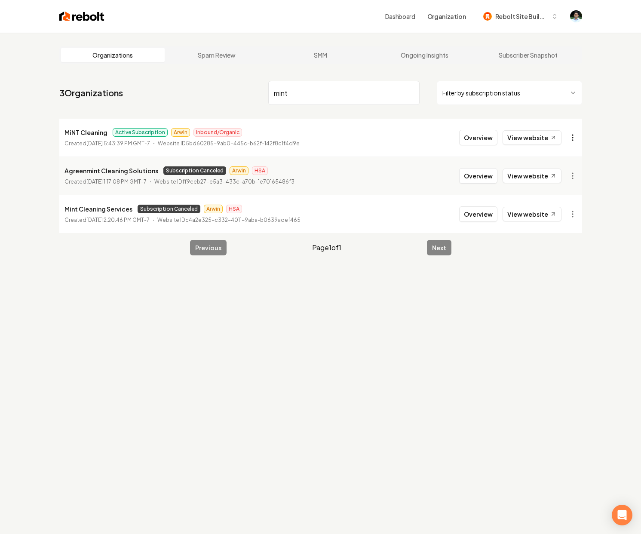
click at [576, 136] on html "Dashboard Organization Rebolt Site Builder Organizations Spam Review SMM Ongoin…" at bounding box center [320, 267] width 641 height 534
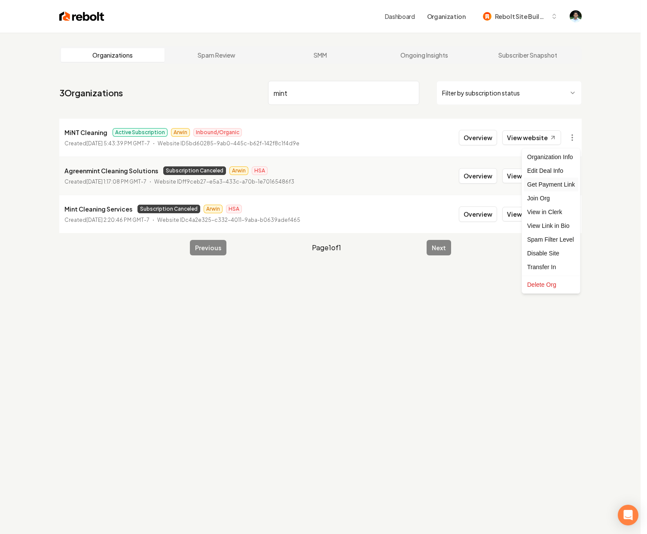
click at [563, 184] on div "Get Payment Link" at bounding box center [551, 185] width 55 height 14
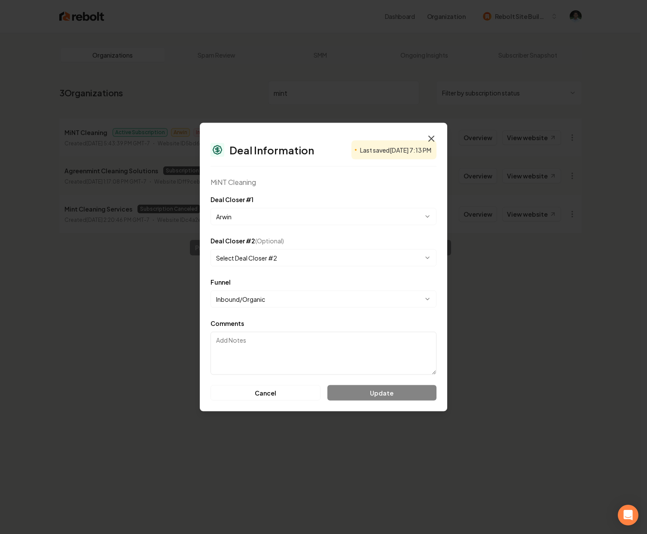
click at [432, 136] on icon "button" at bounding box center [431, 139] width 10 height 10
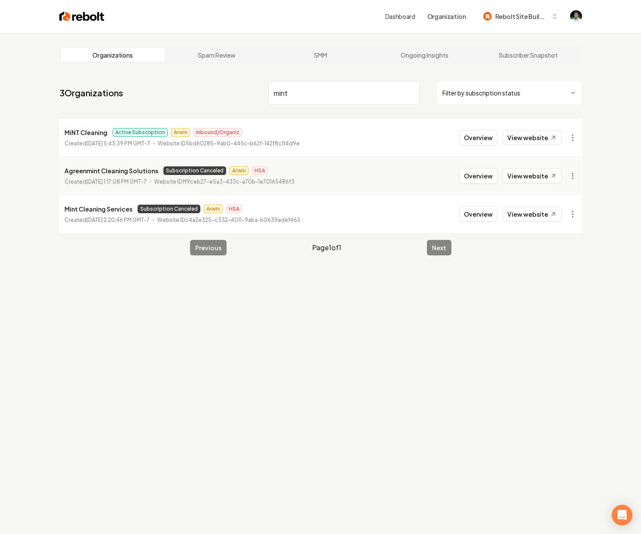
click at [309, 94] on input "mint" at bounding box center [343, 93] width 151 height 24
click at [335, 95] on input "mint" at bounding box center [343, 93] width 151 height 24
click at [352, 102] on input "mint" at bounding box center [343, 93] width 151 height 24
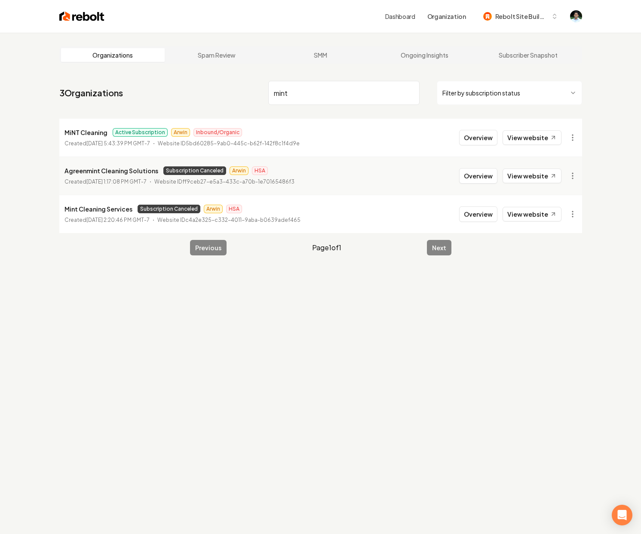
click at [352, 102] on input "mint" at bounding box center [343, 93] width 151 height 24
click at [365, 95] on input "mint" at bounding box center [343, 93] width 151 height 24
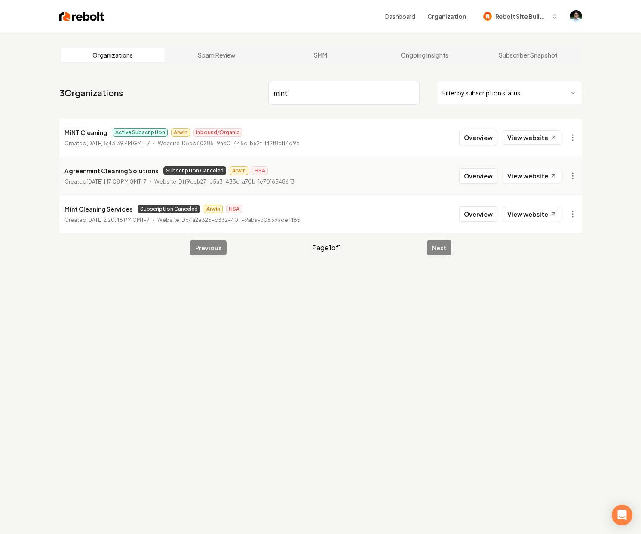
click at [374, 94] on input "mint" at bounding box center [343, 93] width 151 height 24
click at [570, 177] on html "Dashboard Organization Rebolt Site Builder Organizations Spam Review SMM Ongoin…" at bounding box center [320, 267] width 641 height 534
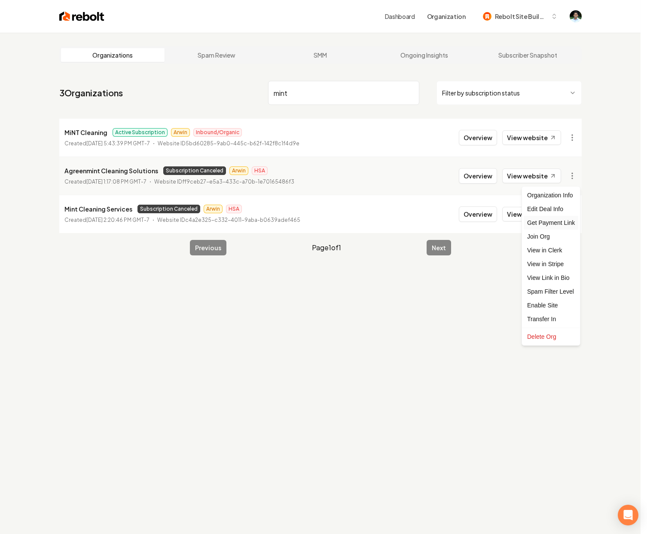
click at [573, 219] on div "Get Payment Link" at bounding box center [551, 223] width 55 height 14
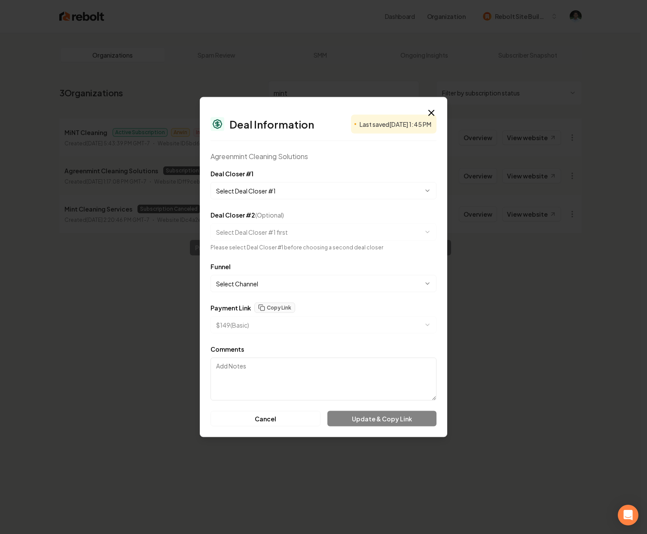
select select "**********"
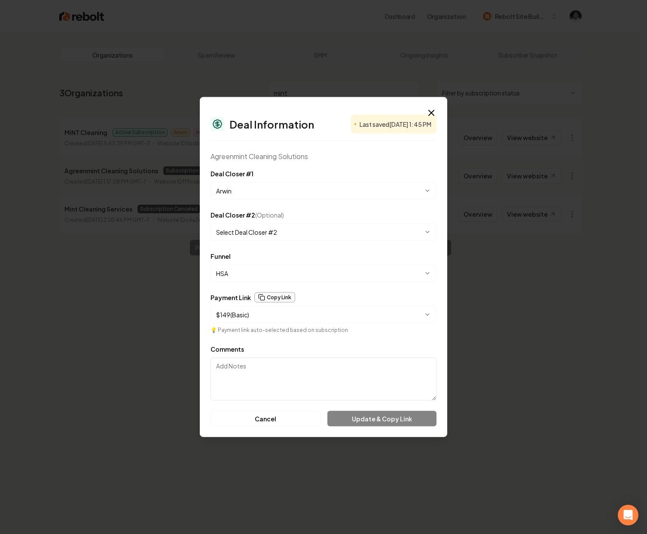
click at [267, 299] on button "Copy Link" at bounding box center [274, 297] width 41 height 10
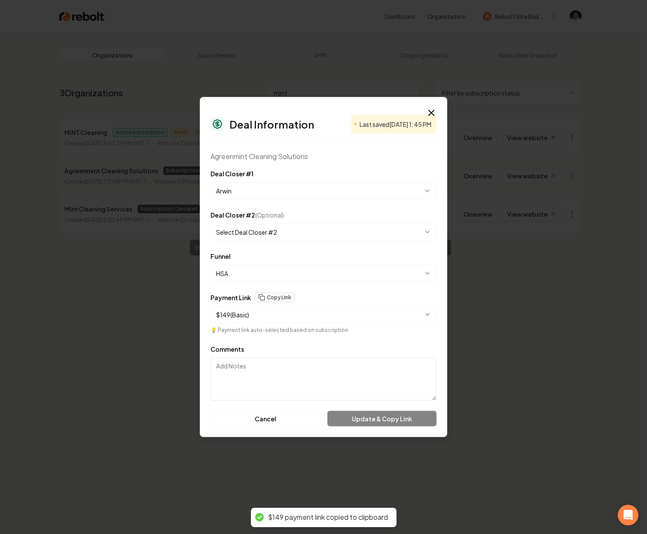
click at [424, 109] on div "**********" at bounding box center [324, 267] width 248 height 340
click at [432, 112] on icon "button" at bounding box center [431, 112] width 5 height 5
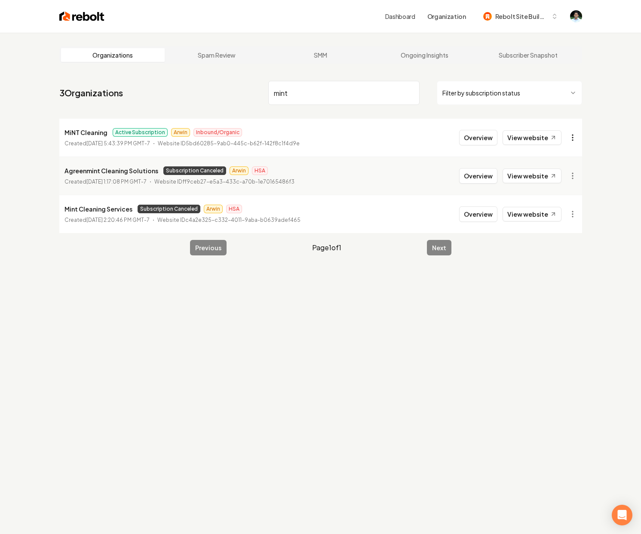
click at [576, 141] on html "Dashboard Organization Rebolt Site Builder Organizations Spam Review SMM Ongoin…" at bounding box center [320, 267] width 641 height 534
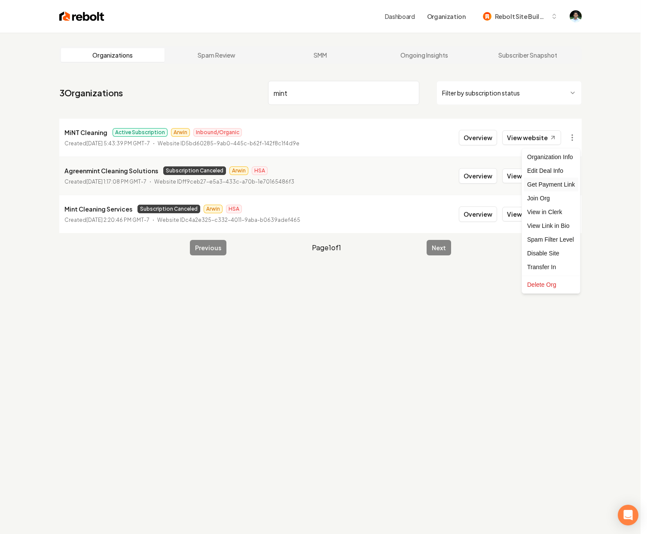
click at [561, 186] on div "Get Payment Link" at bounding box center [551, 185] width 55 height 14
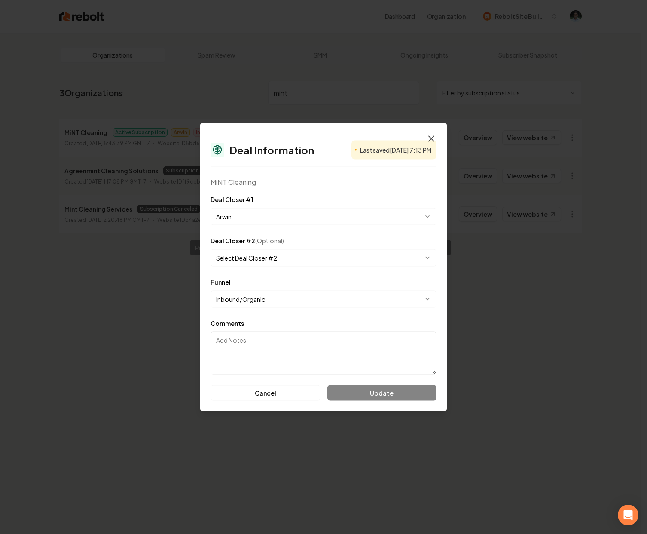
click at [433, 138] on icon "button" at bounding box center [431, 139] width 10 height 10
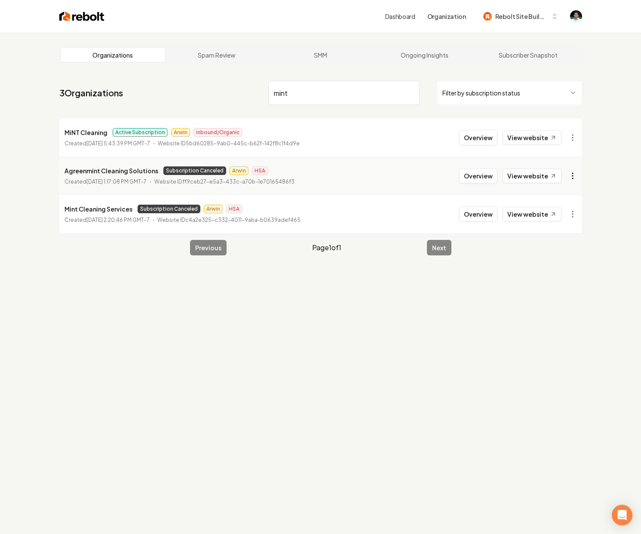
click at [570, 178] on html "Dashboard Organization Rebolt Site Builder Organizations Spam Review SMM Ongoin…" at bounding box center [320, 267] width 641 height 534
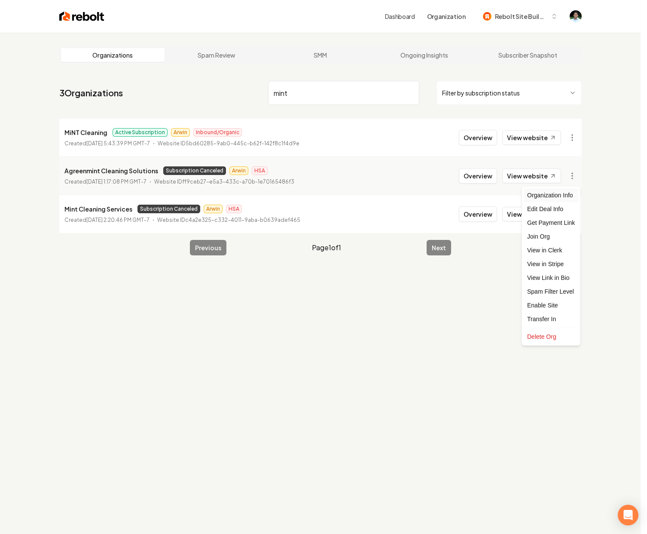
click at [558, 193] on div "Organization Info" at bounding box center [551, 195] width 55 height 14
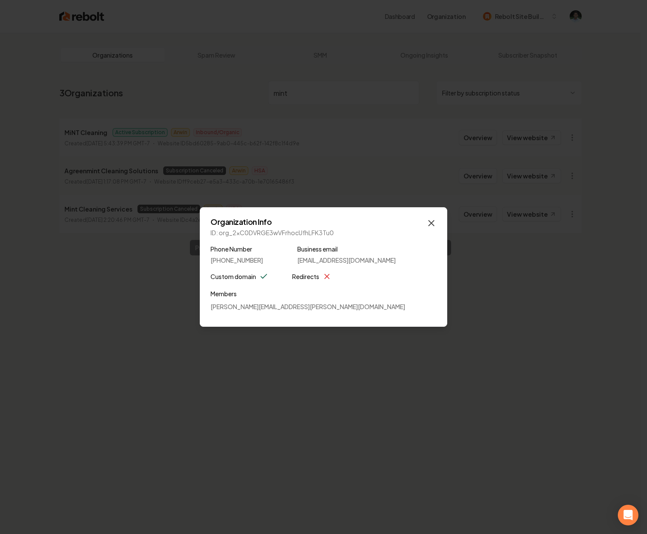
click at [430, 224] on icon "button" at bounding box center [431, 223] width 5 height 5
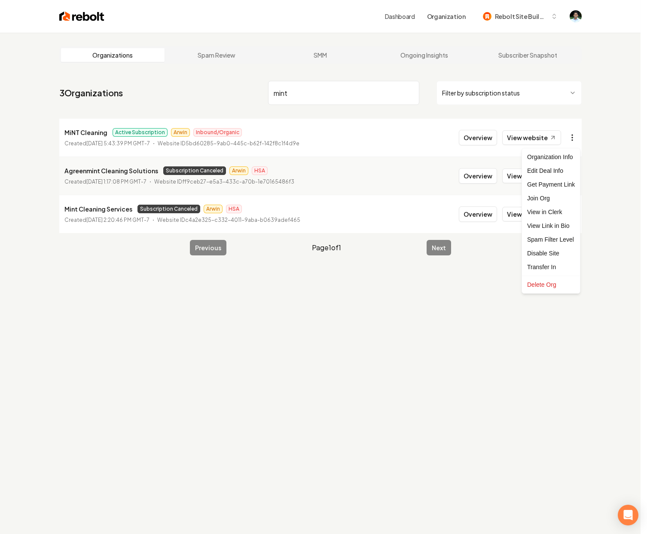
click at [577, 141] on html "Dashboard Organization Rebolt Site Builder Organizations Spam Review SMM Ongoin…" at bounding box center [323, 267] width 647 height 534
click at [549, 159] on div "Organization Info" at bounding box center [551, 157] width 55 height 14
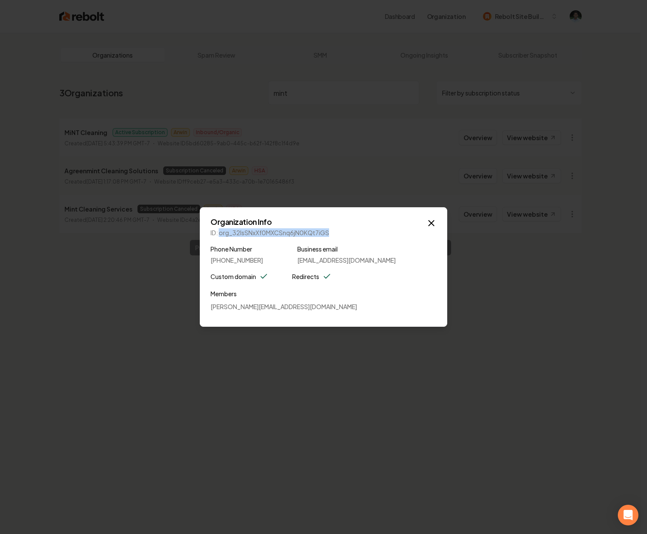
drag, startPoint x: 352, startPoint y: 232, endPoint x: 220, endPoint y: 230, distance: 132.4
click at [220, 230] on p "ID: org_32IsSNxXf0MXCSnq6jN0KQt7iGS" at bounding box center [324, 232] width 226 height 9
copy p "org_32IsSNxXf0MXCSnq6jN0KQt7iGS"
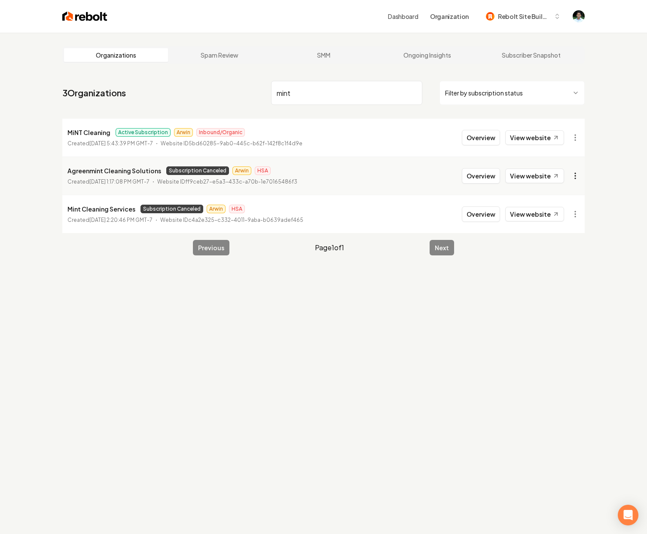
click at [575, 175] on html "Dashboard Organization Rebolt Site Builder Organizations Spam Review SMM Ongoin…" at bounding box center [323, 267] width 647 height 534
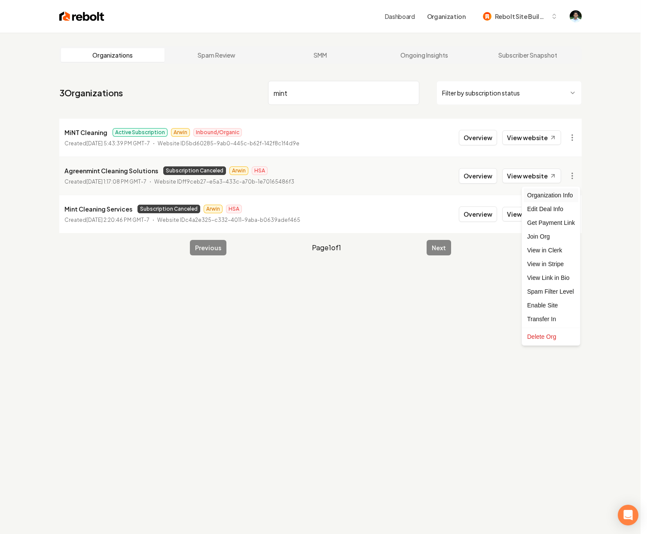
click at [542, 196] on div "Organization Info" at bounding box center [551, 195] width 55 height 14
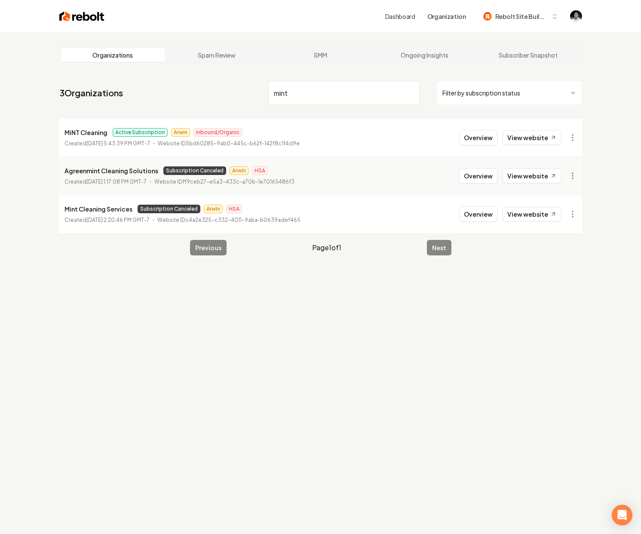
click at [366, 147] on li "MiNT Cleaning Active Subscription Arwin Inbound/Organic Created September 5, 20…" at bounding box center [320, 138] width 523 height 38
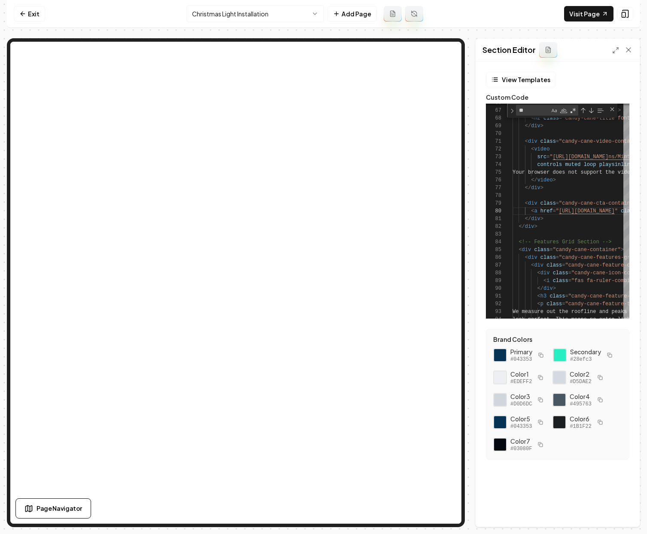
scroll to position [70, 124]
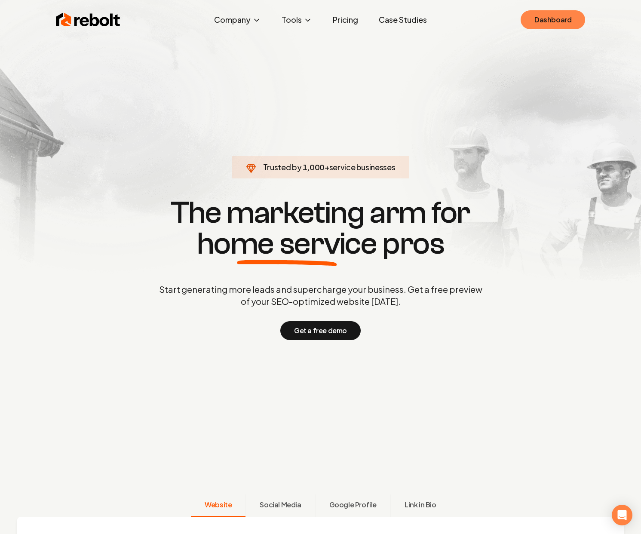
click at [576, 24] on link "Dashboard" at bounding box center [553, 19] width 64 height 19
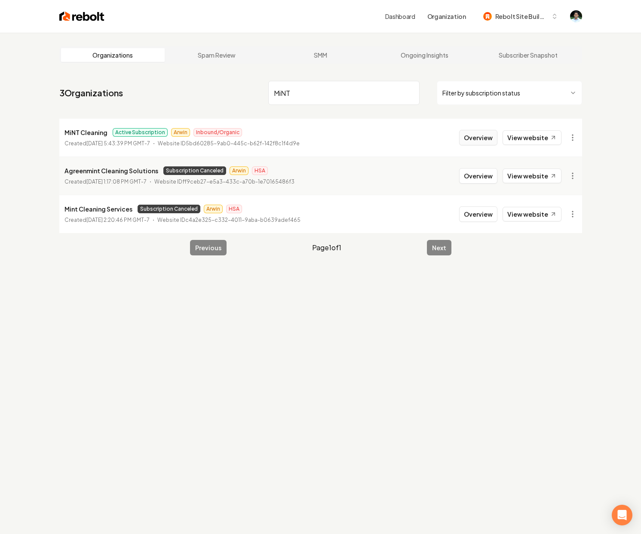
type input "MiNT"
click at [481, 138] on button "Overview" at bounding box center [478, 137] width 38 height 15
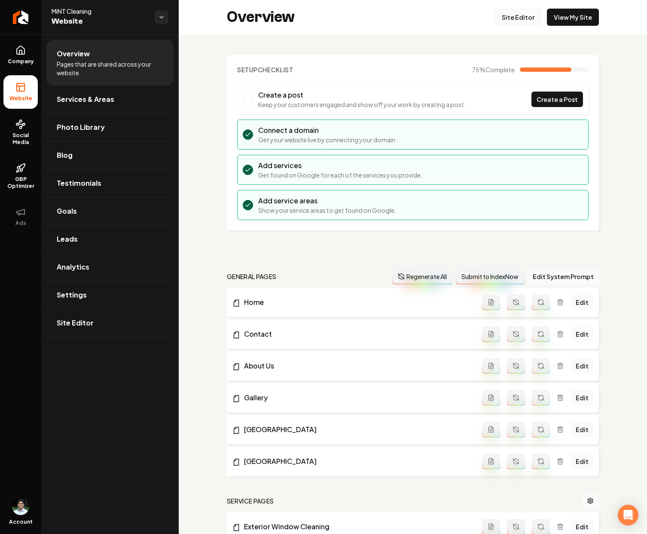
click at [506, 15] on link "Site Editor" at bounding box center [518, 17] width 47 height 17
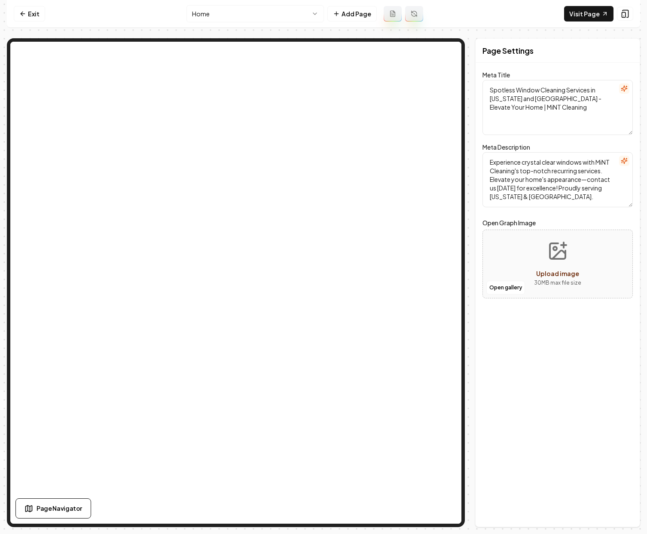
click at [240, 12] on html "Computer Required This feature is only available on a computer. Please switch t…" at bounding box center [323, 267] width 647 height 534
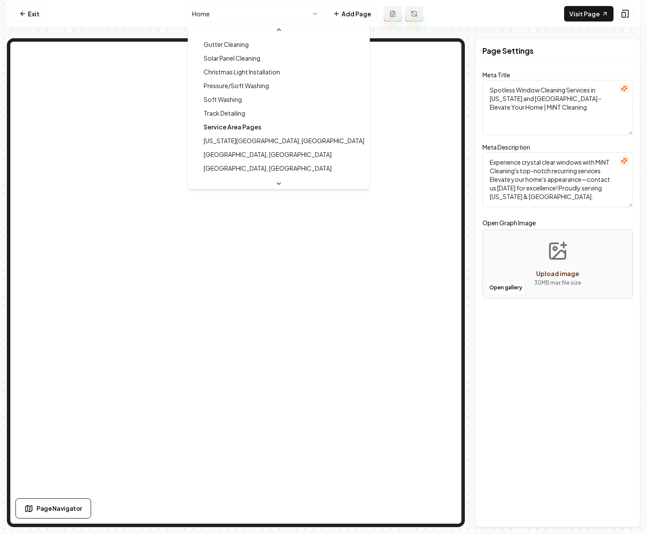
scroll to position [123, 0]
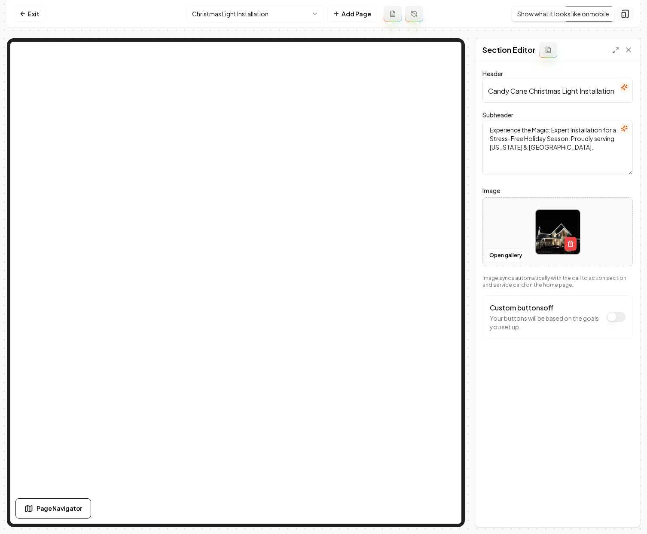
click at [625, 16] on icon at bounding box center [625, 13] width 9 height 9
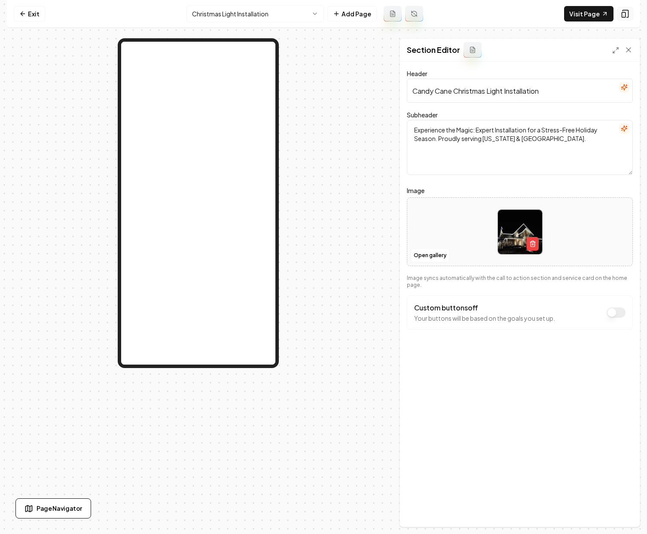
click at [624, 15] on icon at bounding box center [625, 13] width 9 height 9
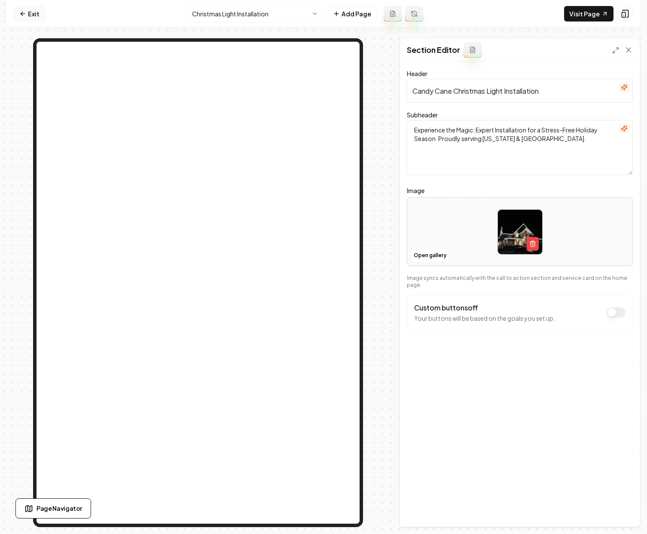
click at [26, 10] on icon at bounding box center [22, 13] width 7 height 7
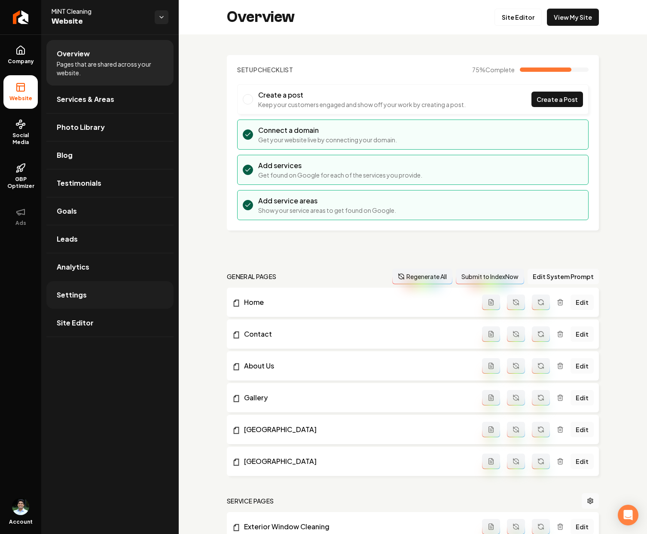
click at [116, 285] on link "Settings" at bounding box center [109, 295] width 127 height 28
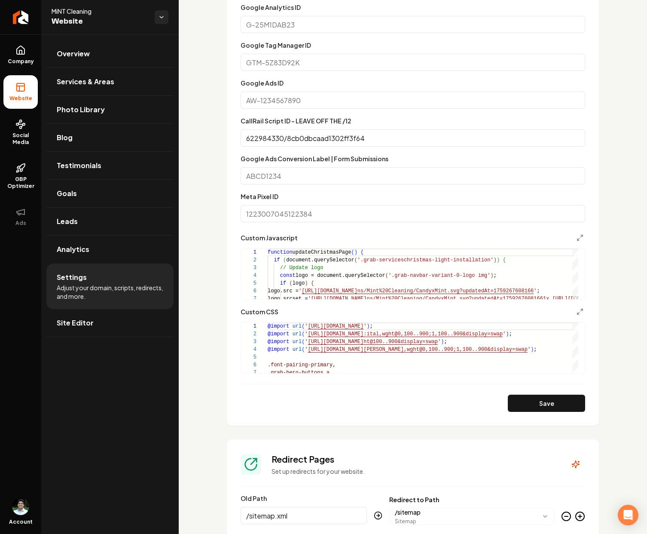
scroll to position [448, 0]
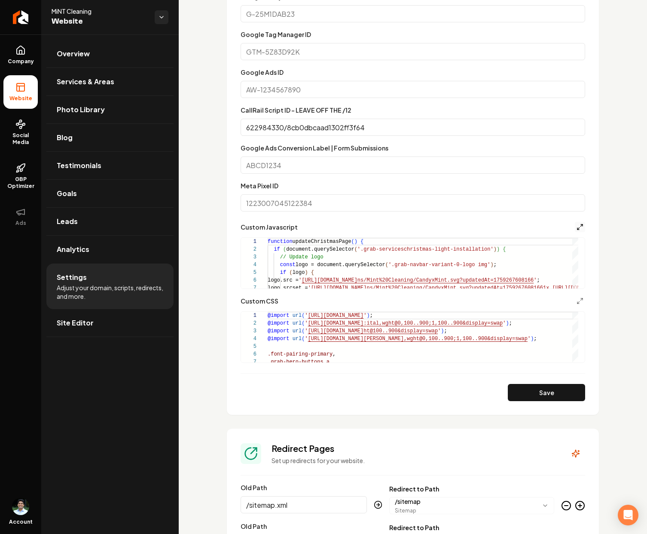
click at [577, 227] on icon "Main content area" at bounding box center [580, 227] width 7 height 7
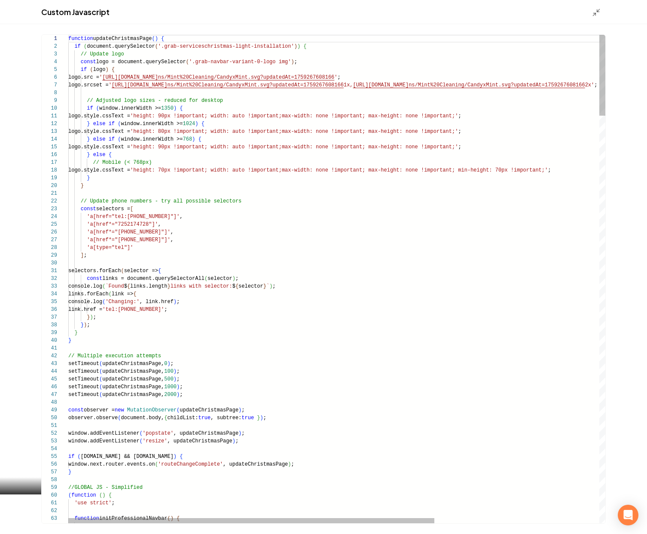
scroll to position [46, 0]
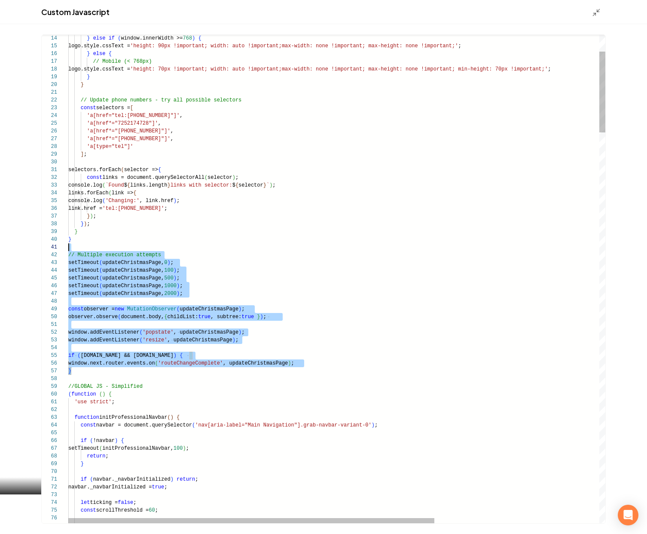
scroll to position [0, 0]
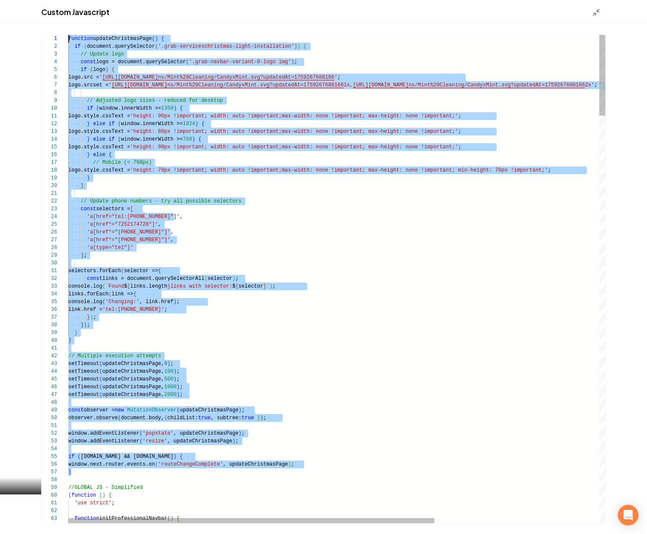
drag, startPoint x: 83, startPoint y: 371, endPoint x: -1, endPoint y: -48, distance: 427.8
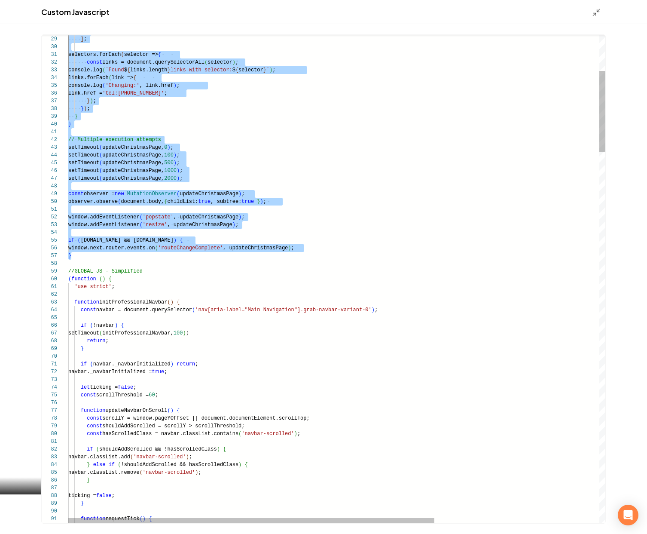
scroll to position [54, 0]
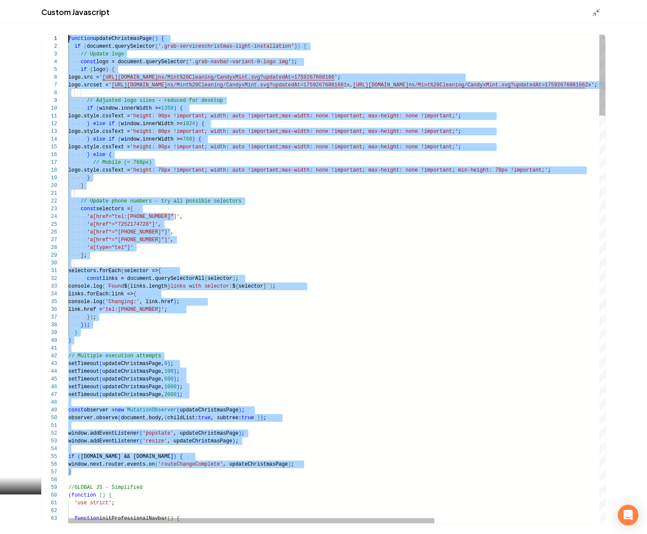
drag, startPoint x: 81, startPoint y: 254, endPoint x: 50, endPoint y: 9, distance: 247.0
type textarea "**********"
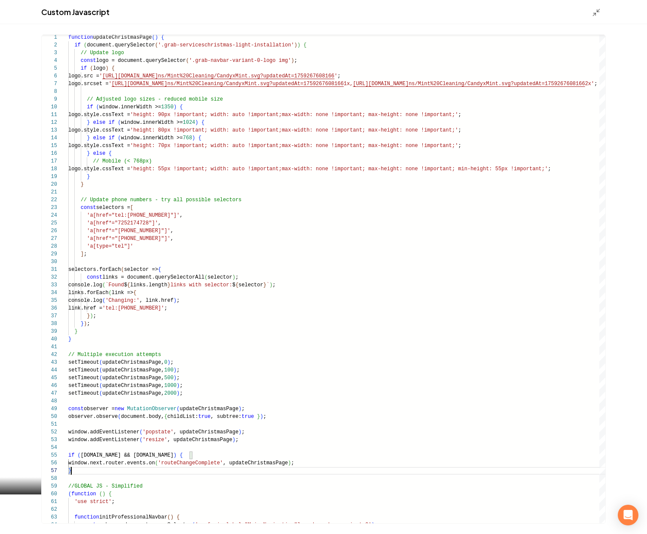
click at [601, 12] on div "Main content area" at bounding box center [599, 11] width 14 height 9
click at [597, 12] on icon "Main content area" at bounding box center [596, 12] width 9 height 9
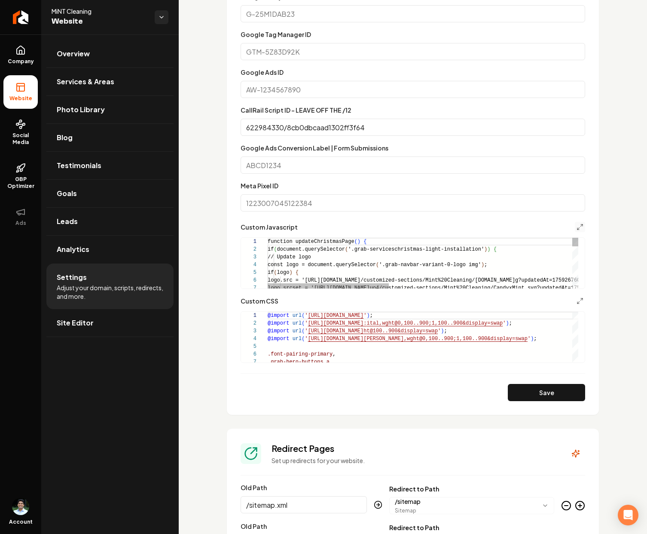
scroll to position [46, 0]
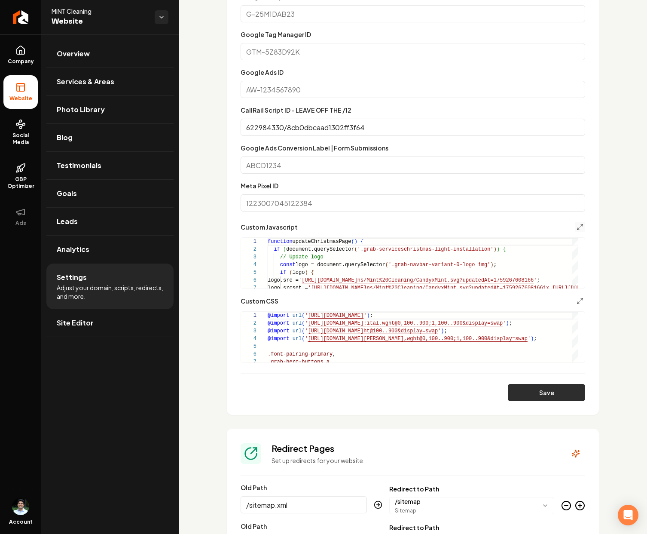
click at [549, 398] on button "Save" at bounding box center [546, 392] width 77 height 17
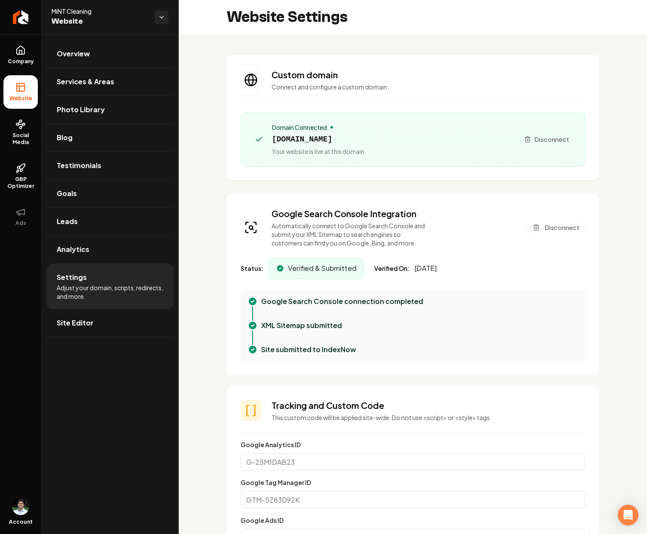
scroll to position [2, 0]
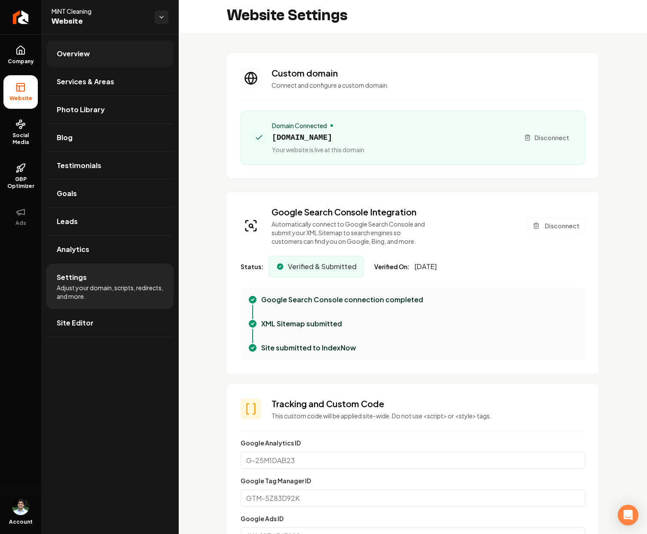
click at [76, 55] on span "Overview" at bounding box center [73, 54] width 33 height 10
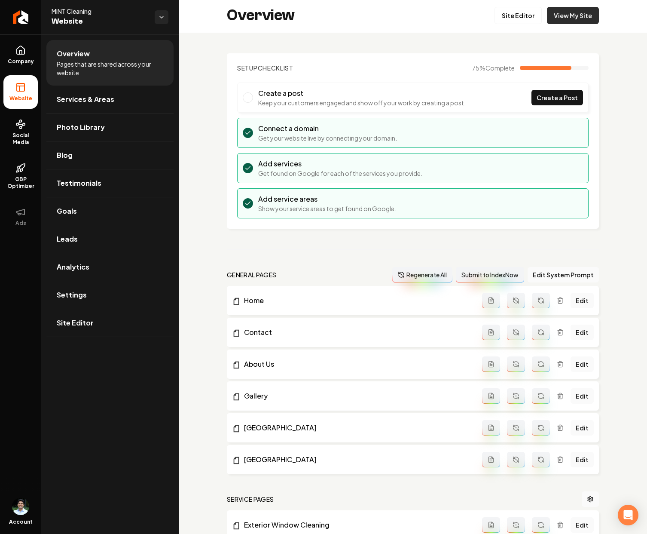
click at [578, 15] on link "View My Site" at bounding box center [573, 15] width 52 height 17
click at [508, 12] on link "Site Editor" at bounding box center [518, 15] width 47 height 17
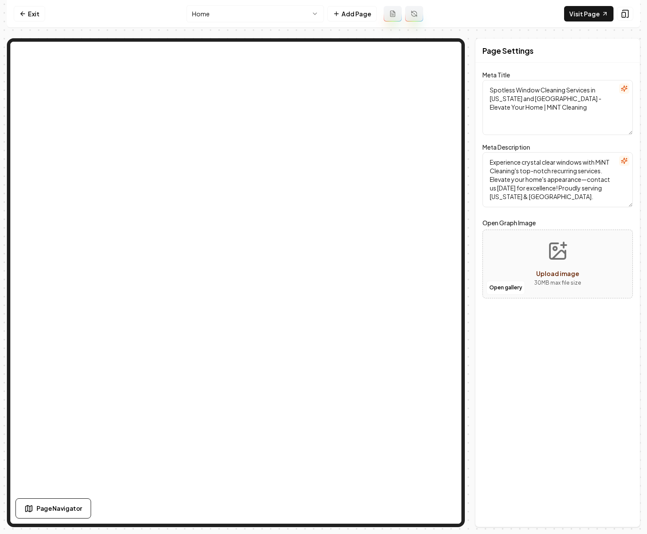
click at [266, 20] on html "Computer Required This feature is only available on a computer. Please switch t…" at bounding box center [323, 267] width 647 height 534
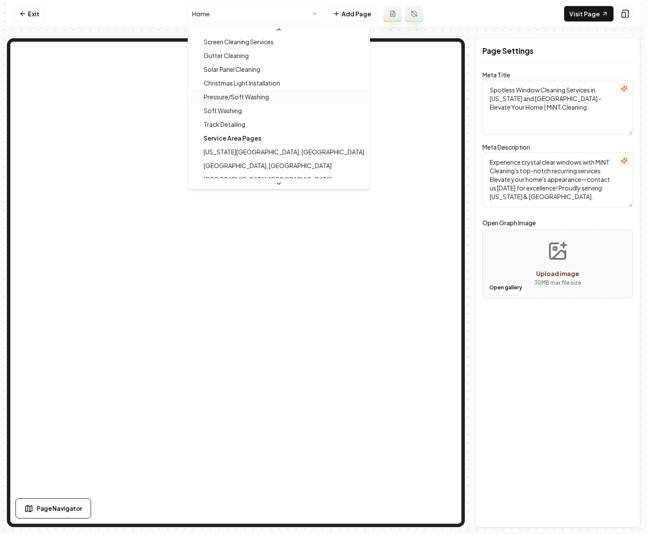
scroll to position [151, 0]
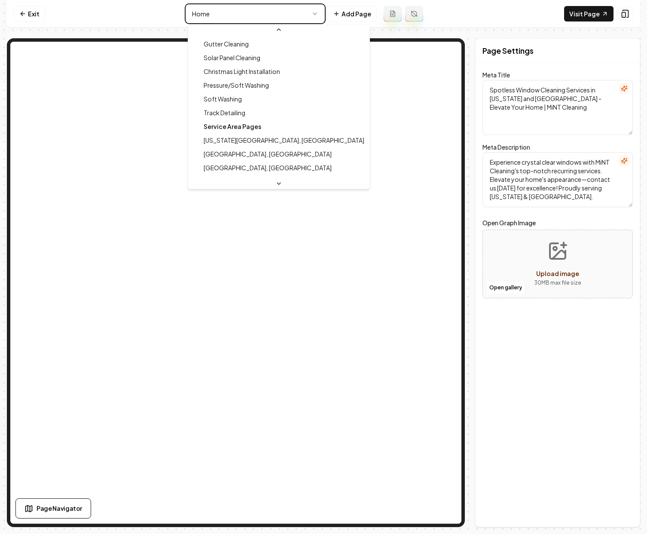
type textarea "Christmas Light Installation Services | MiNT Cleaning"
type textarea "Illuminate your home this holiday with MiNT Cleaning's expert Christmas Light I…"
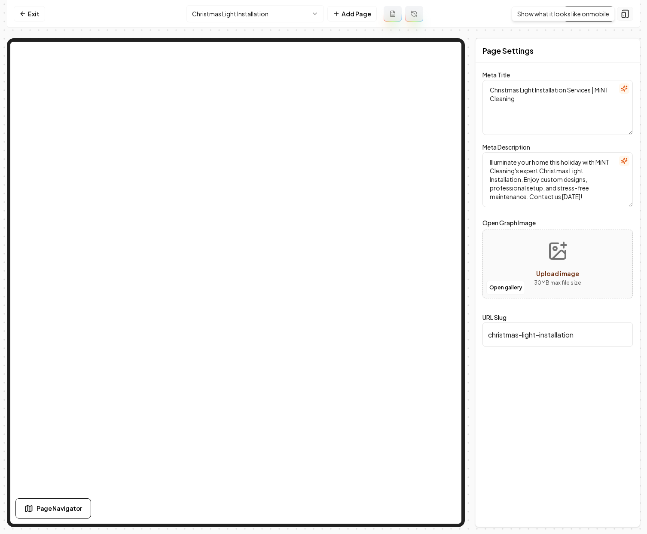
click at [627, 16] on icon at bounding box center [625, 13] width 9 height 9
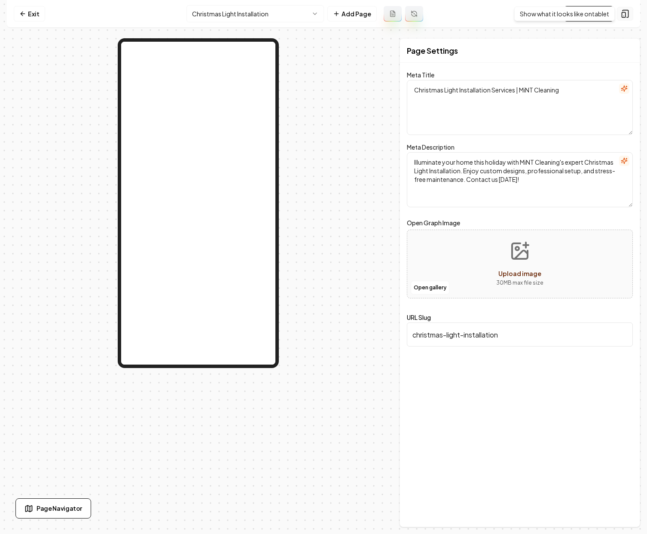
click at [622, 11] on icon at bounding box center [625, 13] width 9 height 9
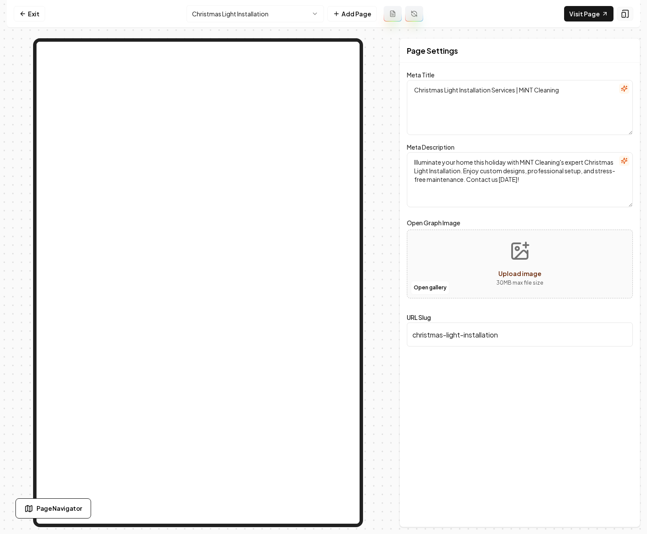
click at [623, 12] on rect at bounding box center [623, 14] width 3 height 5
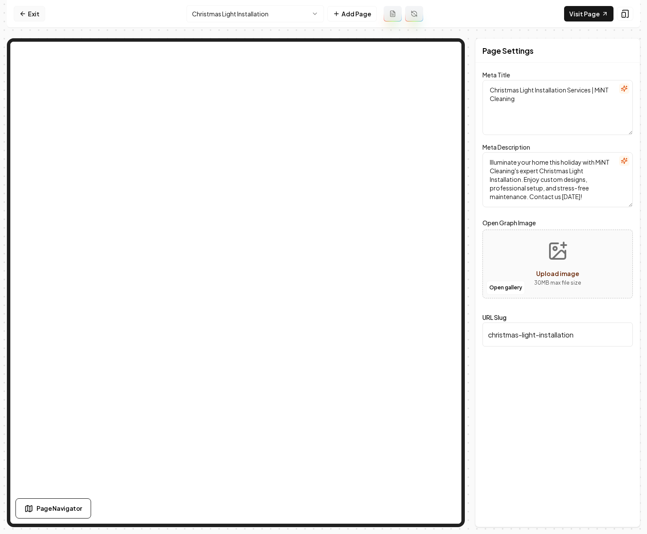
click at [34, 16] on link "Exit" at bounding box center [29, 13] width 31 height 15
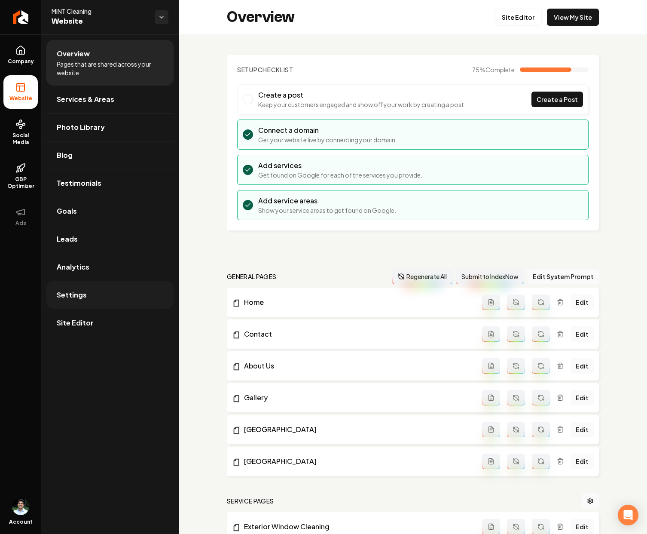
click at [95, 299] on link "Settings" at bounding box center [109, 295] width 127 height 28
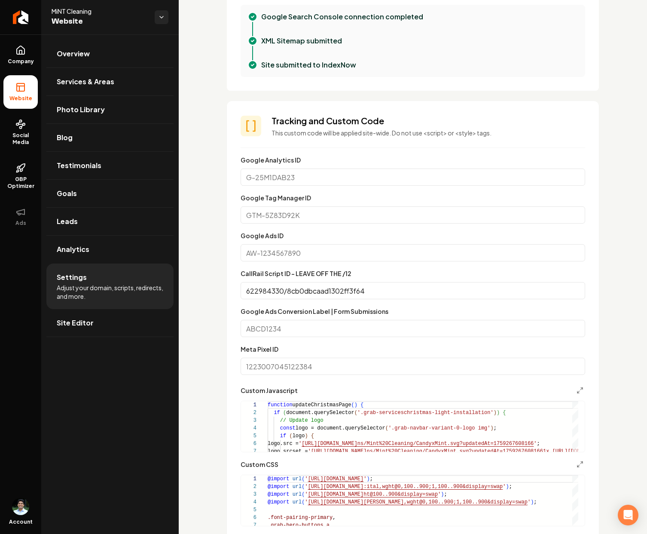
scroll to position [292, 0]
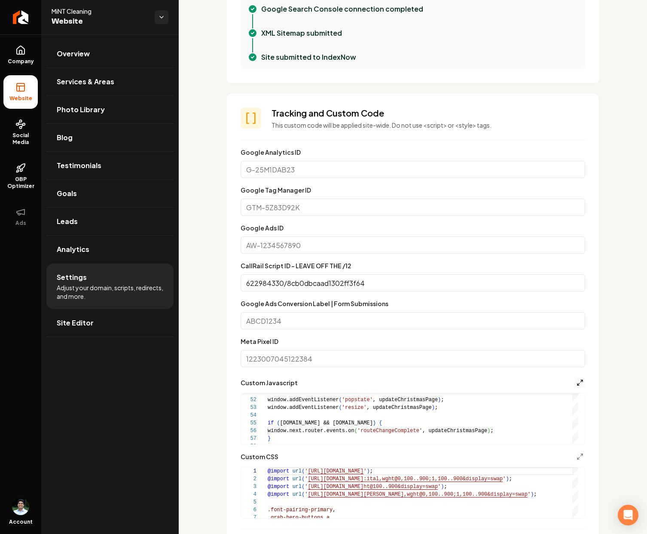
click at [577, 384] on icon "Main content area" at bounding box center [580, 382] width 7 height 7
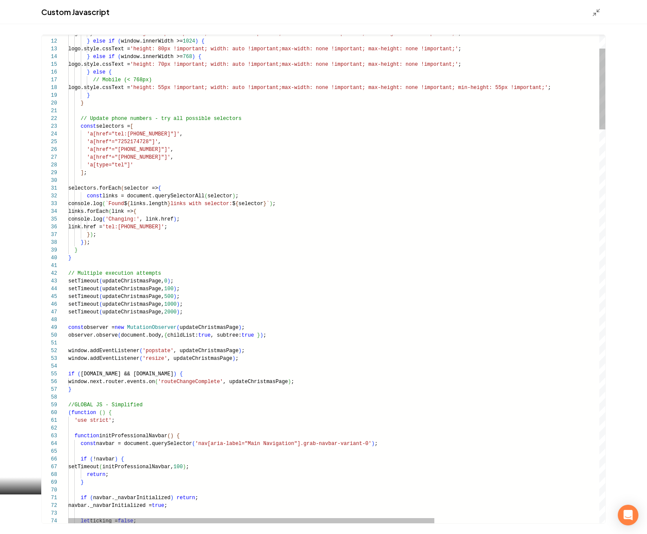
scroll to position [46, 3]
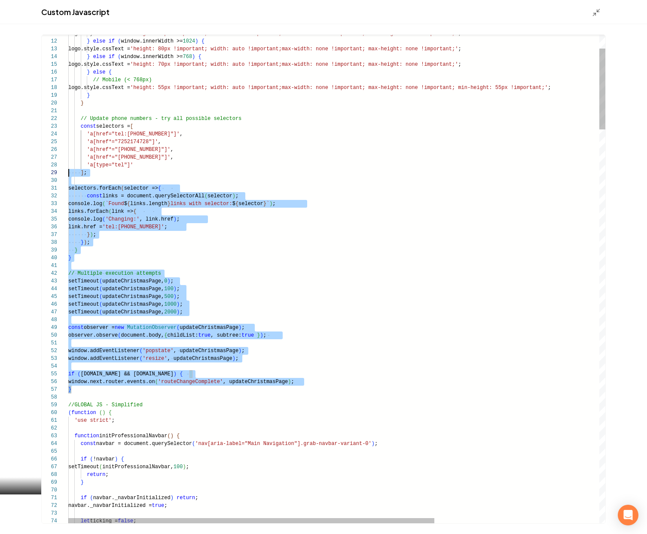
scroll to position [0, 0]
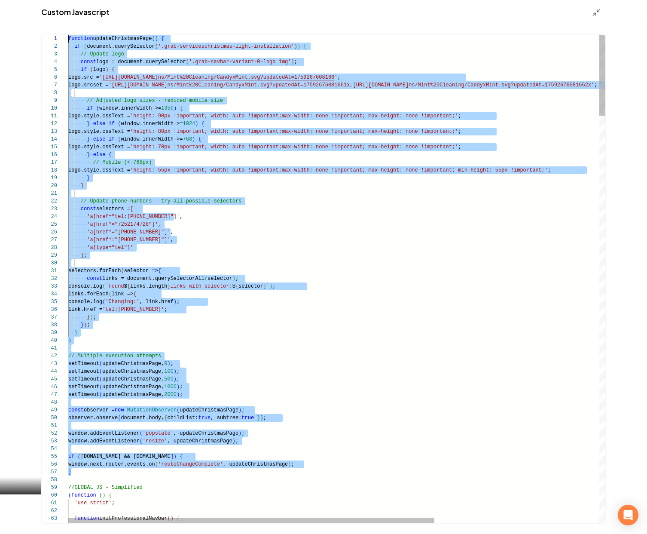
drag, startPoint x: 83, startPoint y: 388, endPoint x: 44, endPoint y: -45, distance: 434.6
type textarea "**********"
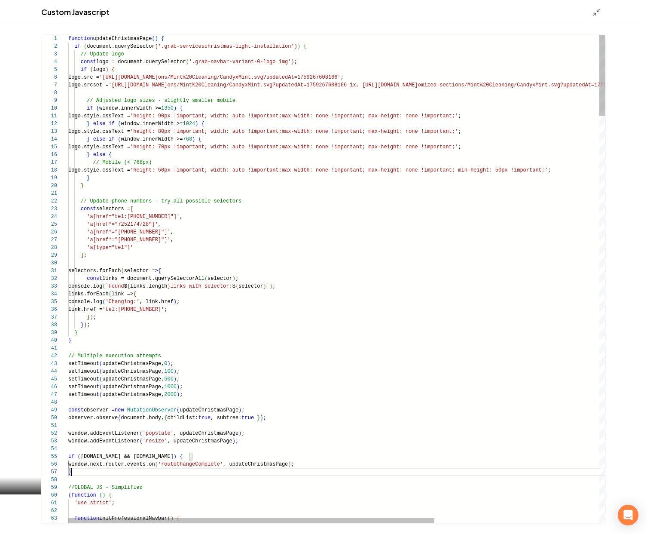
scroll to position [46, 3]
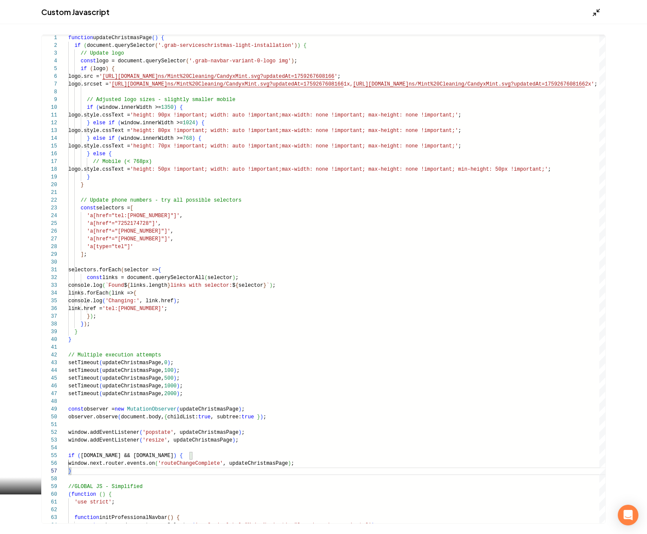
click at [598, 11] on polyline "Main content area" at bounding box center [599, 10] width 2 height 2
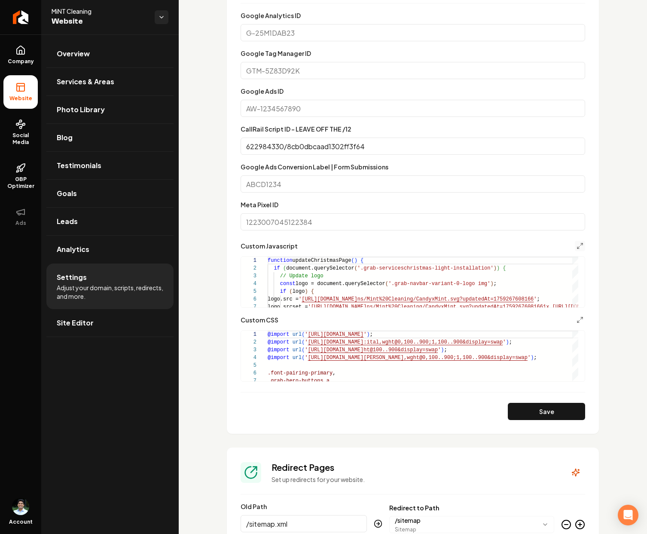
scroll to position [510, 0]
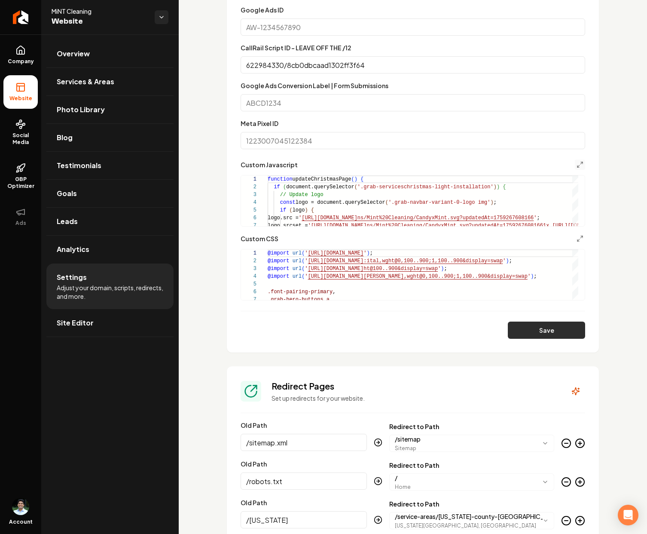
click at [531, 335] on button "Save" at bounding box center [546, 330] width 77 height 17
click at [88, 328] on span "Site Editor" at bounding box center [75, 323] width 37 height 10
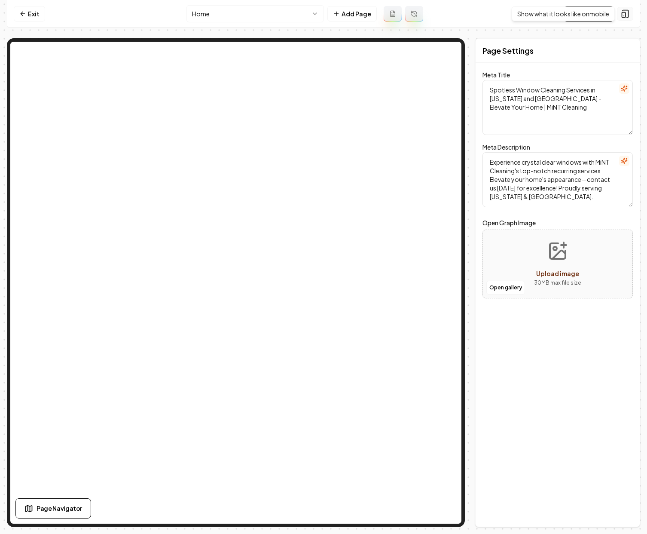
click at [625, 15] on icon at bounding box center [625, 13] width 9 height 9
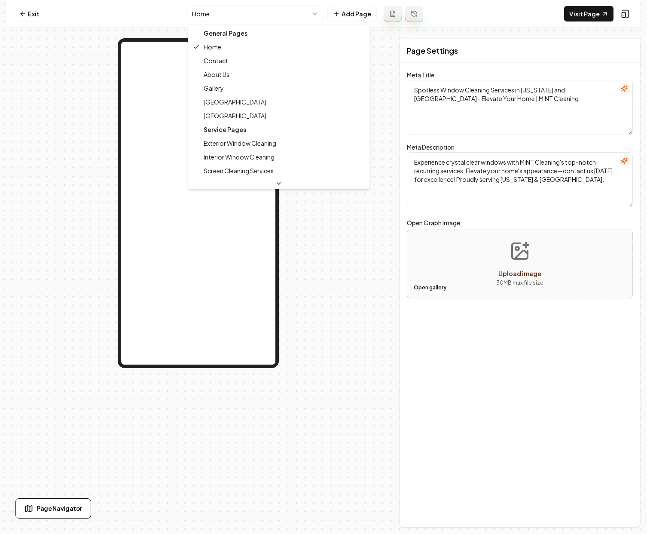
click at [251, 16] on html "Computer Required This feature is only available on a computer. Please switch t…" at bounding box center [323, 267] width 647 height 534
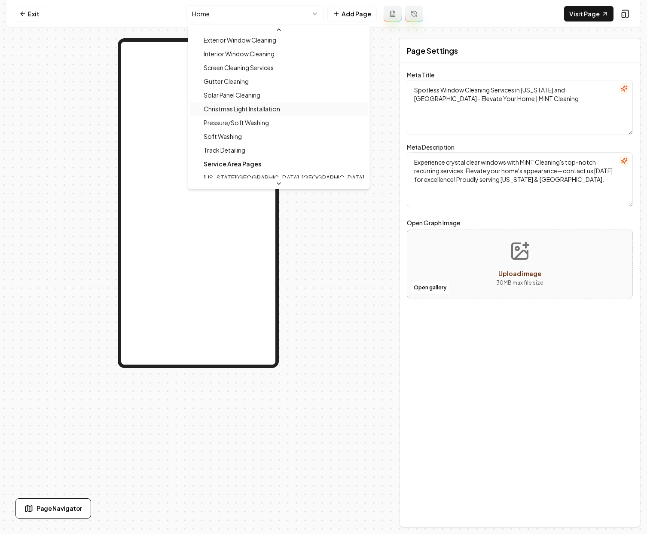
scroll to position [63, 0]
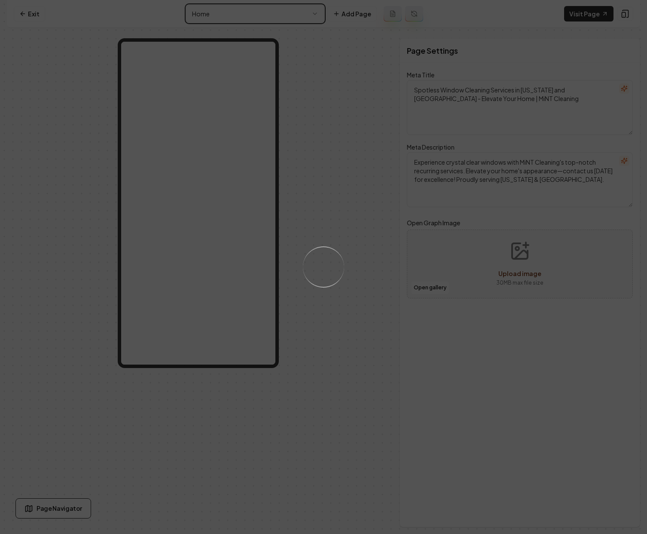
type textarea "Christmas Light Installation Services | MiNT Cleaning"
type textarea "Illuminate your home this holiday with MiNT Cleaning's expert Christmas Light I…"
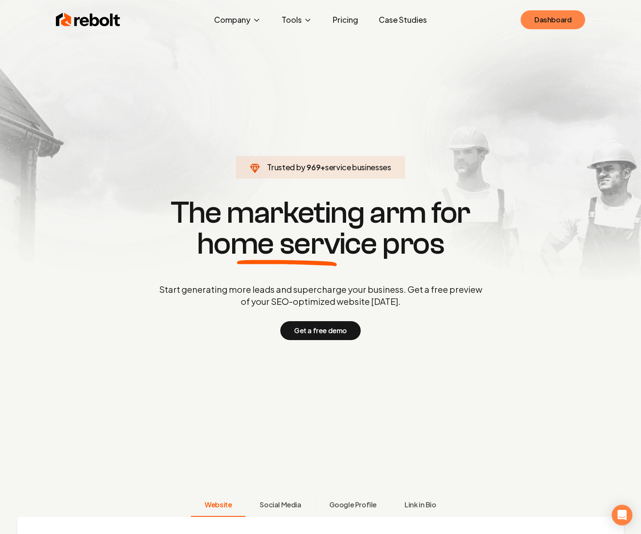
click at [565, 26] on link "Dashboard" at bounding box center [553, 19] width 64 height 19
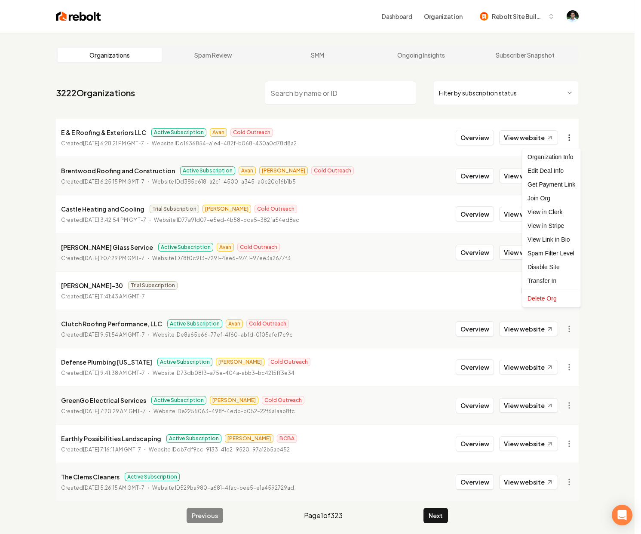
click at [577, 140] on html "Dashboard Organization Rebolt Site Builder Organizations Spam Review SMM Ongoin…" at bounding box center [320, 267] width 641 height 534
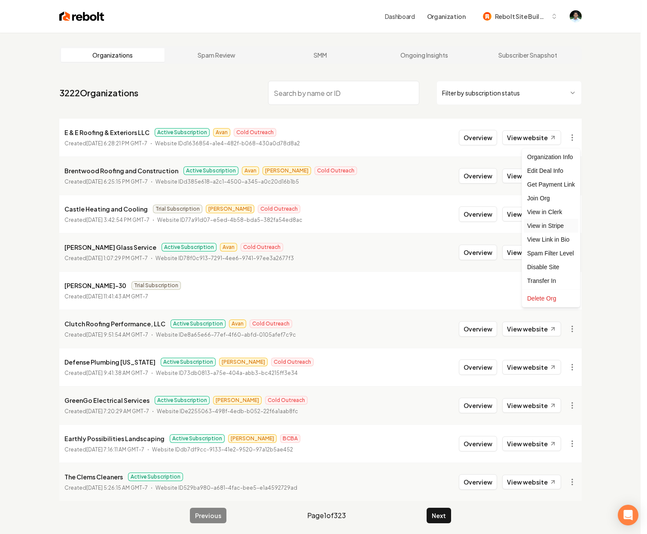
click at [555, 224] on link "View in Stripe" at bounding box center [551, 226] width 55 height 14
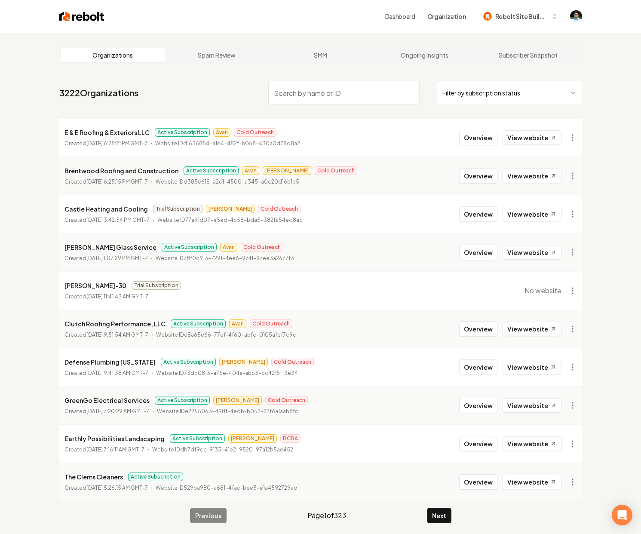
click at [92, 19] on img at bounding box center [81, 16] width 45 height 12
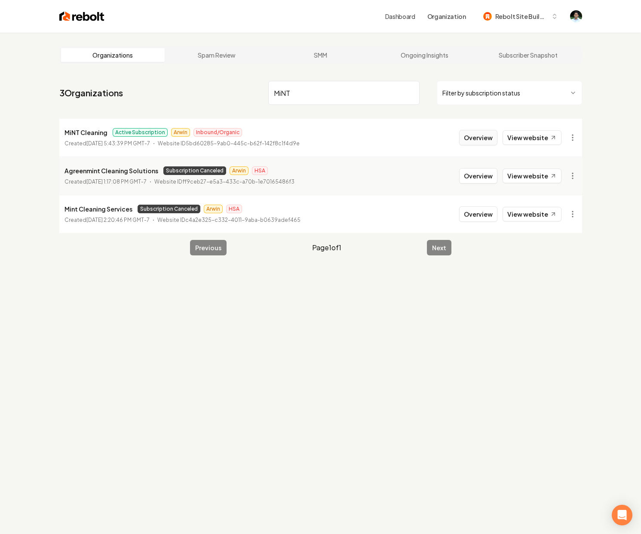
type input "MiNT"
click at [482, 143] on button "Overview" at bounding box center [478, 137] width 38 height 15
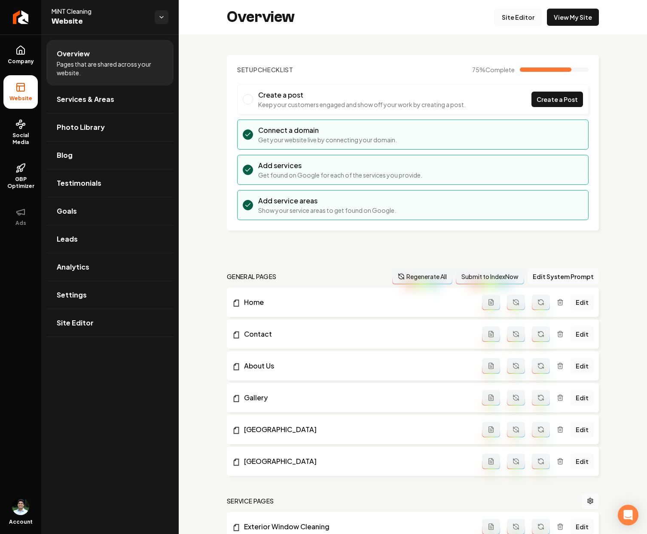
click at [519, 15] on link "Site Editor" at bounding box center [518, 17] width 47 height 17
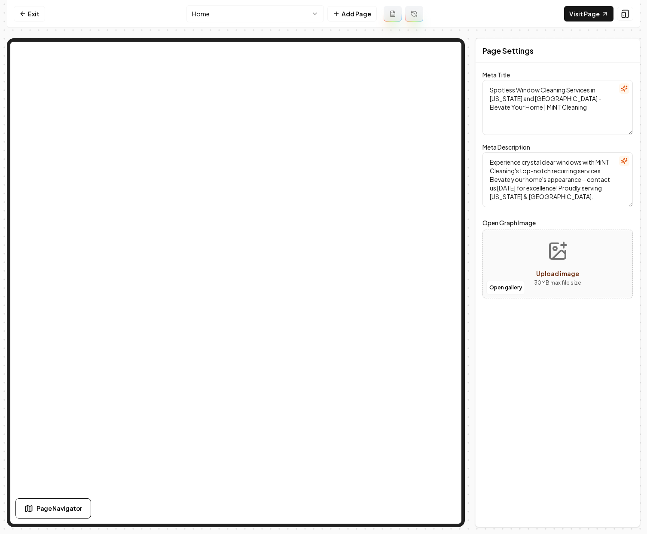
click at [227, 18] on html "Computer Required This feature is only available on a computer. Please switch t…" at bounding box center [323, 267] width 647 height 534
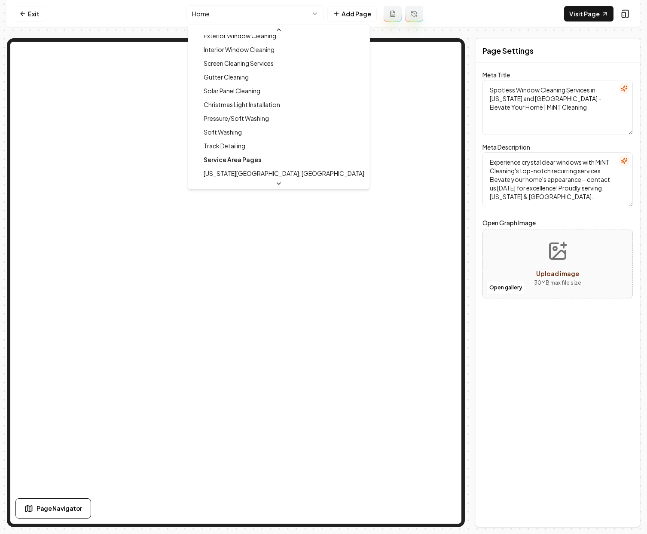
scroll to position [156, 0]
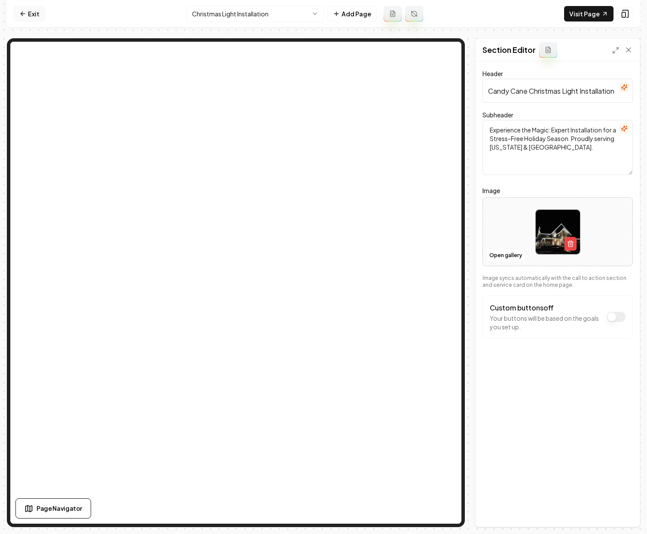
click at [30, 16] on link "Exit" at bounding box center [29, 13] width 31 height 15
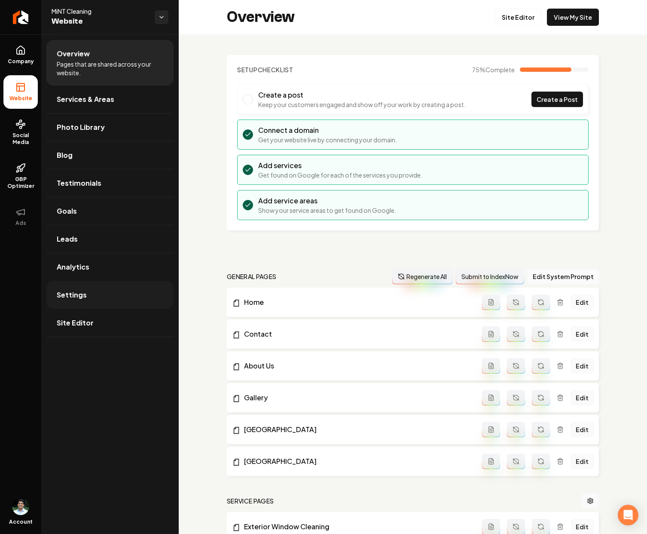
click at [77, 293] on span "Settings" at bounding box center [72, 295] width 30 height 10
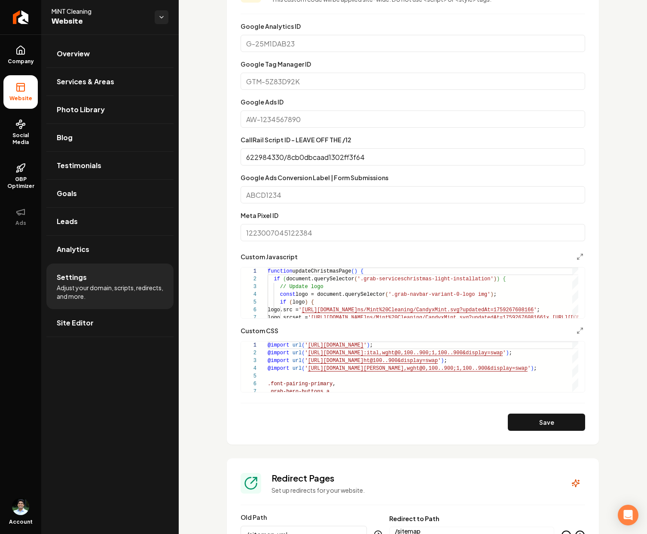
scroll to position [465, 0]
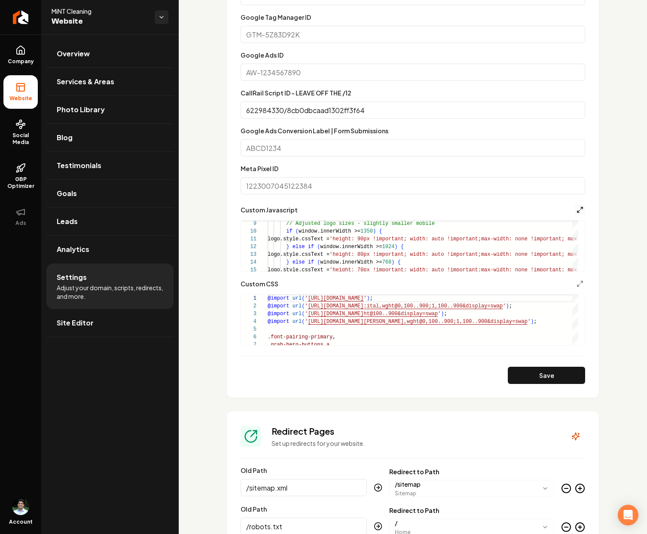
click at [577, 206] on icon "Main content area" at bounding box center [580, 209] width 7 height 7
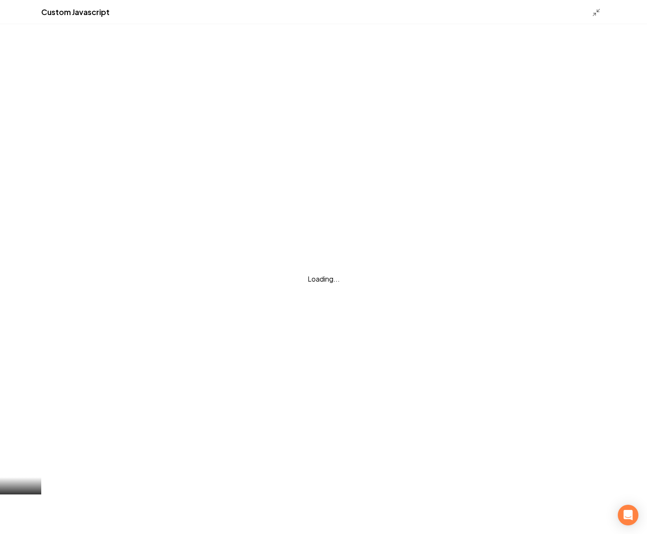
scroll to position [46, 0]
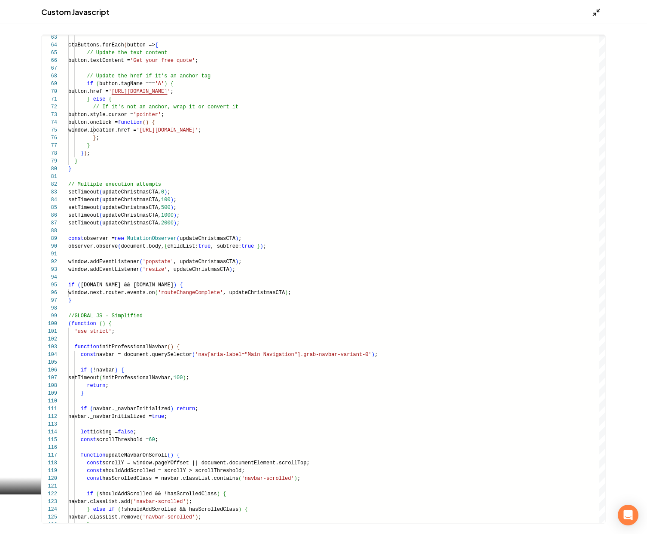
type textarea "**********"
click at [594, 12] on icon "Main content area" at bounding box center [596, 12] width 9 height 9
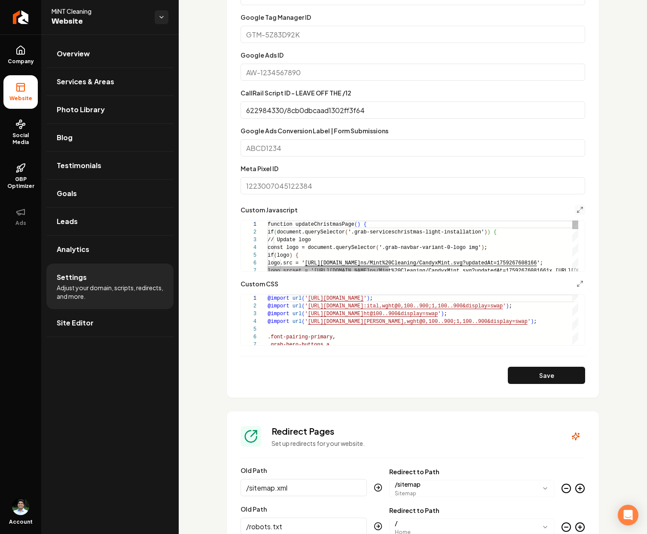
scroll to position [46, 0]
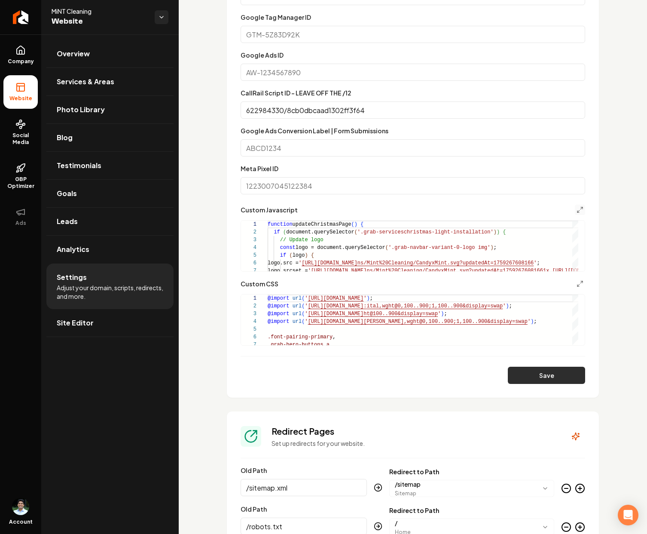
click at [541, 374] on button "Save" at bounding box center [546, 375] width 77 height 17
click at [578, 211] on line "Main content area" at bounding box center [579, 211] width 2 height 2
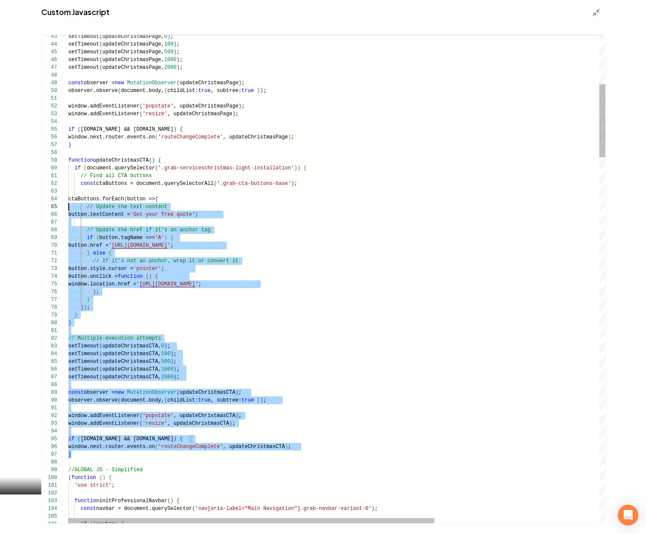
scroll to position [62, 0]
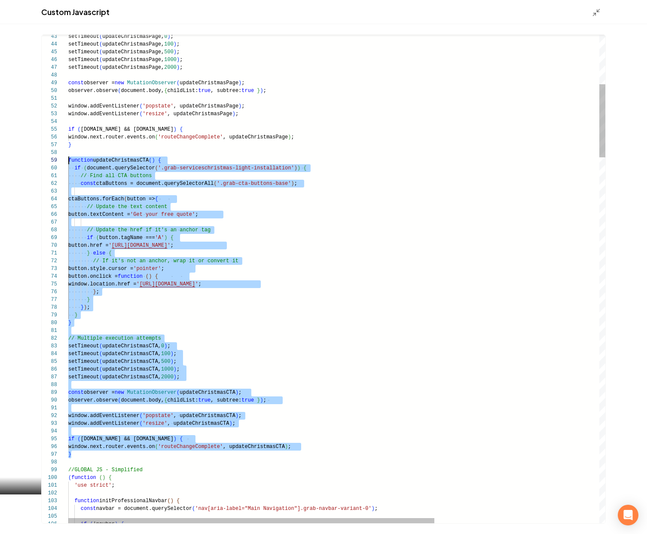
drag, startPoint x: 75, startPoint y: 455, endPoint x: 52, endPoint y: 161, distance: 294.9
type textarea "**********"
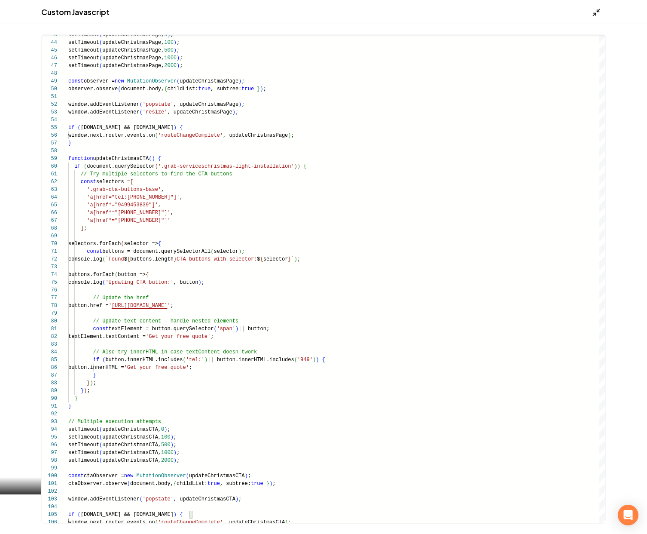
click at [595, 16] on icon "Main content area" at bounding box center [596, 12] width 9 height 9
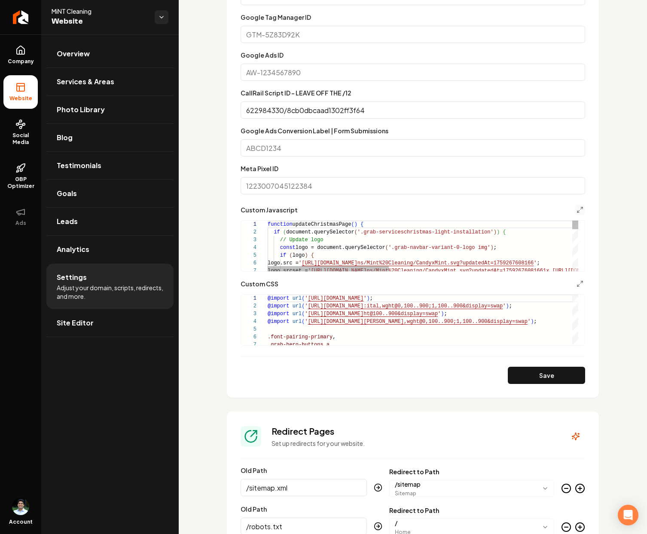
scroll to position [46, 0]
click at [542, 370] on button "Save" at bounding box center [546, 375] width 77 height 17
click at [577, 208] on icon "Main content area" at bounding box center [580, 209] width 7 height 7
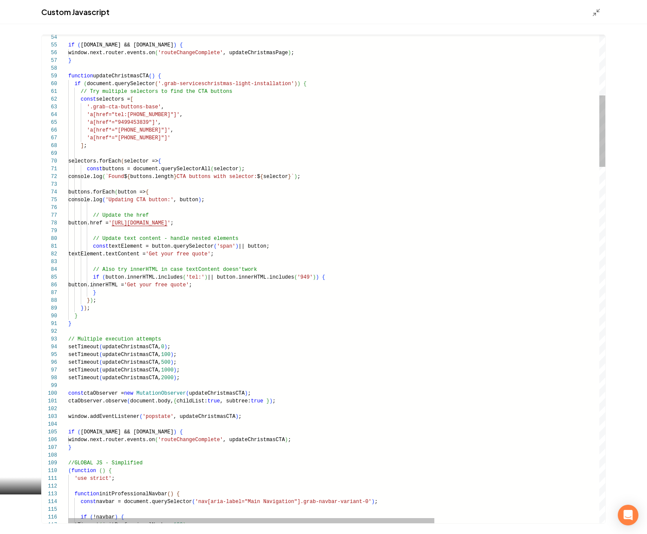
scroll to position [46, 3]
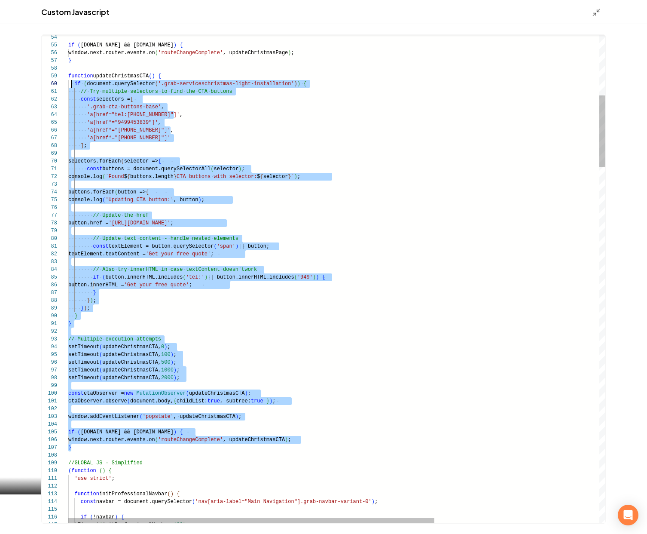
scroll to position [62, 0]
drag, startPoint x: 82, startPoint y: 448, endPoint x: 66, endPoint y: 74, distance: 374.7
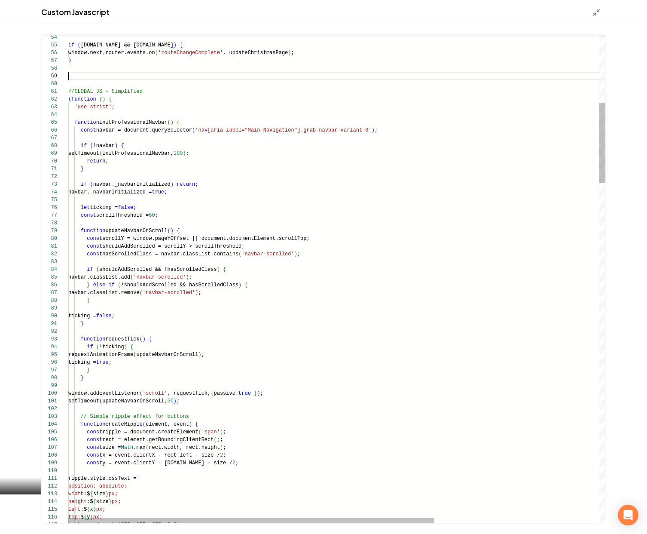
scroll to position [54, 0]
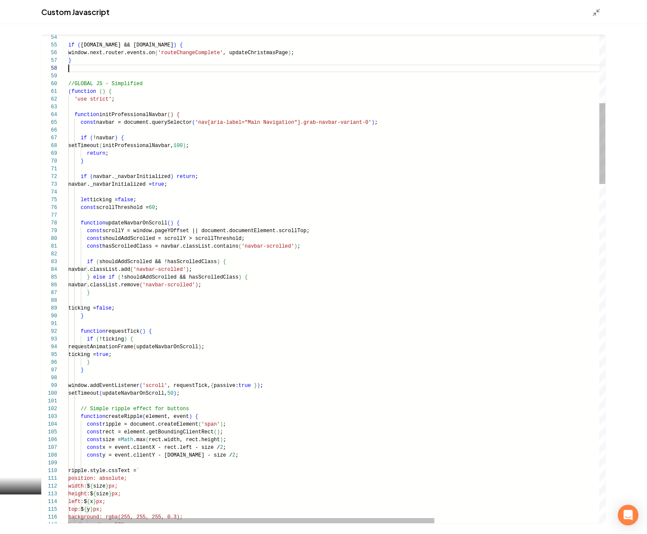
type textarea "**********"
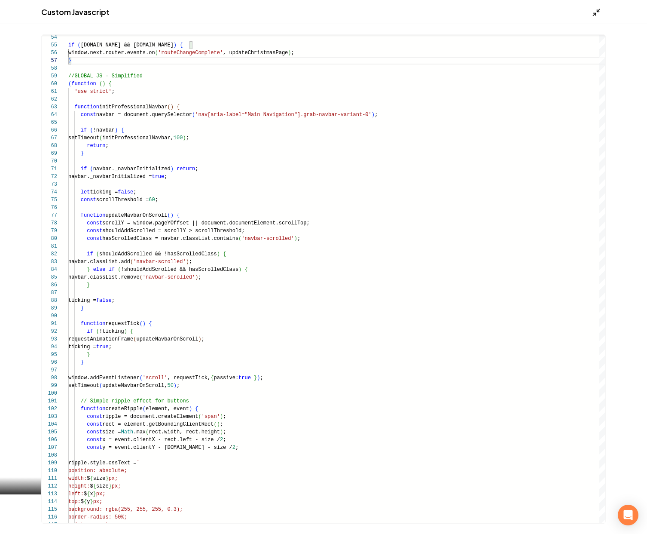
click at [596, 11] on icon "Main content area" at bounding box center [596, 12] width 9 height 9
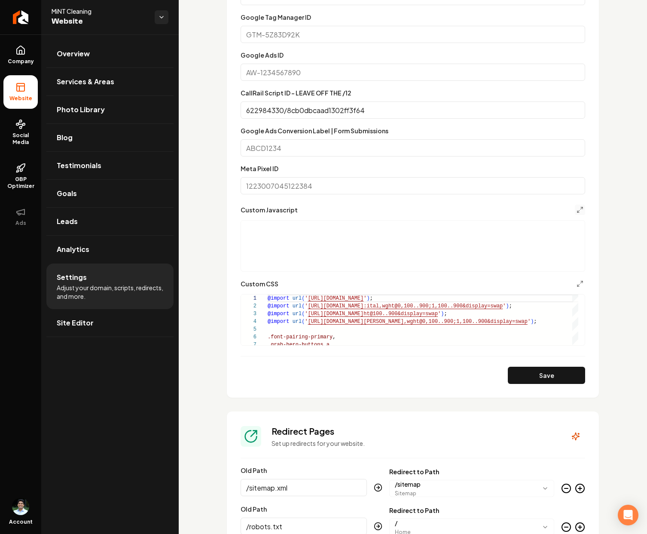
scroll to position [46, 0]
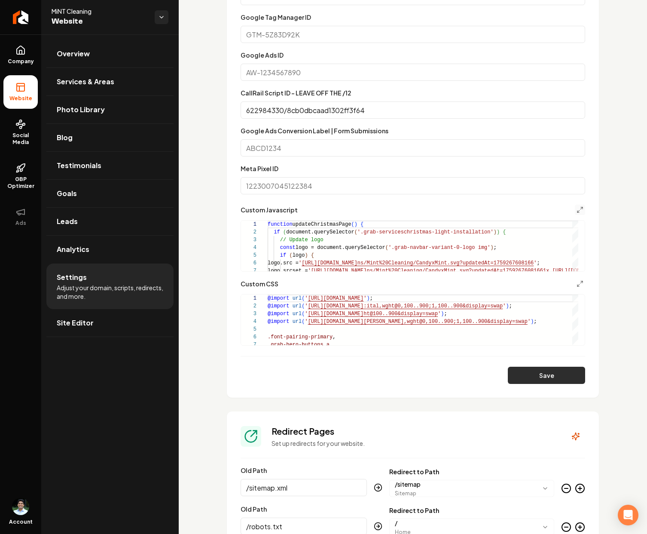
click at [543, 372] on button "Save" at bounding box center [546, 375] width 77 height 17
click at [90, 322] on span "Site Editor" at bounding box center [75, 323] width 37 height 10
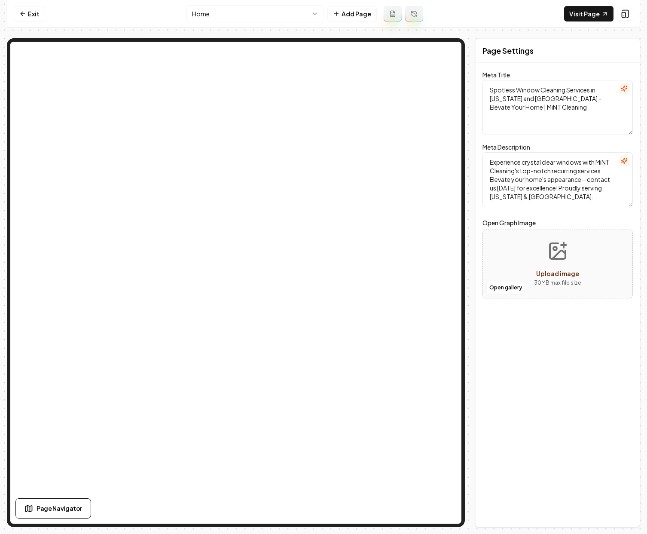
click at [271, 15] on html "Computer Required This feature is only available on a computer. Please switch t…" at bounding box center [323, 267] width 647 height 534
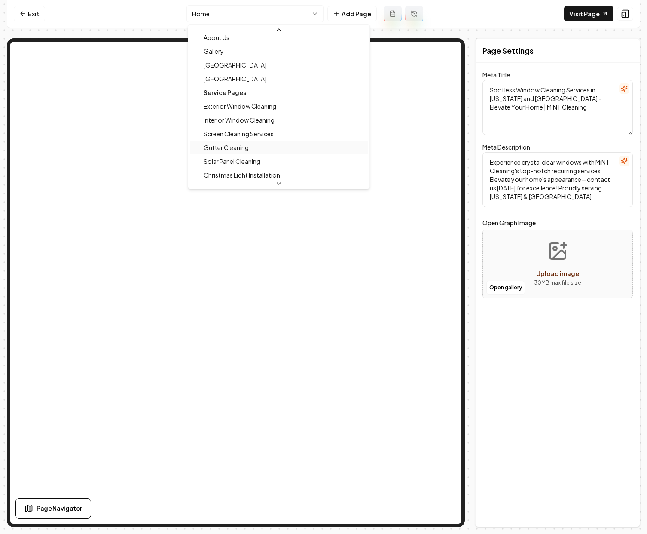
scroll to position [62, 0]
type textarea "Christmas Light Installation Services | MiNT Cleaning"
type textarea "Illuminate your home this holiday with MiNT Cleaning's expert Christmas Light I…"
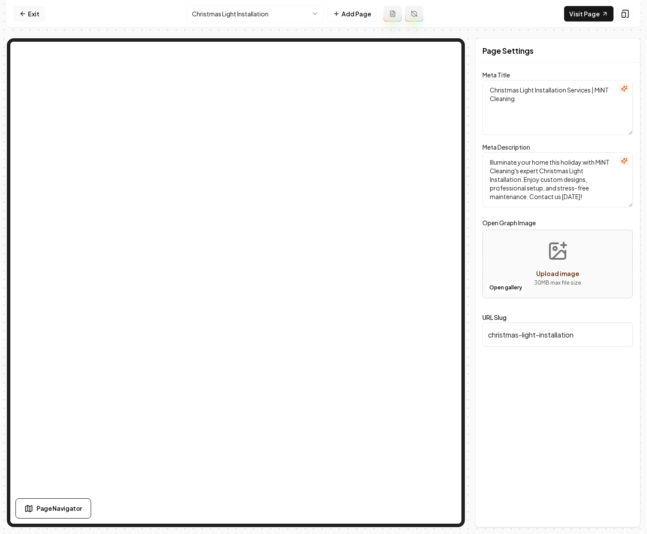
click at [33, 20] on link "Exit" at bounding box center [29, 13] width 31 height 15
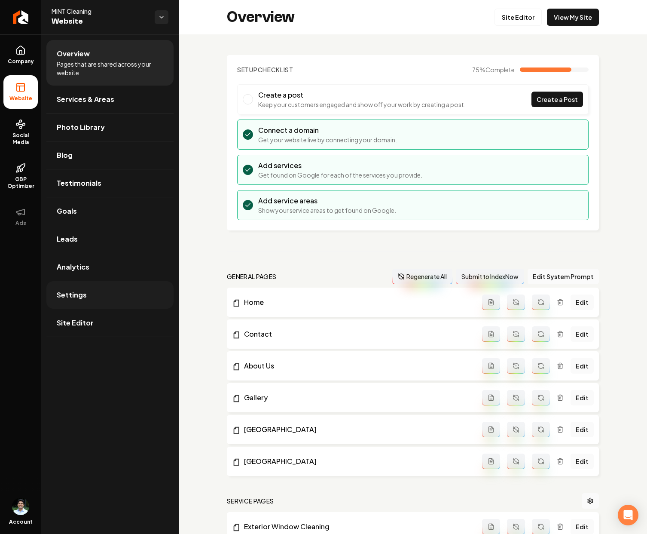
click at [71, 299] on span "Settings" at bounding box center [72, 295] width 30 height 10
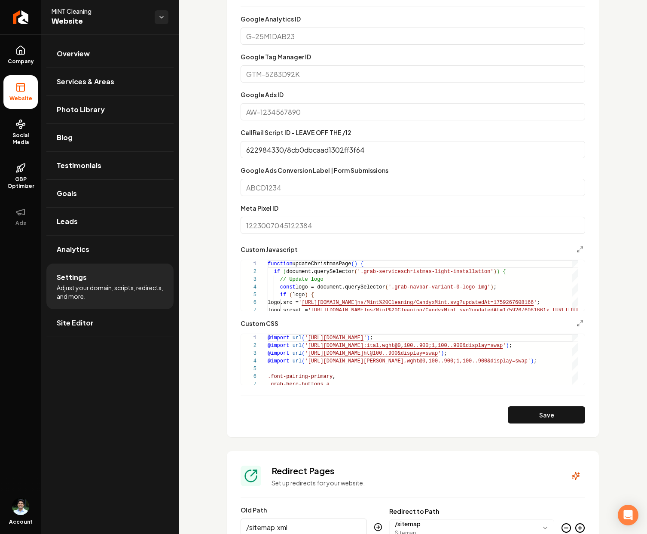
scroll to position [457, 0]
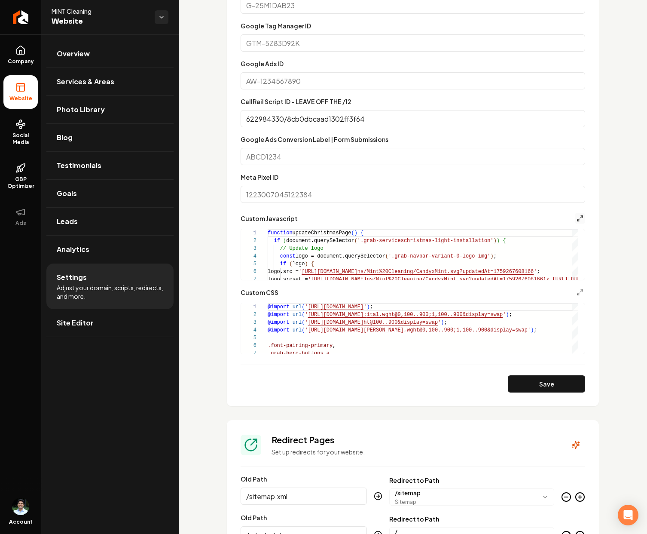
click at [577, 219] on icon "Main content area" at bounding box center [580, 218] width 7 height 7
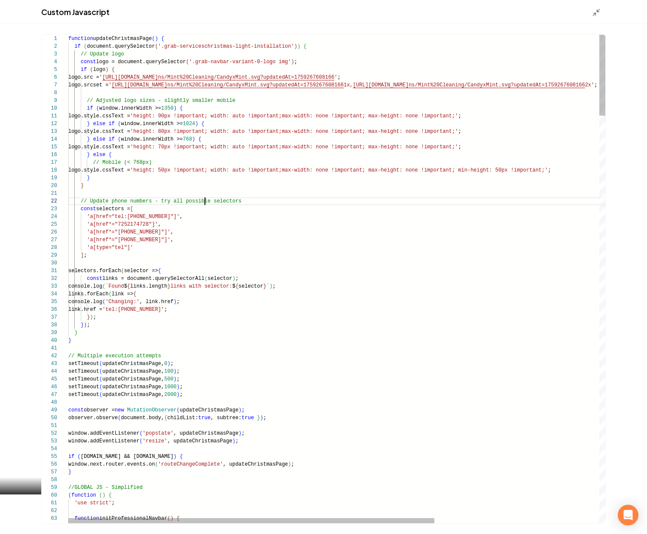
scroll to position [8, 137]
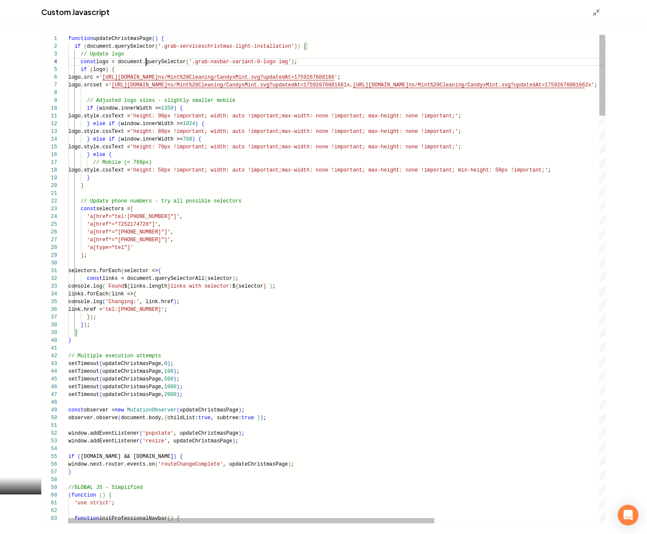
scroll to position [23, 78]
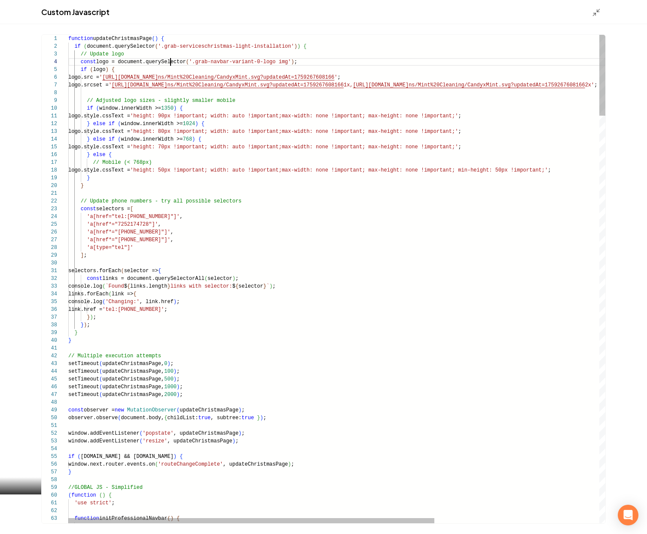
scroll to position [23, 121]
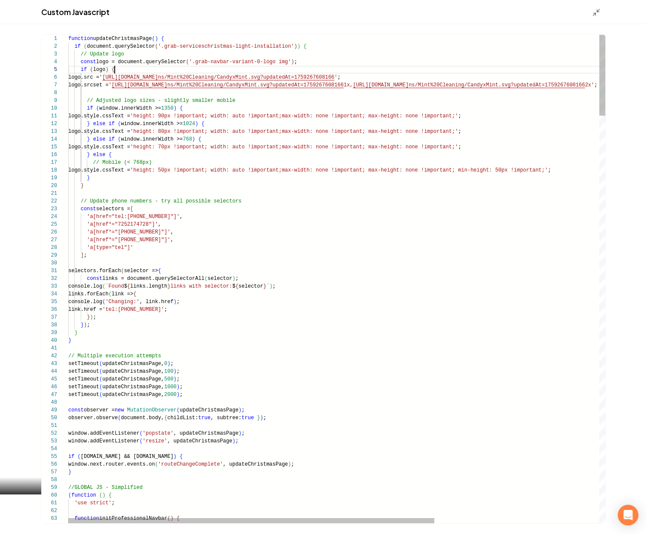
scroll to position [31, 46]
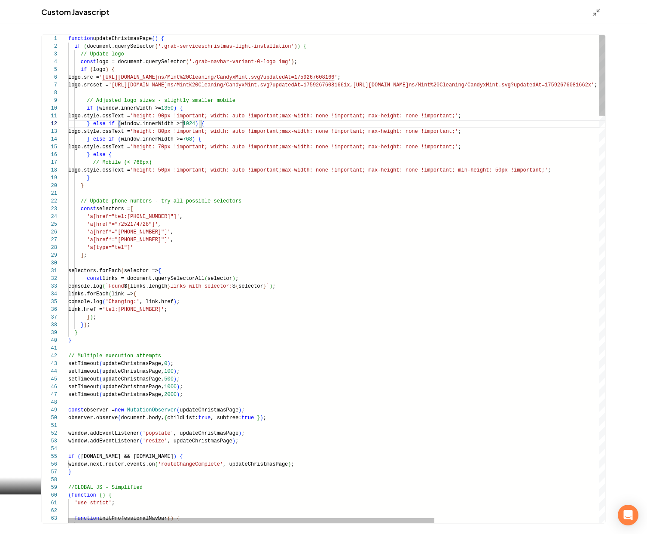
scroll to position [8, 112]
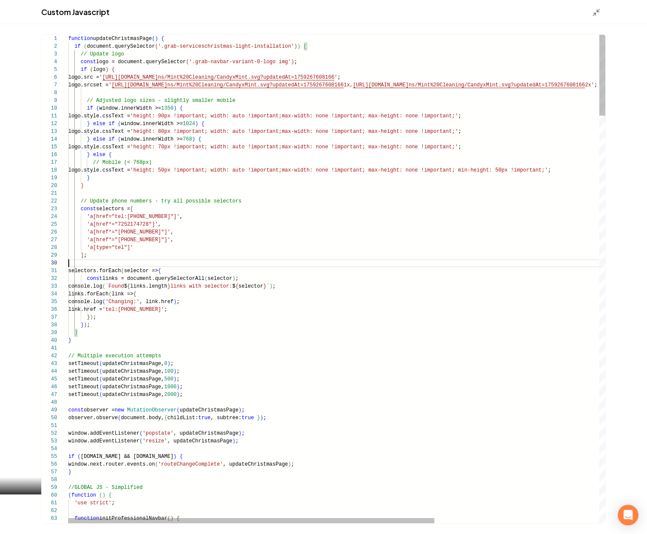
scroll to position [70, 0]
type textarea "**********"
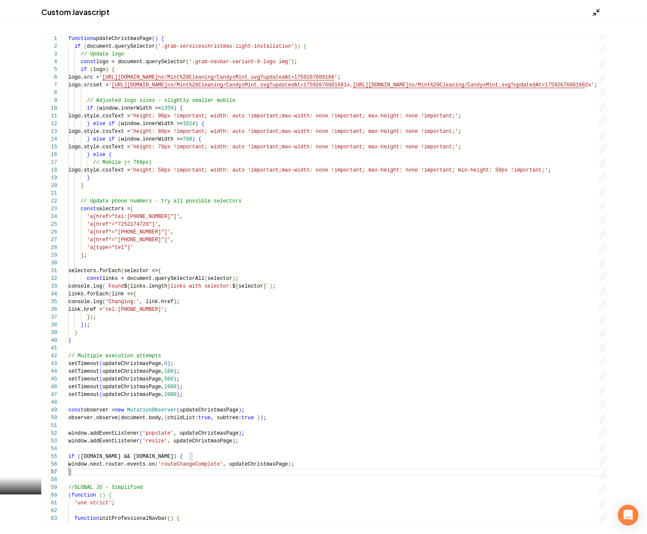
click at [598, 12] on icon "Main content area" at bounding box center [596, 12] width 9 height 9
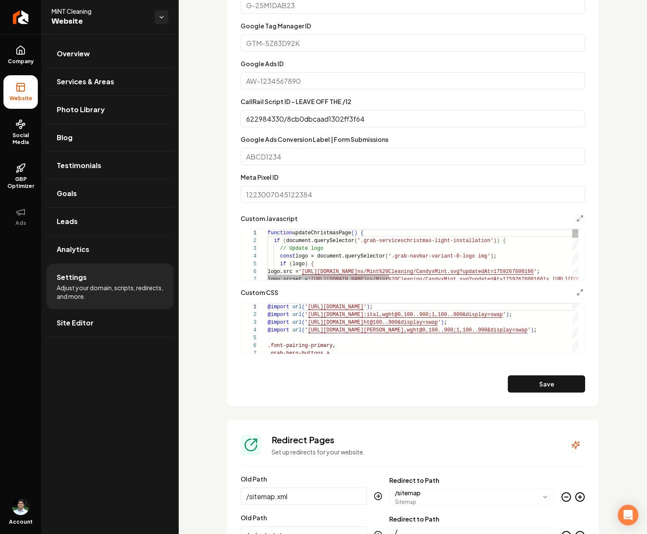
scroll to position [455, 0]
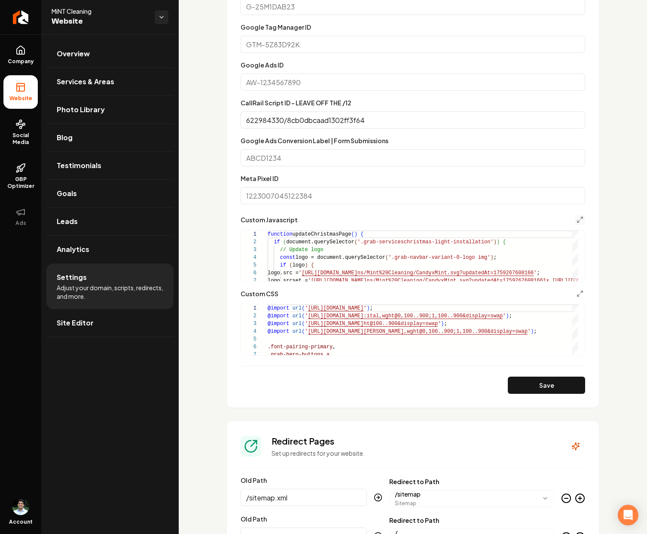
click at [578, 219] on button "Main content area" at bounding box center [580, 220] width 10 height 10
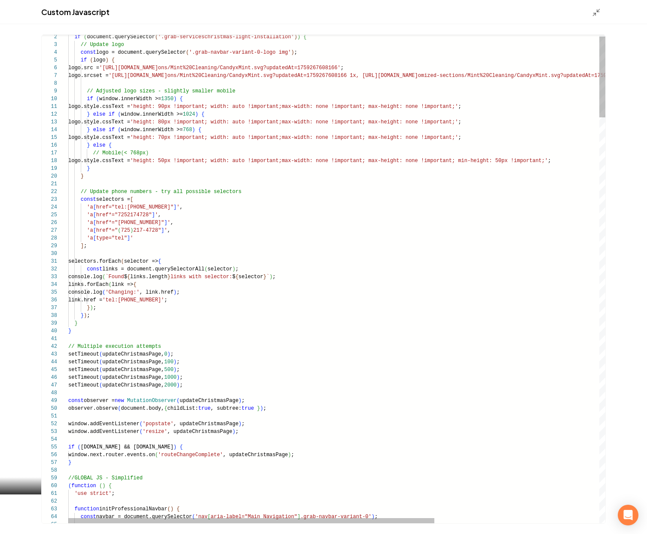
scroll to position [39, 68]
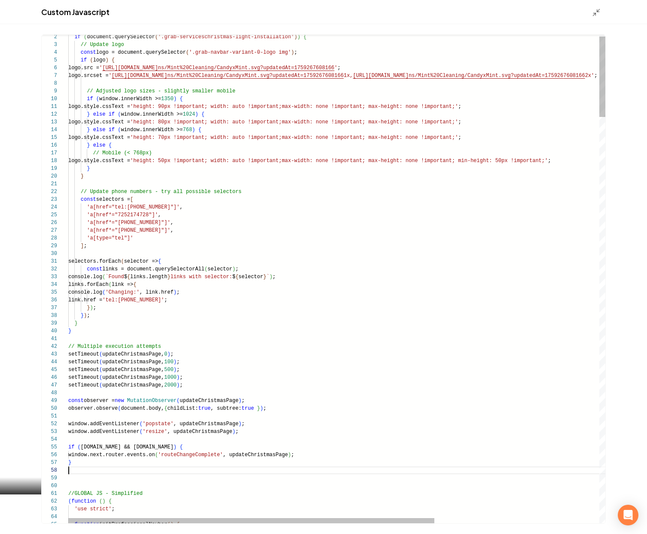
scroll to position [62, 0]
type textarea "**********"
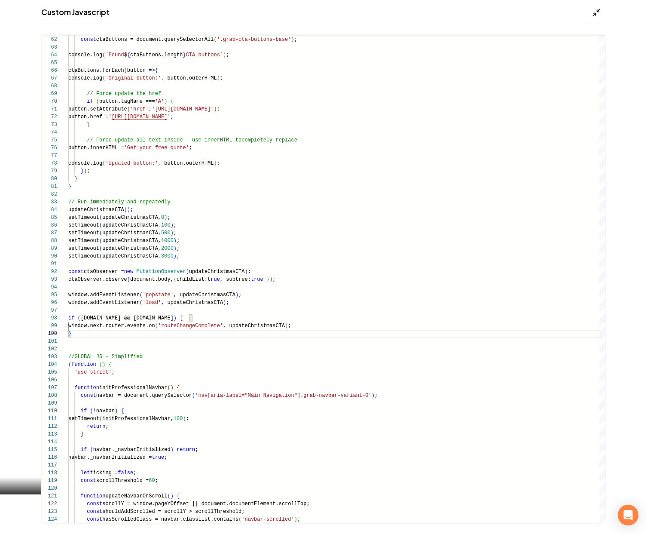
click at [594, 13] on polyline "Main content area" at bounding box center [595, 14] width 2 height 2
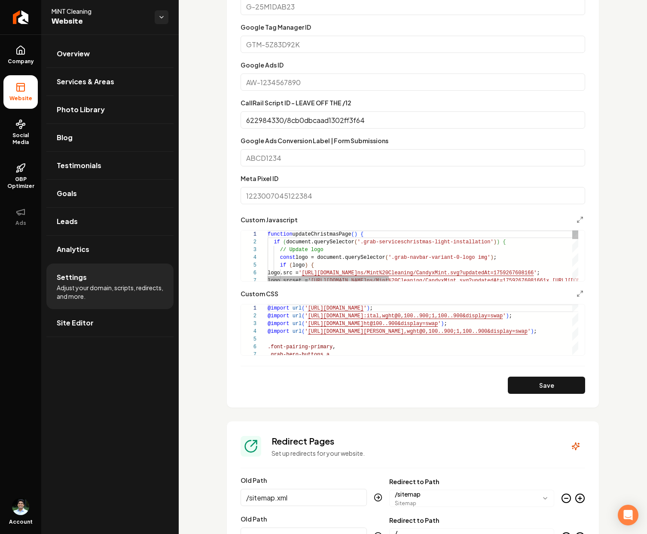
scroll to position [46, 0]
click at [515, 379] on button "Save" at bounding box center [546, 385] width 77 height 17
click at [577, 218] on icon "Main content area" at bounding box center [580, 219] width 7 height 7
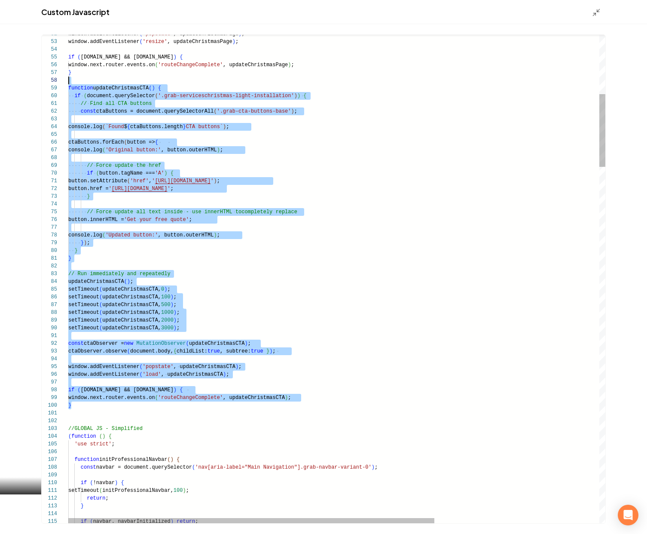
scroll to position [62, 0]
drag, startPoint x: 77, startPoint y: 405, endPoint x: 60, endPoint y: 87, distance: 318.1
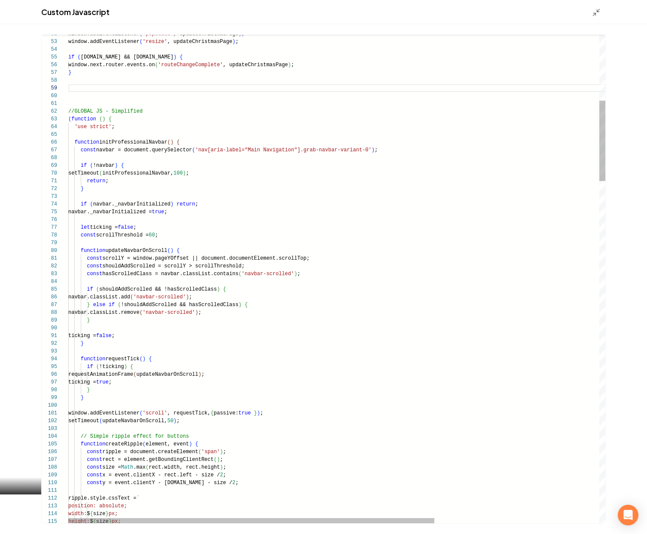
scroll to position [54, 0]
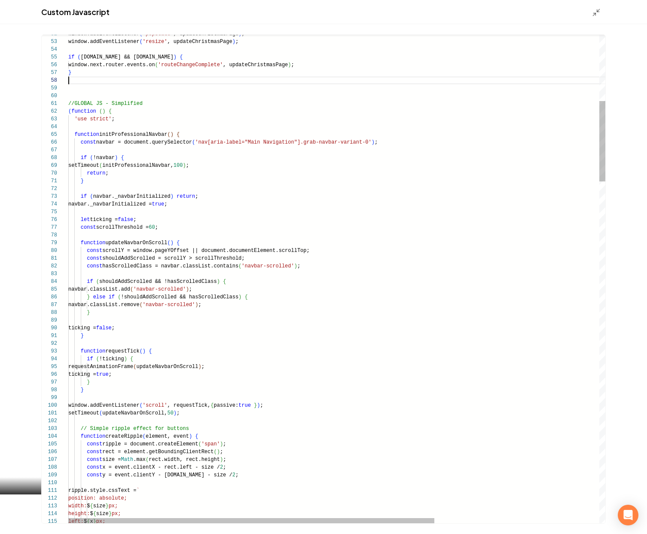
type textarea "**********"
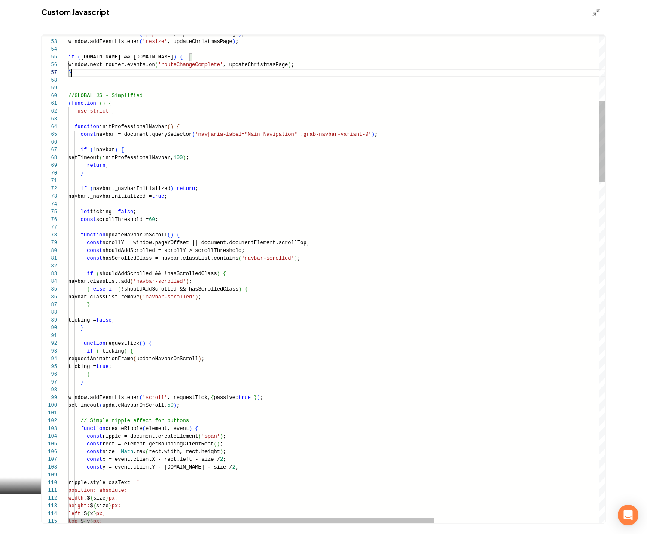
scroll to position [46, 3]
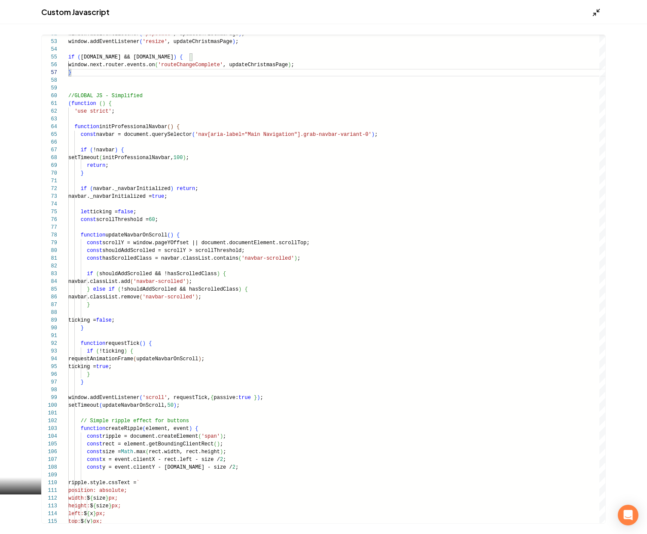
click at [600, 12] on icon "Main content area" at bounding box center [596, 12] width 9 height 9
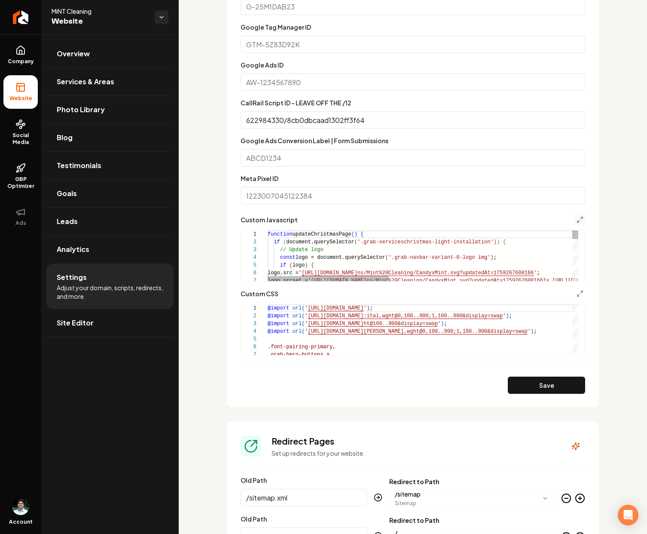
scroll to position [46, 0]
click at [529, 381] on button "Save" at bounding box center [546, 385] width 77 height 17
click at [575, 220] on button "Main content area" at bounding box center [580, 220] width 10 height 10
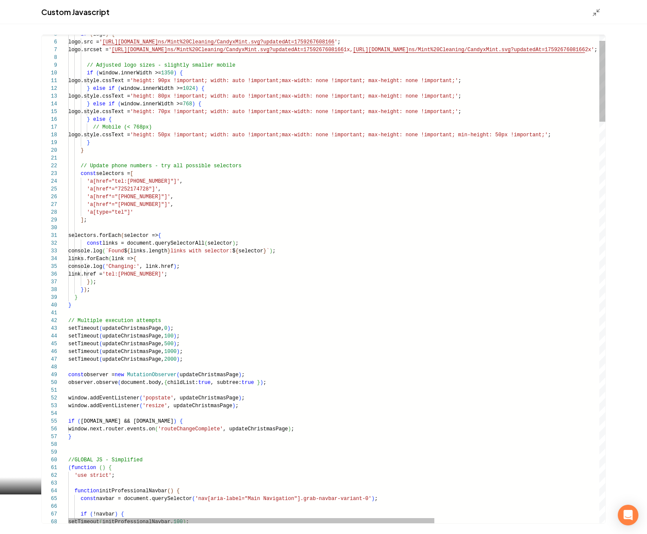
scroll to position [46, 3]
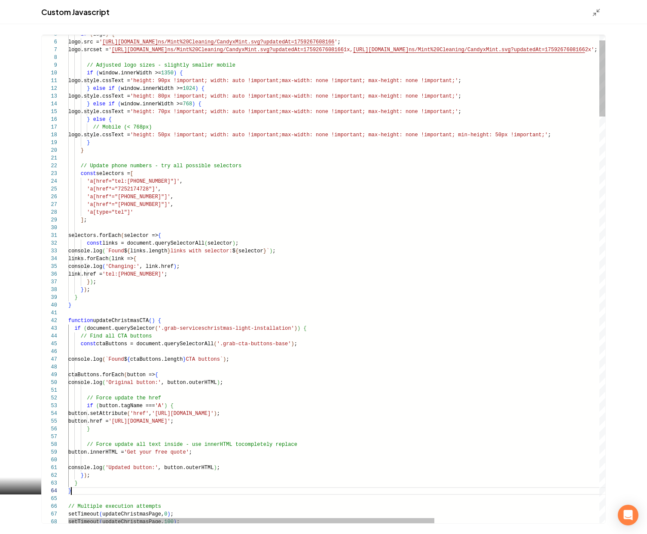
scroll to position [23, 3]
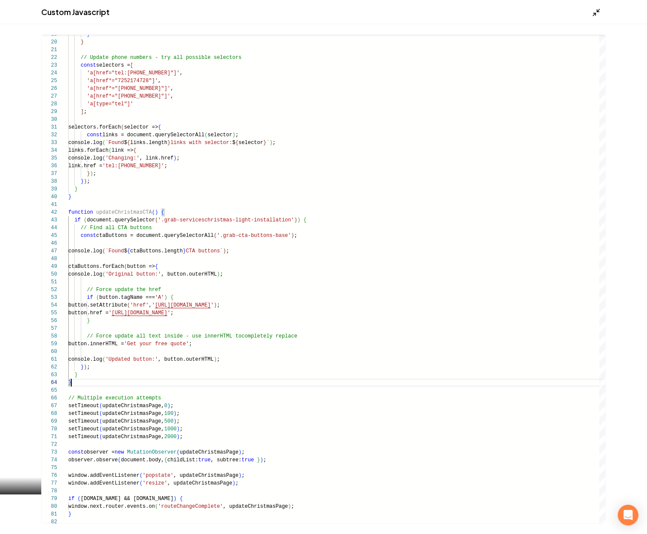
type textarea "**********"
click at [596, 11] on icon "Main content area" at bounding box center [596, 12] width 9 height 9
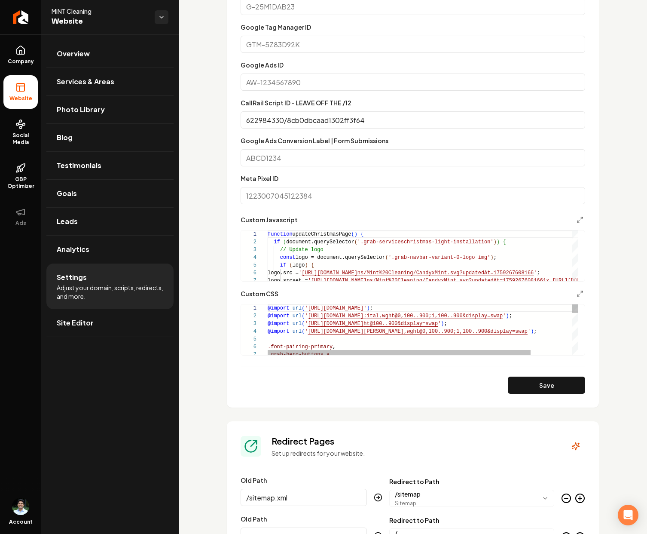
scroll to position [46, 0]
click at [535, 390] on button "Save" at bounding box center [546, 385] width 77 height 17
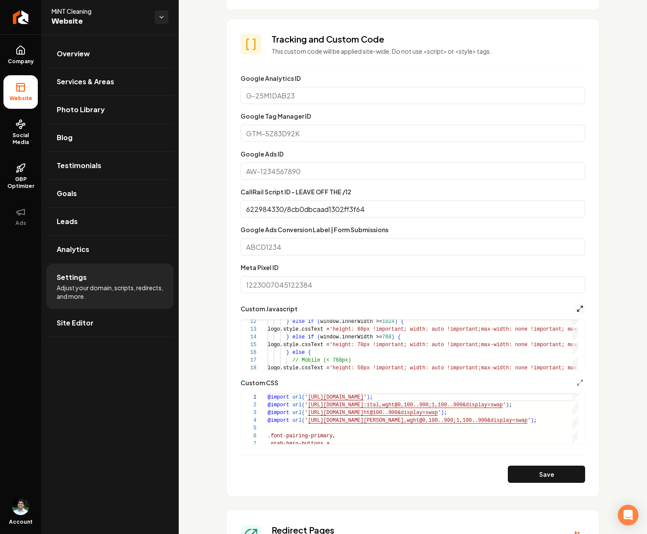
click at [581, 308] on polyline "Main content area" at bounding box center [582, 307] width 2 height 2
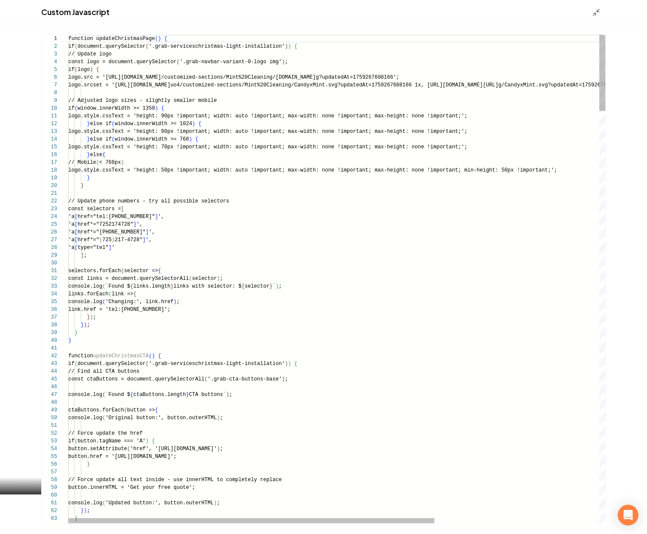
scroll to position [46, 0]
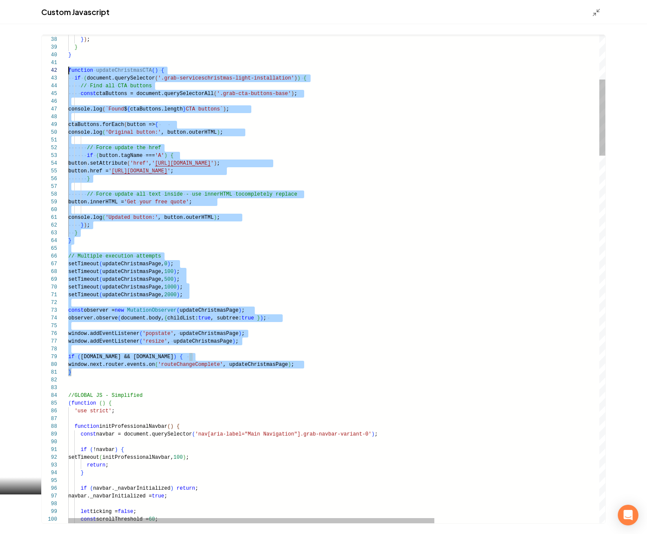
scroll to position [0, 0]
drag, startPoint x: 80, startPoint y: 371, endPoint x: 54, endPoint y: 65, distance: 307.6
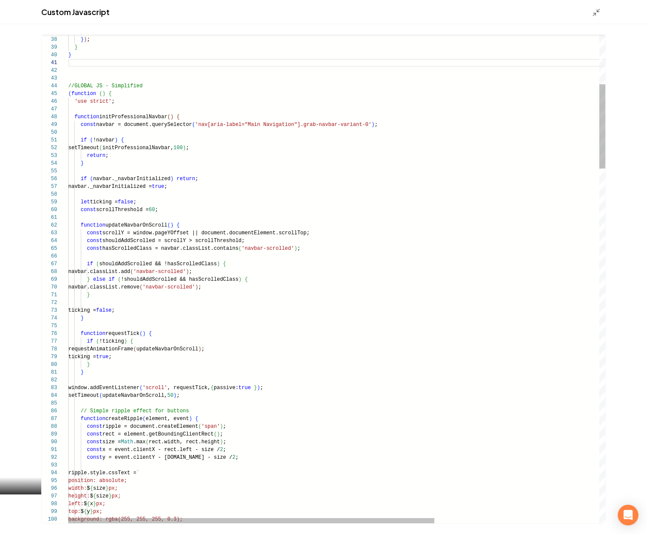
type textarea "**********"
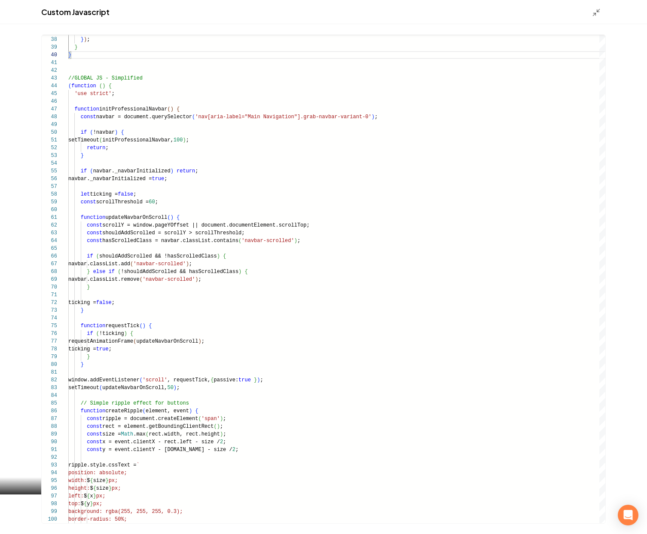
click at [591, 15] on div "Custom Javascript" at bounding box center [323, 12] width 647 height 24
click at [592, 14] on icon "Main content area" at bounding box center [596, 12] width 9 height 9
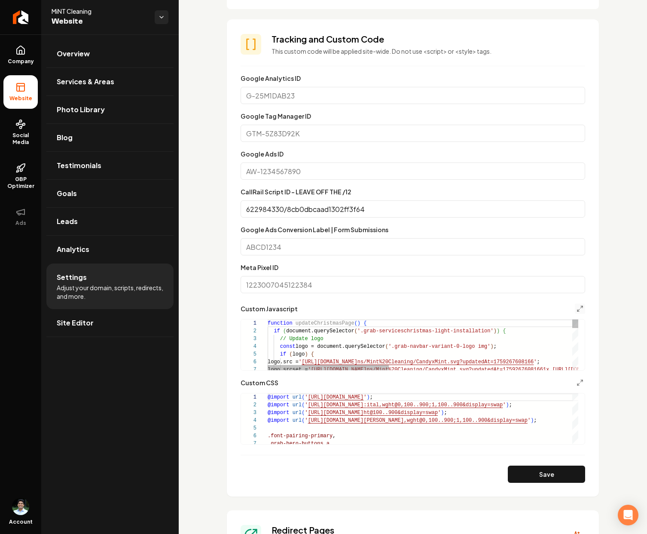
scroll to position [46, 0]
click at [533, 470] on button "Save" at bounding box center [546, 474] width 77 height 17
click at [539, 475] on button "Save" at bounding box center [546, 474] width 77 height 17
click at [27, 25] on link "Return to dashboard" at bounding box center [20, 17] width 41 height 34
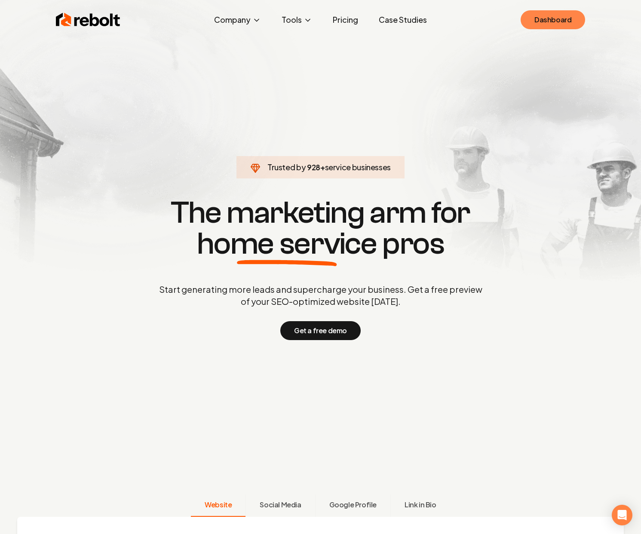
click at [532, 15] on link "Dashboard" at bounding box center [553, 19] width 64 height 19
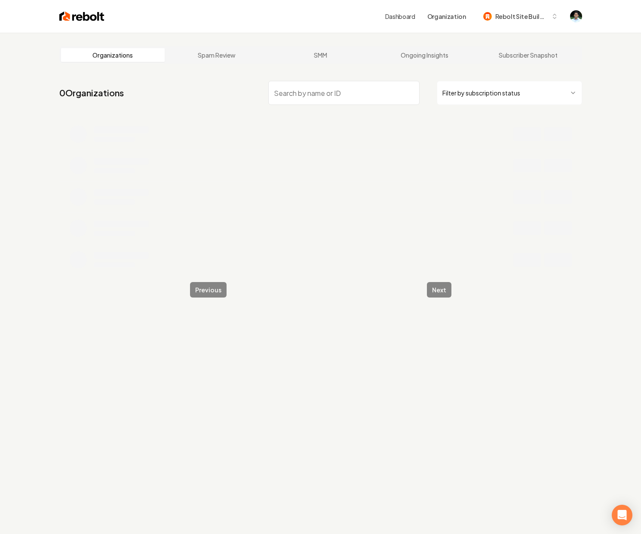
click at [305, 88] on input "search" at bounding box center [343, 93] width 151 height 24
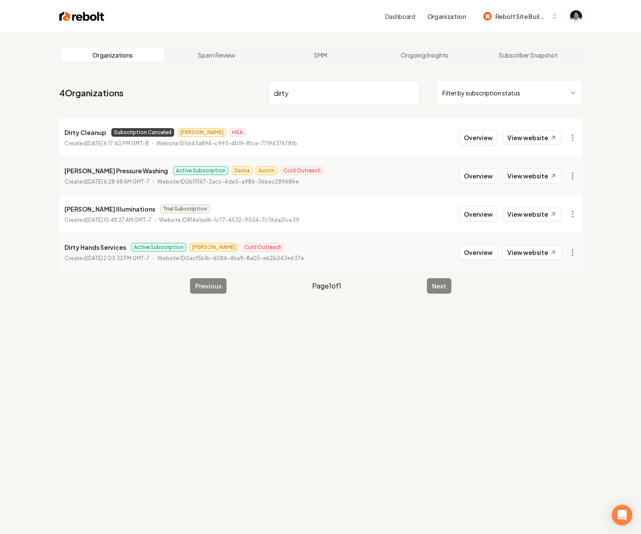
click at [289, 99] on input "dirty" at bounding box center [343, 93] width 151 height 24
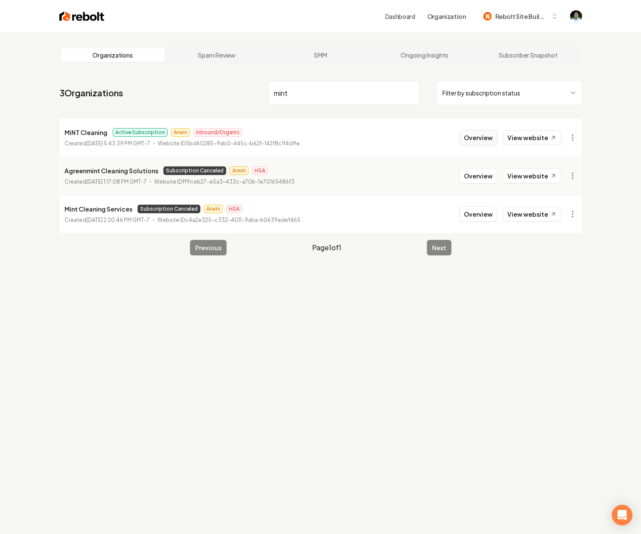
type input "mint"
click at [475, 135] on button "Overview" at bounding box center [478, 137] width 38 height 15
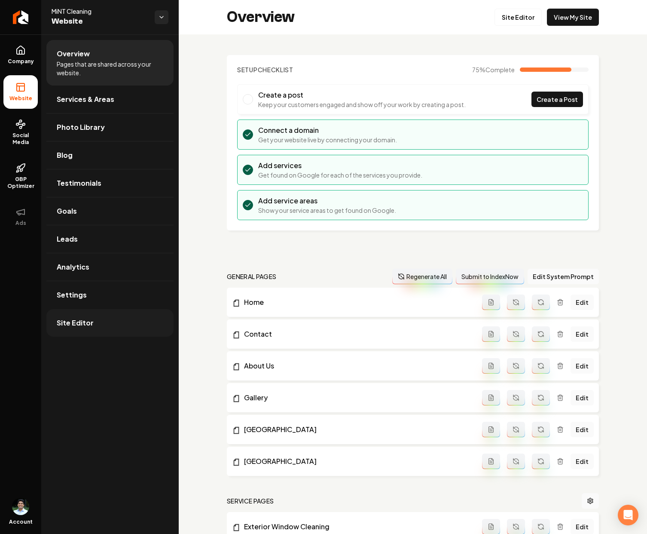
click at [84, 323] on span "Site Editor" at bounding box center [75, 323] width 37 height 10
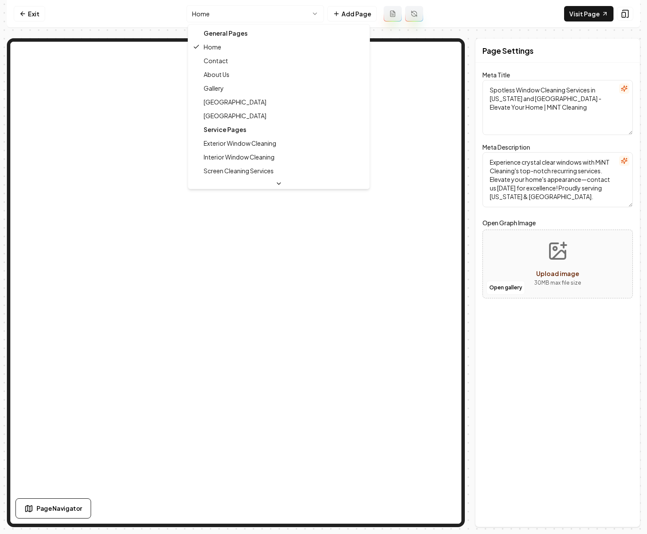
click at [227, 10] on html "Computer Required This feature is only available on a computer. Please switch t…" at bounding box center [323, 267] width 647 height 534
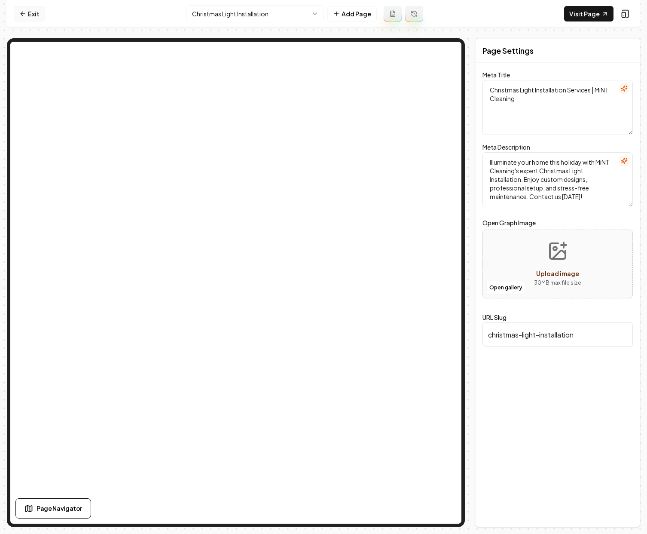
click at [28, 14] on link "Exit" at bounding box center [29, 13] width 31 height 15
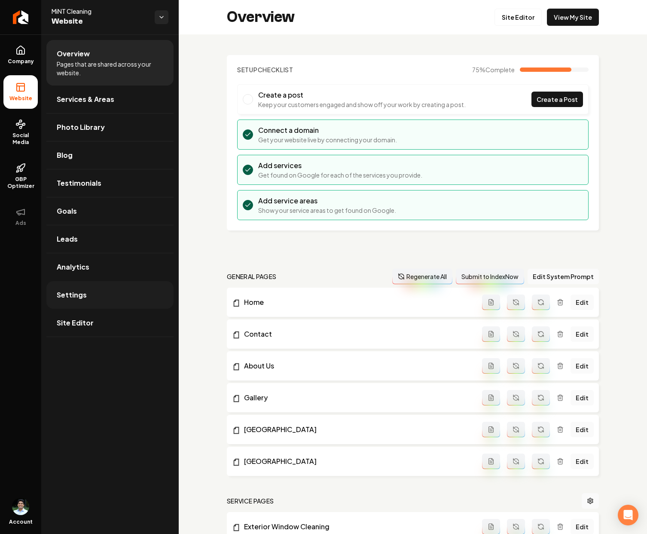
click at [104, 284] on link "Settings" at bounding box center [109, 295] width 127 height 28
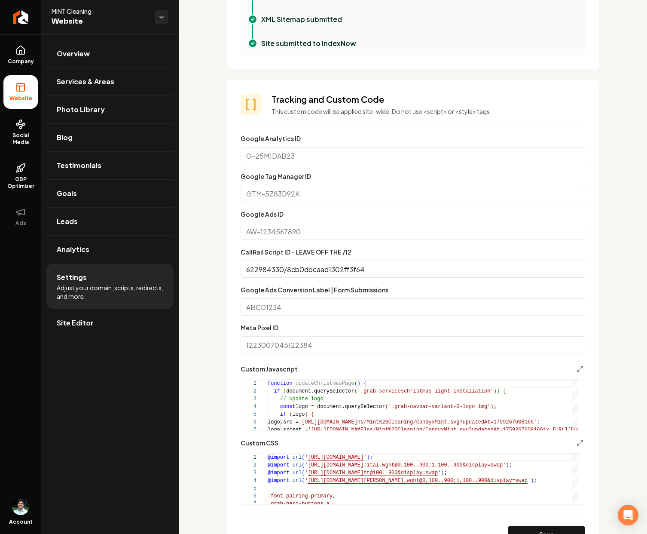
scroll to position [314, 0]
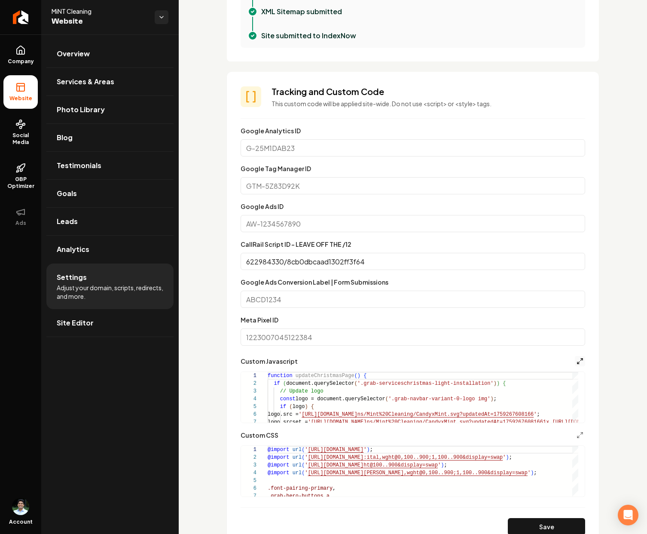
click at [577, 362] on icon "Main content area" at bounding box center [580, 361] width 7 height 7
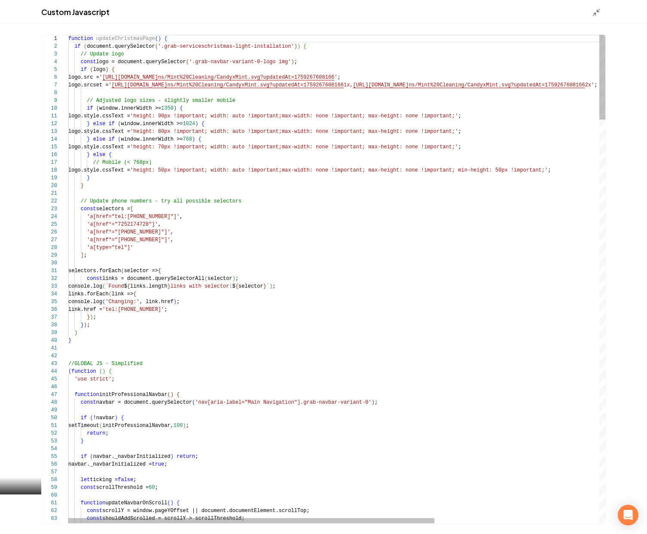
scroll to position [46, 0]
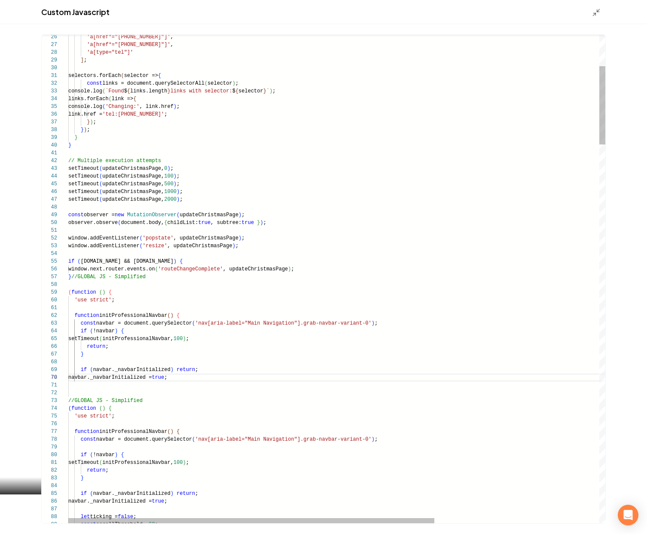
scroll to position [8, 0]
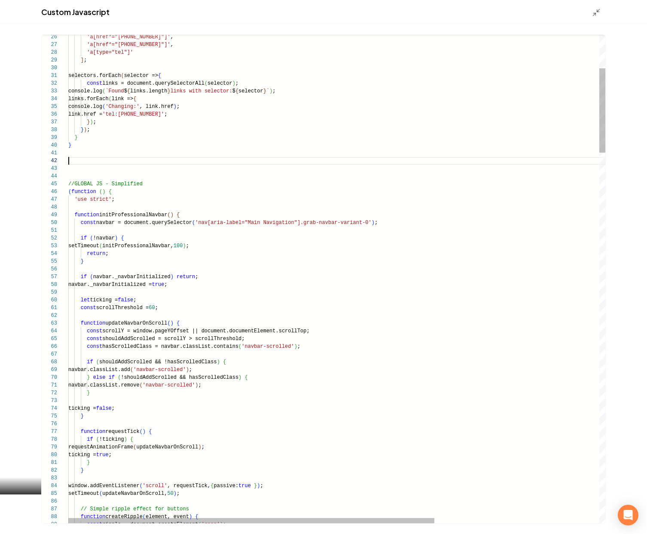
type textarea "**********"
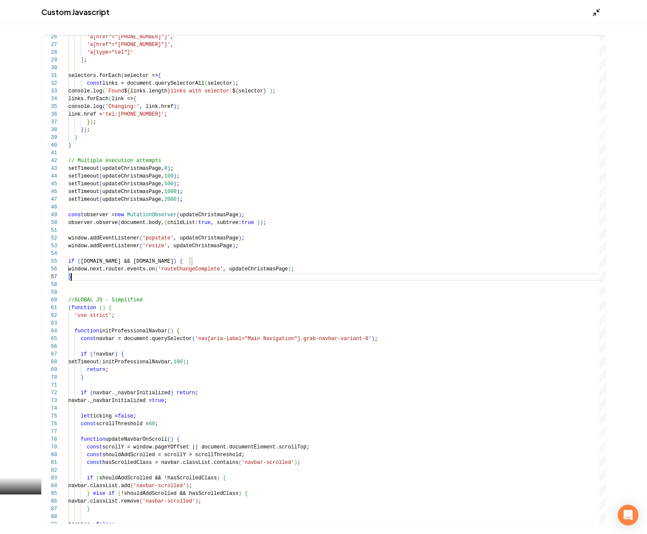
click at [599, 11] on polyline "Main content area" at bounding box center [599, 10] width 2 height 2
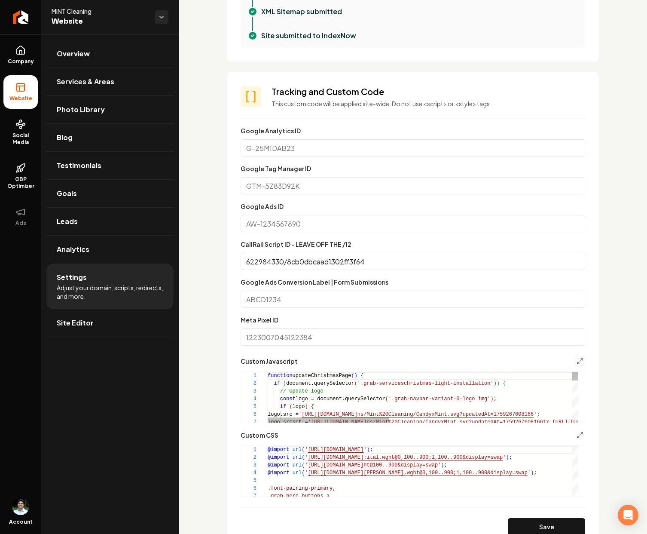
scroll to position [46, 0]
click at [536, 522] on button "Save" at bounding box center [546, 526] width 77 height 17
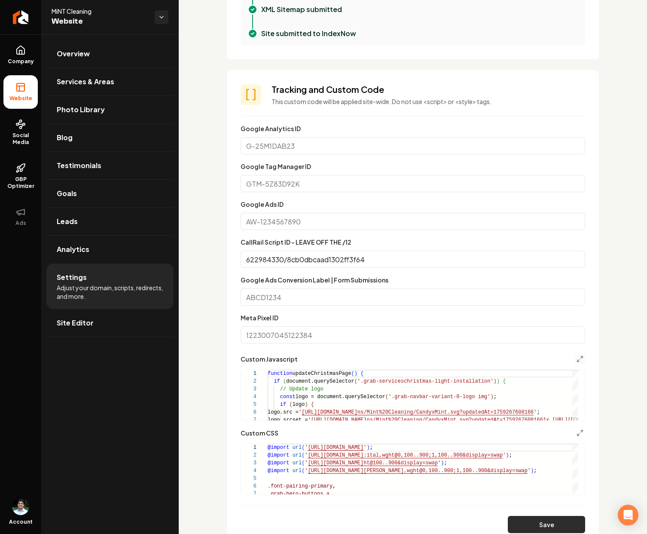
click at [545, 521] on button "Save" at bounding box center [546, 524] width 77 height 17
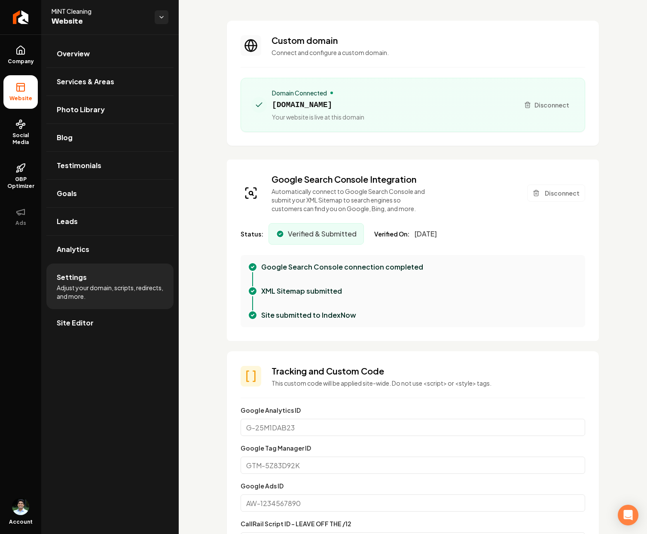
scroll to position [0, 0]
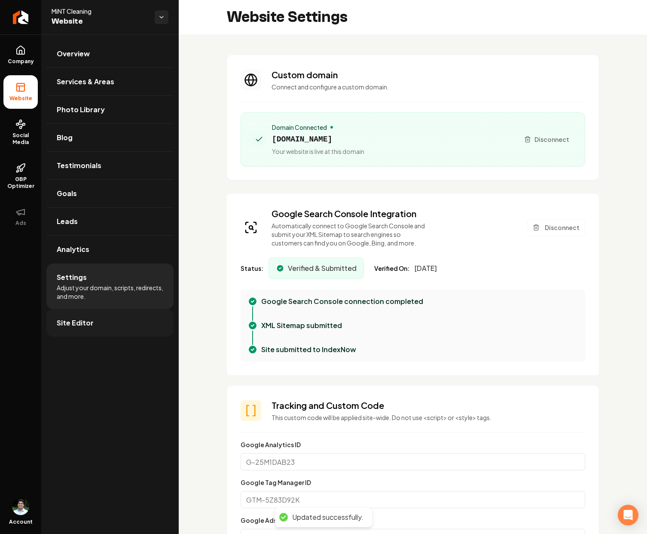
click at [102, 329] on link "Site Editor" at bounding box center [109, 323] width 127 height 28
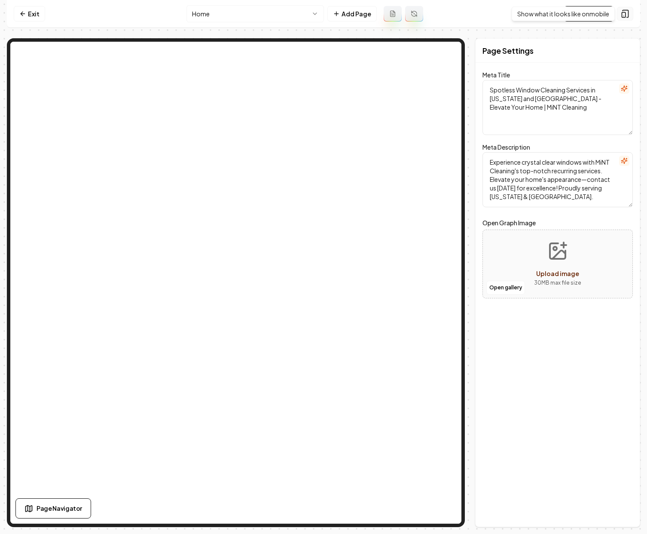
click at [625, 17] on rect at bounding box center [623, 14] width 3 height 5
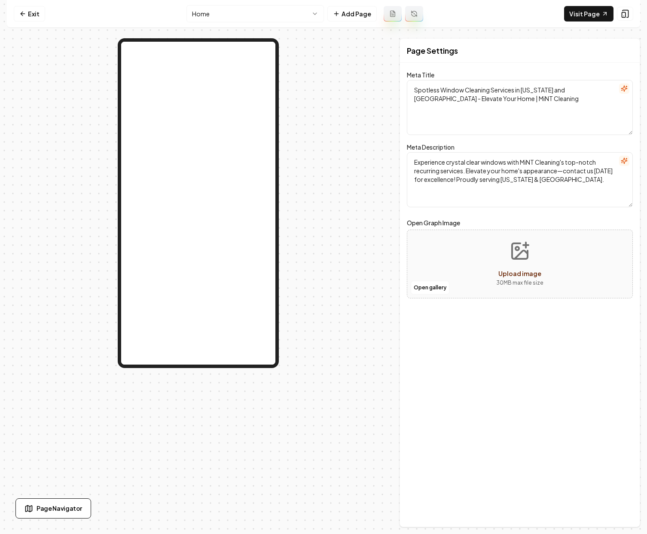
click at [303, 18] on html "Computer Required This feature is only available on a computer. Please switch t…" at bounding box center [323, 267] width 647 height 534
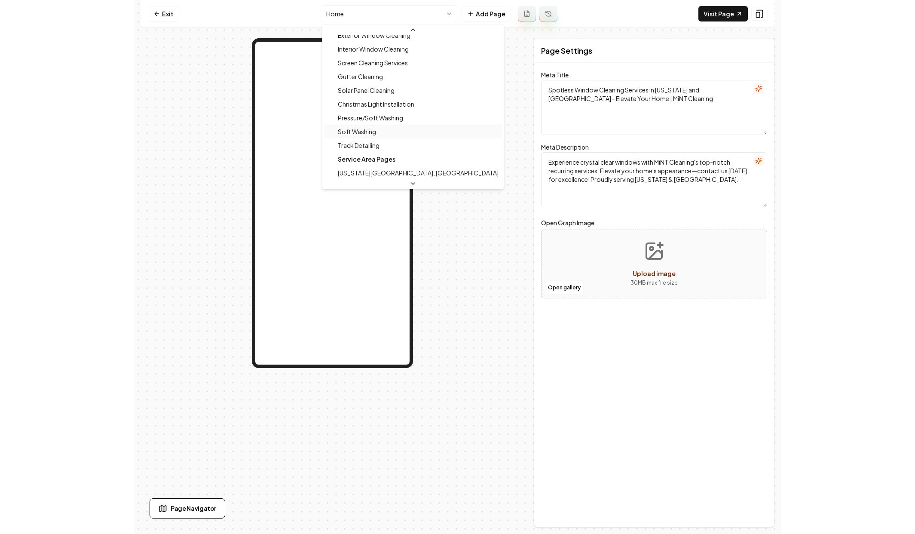
scroll to position [119, 0]
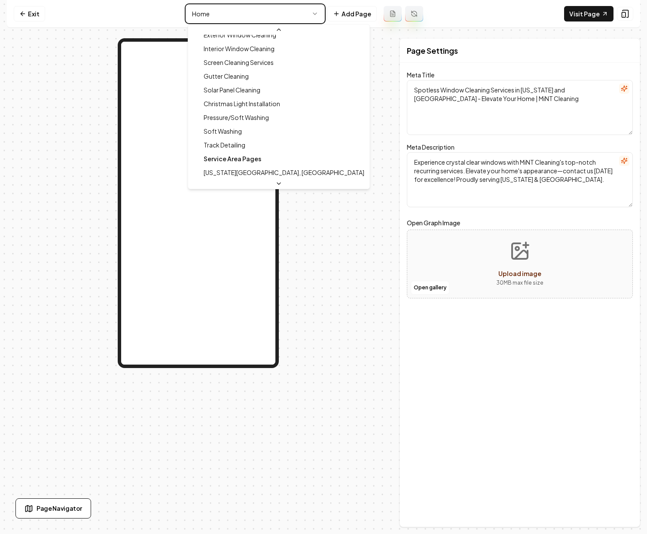
type textarea "Christmas Light Installation Services | MiNT Cleaning"
type textarea "Illuminate your home this holiday with MiNT Cleaning's expert Christmas Light I…"
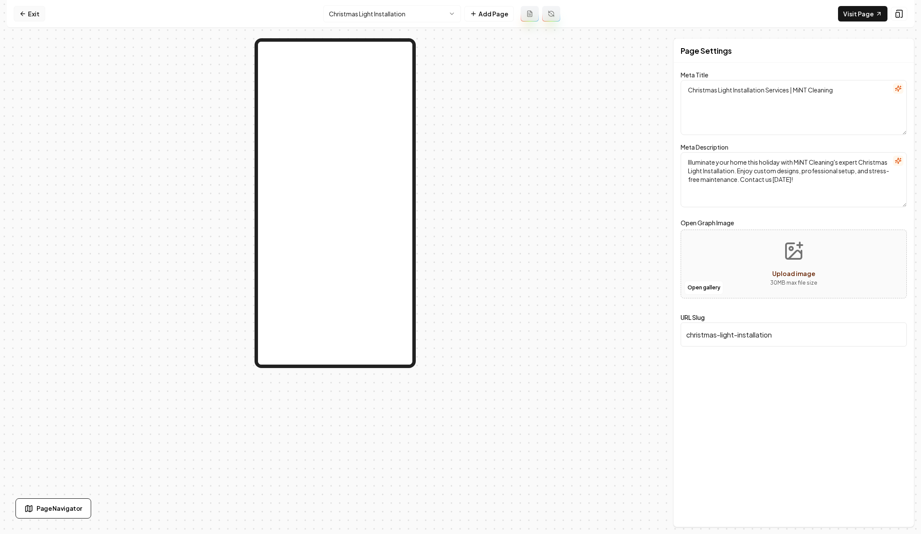
click at [21, 12] on icon at bounding box center [22, 13] width 7 height 7
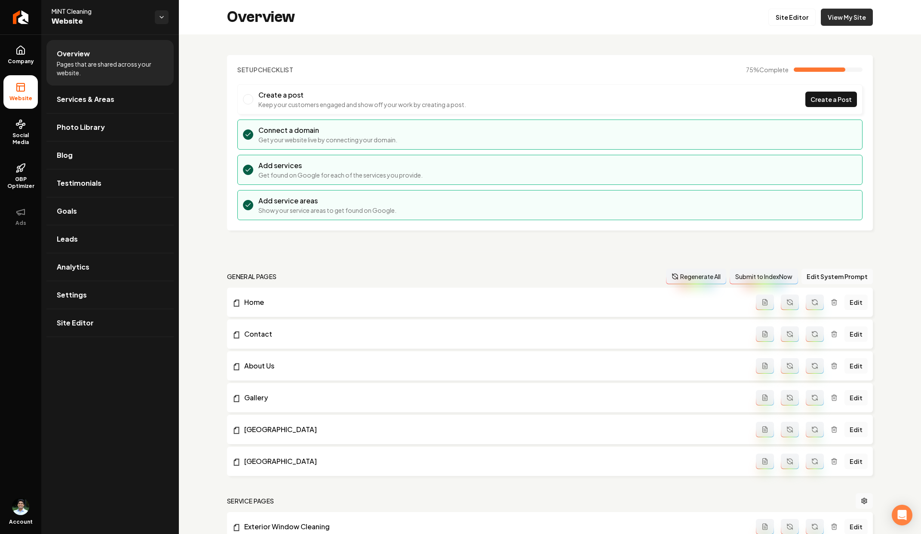
click at [641, 14] on link "View My Site" at bounding box center [847, 17] width 52 height 17
click at [641, 15] on link "View My Site" at bounding box center [847, 17] width 52 height 17
